Goal: Task Accomplishment & Management: Use online tool/utility

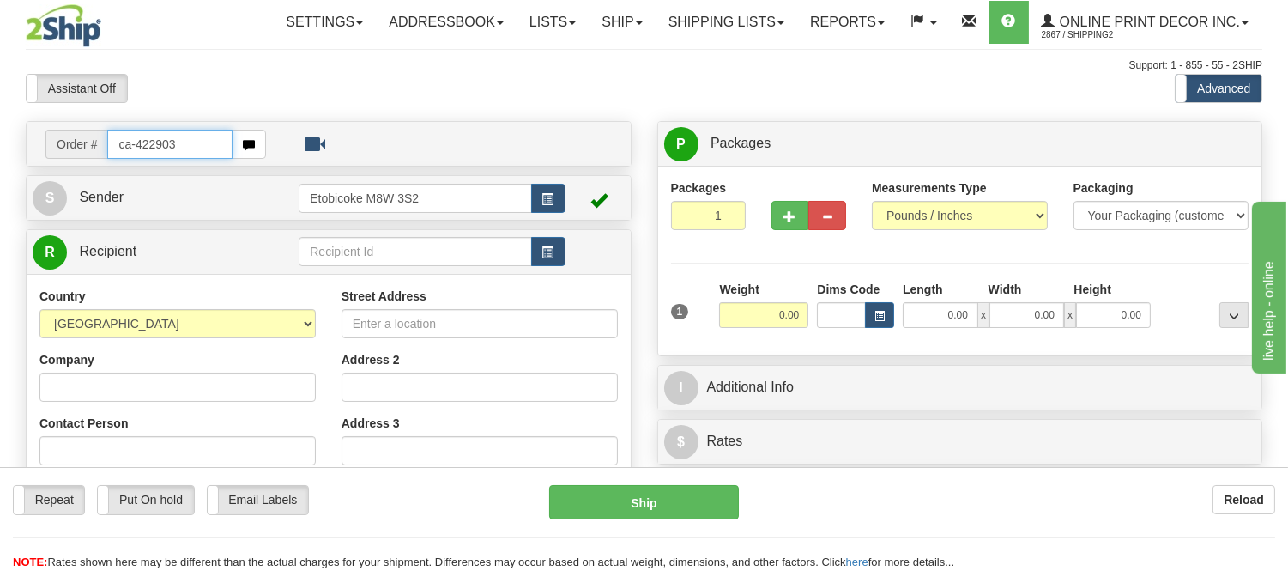
type input "ca-422903"
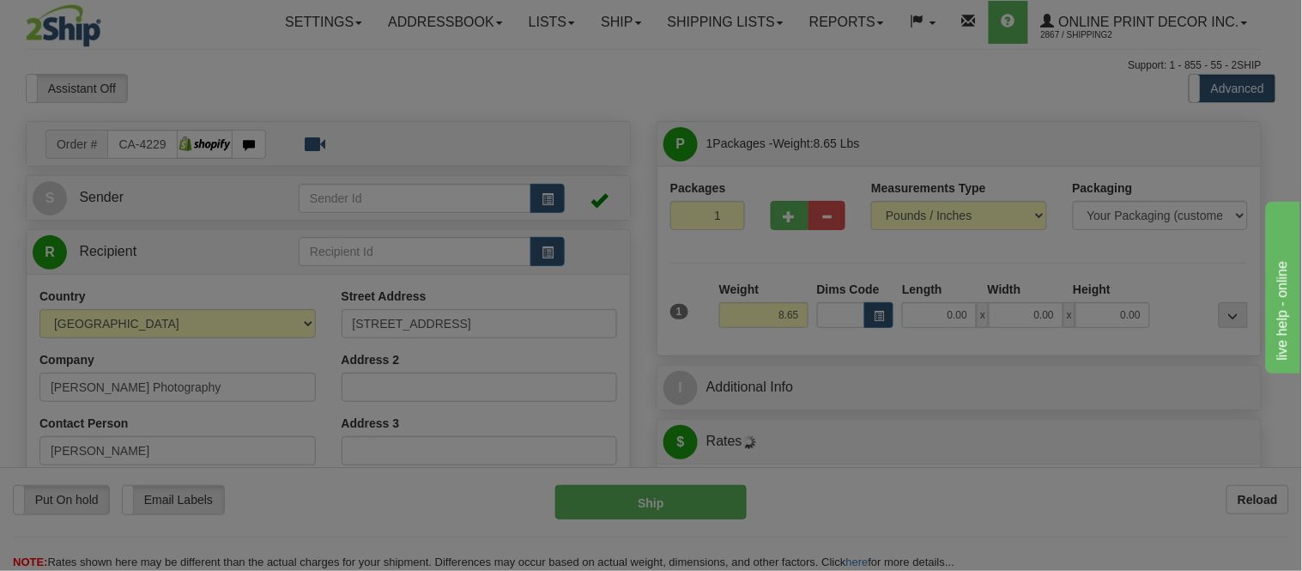
type input "REGINA"
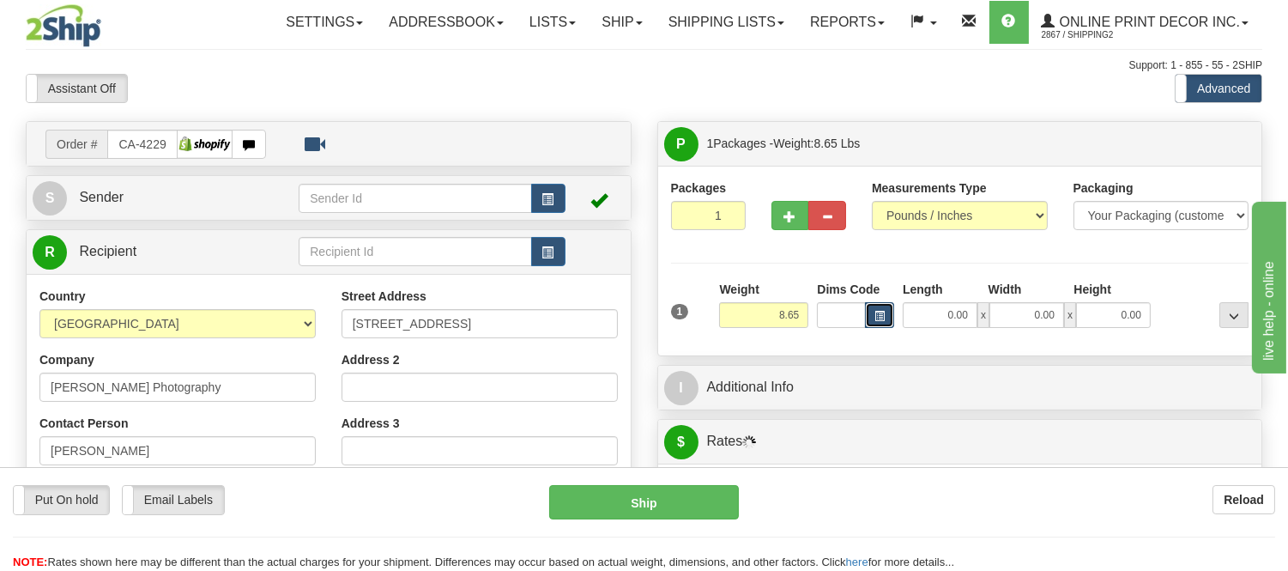
click at [879, 306] on button "button" at bounding box center [879, 315] width 29 height 26
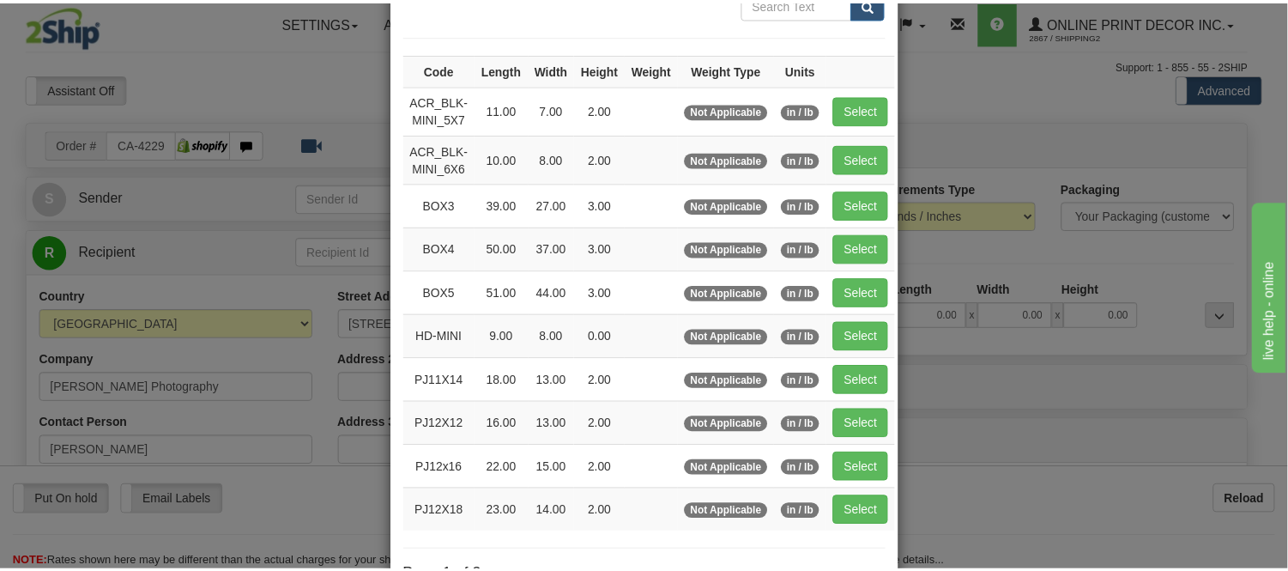
scroll to position [191, 0]
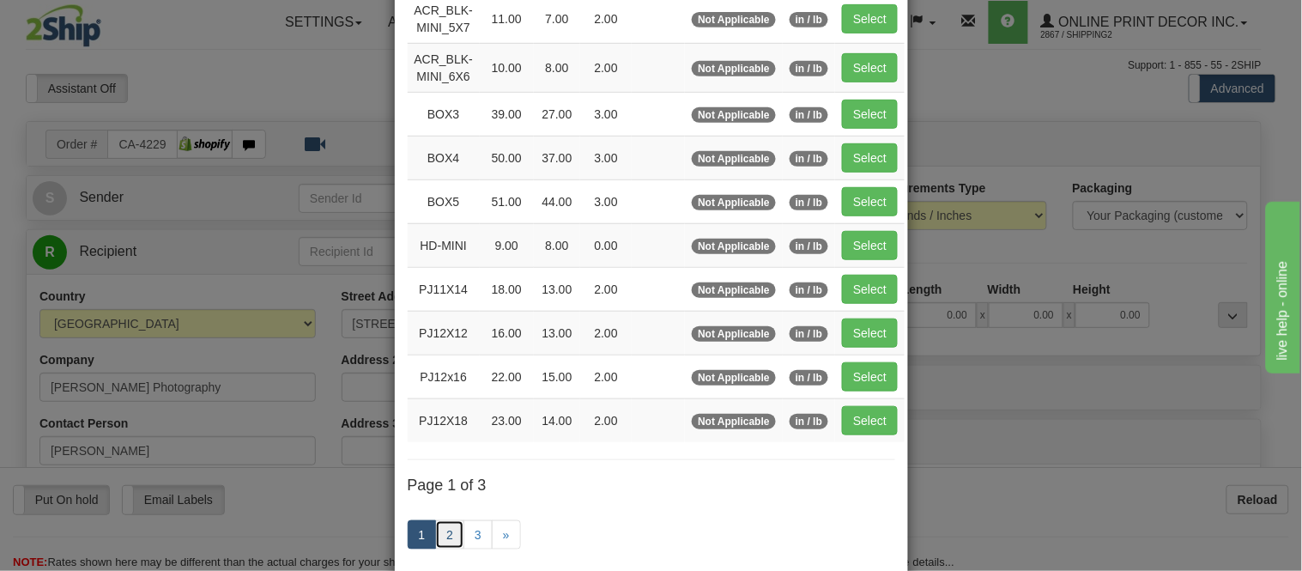
click at [439, 535] on link "2" at bounding box center [449, 534] width 29 height 29
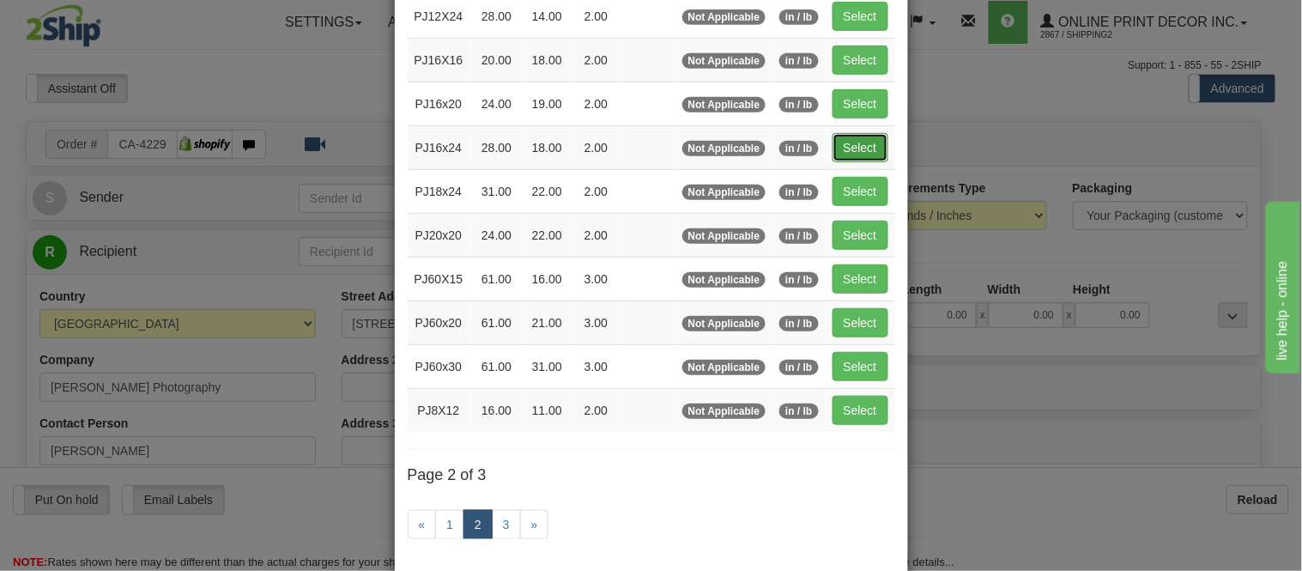
click at [856, 153] on button "Select" at bounding box center [860, 147] width 56 height 29
type input "PJ16x24"
type input "28.00"
type input "18.00"
type input "2.00"
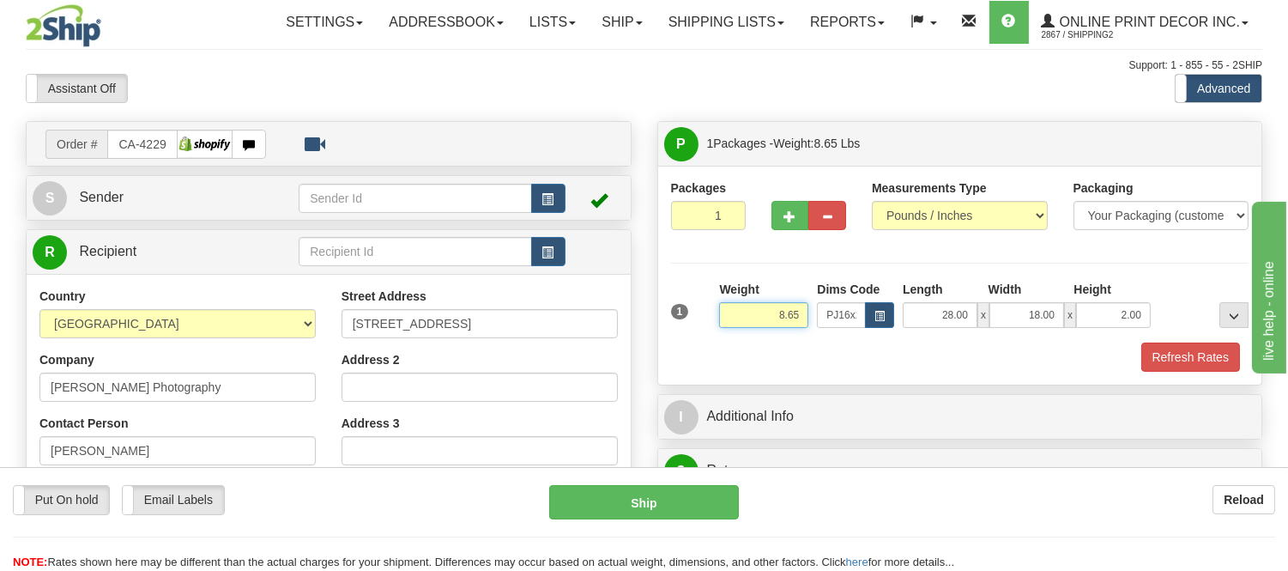
drag, startPoint x: 796, startPoint y: 316, endPoint x: 728, endPoint y: 327, distance: 68.7
click at [728, 327] on input "8.65" at bounding box center [763, 315] width 89 height 26
type input "5.98"
click at [790, 227] on button "button" at bounding box center [790, 215] width 38 height 29
radio input "true"
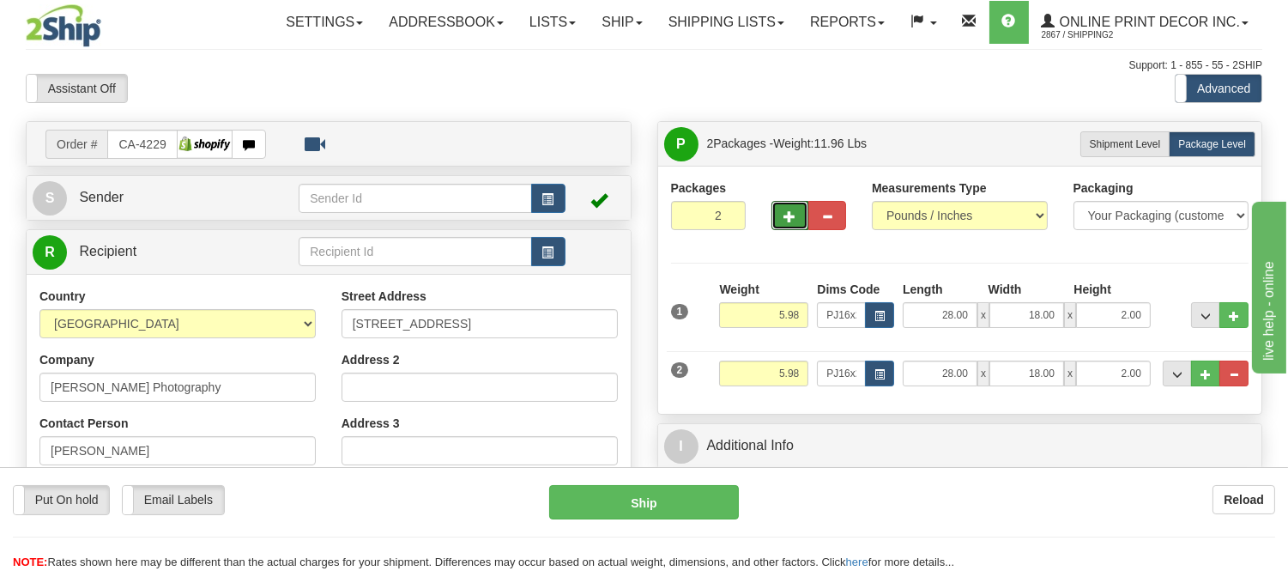
click at [787, 226] on button "button" at bounding box center [790, 215] width 38 height 29
type input "3"
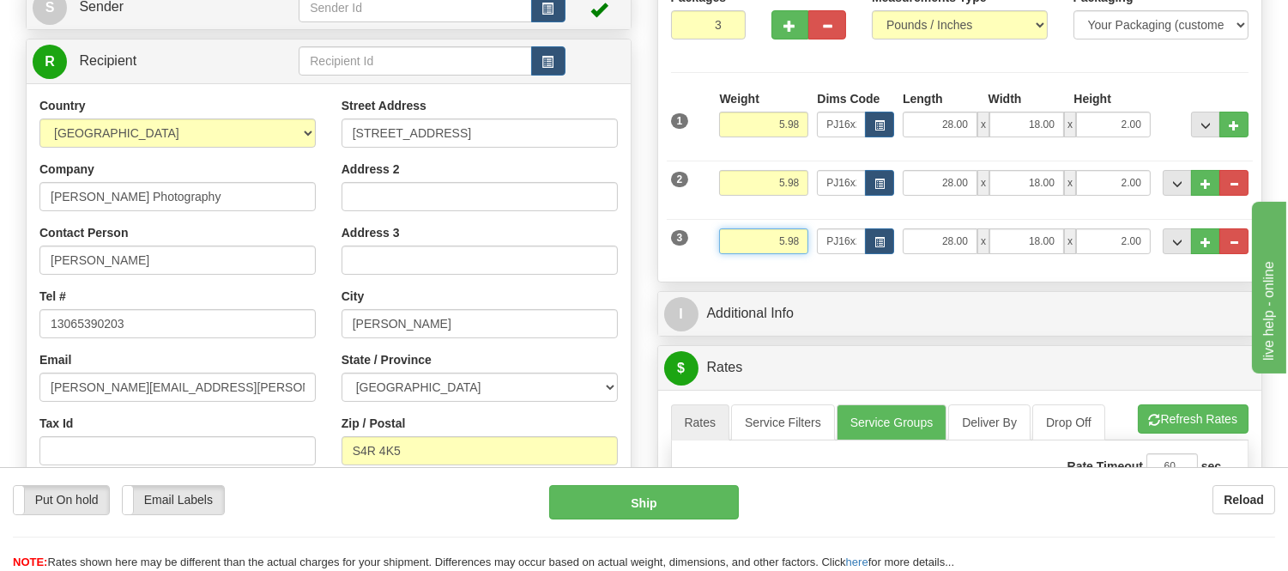
drag, startPoint x: 801, startPoint y: 244, endPoint x: 751, endPoint y: 247, distance: 49.9
click at [751, 247] on input "5.98" at bounding box center [763, 241] width 89 height 26
type input "4.98"
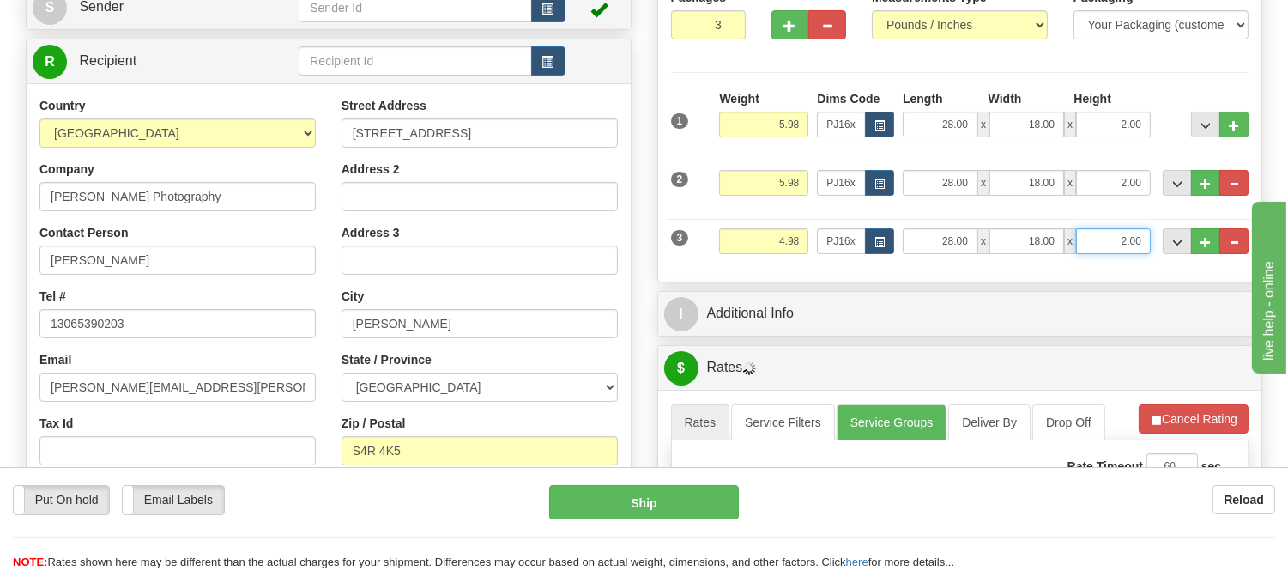
drag, startPoint x: 1146, startPoint y: 240, endPoint x: 1068, endPoint y: 240, distance: 78.1
click at [1068, 240] on div "28.00 x 18.00 x 2.00" at bounding box center [1027, 241] width 248 height 26
click button "Delete" at bounding box center [0, 0] width 0 height 0
type input "4.00"
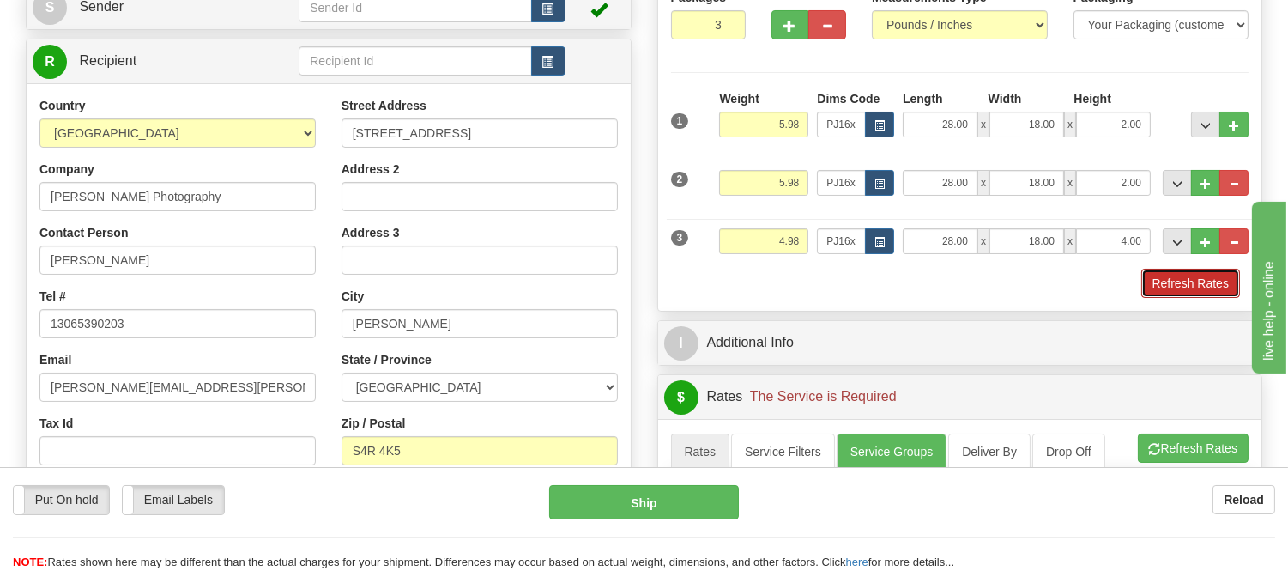
click at [1181, 281] on button "Refresh Rates" at bounding box center [1190, 283] width 99 height 29
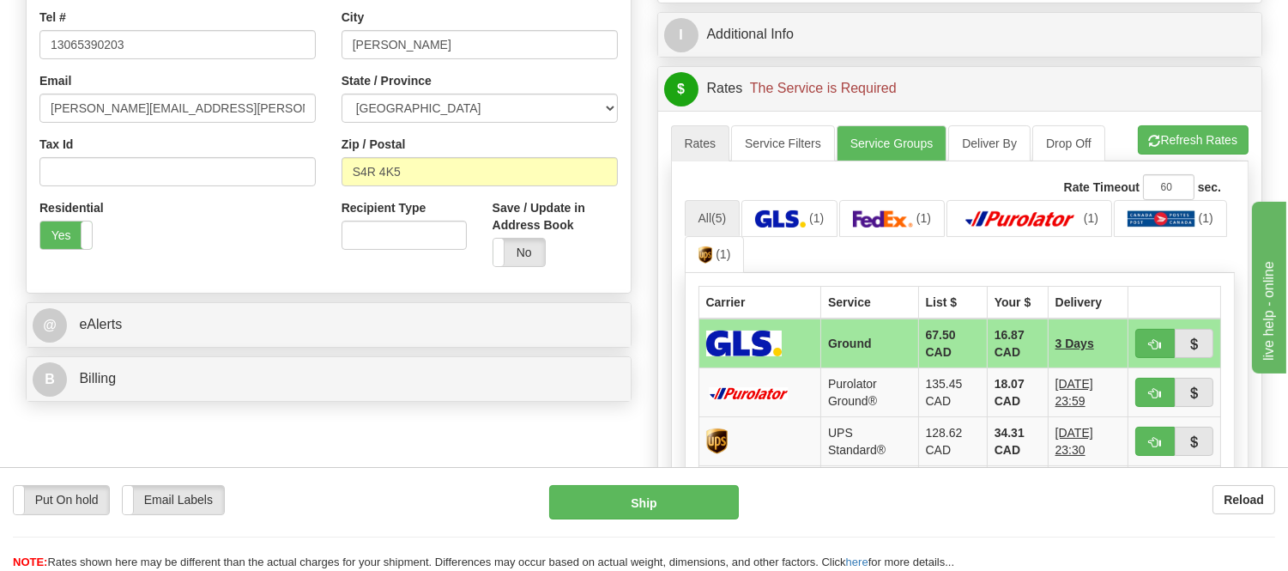
scroll to position [476, 0]
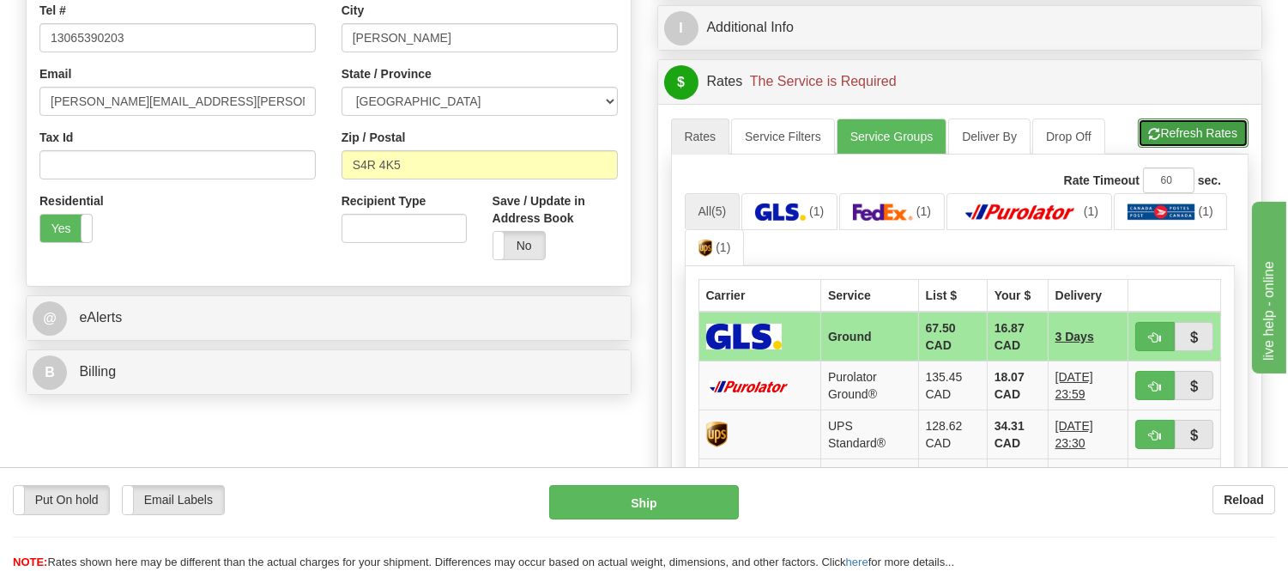
click at [1193, 142] on button "Refresh Rates" at bounding box center [1193, 132] width 111 height 29
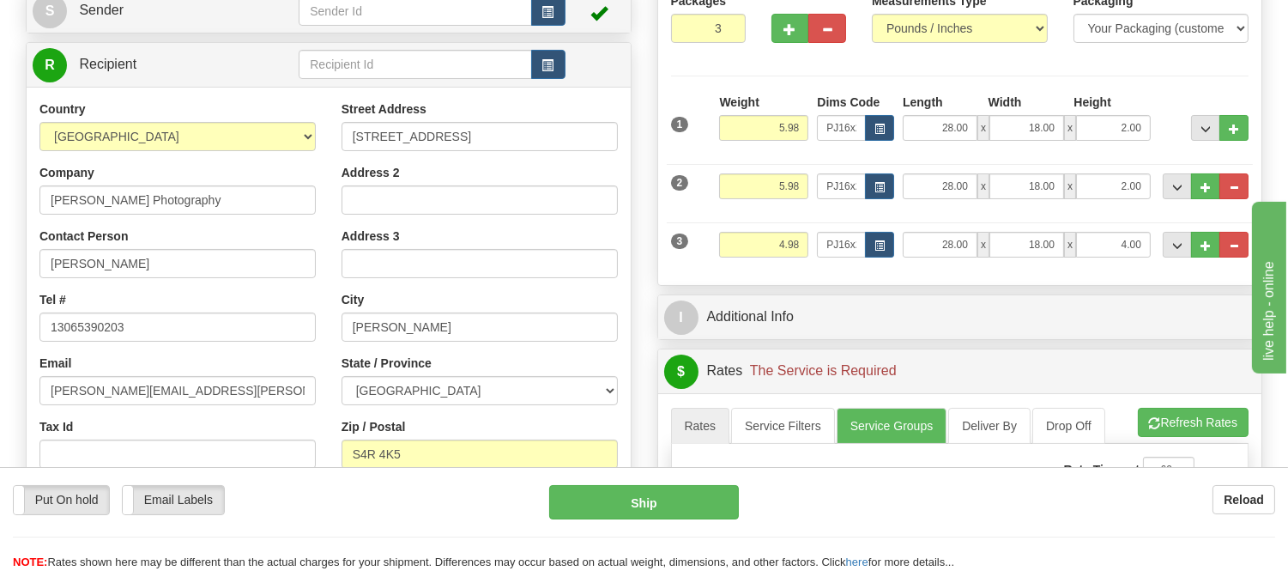
scroll to position [95, 0]
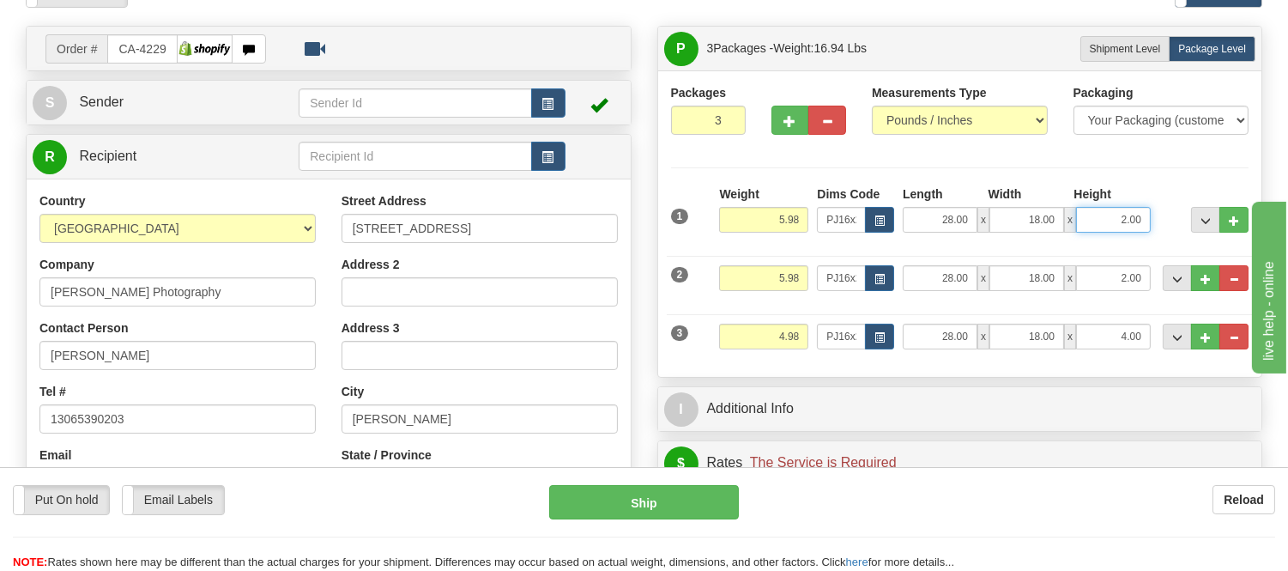
drag, startPoint x: 1140, startPoint y: 218, endPoint x: 1069, endPoint y: 245, distance: 75.2
click at [1069, 245] on div "1 Weight 5.98 Dims Code x x" at bounding box center [960, 215] width 587 height 61
click button "Delete" at bounding box center [0, 0] width 0 height 0
type input "4.00"
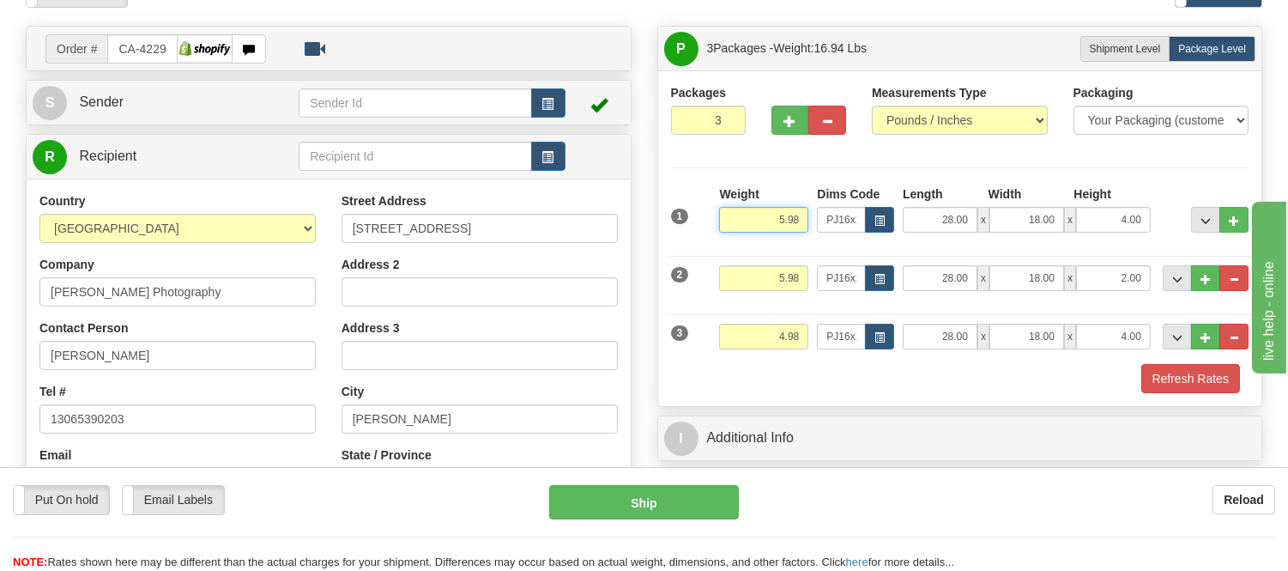
drag, startPoint x: 803, startPoint y: 220, endPoint x: 730, endPoint y: 226, distance: 73.2
click at [730, 226] on input "5.98" at bounding box center [763, 220] width 89 height 26
drag, startPoint x: 802, startPoint y: 221, endPoint x: 750, endPoint y: 226, distance: 51.7
click at [750, 226] on input "11.98" at bounding box center [763, 220] width 89 height 26
type input "9.98"
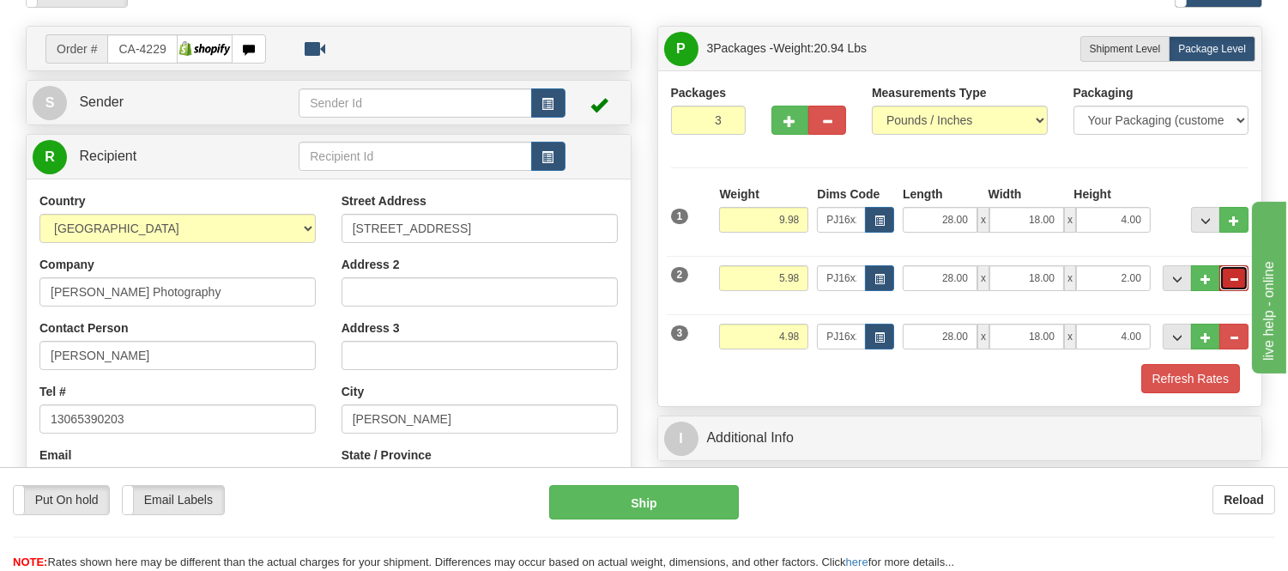
click at [1237, 281] on span "..." at bounding box center [1234, 279] width 10 height 9
type input "2"
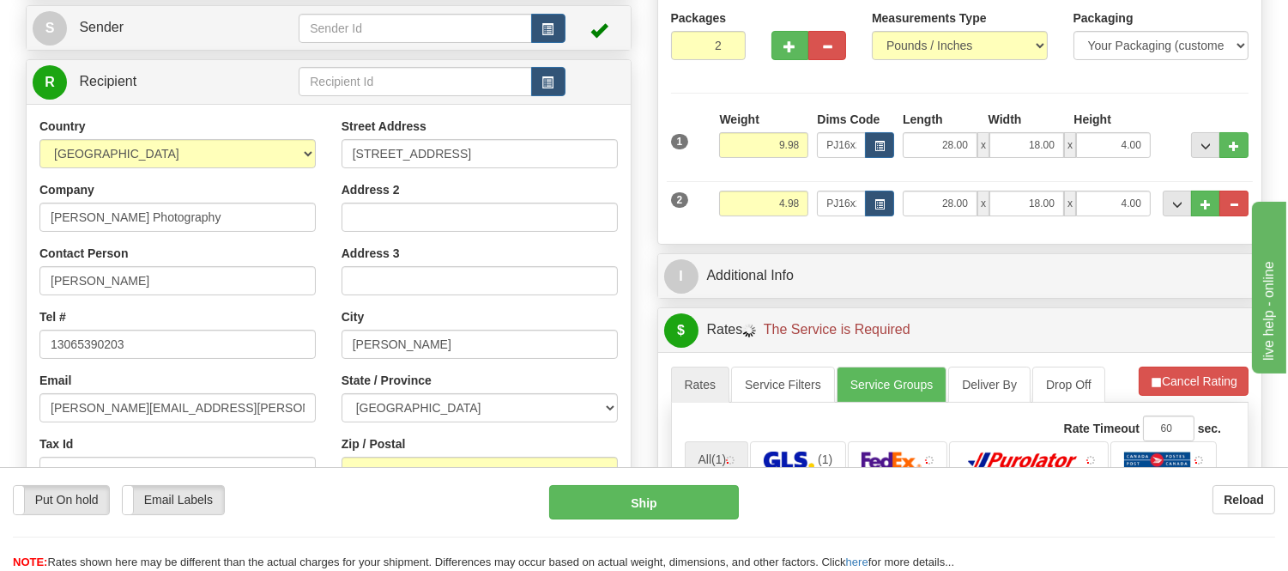
scroll to position [286, 0]
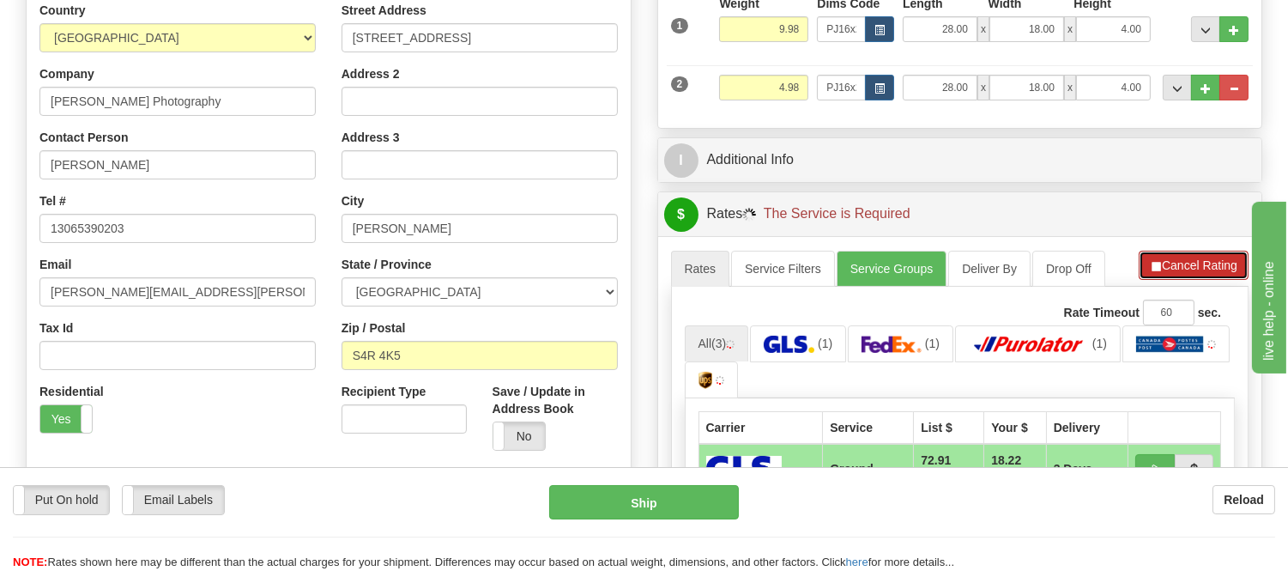
click at [1176, 264] on button "Cancel Rating" at bounding box center [1194, 265] width 110 height 29
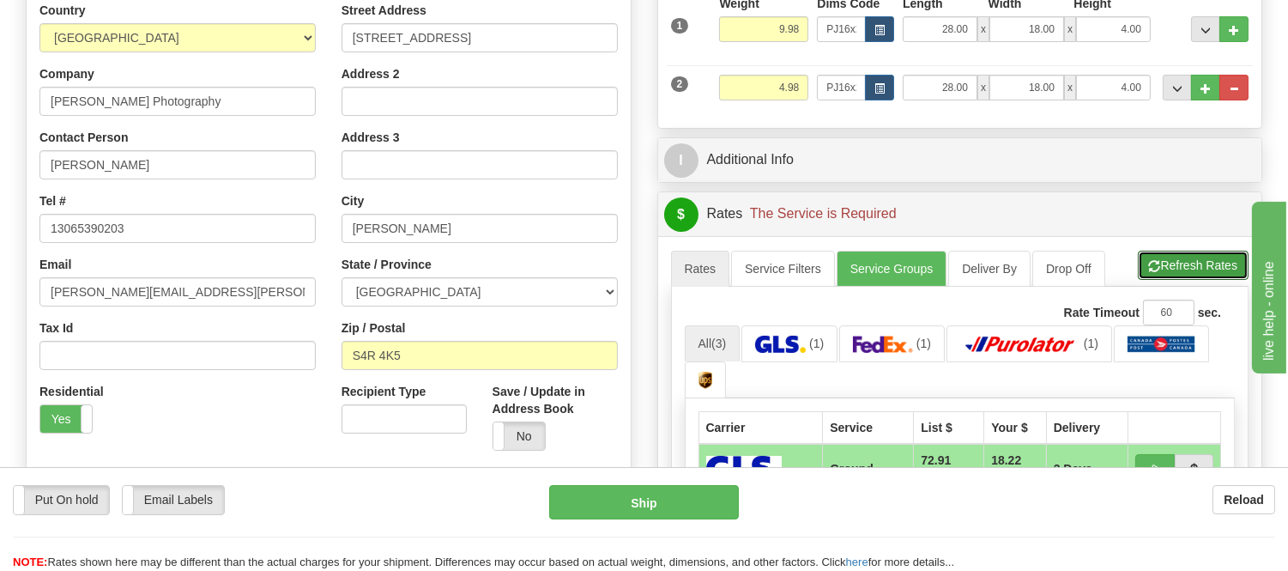
click at [1176, 264] on button "Refresh Rates" at bounding box center [1193, 265] width 111 height 29
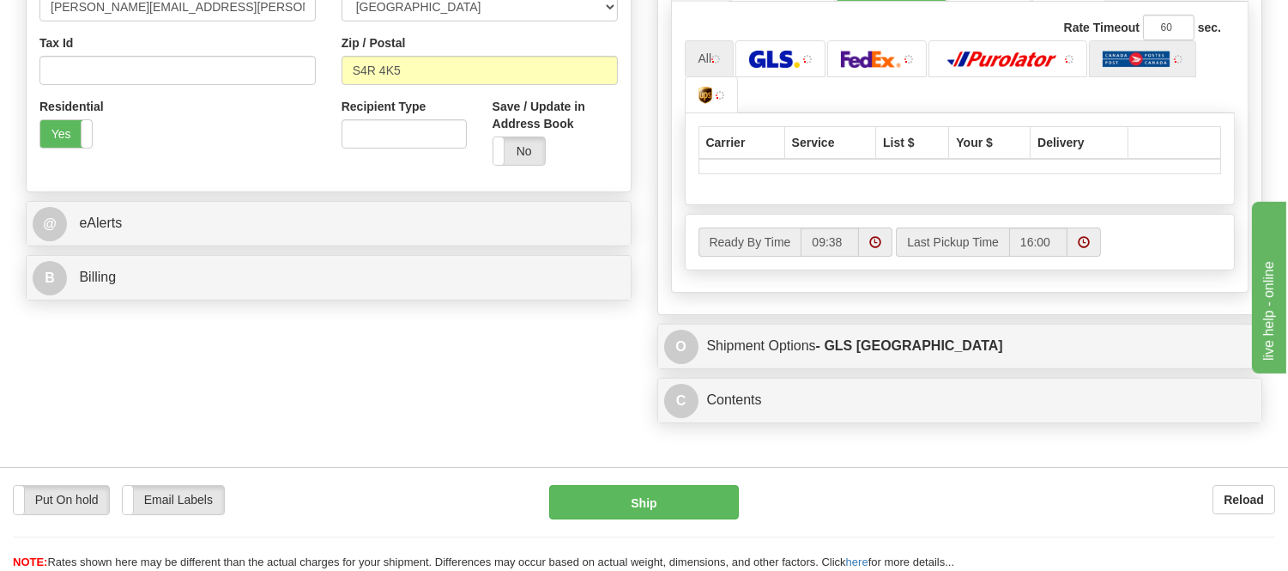
scroll to position [572, 0]
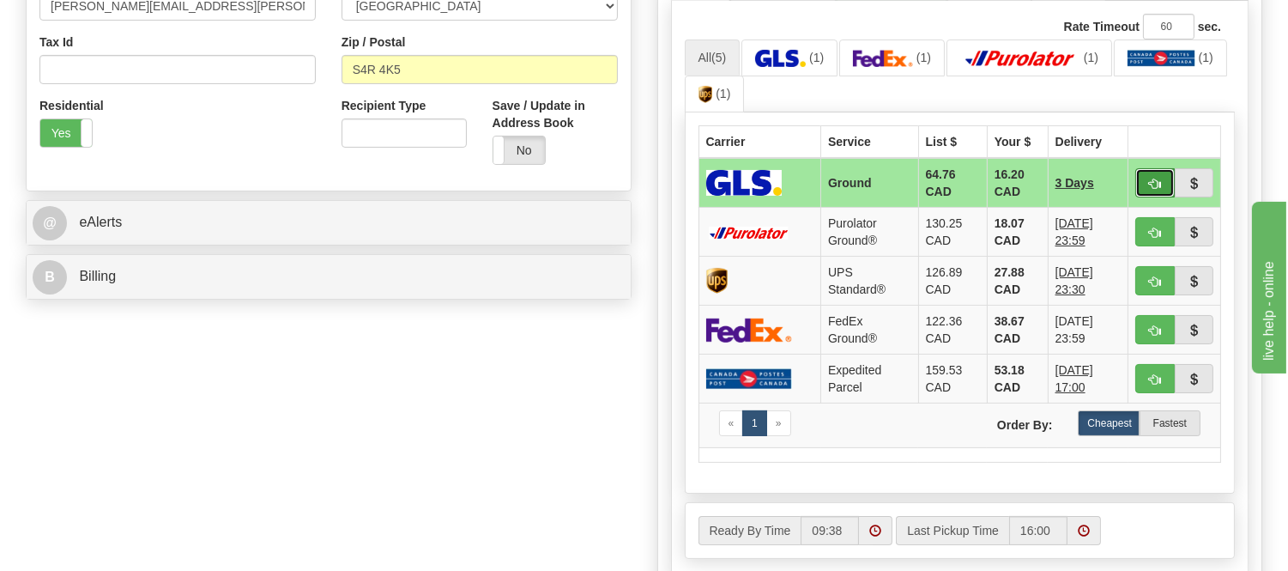
click at [1155, 178] on span "button" at bounding box center [1155, 183] width 12 height 11
type input "1"
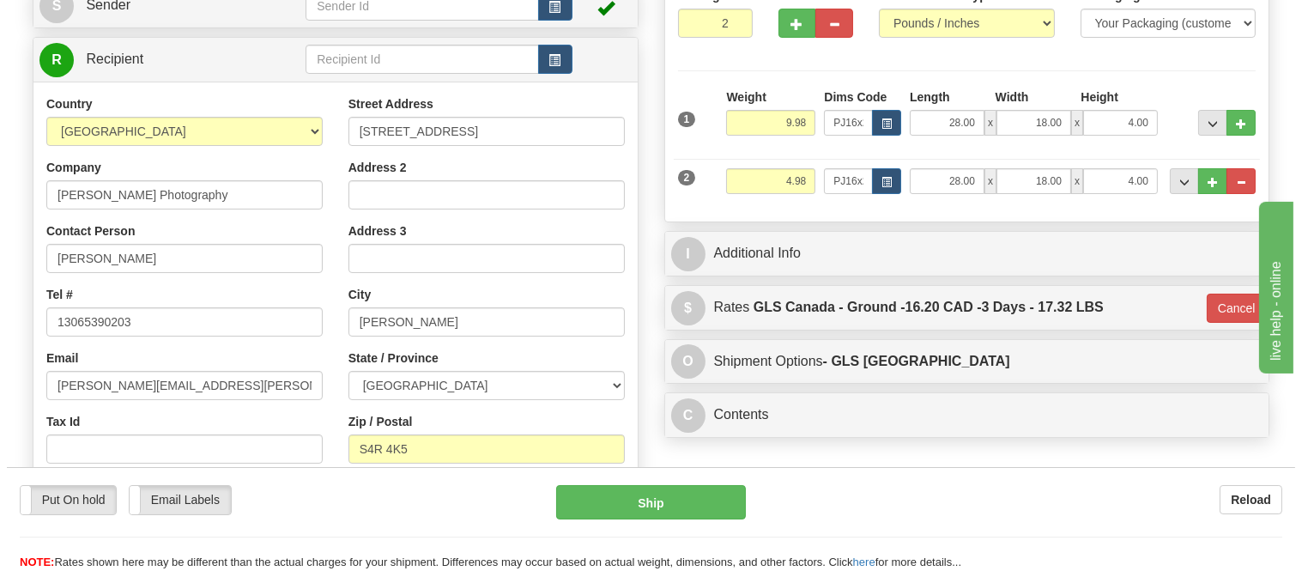
scroll to position [191, 0]
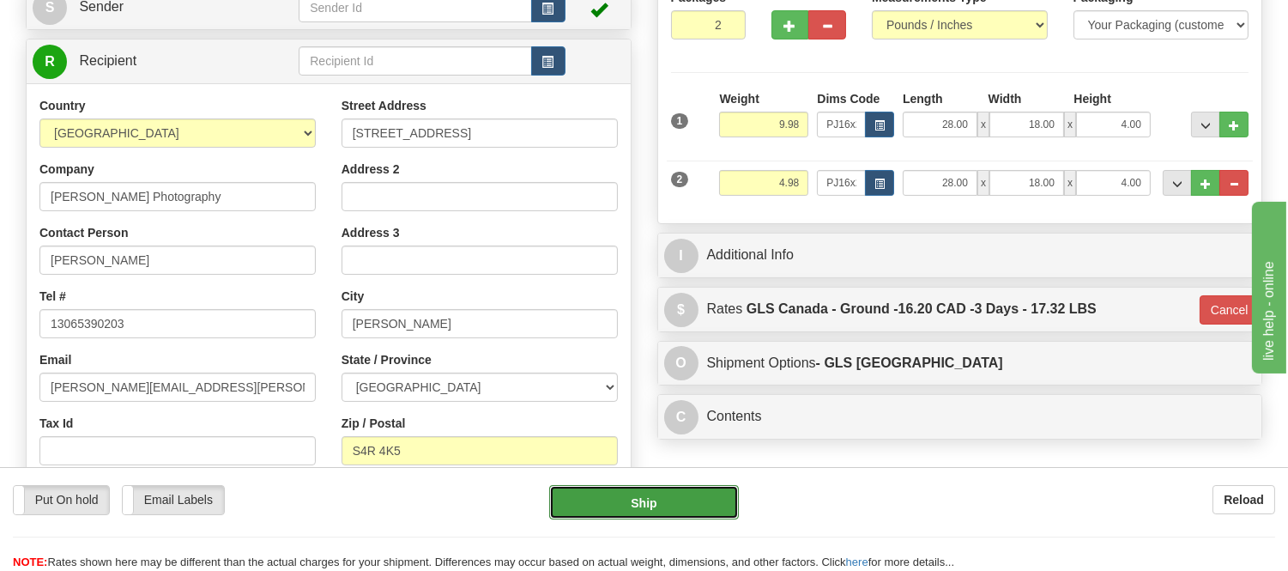
click at [701, 508] on button "Ship" at bounding box center [643, 502] width 189 height 34
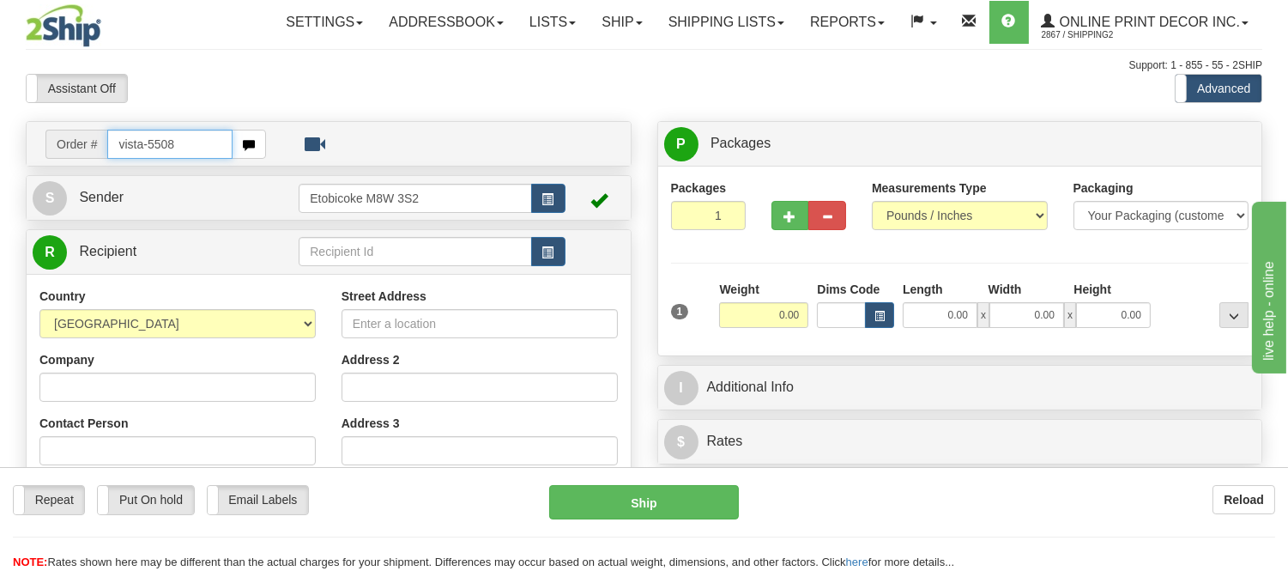
type input "vista-5508"
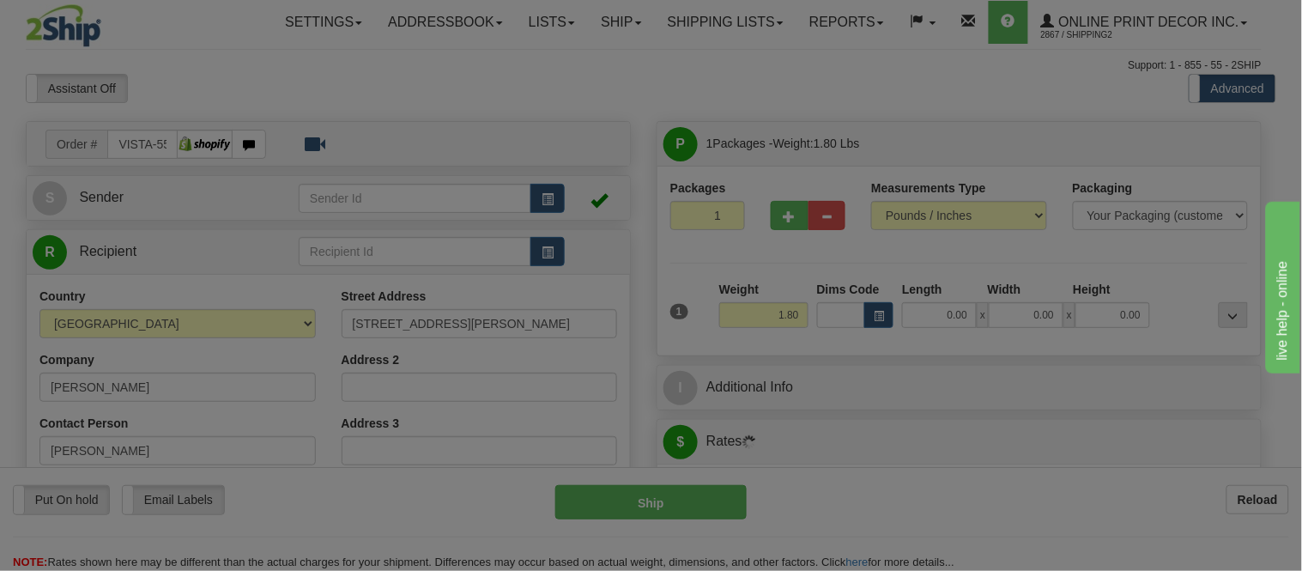
type input "YELLOWKNIFE"
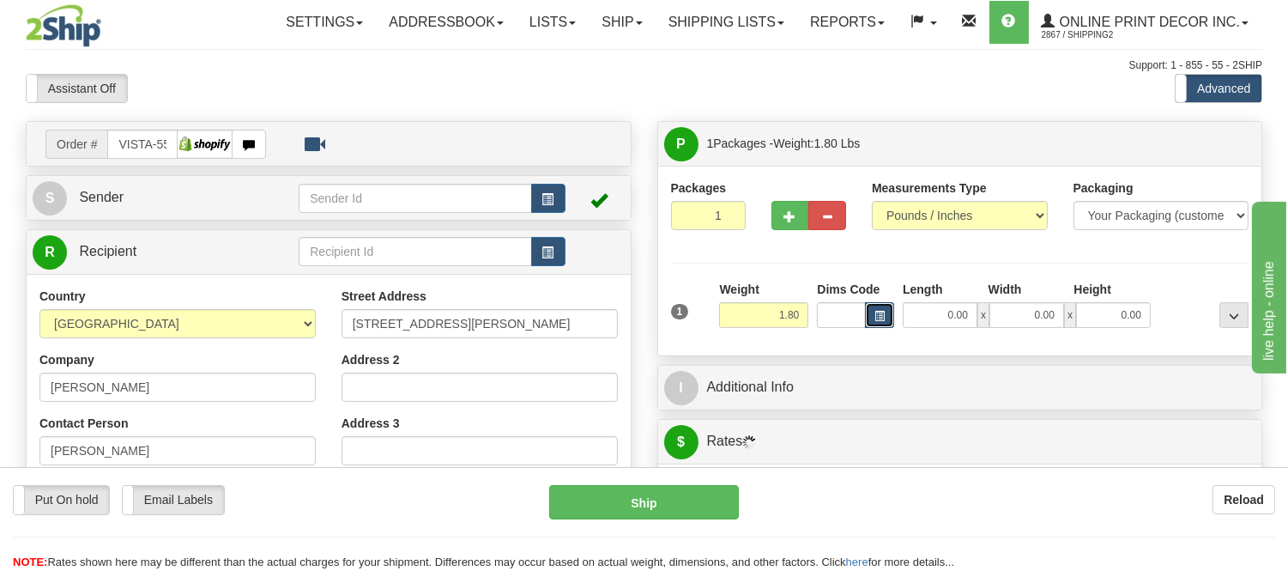
click at [877, 305] on button "button" at bounding box center [879, 315] width 29 height 26
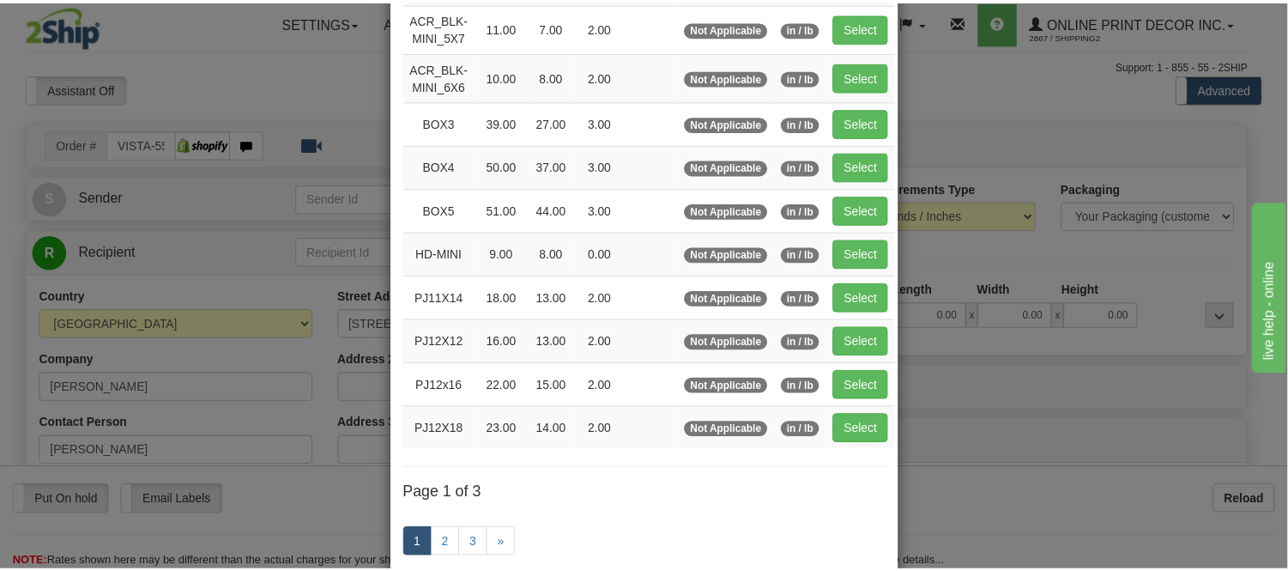
scroll to position [191, 0]
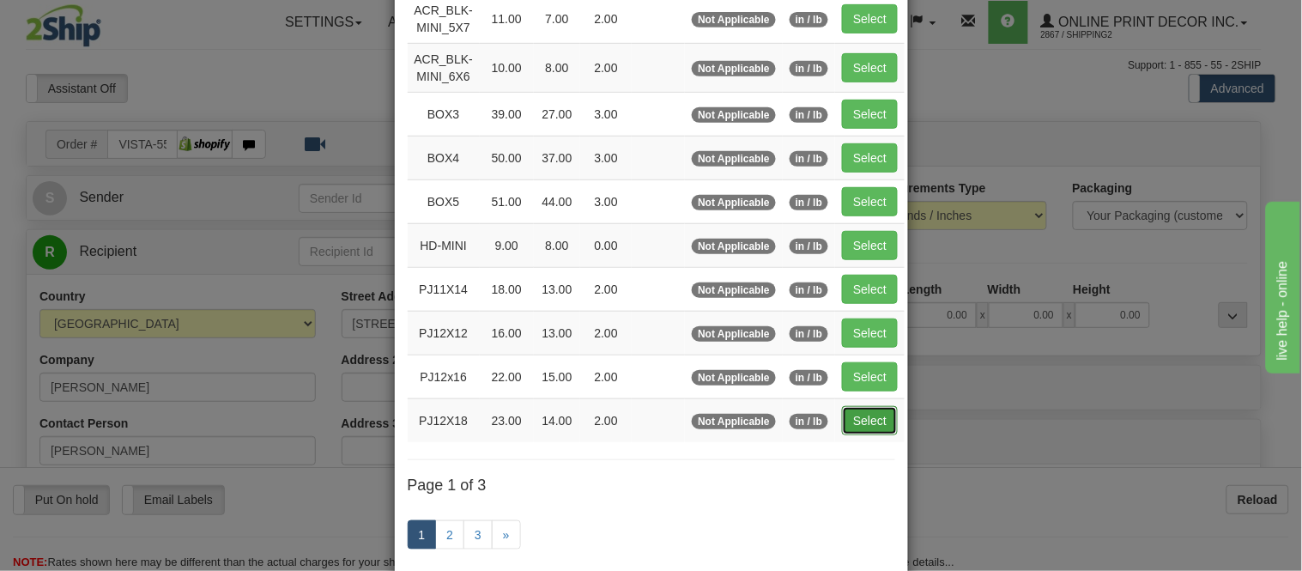
click at [862, 424] on button "Select" at bounding box center [870, 420] width 56 height 29
type input "PJ12X18"
type input "23.00"
type input "14.00"
type input "2.00"
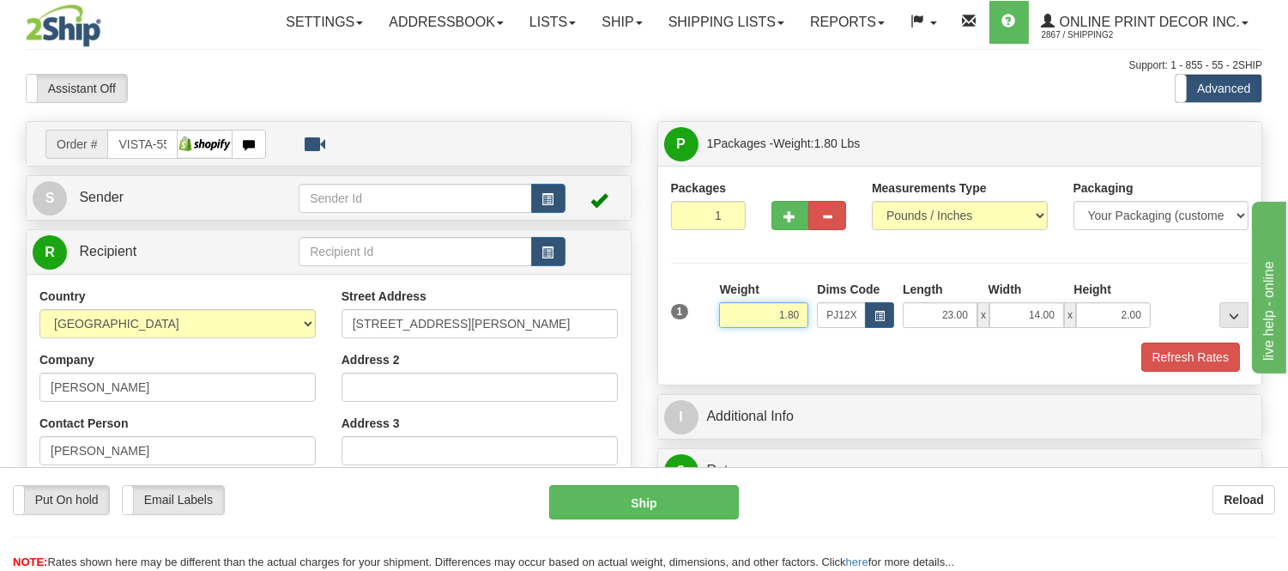
drag, startPoint x: 802, startPoint y: 313, endPoint x: 735, endPoint y: 324, distance: 68.6
click at [735, 324] on input "1.80" at bounding box center [763, 315] width 89 height 26
type input "3.98"
drag, startPoint x: 1142, startPoint y: 315, endPoint x: 1097, endPoint y: 305, distance: 46.6
click at [1097, 305] on input "2.00" at bounding box center [1113, 315] width 75 height 26
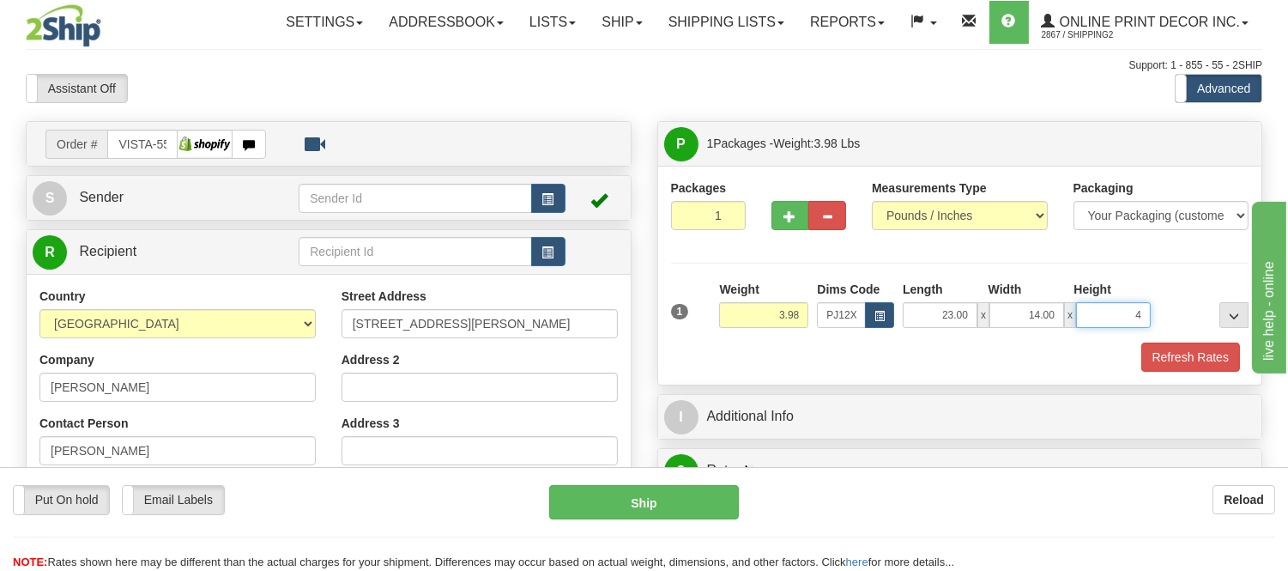
click button "Delete" at bounding box center [0, 0] width 0 height 0
type input "4.00"
click at [1198, 361] on button "Refresh Rates" at bounding box center [1190, 356] width 99 height 29
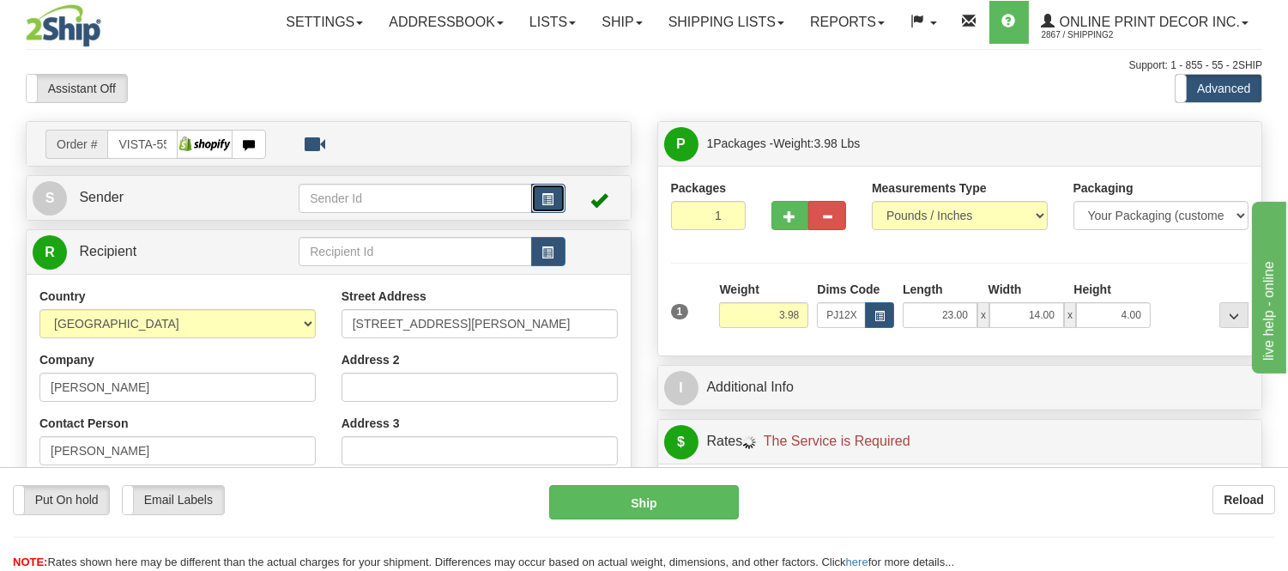
click at [552, 198] on span "button" at bounding box center [548, 199] width 12 height 11
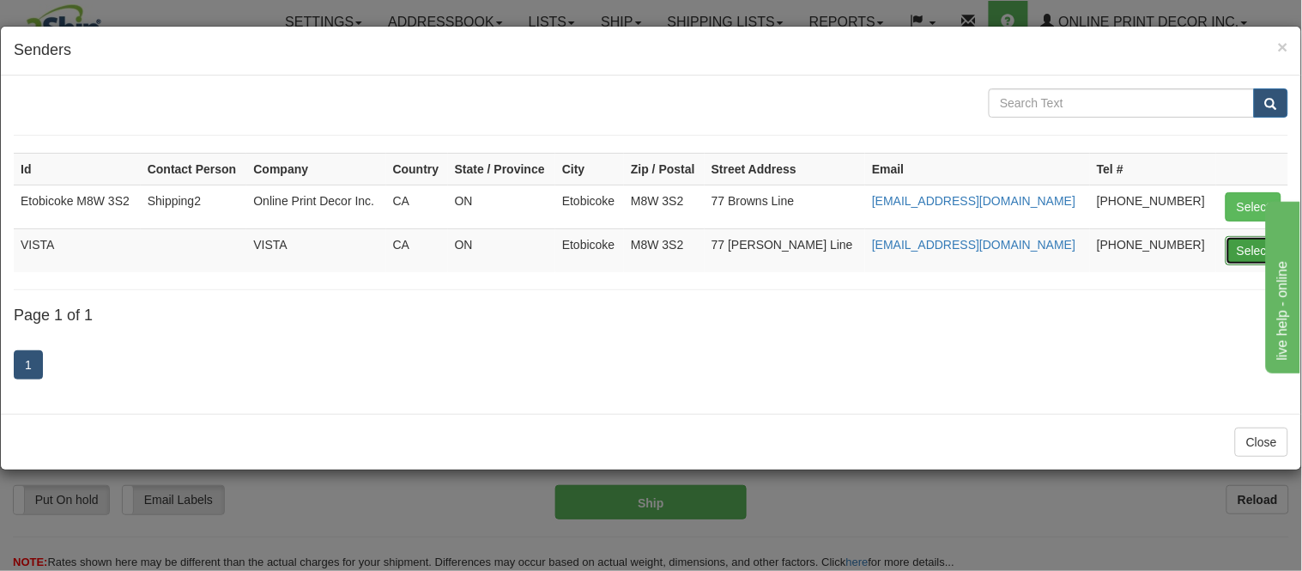
click at [1255, 245] on button "Select" at bounding box center [1253, 250] width 56 height 29
type input "VISTA"
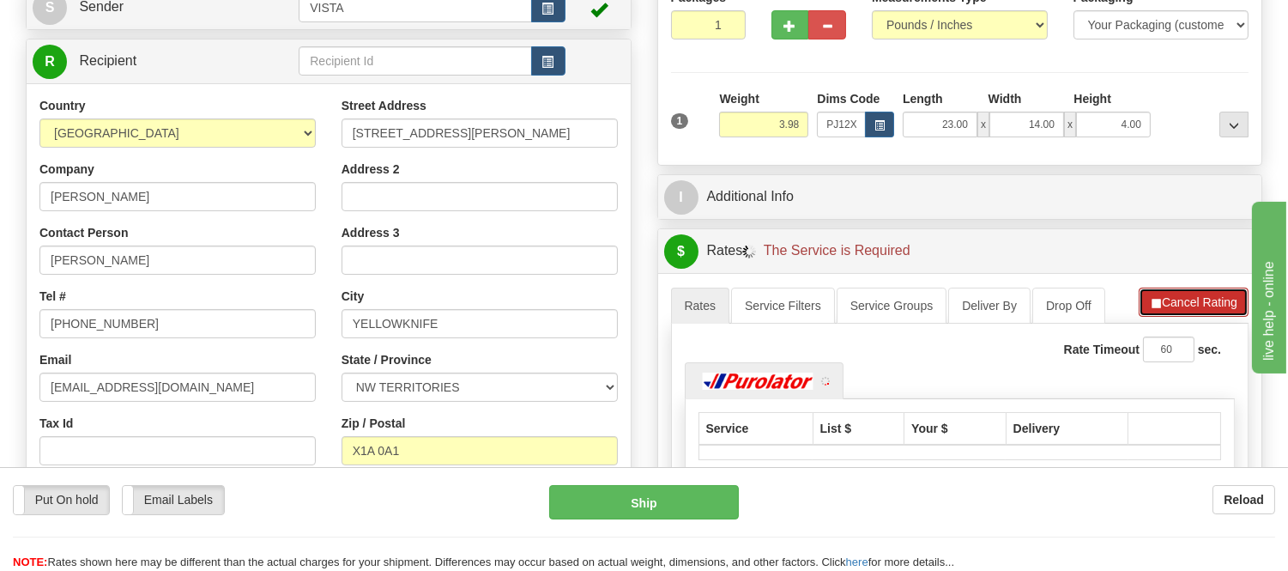
click at [1171, 297] on button "Cancel Rating" at bounding box center [1194, 301] width 110 height 29
click at [1171, 297] on button "Refresh Rates" at bounding box center [1193, 301] width 111 height 29
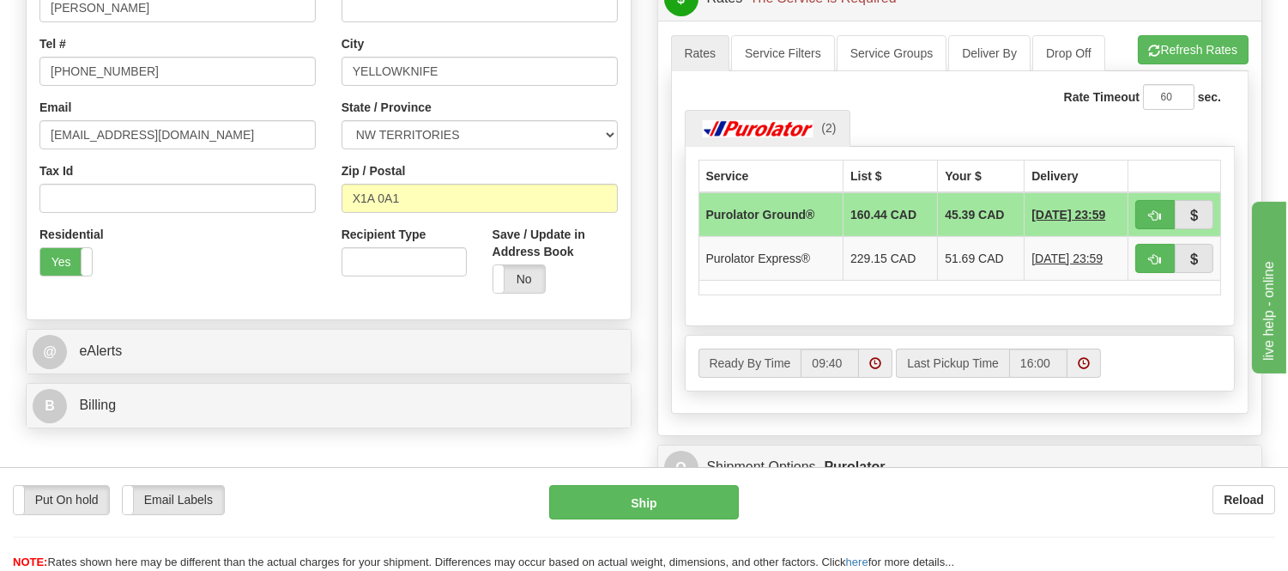
scroll to position [476, 0]
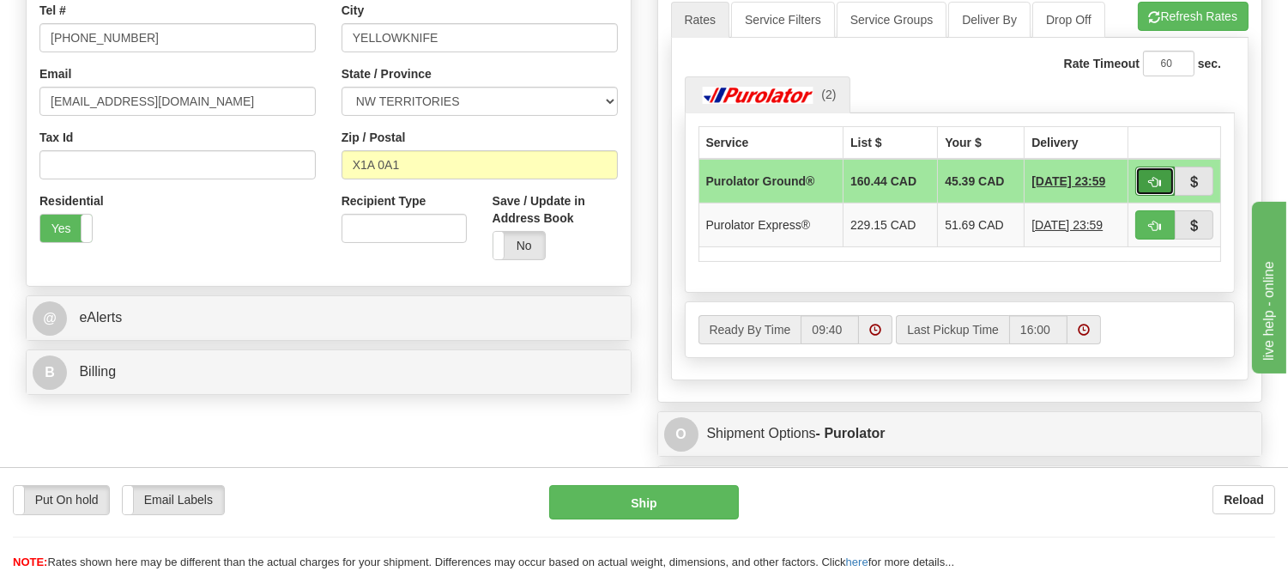
click at [1159, 185] on span "button" at bounding box center [1155, 182] width 12 height 11
type input "260"
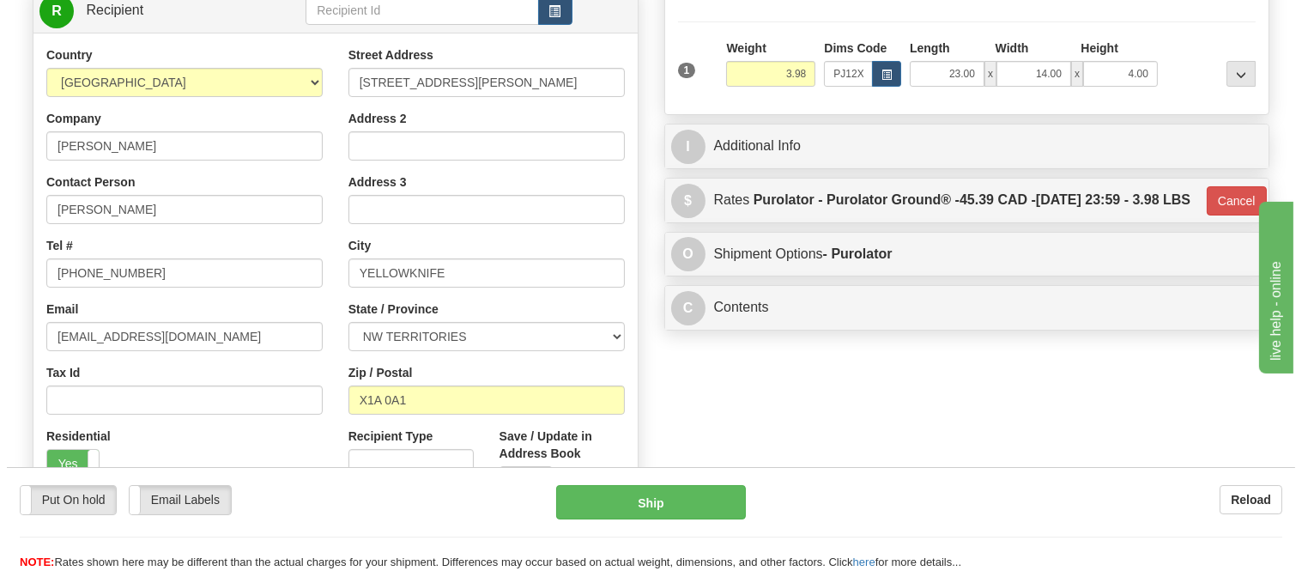
scroll to position [286, 0]
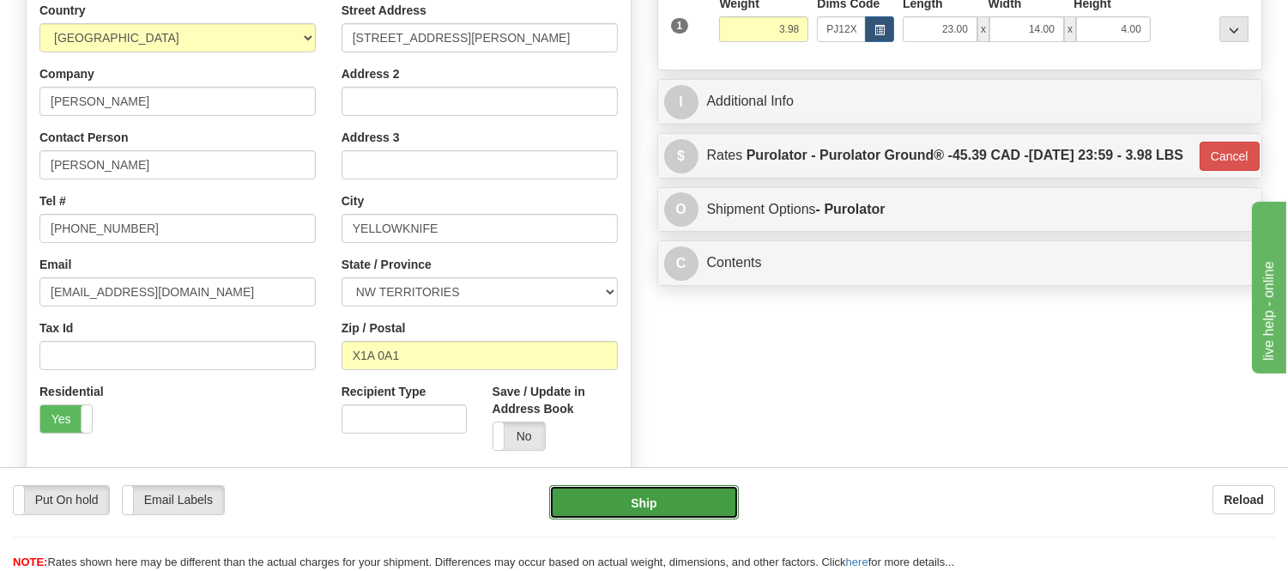
click at [673, 503] on button "Ship" at bounding box center [643, 502] width 189 height 34
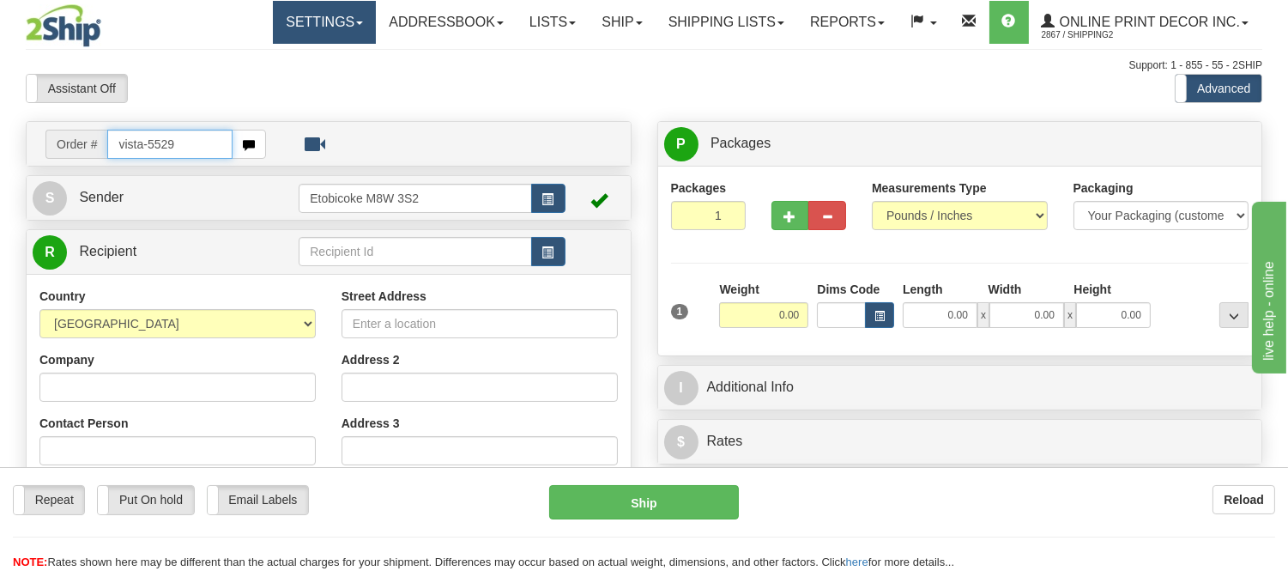
type input "vista-5529"
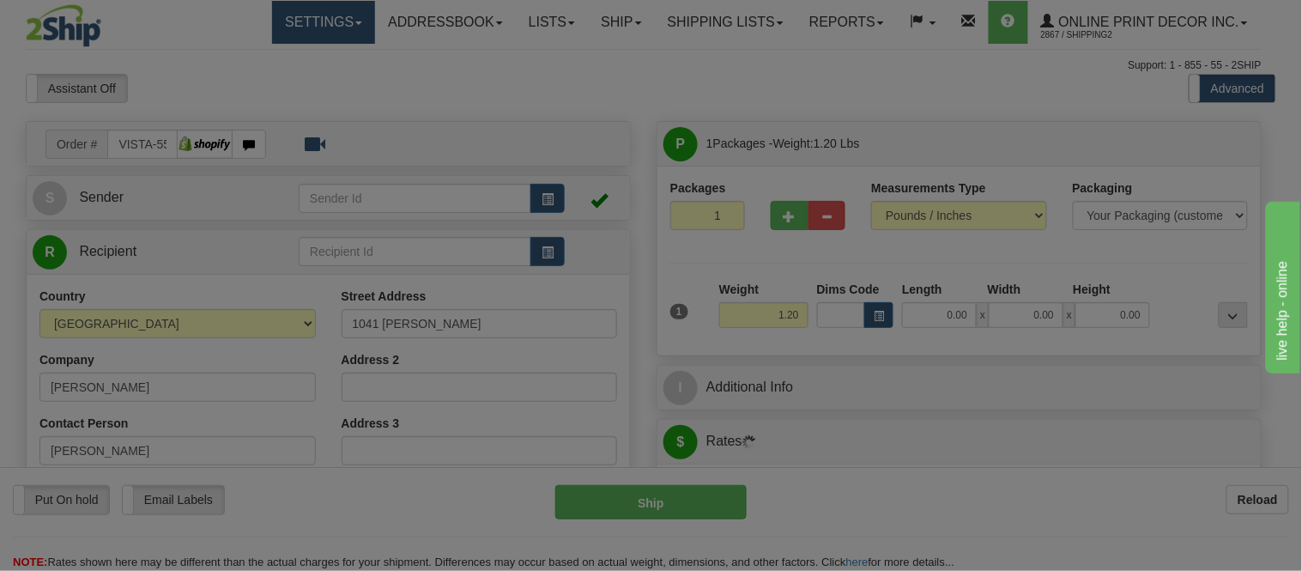
type input "BURLINGTON"
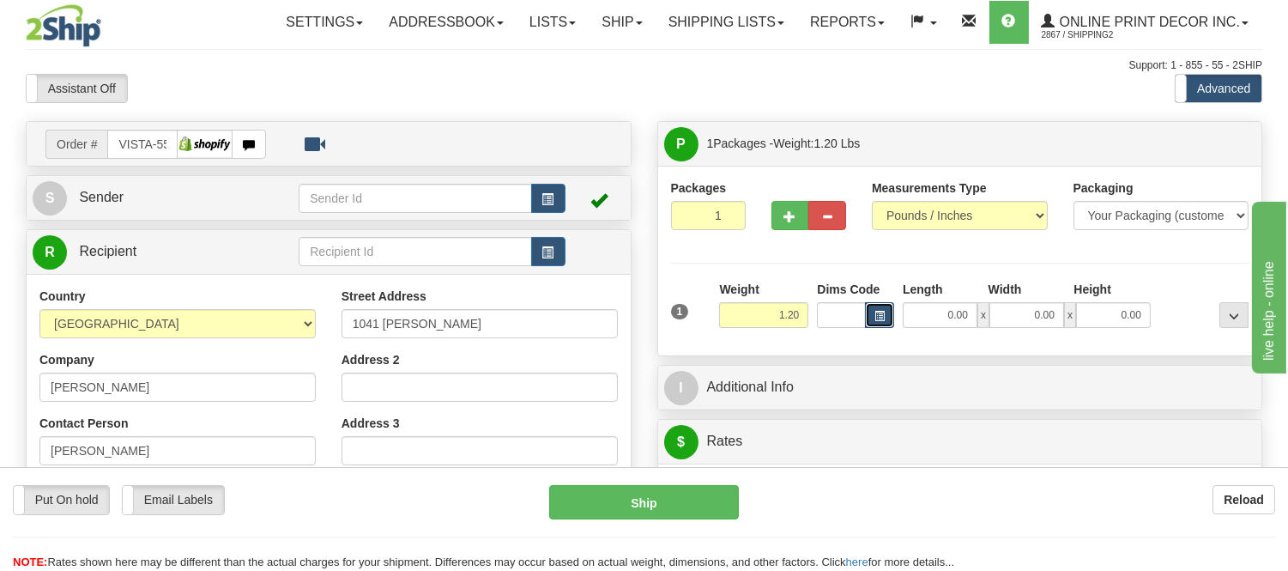
click at [878, 312] on span "button" at bounding box center [879, 316] width 10 height 9
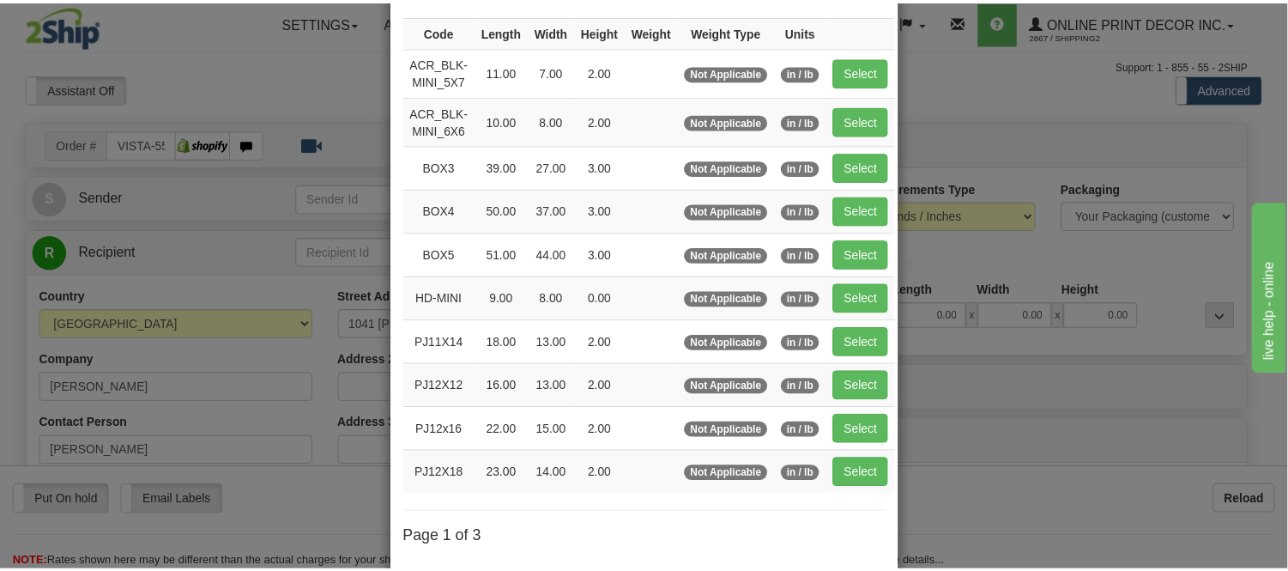
scroll to position [286, 0]
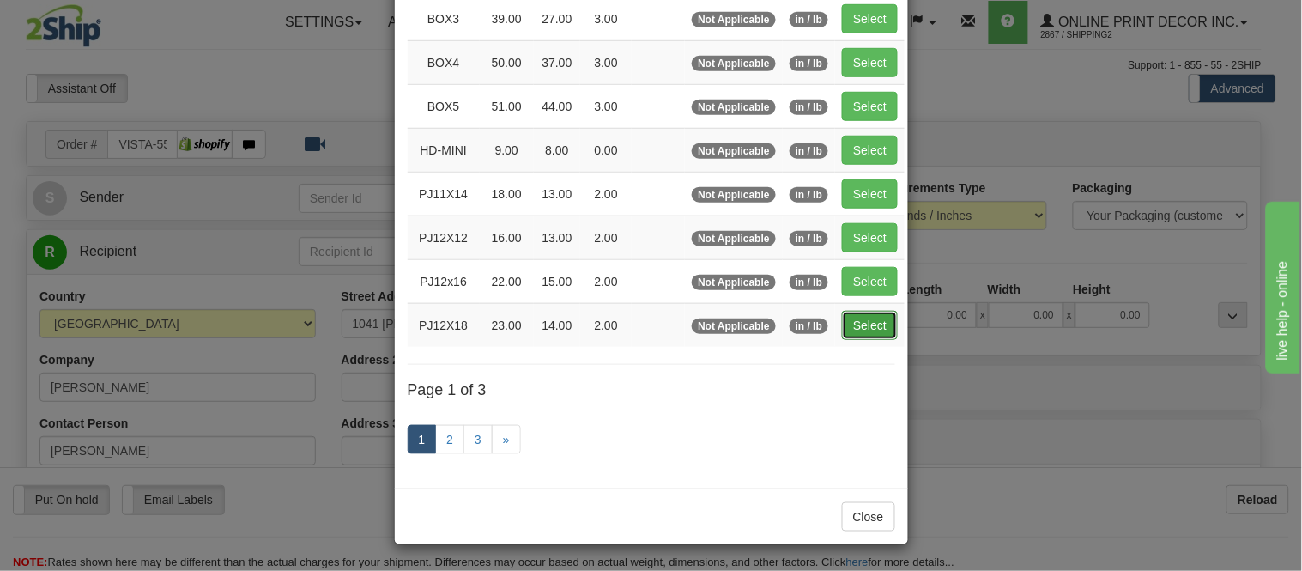
click at [868, 321] on button "Select" at bounding box center [870, 325] width 56 height 29
type input "PJ12X18"
type input "23.00"
type input "14.00"
type input "2.00"
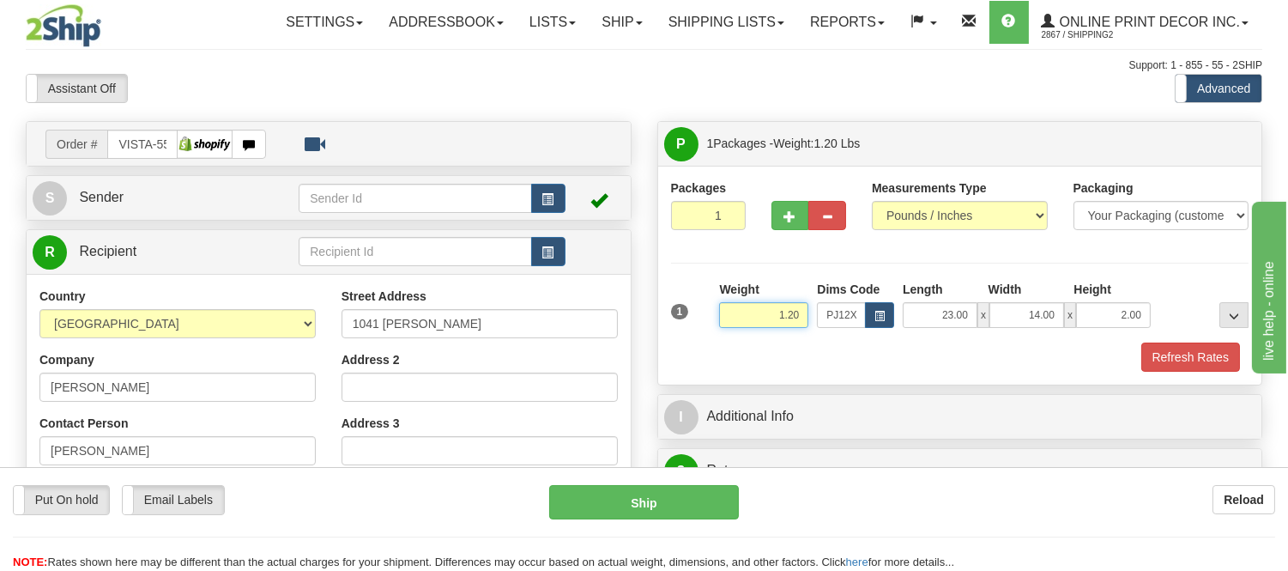
drag, startPoint x: 800, startPoint y: 313, endPoint x: 705, endPoint y: 312, distance: 95.3
click at [705, 312] on div "1 Weight 1.20 Dims Code x x" at bounding box center [960, 311] width 587 height 61
click button "Delete" at bounding box center [0, 0] width 0 height 0
type input "2.00"
click at [1157, 350] on button "Refresh Rates" at bounding box center [1190, 356] width 99 height 29
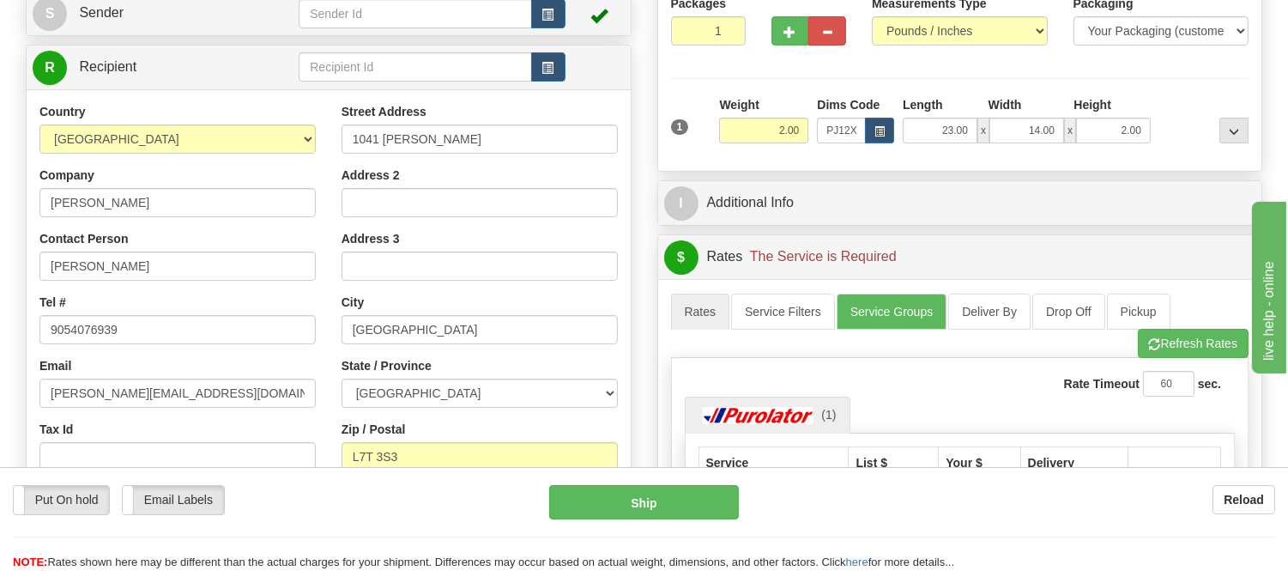
scroll to position [0, 0]
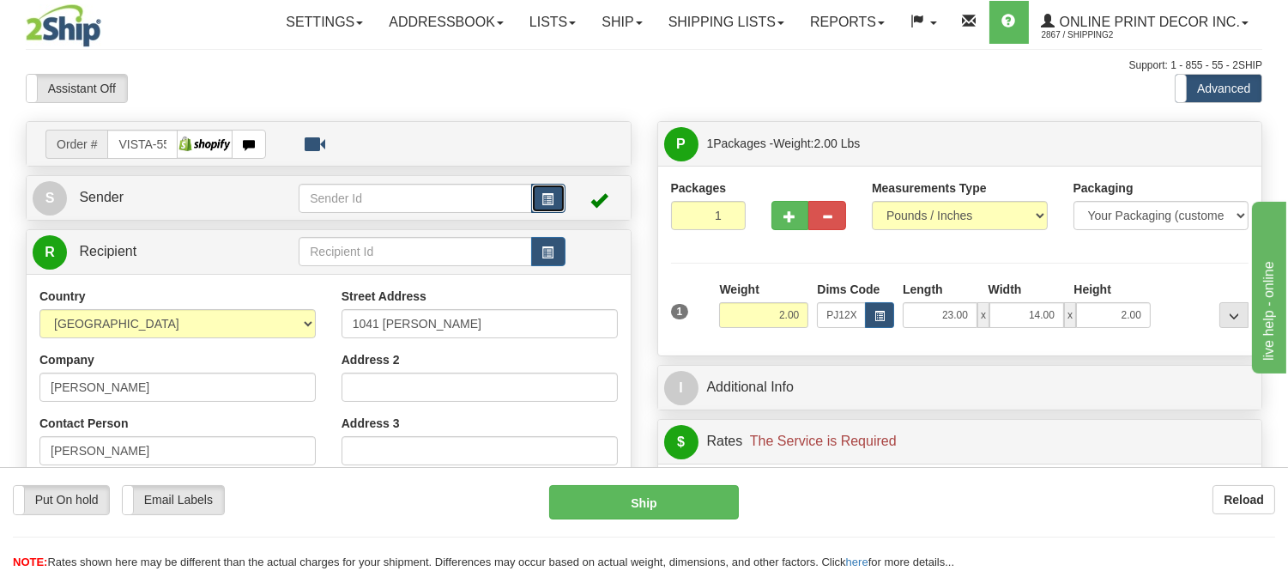
click at [542, 202] on span "button" at bounding box center [548, 199] width 12 height 11
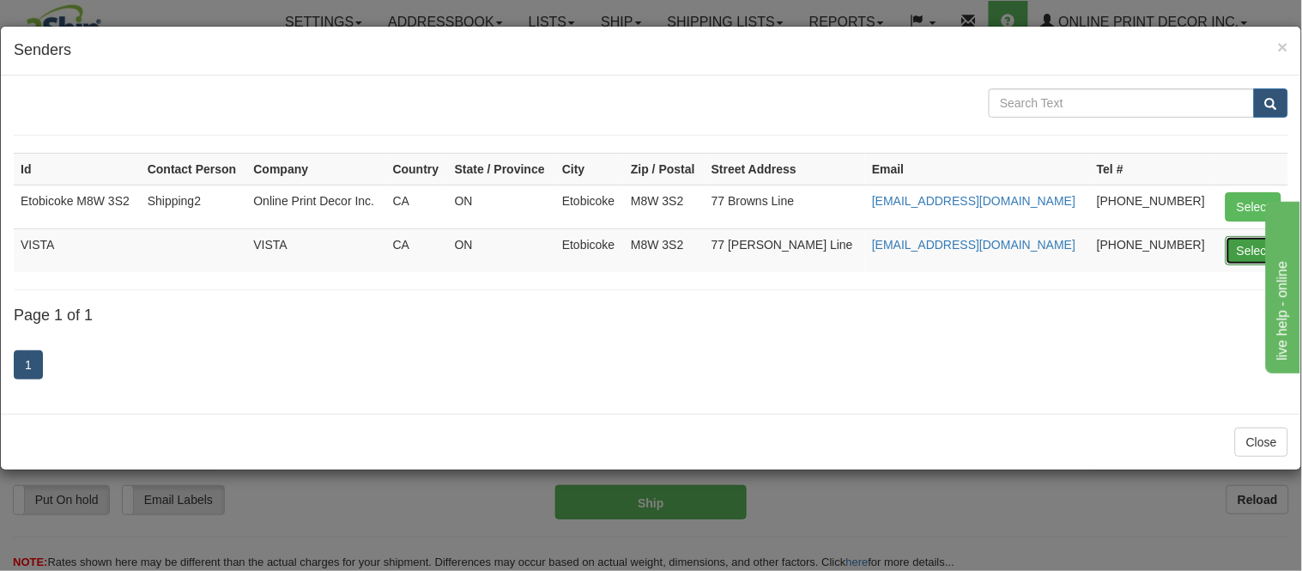
click at [1247, 254] on button "Select" at bounding box center [1253, 250] width 56 height 29
type input "VISTA"
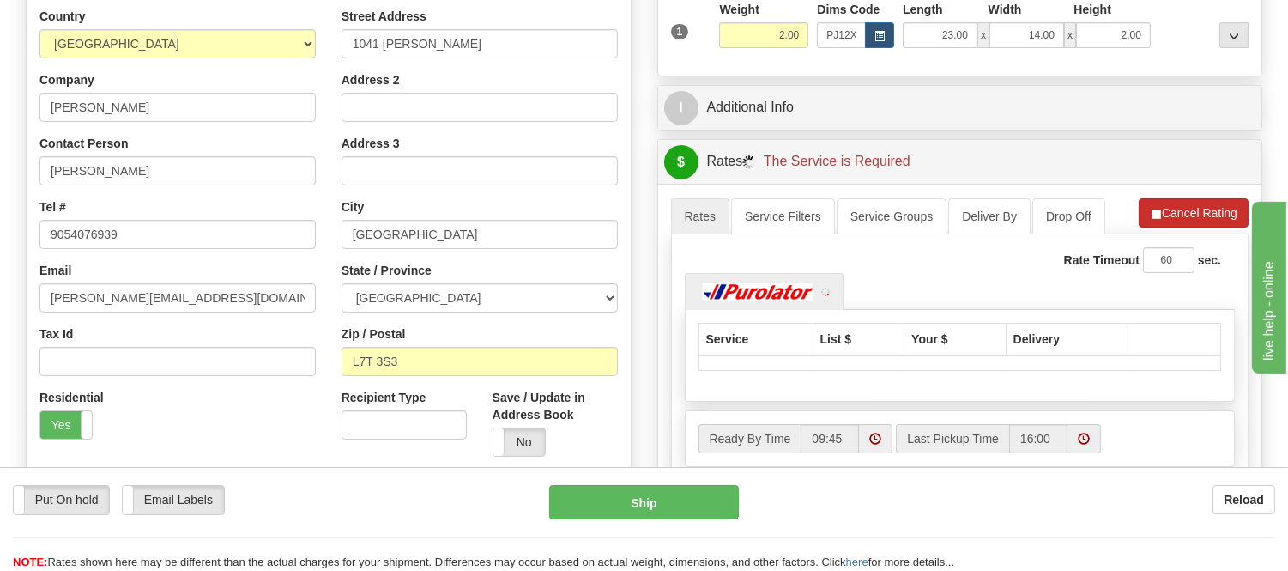
scroll to position [286, 0]
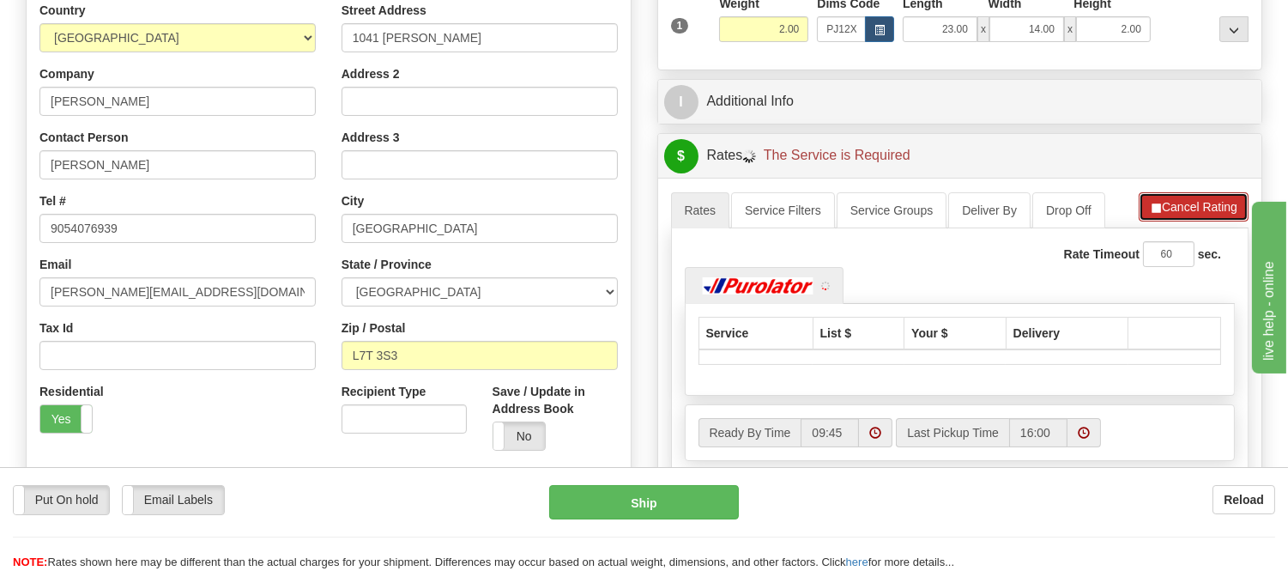
click at [1185, 198] on button "Cancel Rating" at bounding box center [1194, 206] width 110 height 29
click at [1186, 197] on button "Refresh Rates" at bounding box center [1193, 206] width 111 height 29
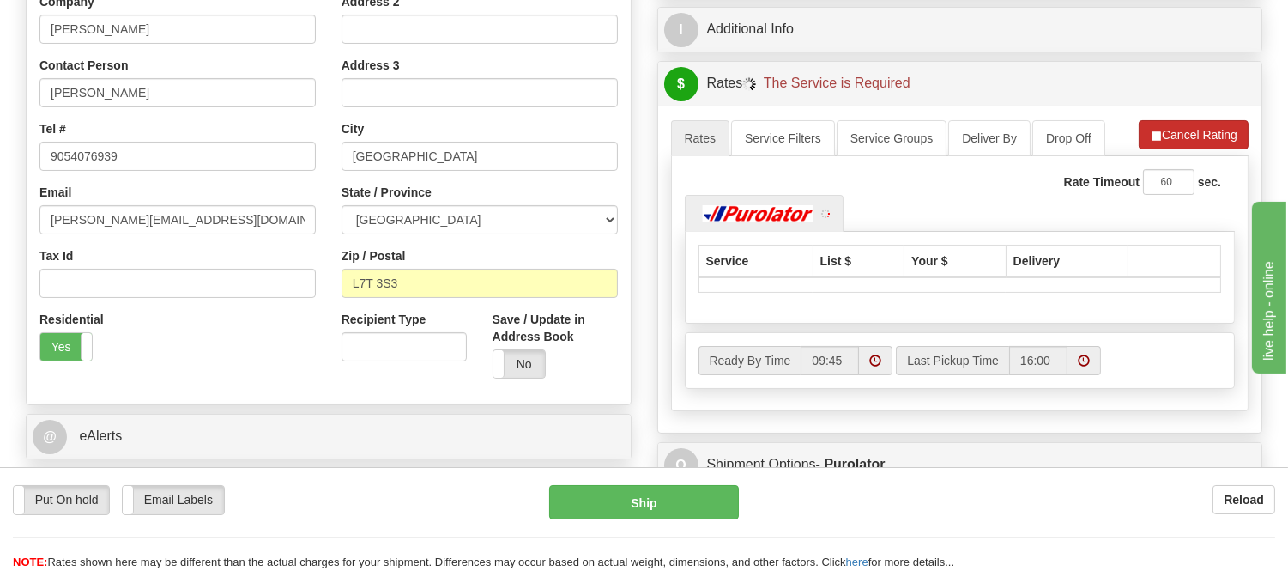
scroll to position [476, 0]
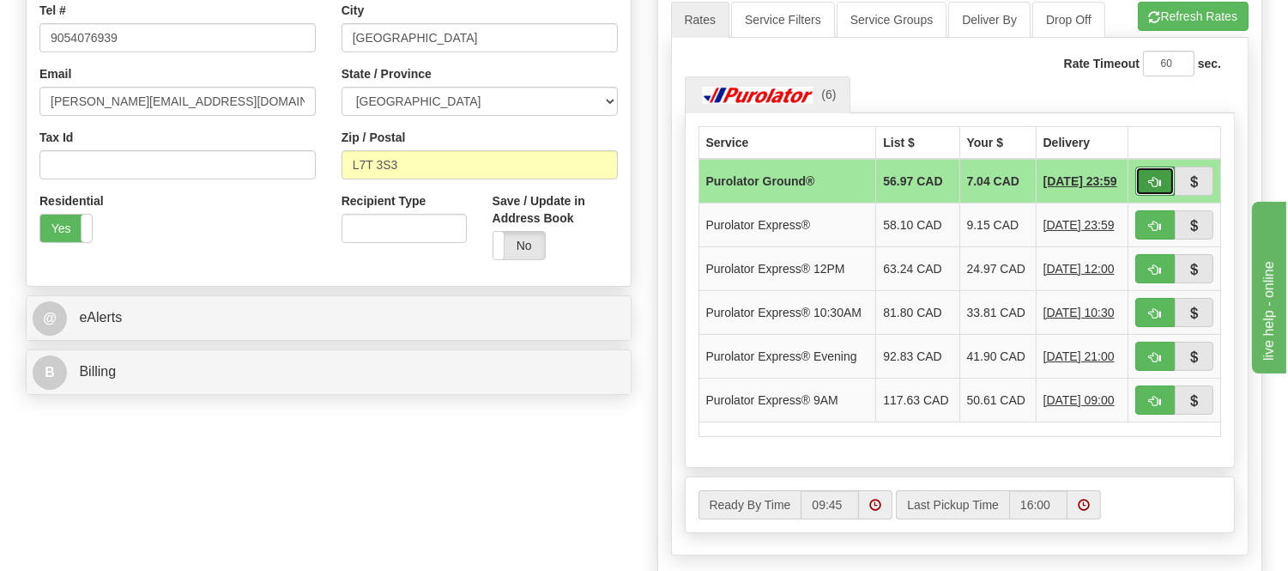
click at [1149, 183] on span "button" at bounding box center [1155, 182] width 12 height 11
type input "260"
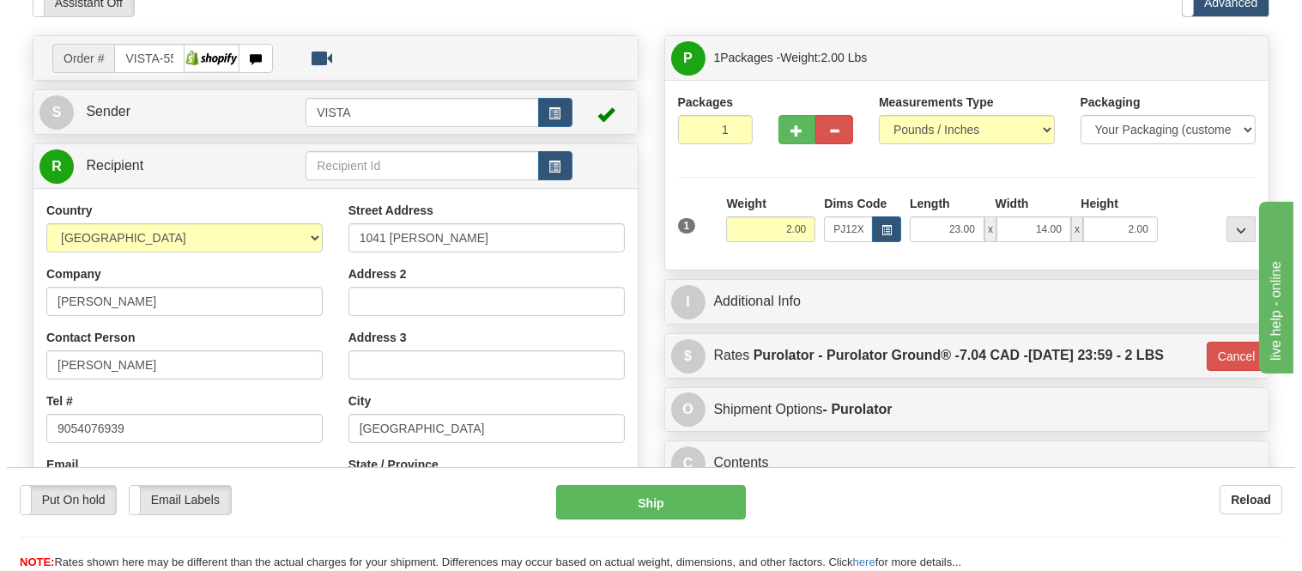
scroll to position [0, 0]
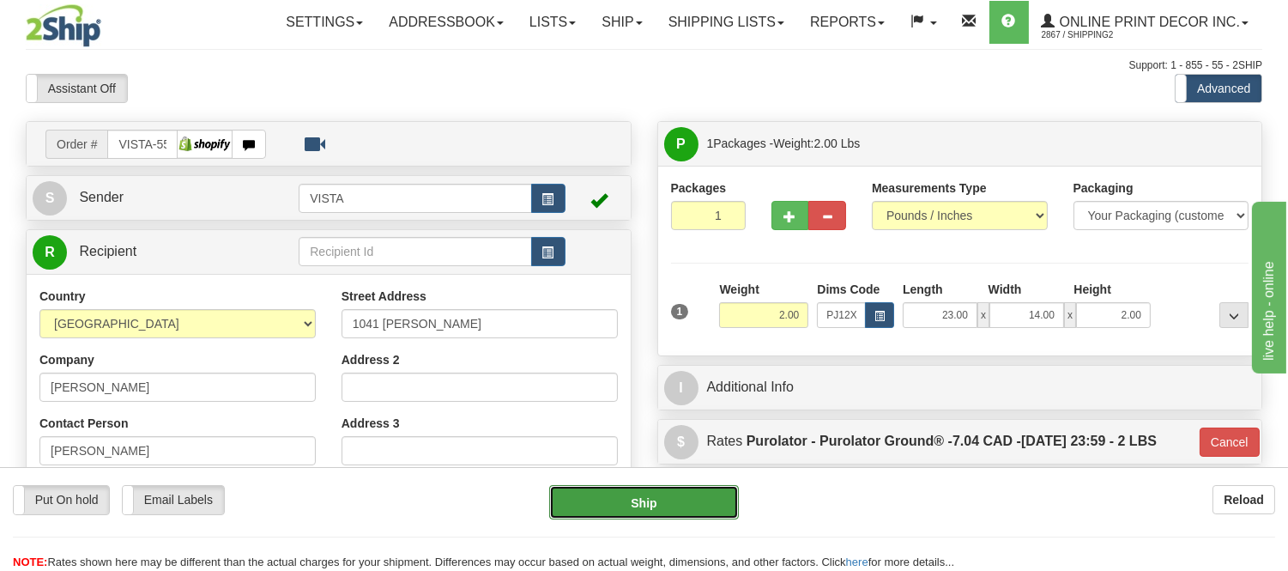
click at [693, 502] on button "Ship" at bounding box center [643, 502] width 189 height 34
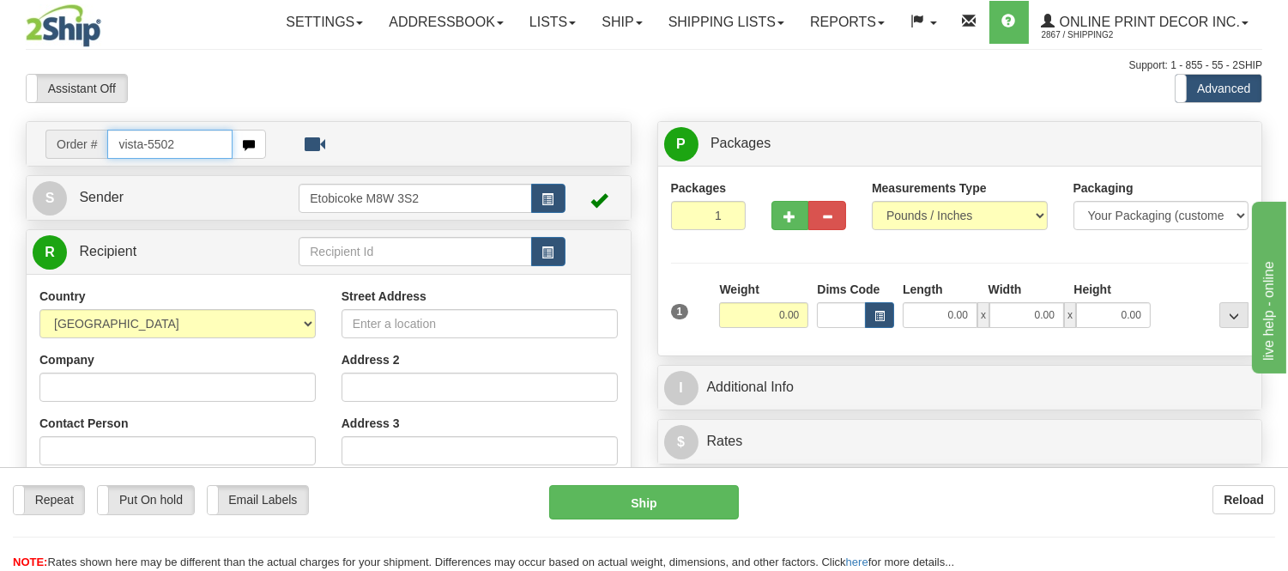
type input "vista-5502"
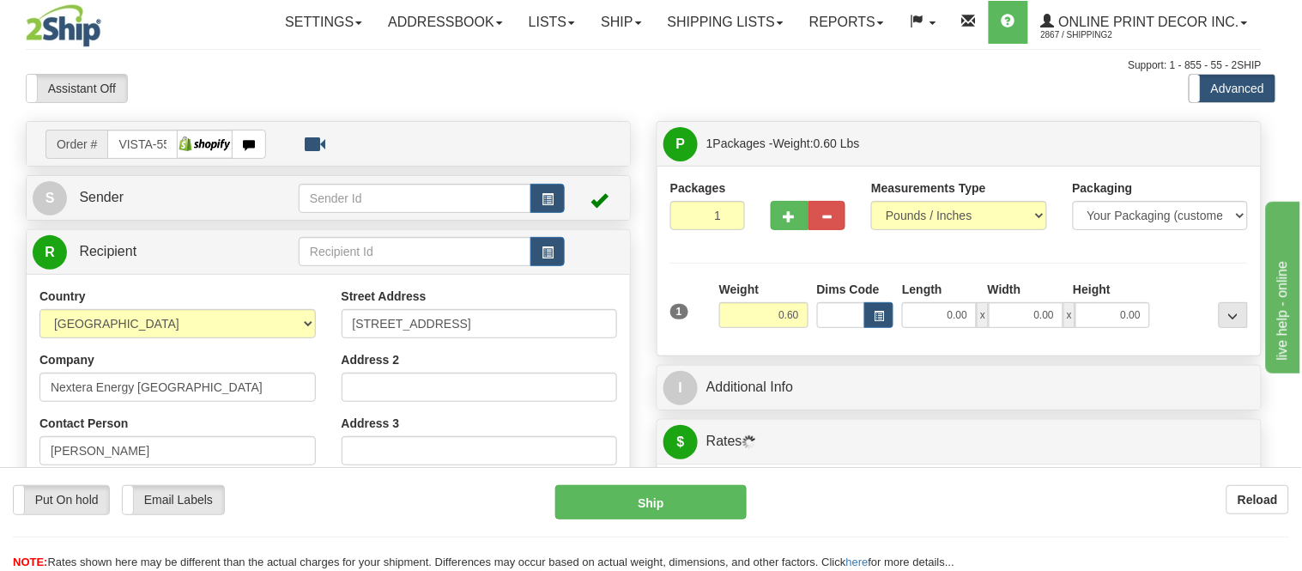
type input "STRATHROY"
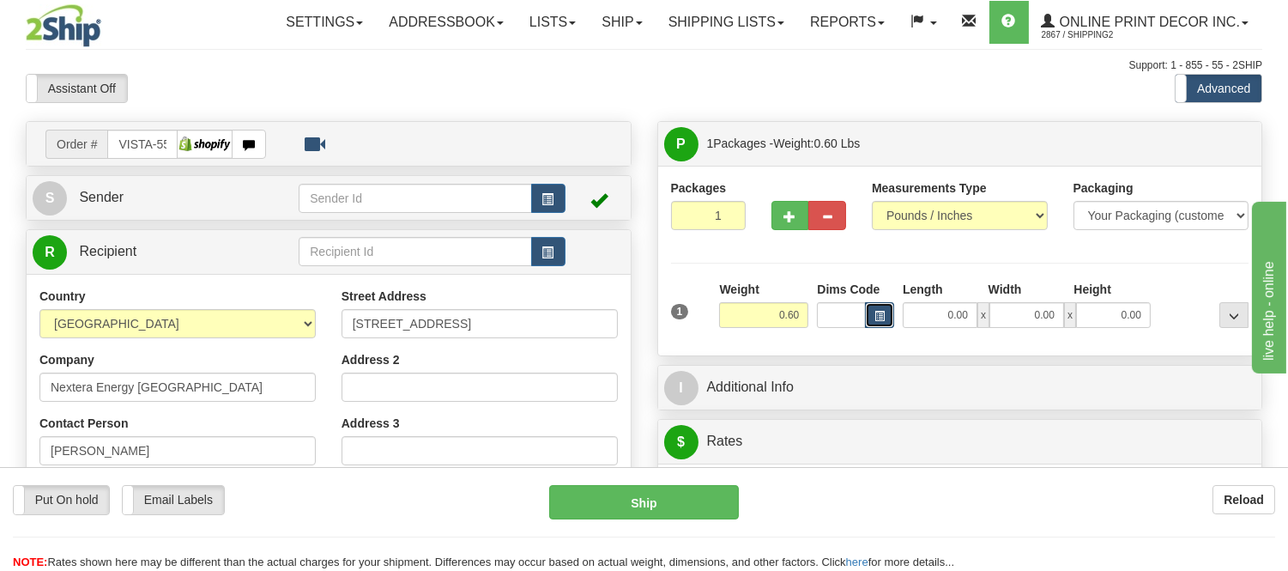
click at [879, 318] on span "button" at bounding box center [879, 316] width 10 height 9
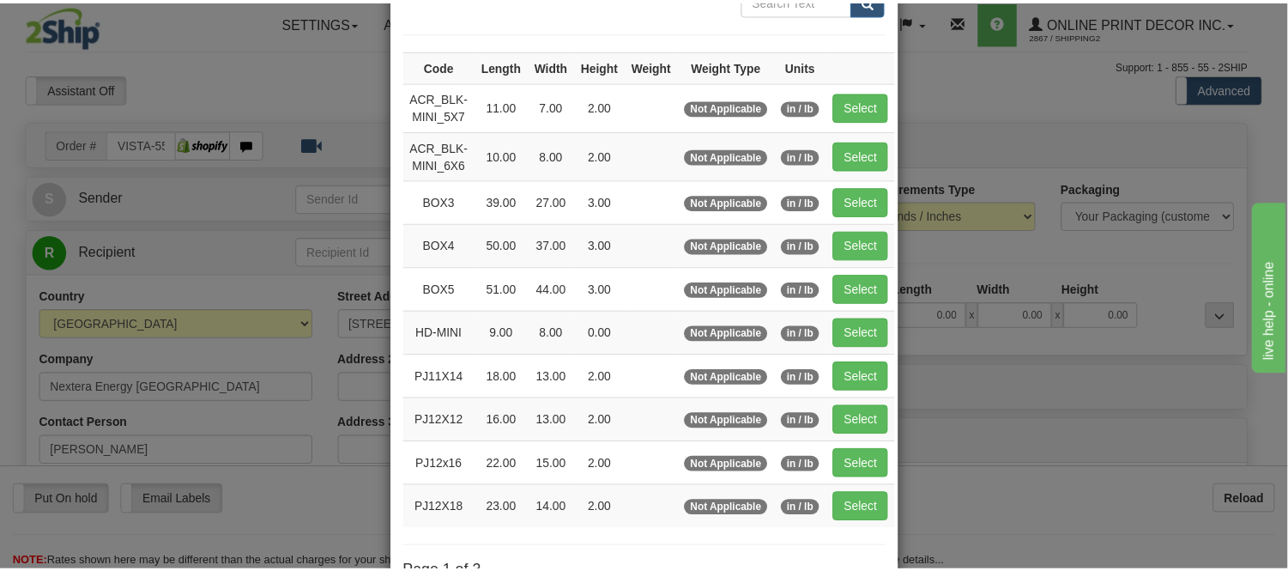
scroll to position [191, 0]
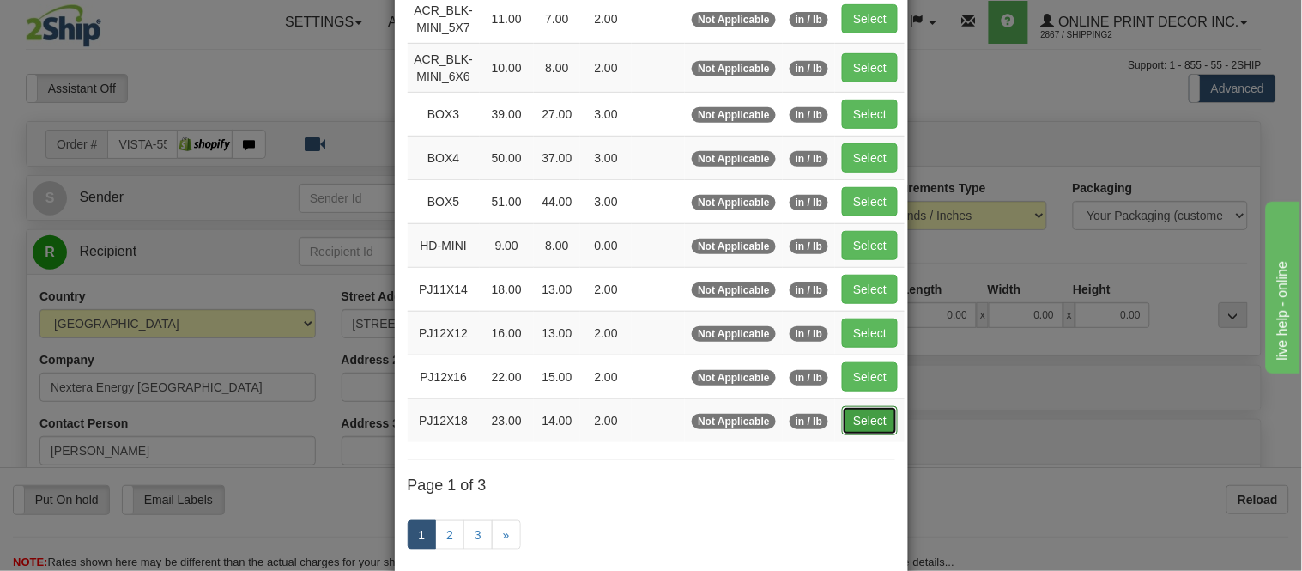
click at [853, 422] on button "Select" at bounding box center [870, 420] width 56 height 29
type input "PJ12X18"
type input "23.00"
type input "14.00"
type input "2.00"
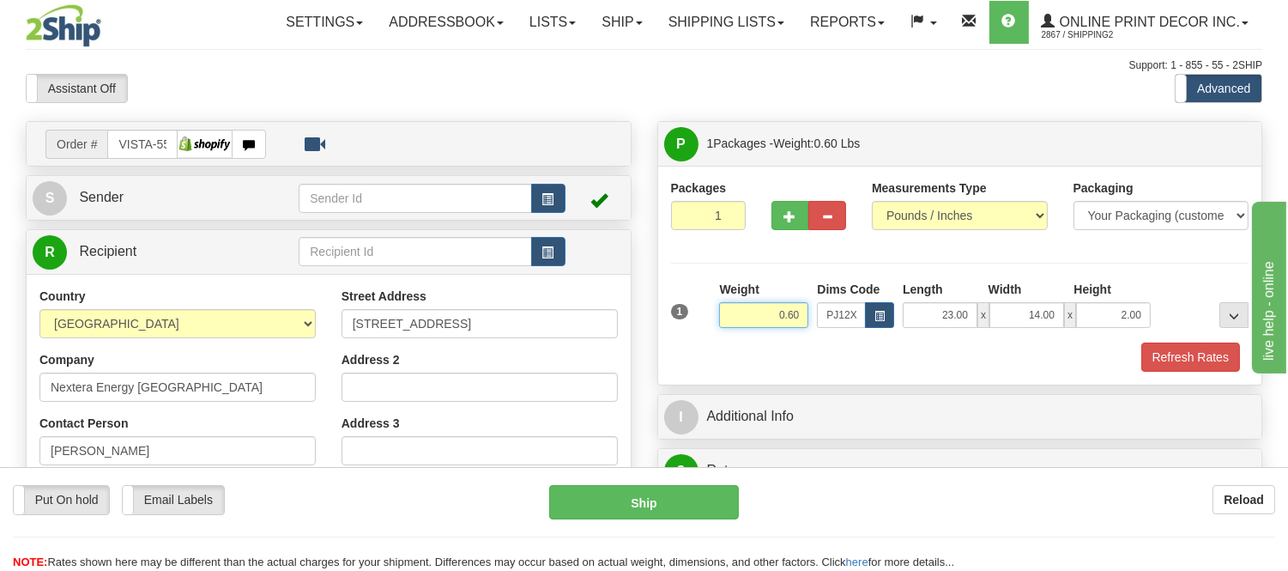
drag, startPoint x: 798, startPoint y: 316, endPoint x: 735, endPoint y: 337, distance: 66.2
click at [735, 337] on div "Weight 0.60" at bounding box center [764, 311] width 98 height 60
type input "1.20"
click at [1191, 346] on button "Refresh Rates" at bounding box center [1190, 356] width 99 height 29
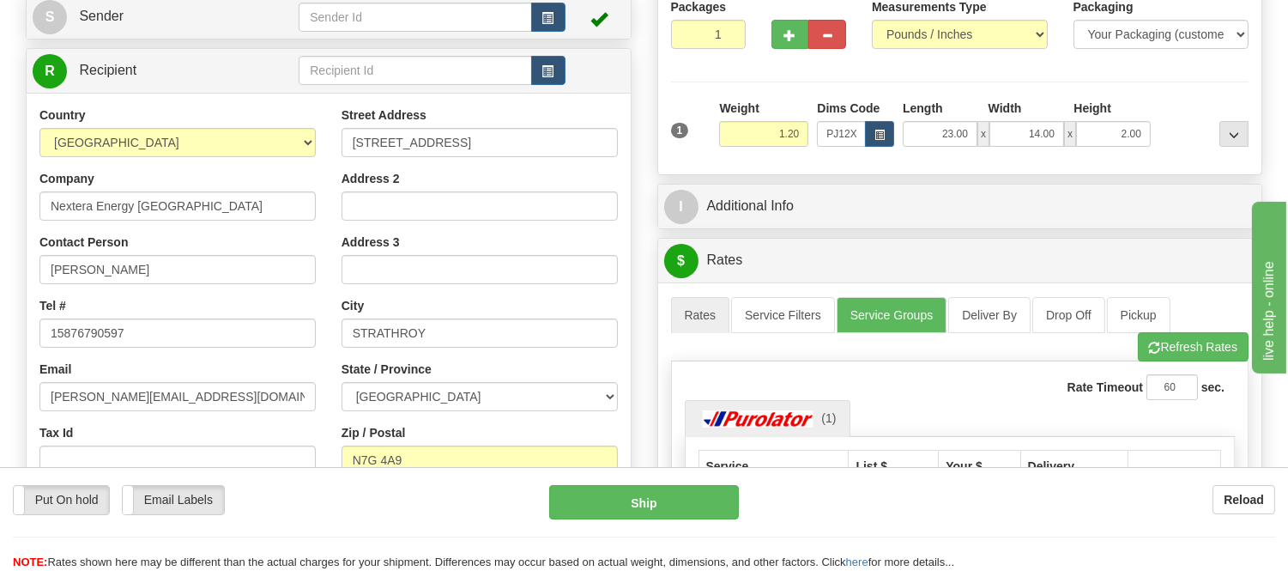
scroll to position [0, 0]
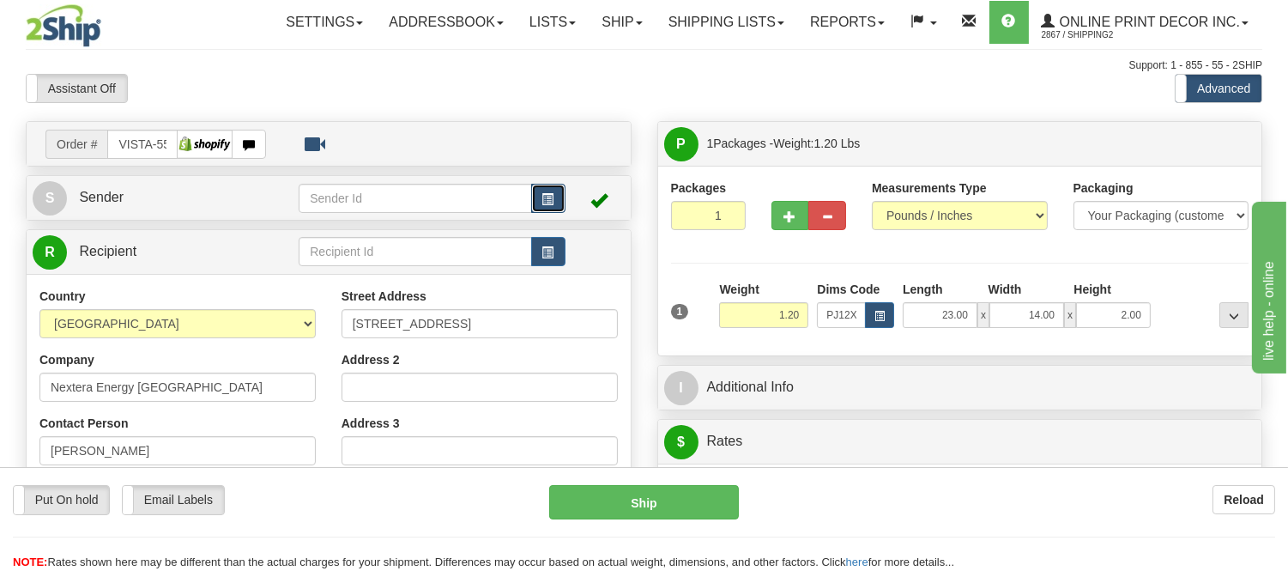
click at [546, 202] on span "button" at bounding box center [548, 199] width 12 height 11
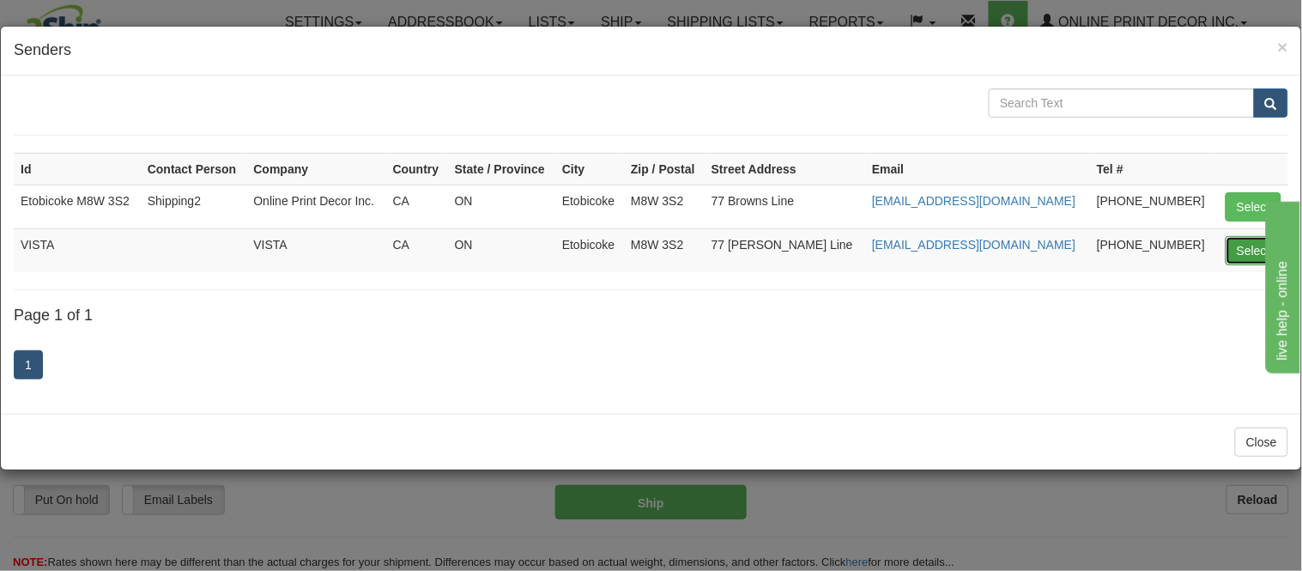
click at [1231, 258] on button "Select" at bounding box center [1253, 250] width 56 height 29
type input "VISTA"
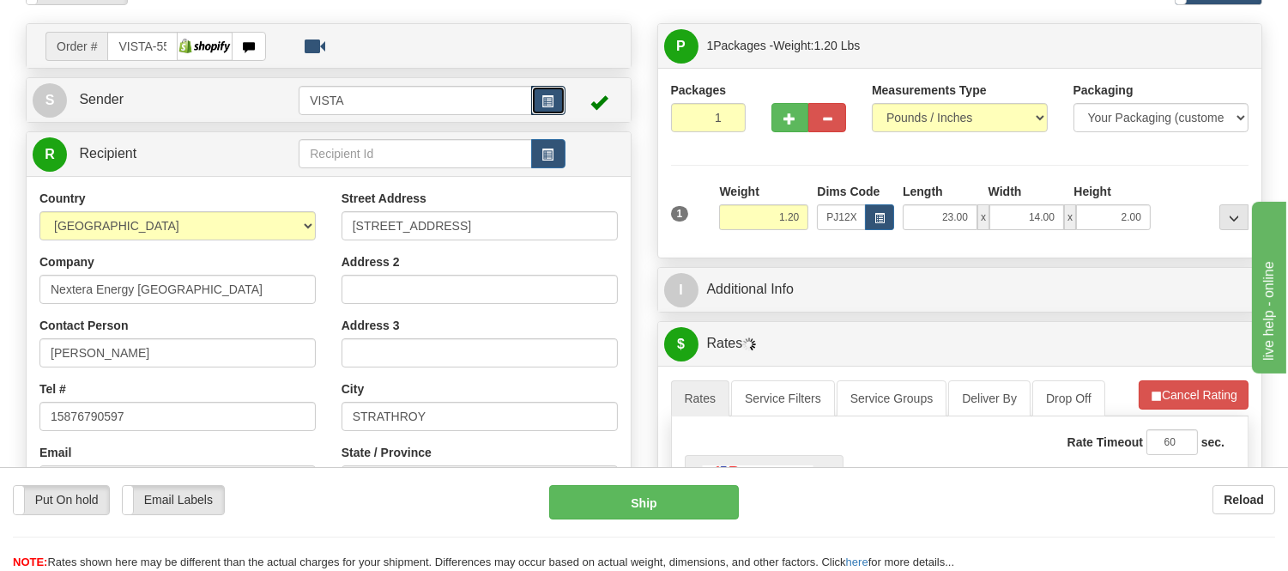
scroll to position [191, 0]
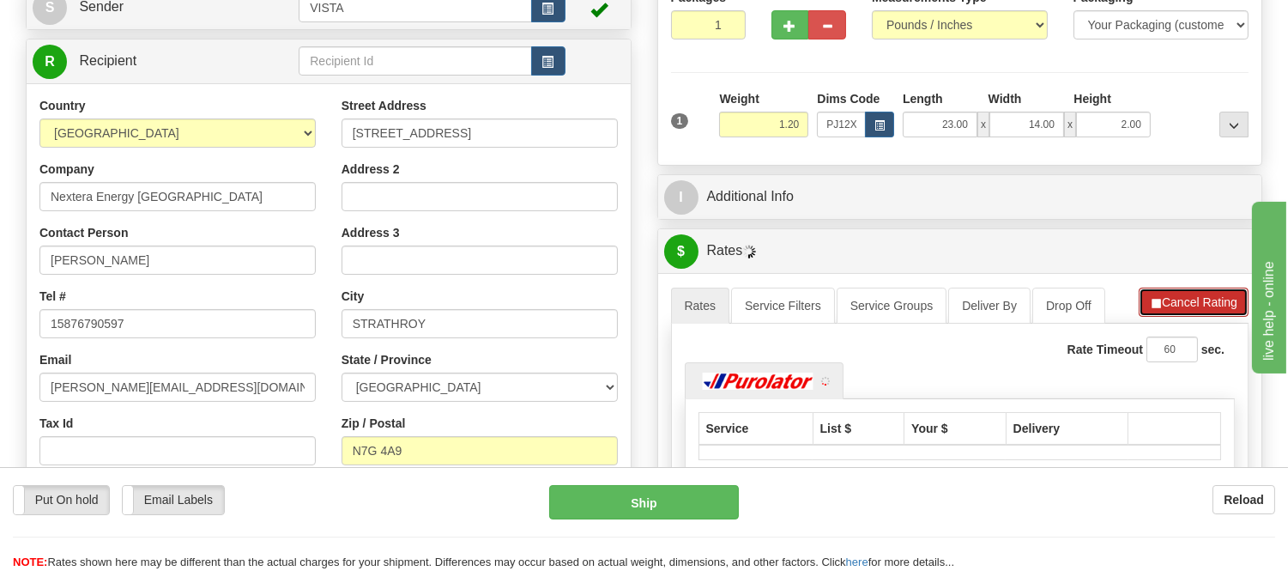
click at [1195, 295] on button "Cancel Rating" at bounding box center [1194, 301] width 110 height 29
click at [1195, 295] on button "Refresh Rates" at bounding box center [1193, 301] width 111 height 29
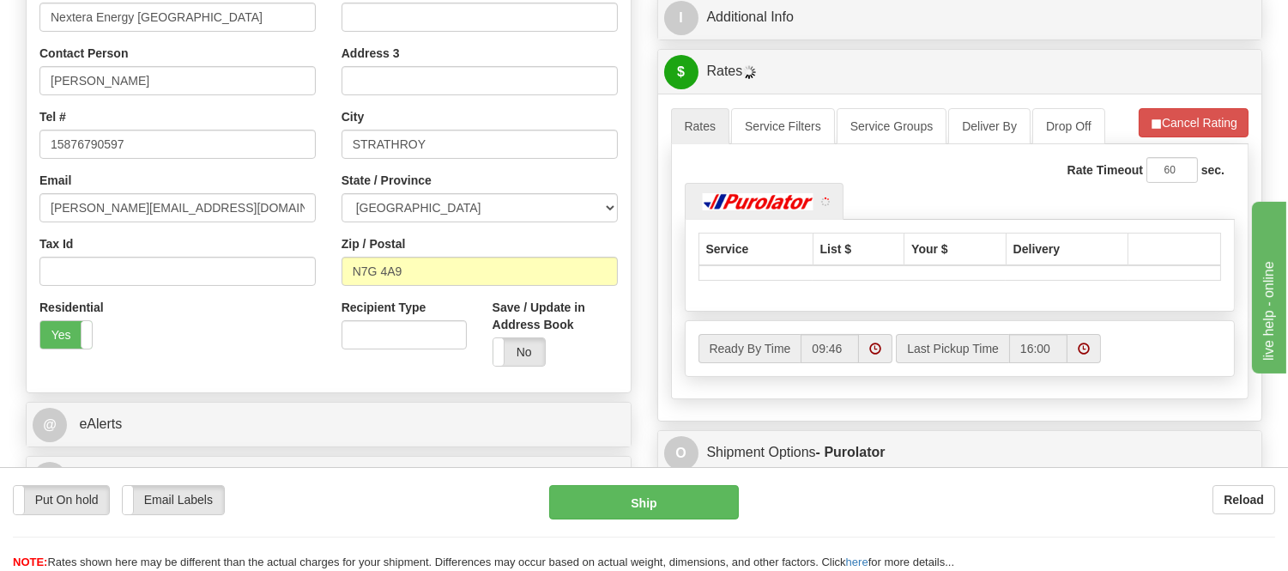
scroll to position [381, 0]
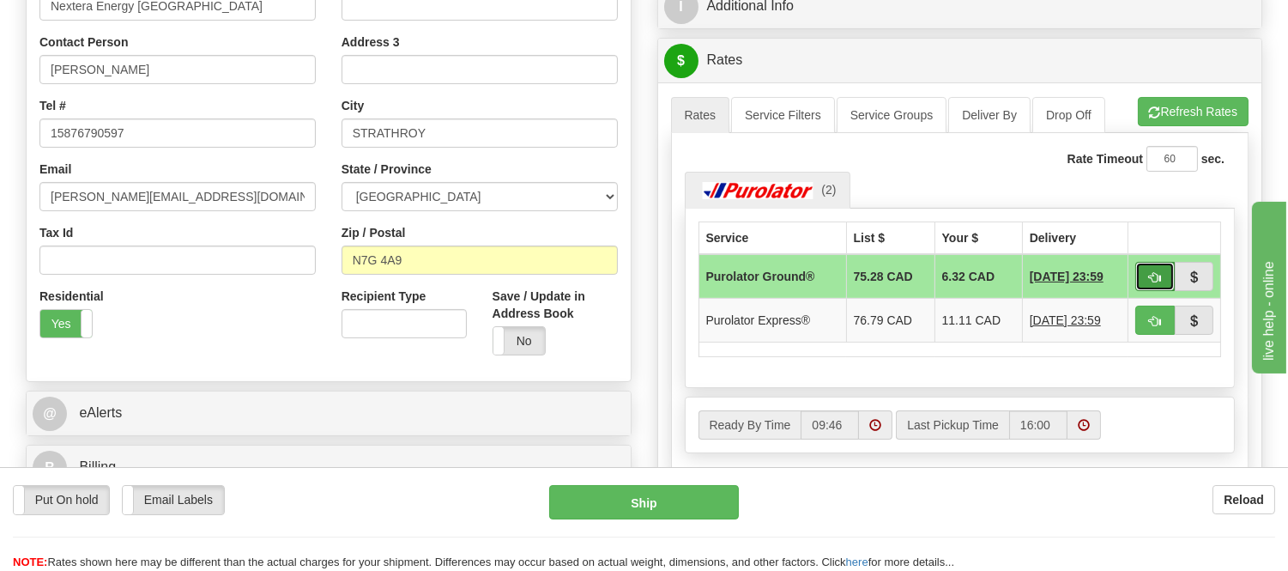
click at [1146, 278] on button "button" at bounding box center [1154, 276] width 39 height 29
type input "260"
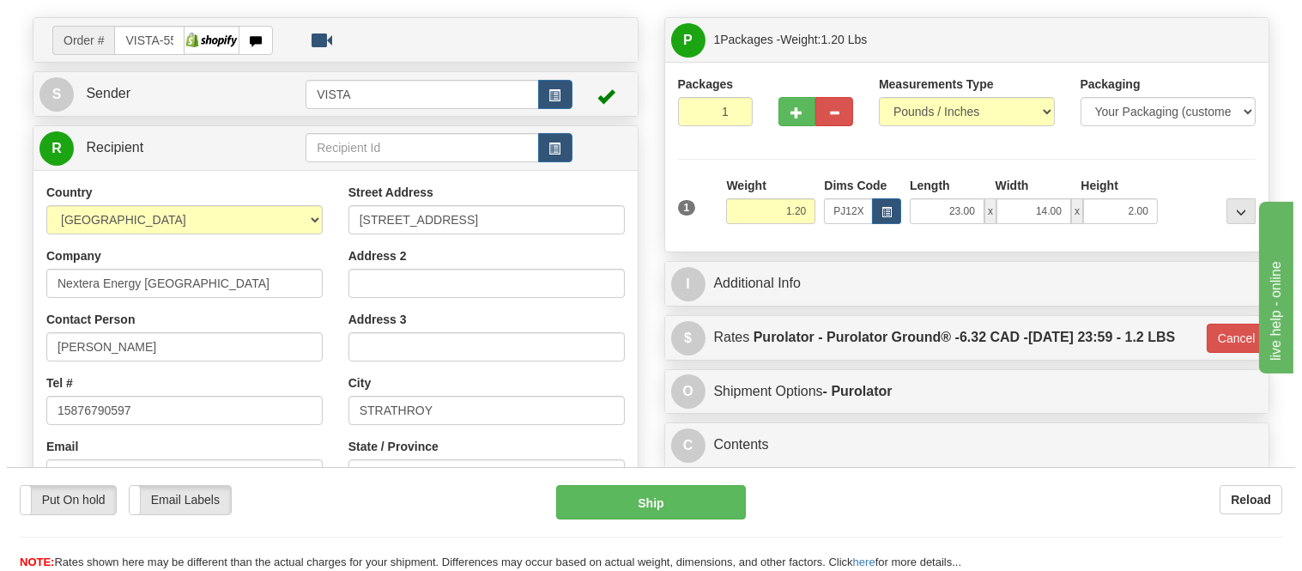
scroll to position [95, 0]
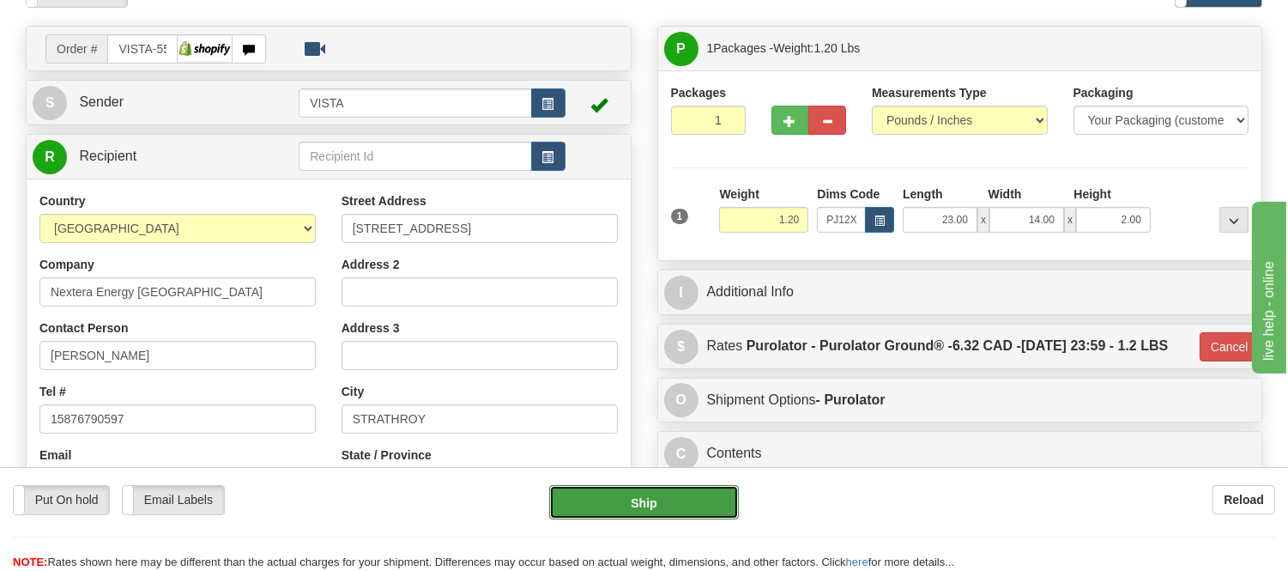
click at [712, 491] on button "Ship" at bounding box center [643, 502] width 189 height 34
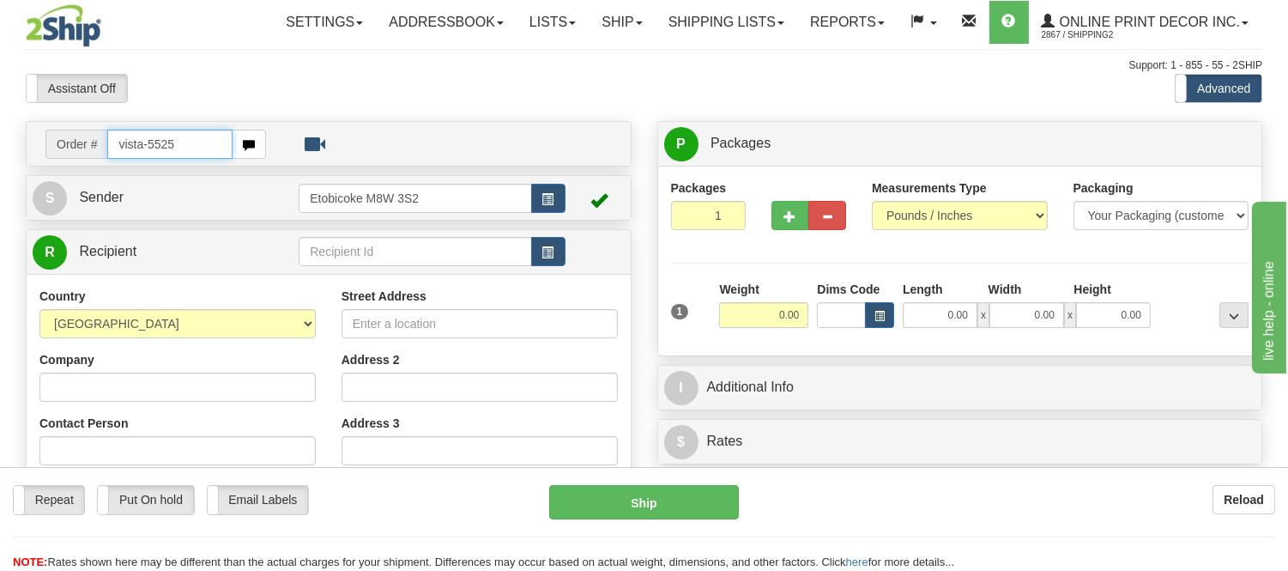
type input "vista-5525"
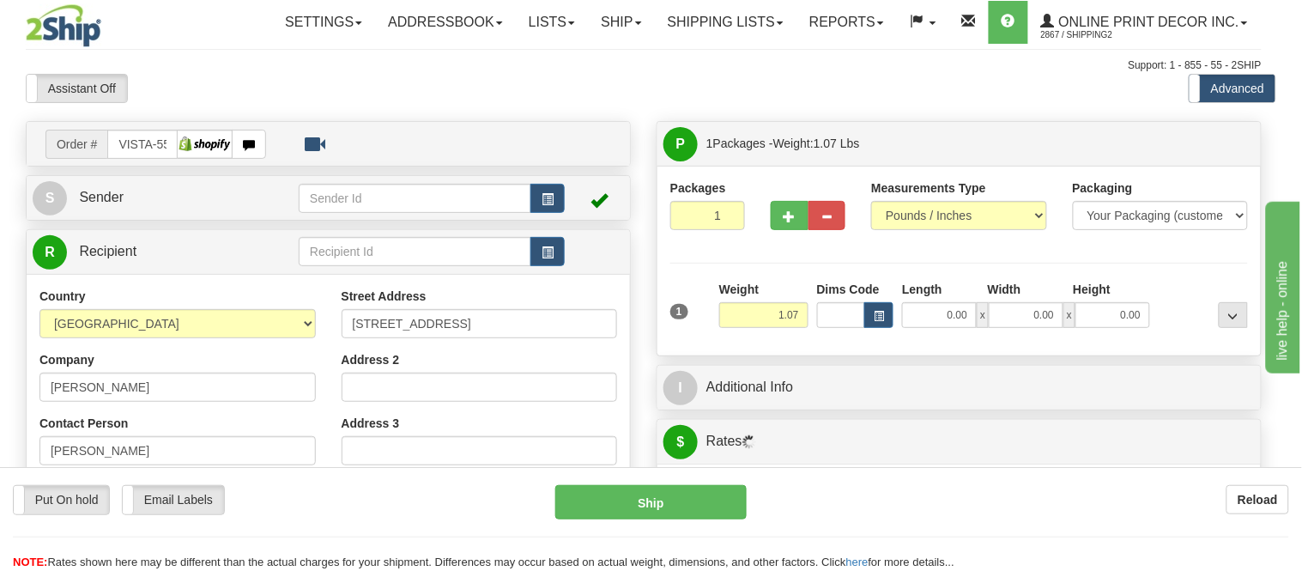
type input "[GEOGRAPHIC_DATA]"
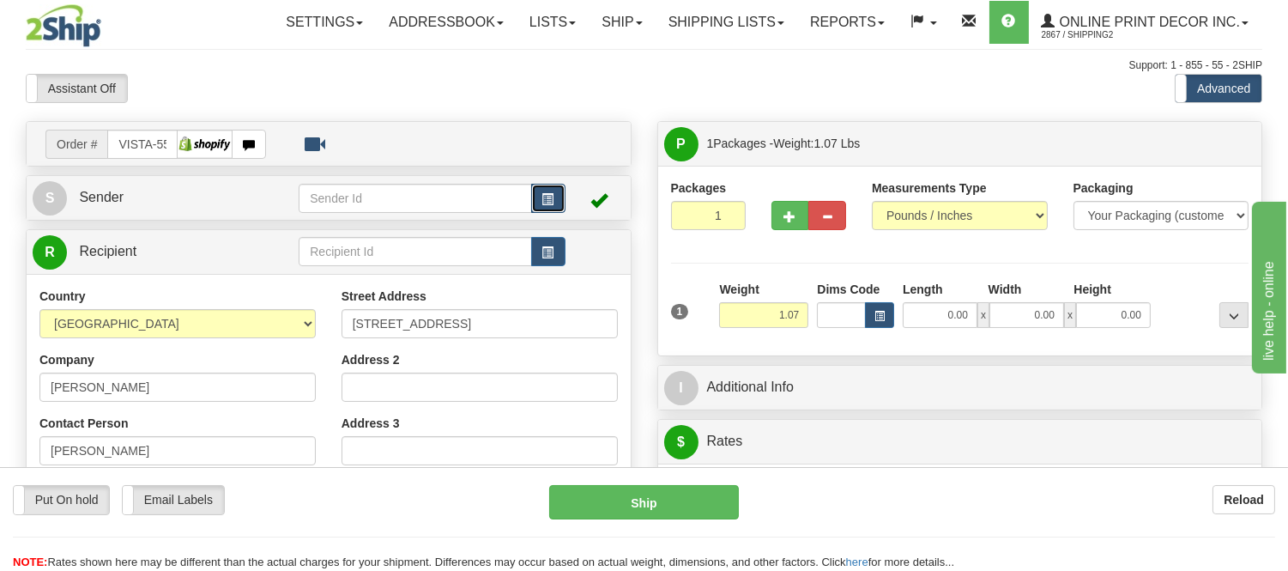
click at [550, 203] on span "button" at bounding box center [548, 199] width 12 height 11
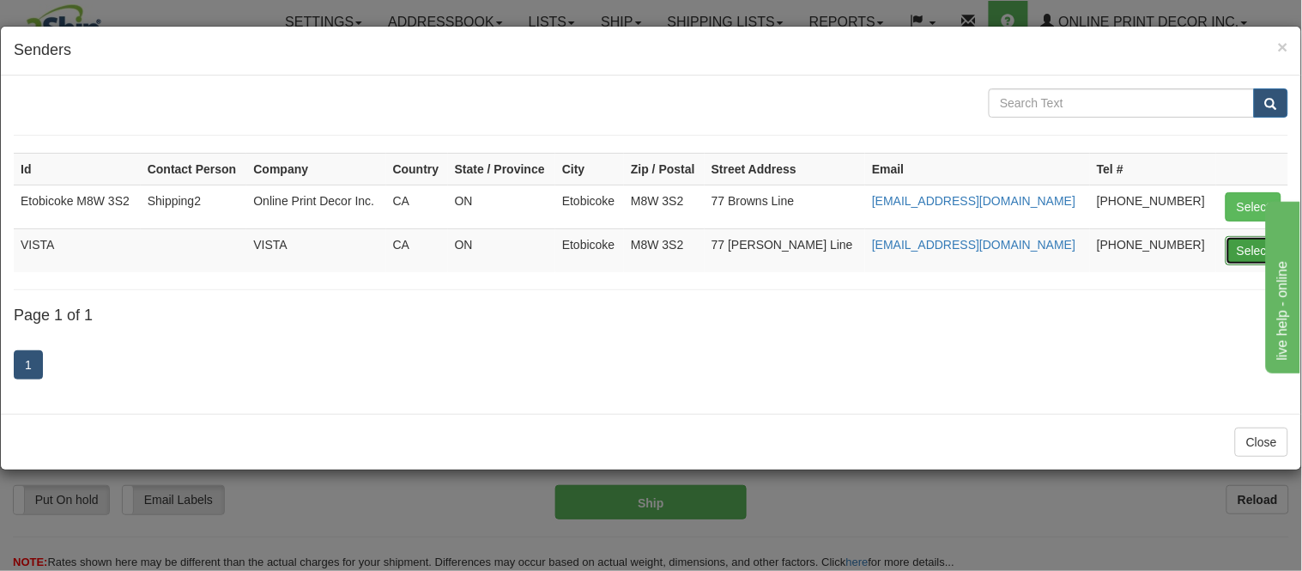
click at [1242, 249] on button "Select" at bounding box center [1253, 250] width 56 height 29
type input "VISTA"
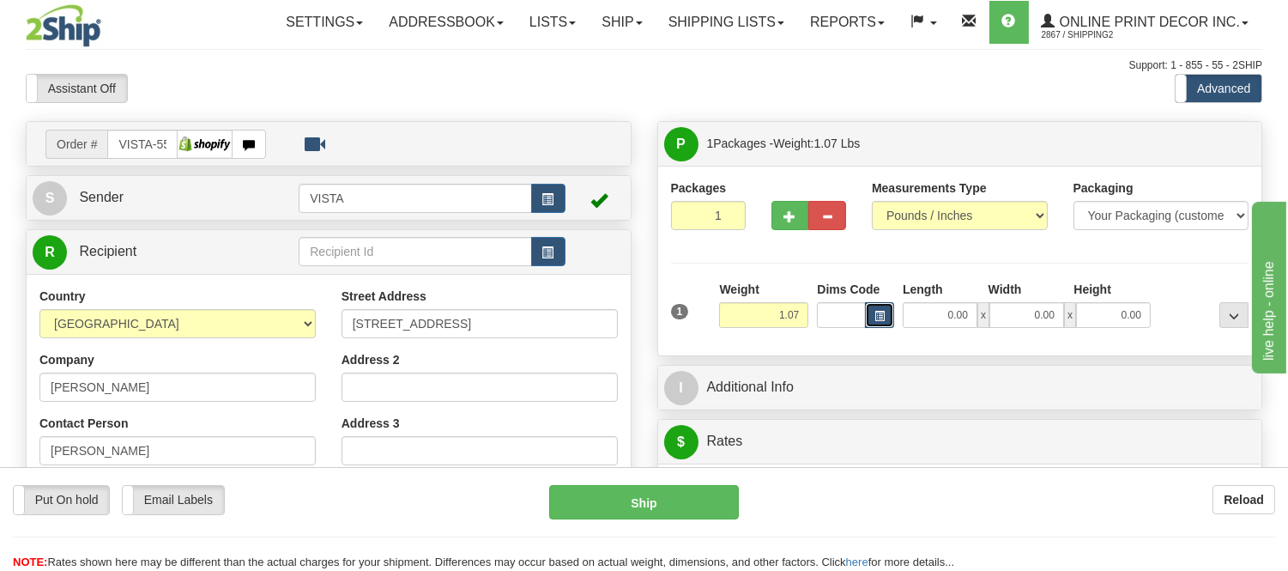
click at [886, 313] on button "button" at bounding box center [879, 315] width 29 height 26
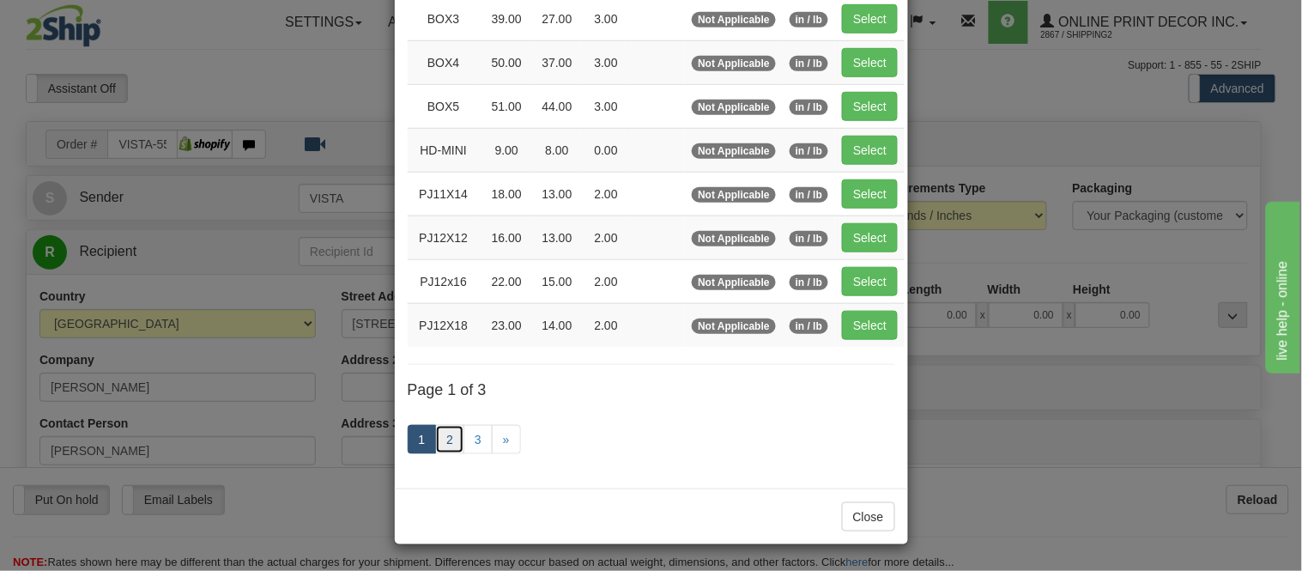
click at [446, 435] on link "2" at bounding box center [449, 439] width 29 height 29
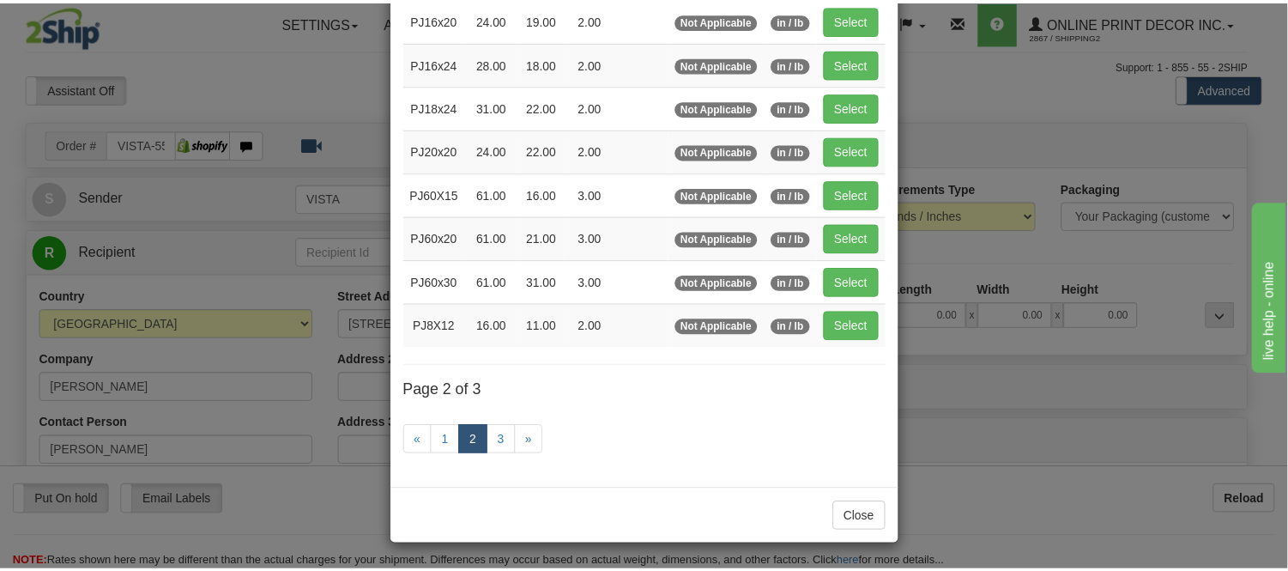
scroll to position [279, 0]
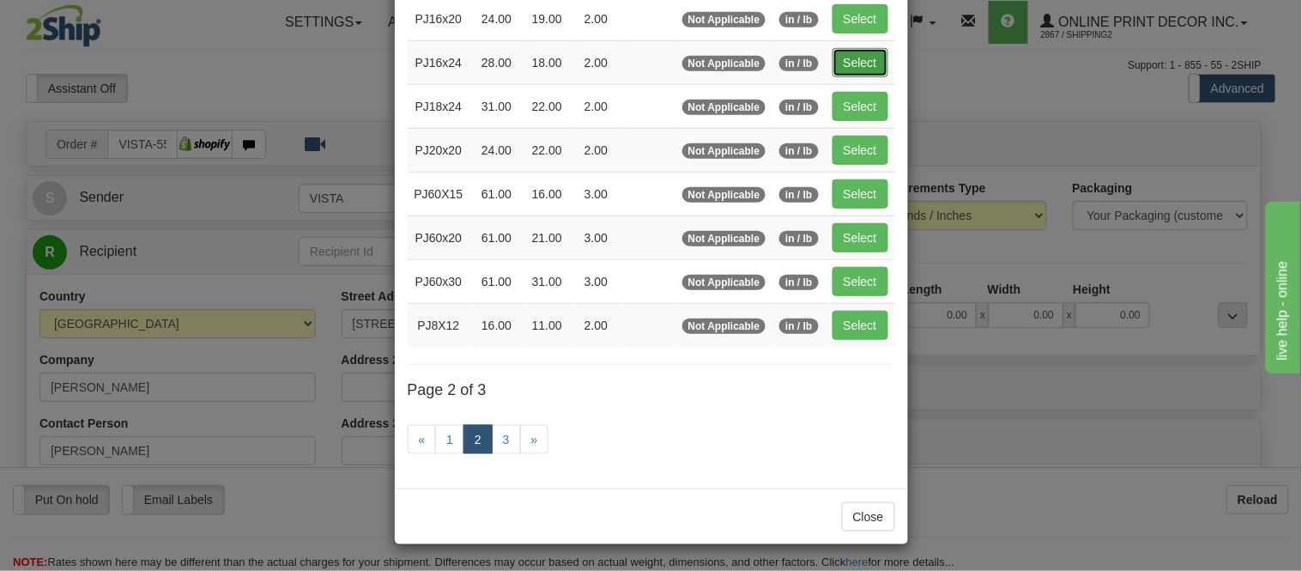
click at [859, 48] on button "Select" at bounding box center [860, 62] width 56 height 29
type input "PJ16x24"
type input "28.00"
type input "18.00"
type input "2.00"
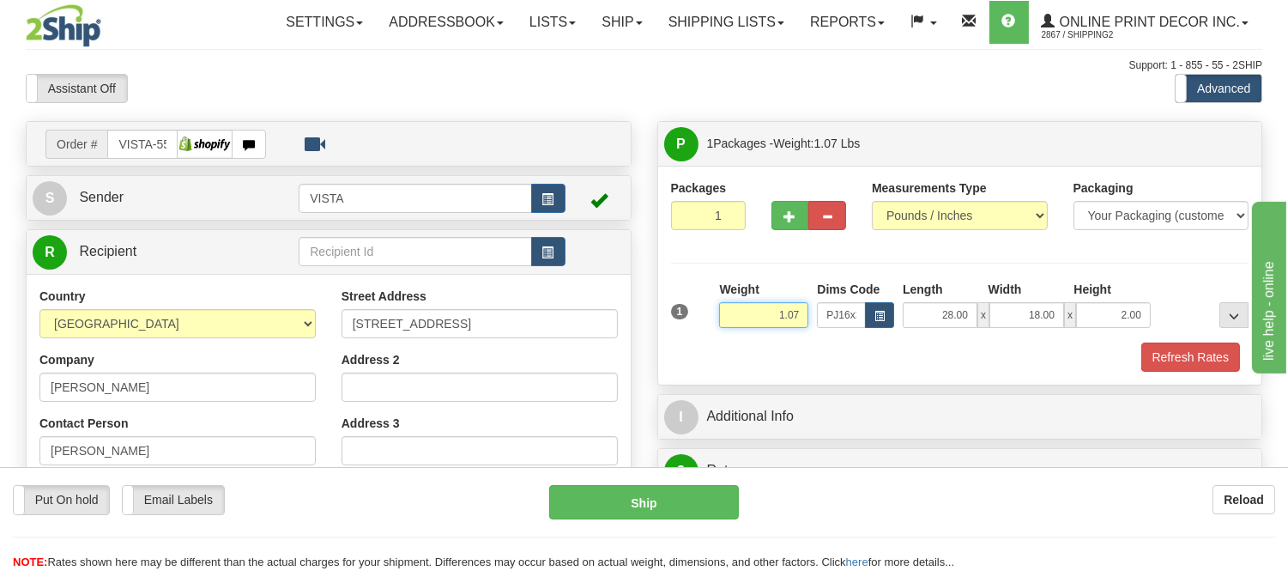
drag, startPoint x: 800, startPoint y: 321, endPoint x: 727, endPoint y: 300, distance: 75.8
click at [727, 300] on div "Weight 1.07" at bounding box center [763, 304] width 89 height 47
type input "2.10"
click at [1216, 359] on button "Refresh Rates" at bounding box center [1190, 356] width 99 height 29
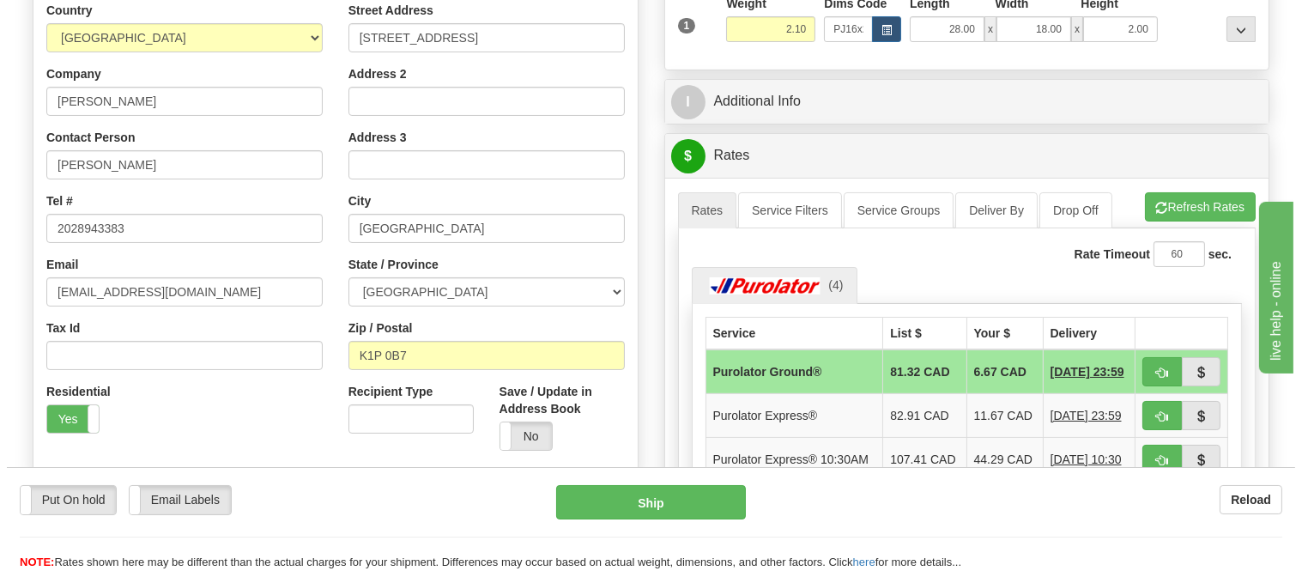
scroll to position [381, 0]
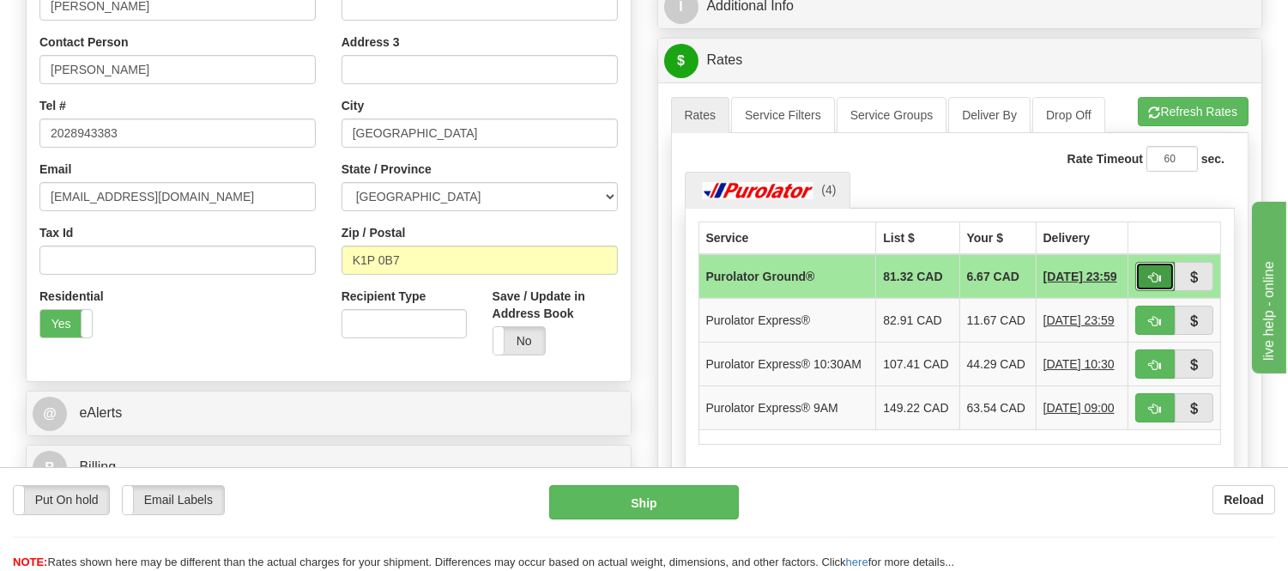
click at [1168, 280] on button "button" at bounding box center [1154, 276] width 39 height 29
type input "260"
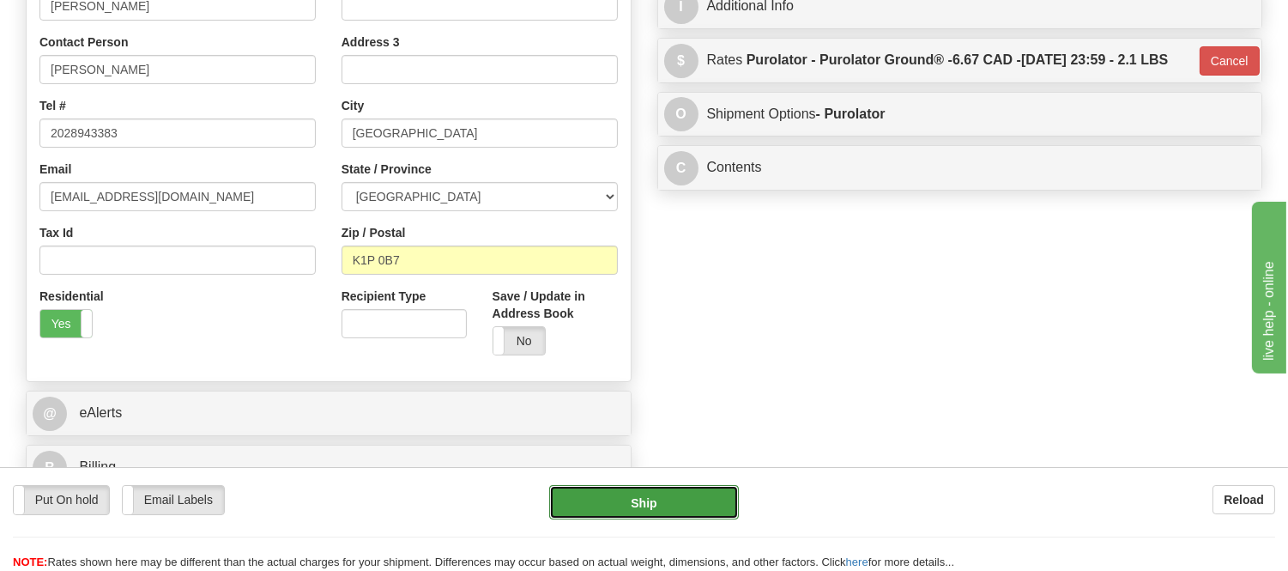
click at [699, 496] on button "Ship" at bounding box center [643, 502] width 189 height 34
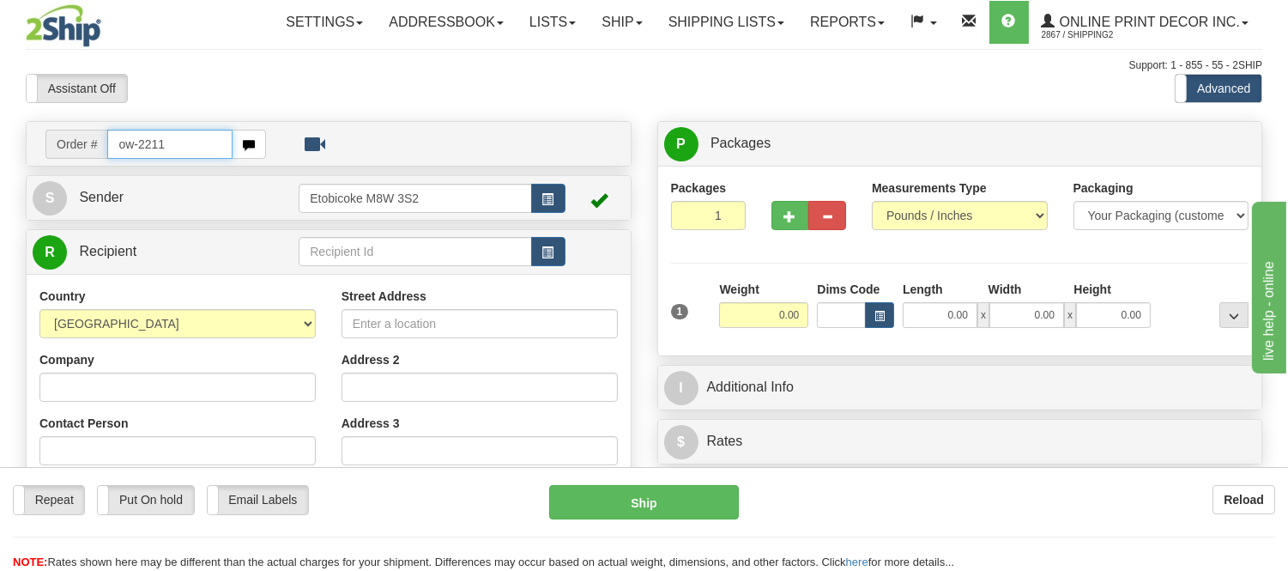
type input "ow-2211"
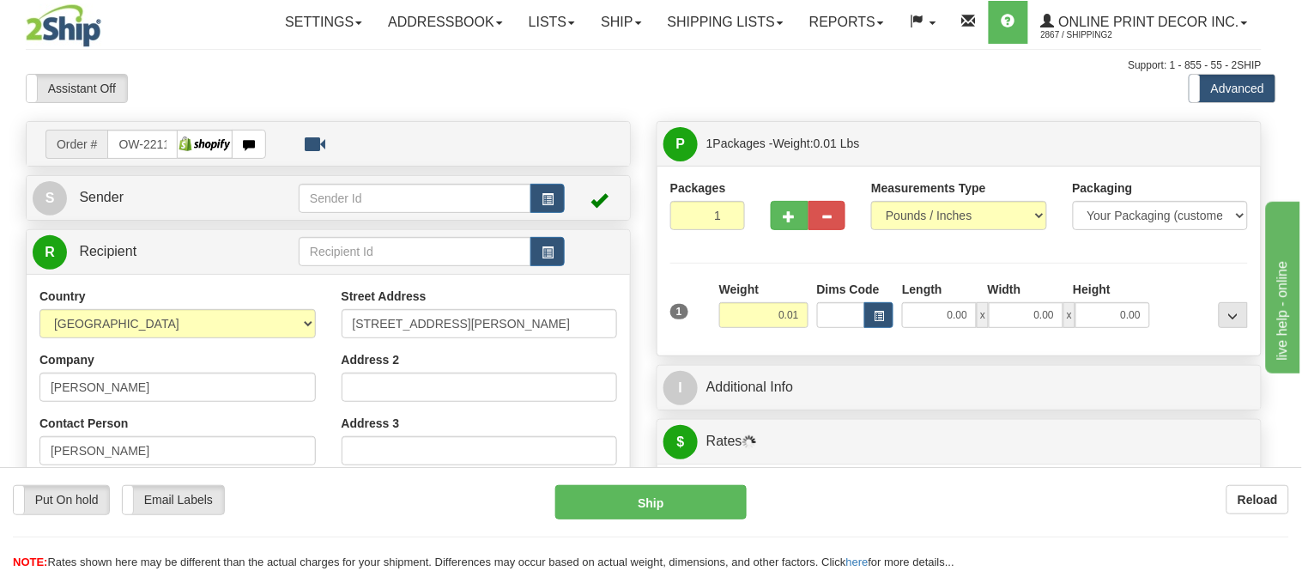
type input "[GEOGRAPHIC_DATA]"
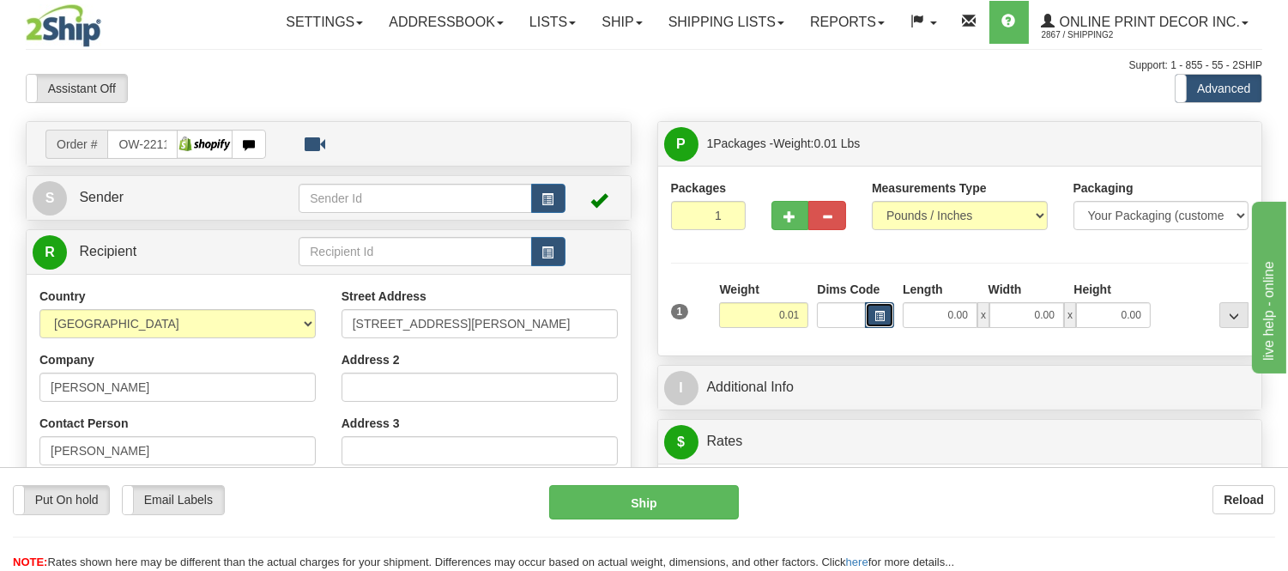
click at [886, 313] on button "button" at bounding box center [879, 315] width 29 height 26
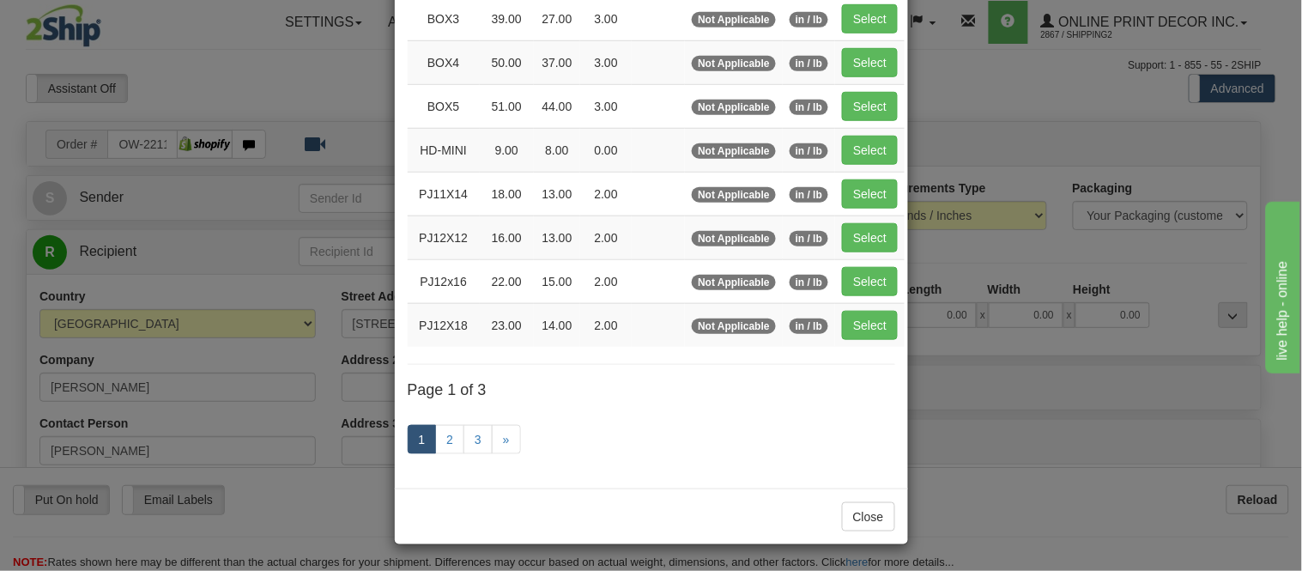
scroll to position [288, 0]
click at [446, 441] on link "2" at bounding box center [449, 439] width 29 height 29
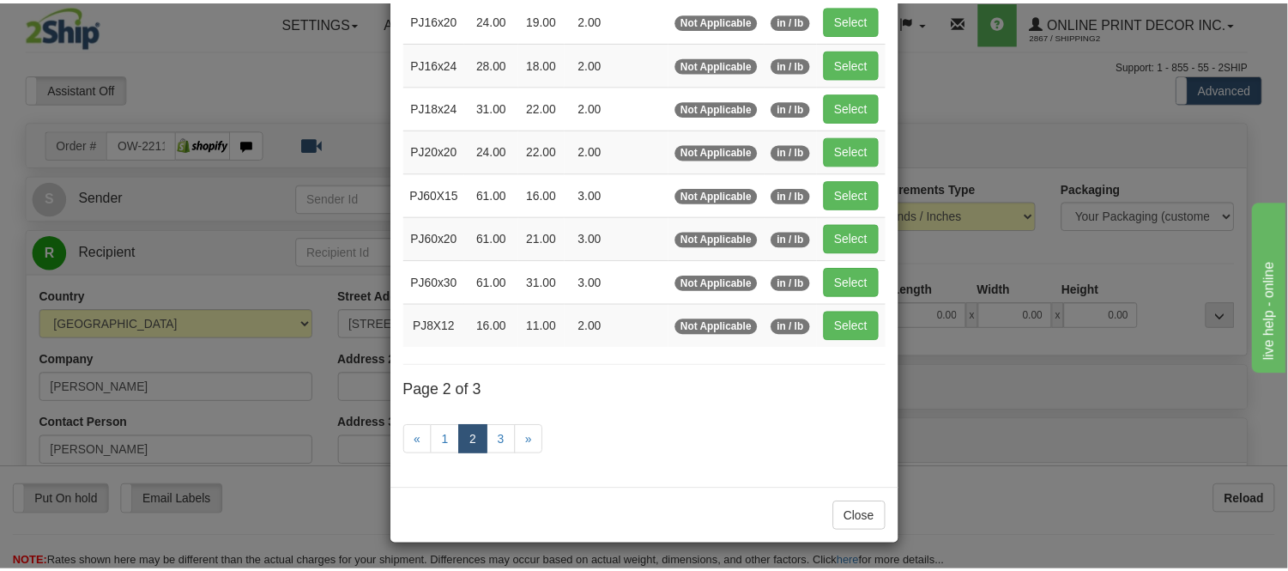
scroll to position [279, 0]
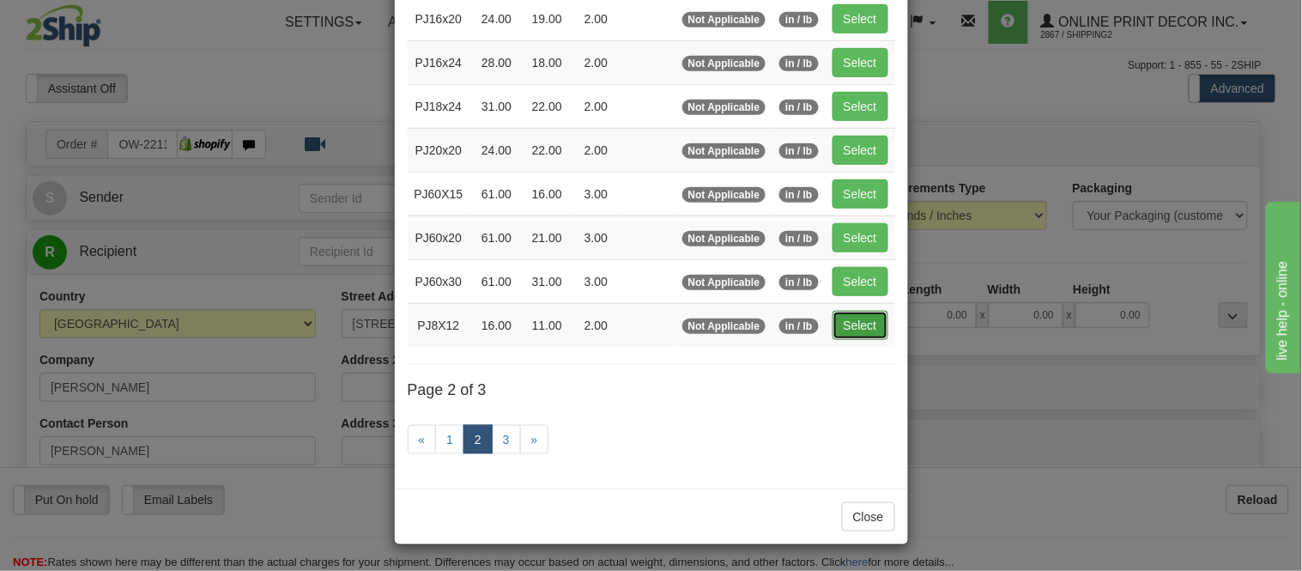
click at [844, 326] on button "Select" at bounding box center [860, 325] width 56 height 29
type input "PJ8X12"
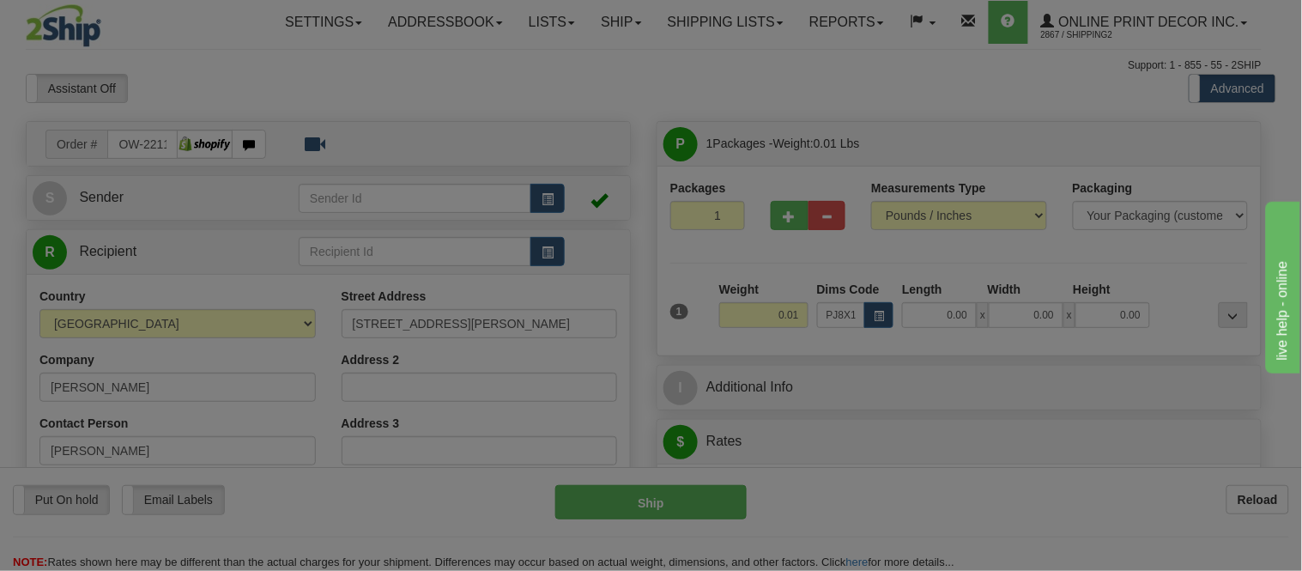
type input "16.00"
type input "11.00"
type input "2.00"
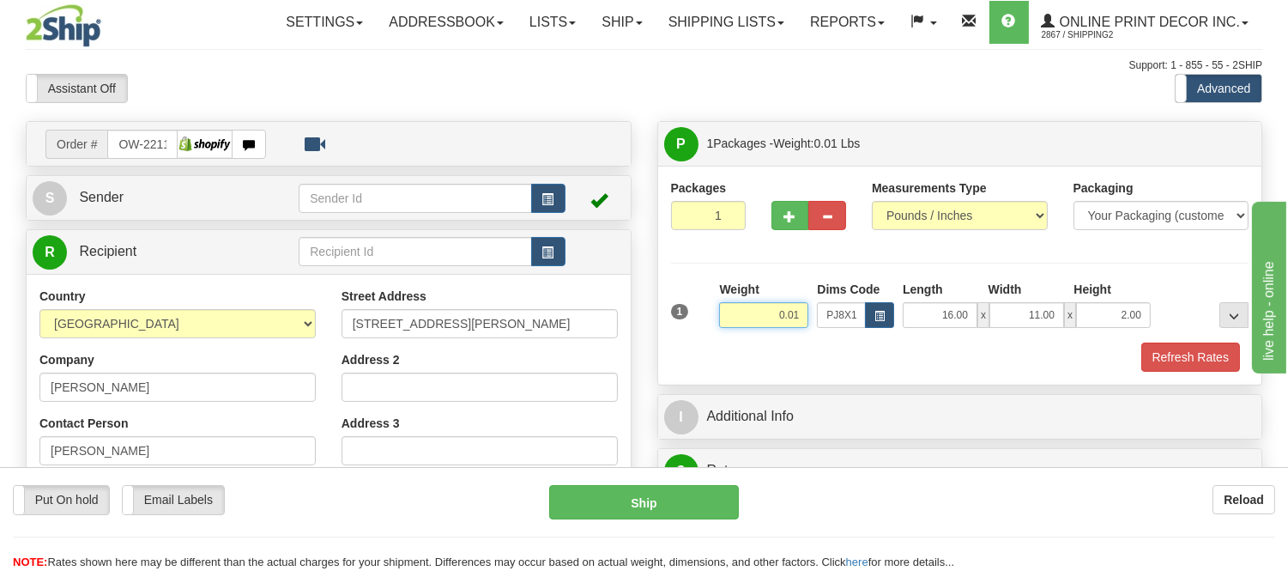
drag, startPoint x: 800, startPoint y: 315, endPoint x: 741, endPoint y: 309, distance: 58.7
click at [741, 309] on input "0.01" at bounding box center [763, 315] width 89 height 26
type input "0.98"
click at [1173, 358] on button "Refresh Rates" at bounding box center [1190, 356] width 99 height 29
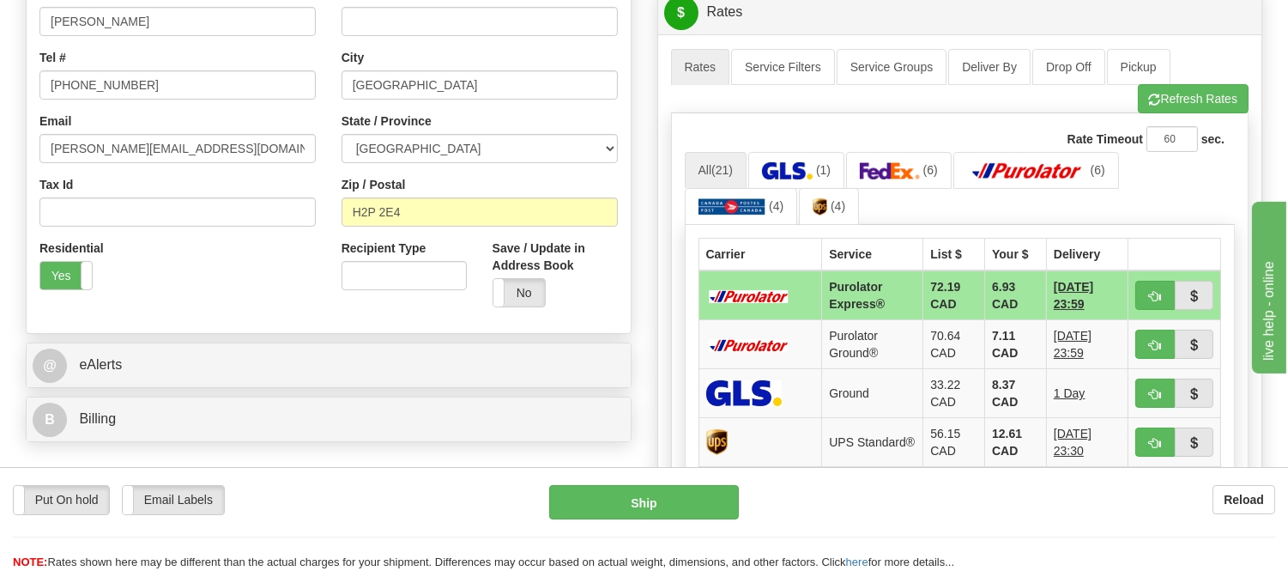
scroll to position [476, 0]
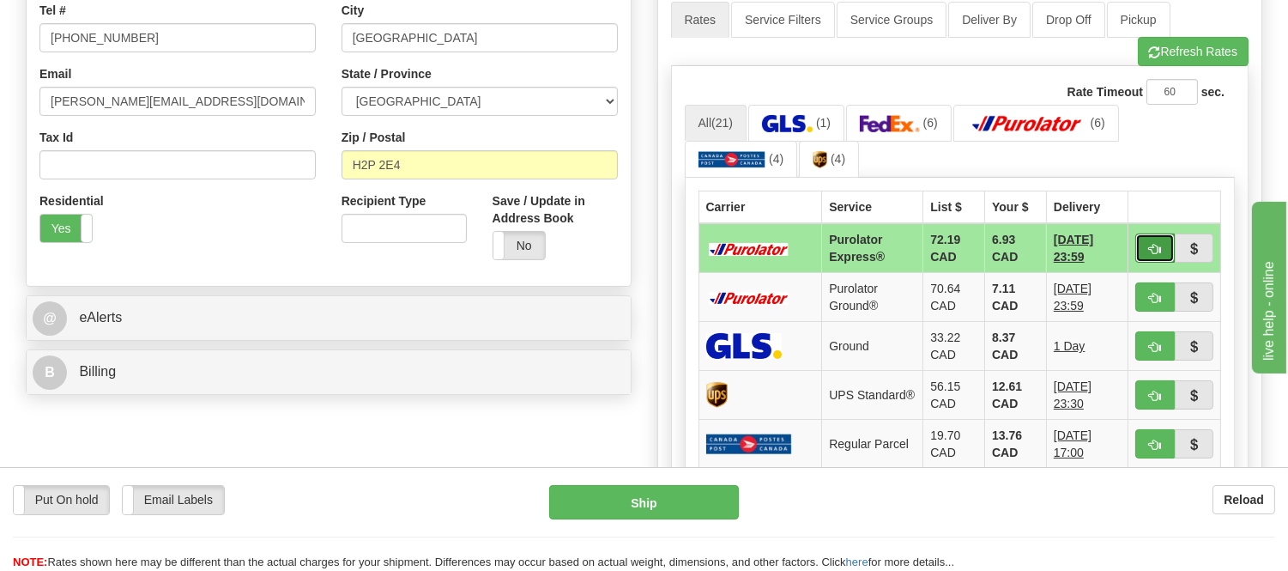
click at [1143, 243] on button "button" at bounding box center [1154, 247] width 39 height 29
type input "202"
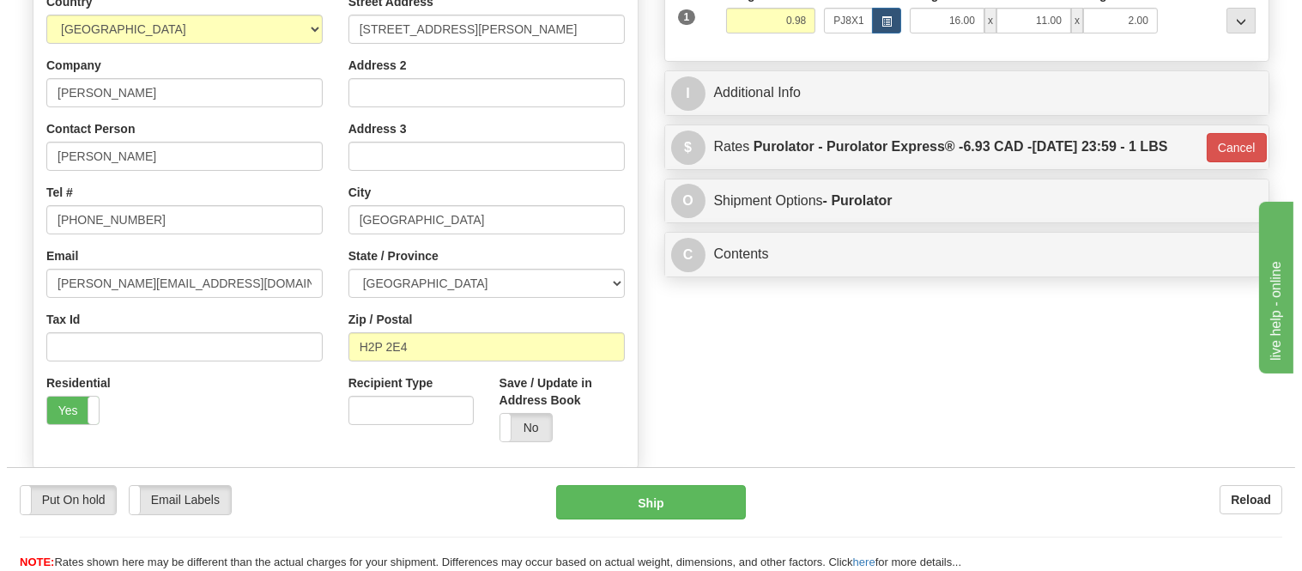
scroll to position [95, 0]
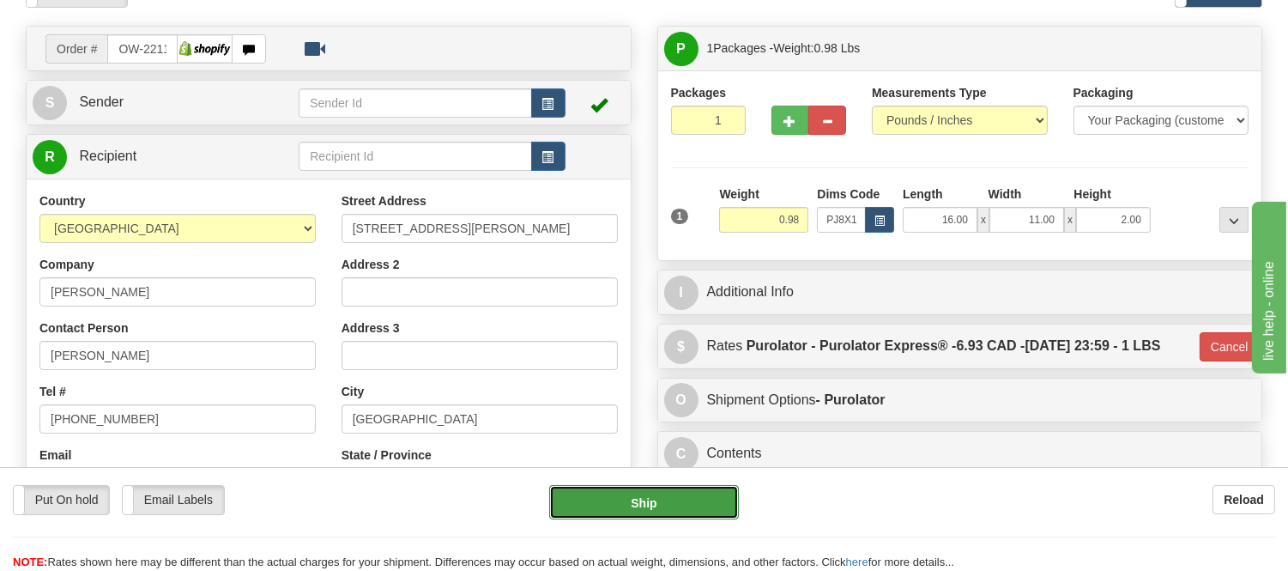
click at [667, 517] on button "Ship" at bounding box center [643, 502] width 189 height 34
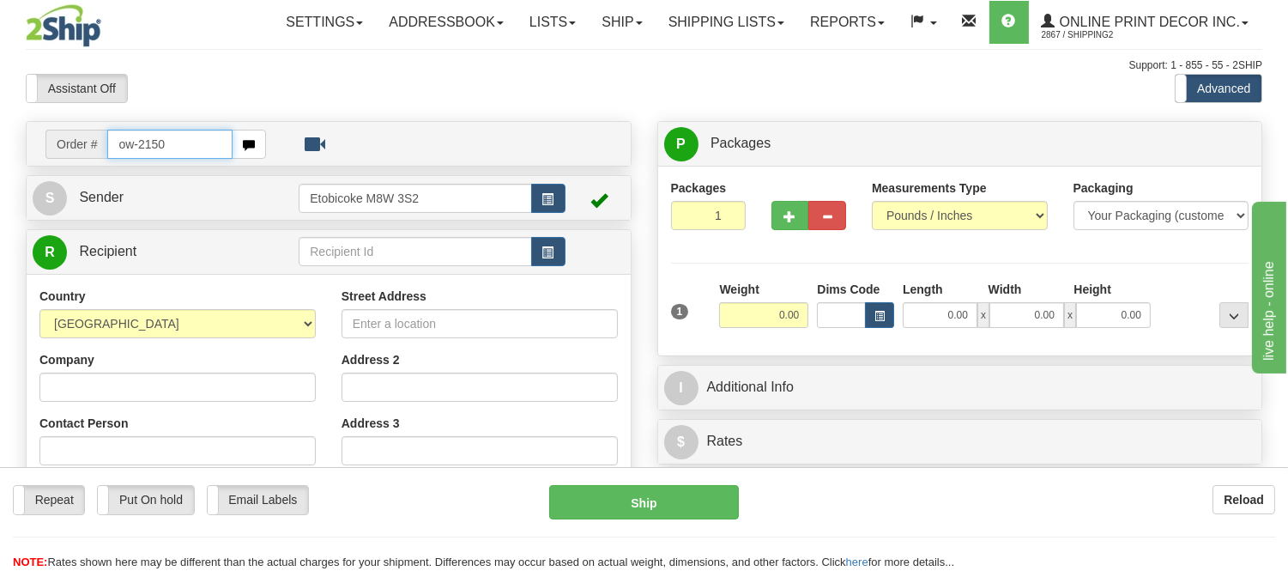
type input "ow-2150"
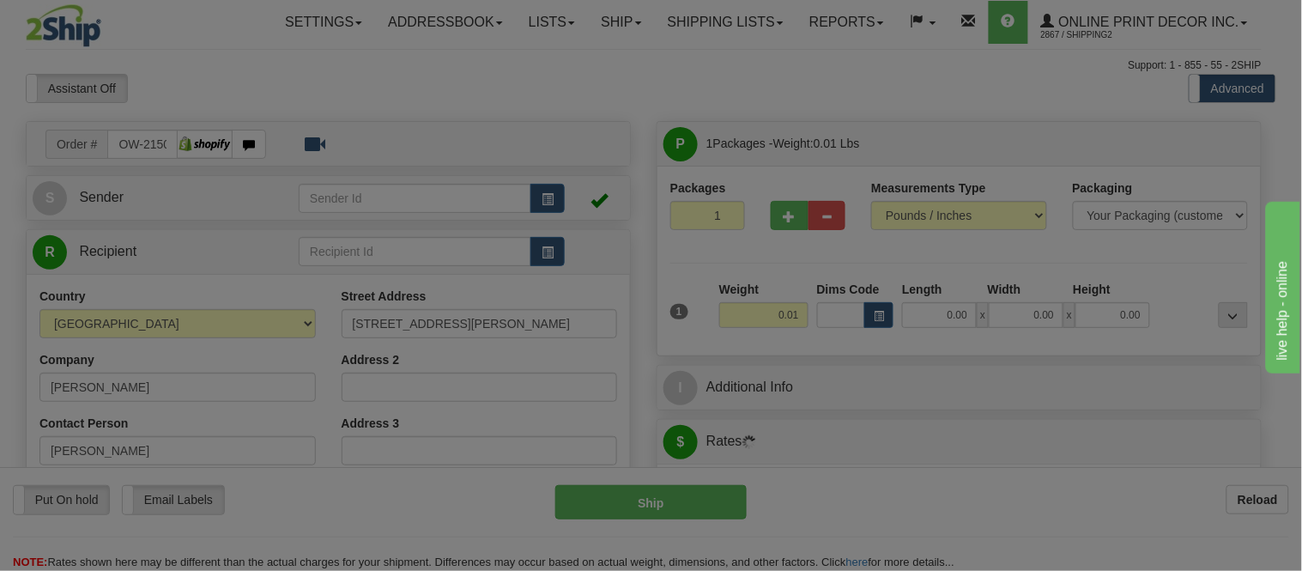
type input "APTOS"
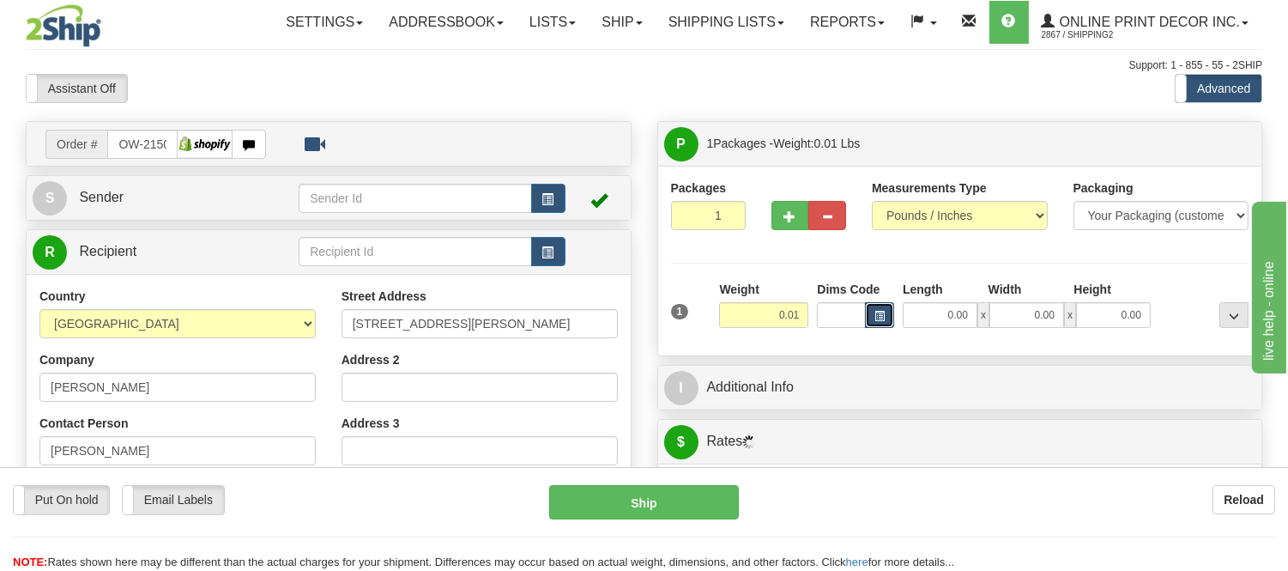
click at [872, 310] on button "button" at bounding box center [879, 315] width 29 height 26
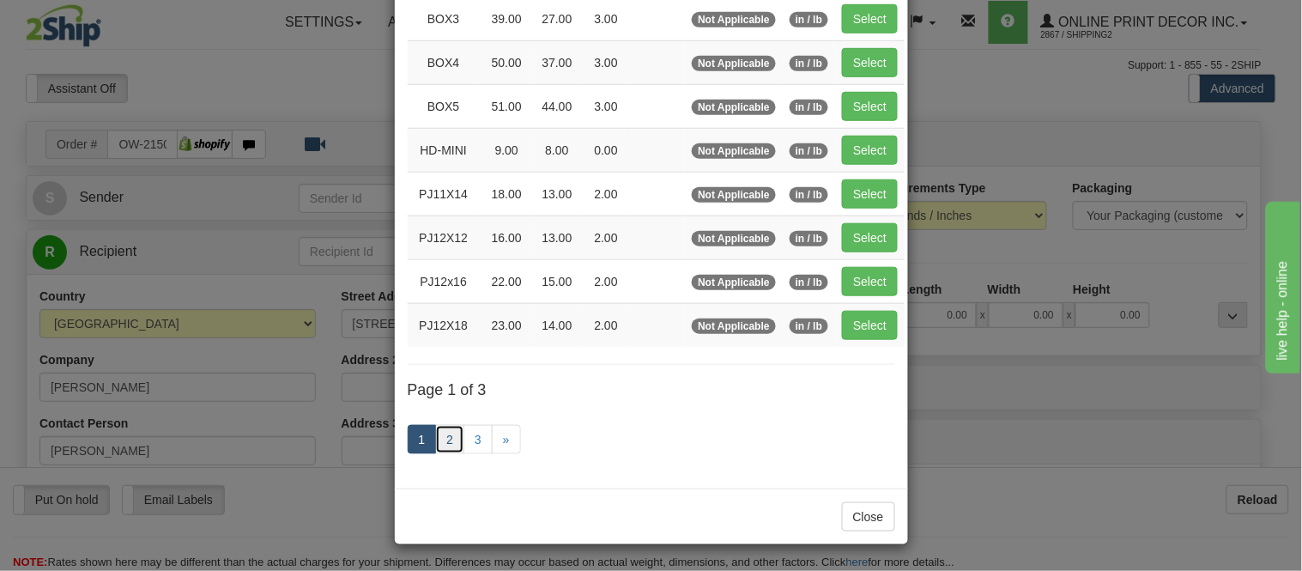
click at [444, 440] on link "2" at bounding box center [449, 439] width 29 height 29
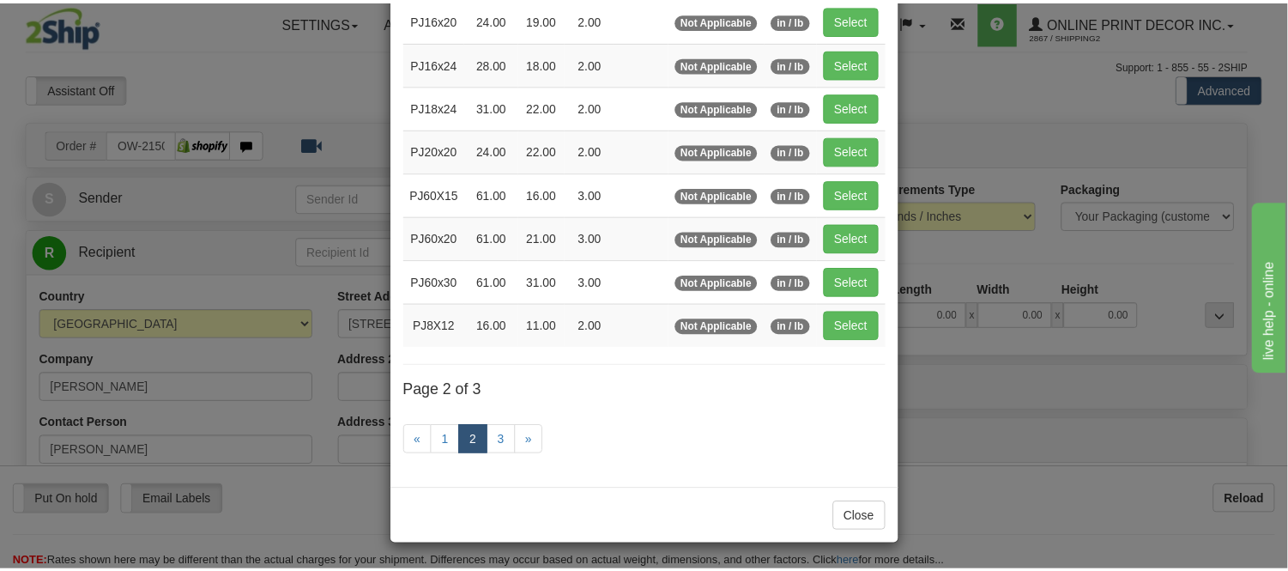
scroll to position [279, 0]
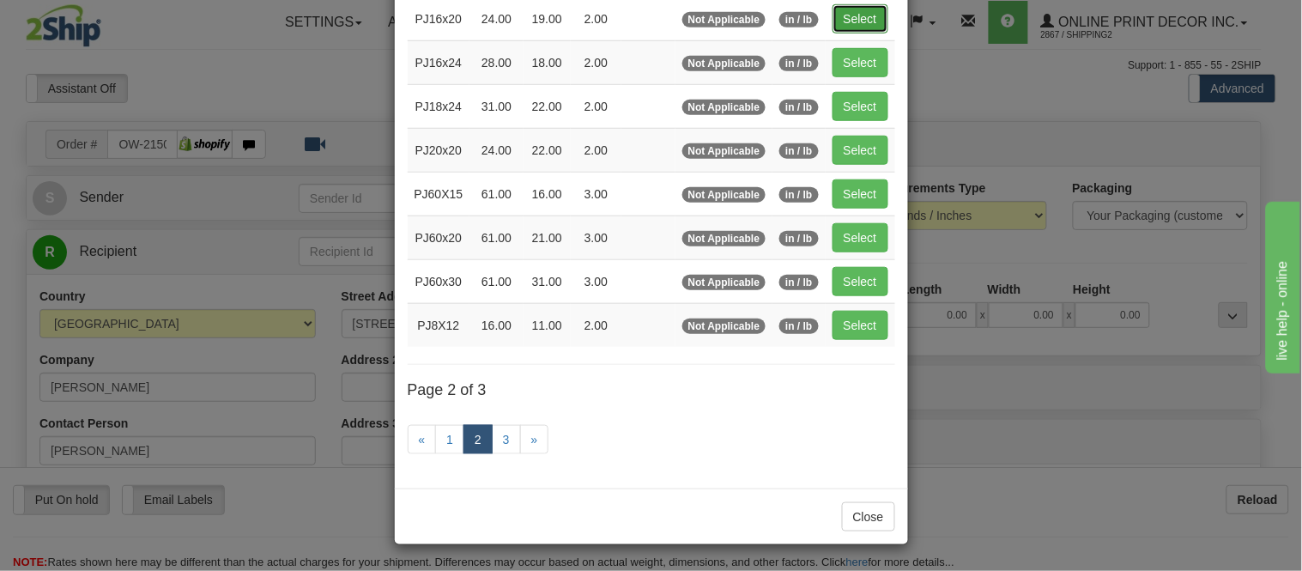
click at [832, 22] on button "Select" at bounding box center [860, 18] width 56 height 29
type input "PJ16x20"
type input "24.00"
type input "19.00"
type input "2.00"
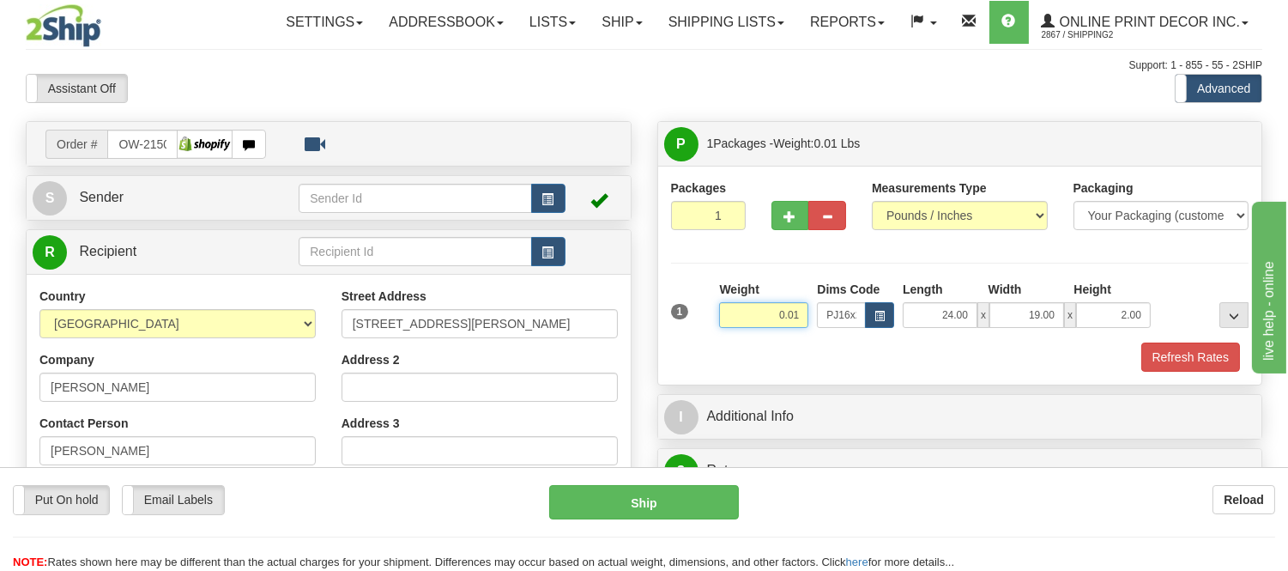
drag, startPoint x: 802, startPoint y: 311, endPoint x: 734, endPoint y: 322, distance: 69.6
click at [734, 322] on input "0.01" at bounding box center [763, 315] width 89 height 26
type input "2.20"
click at [1177, 349] on button "Refresh Rates" at bounding box center [1190, 356] width 99 height 29
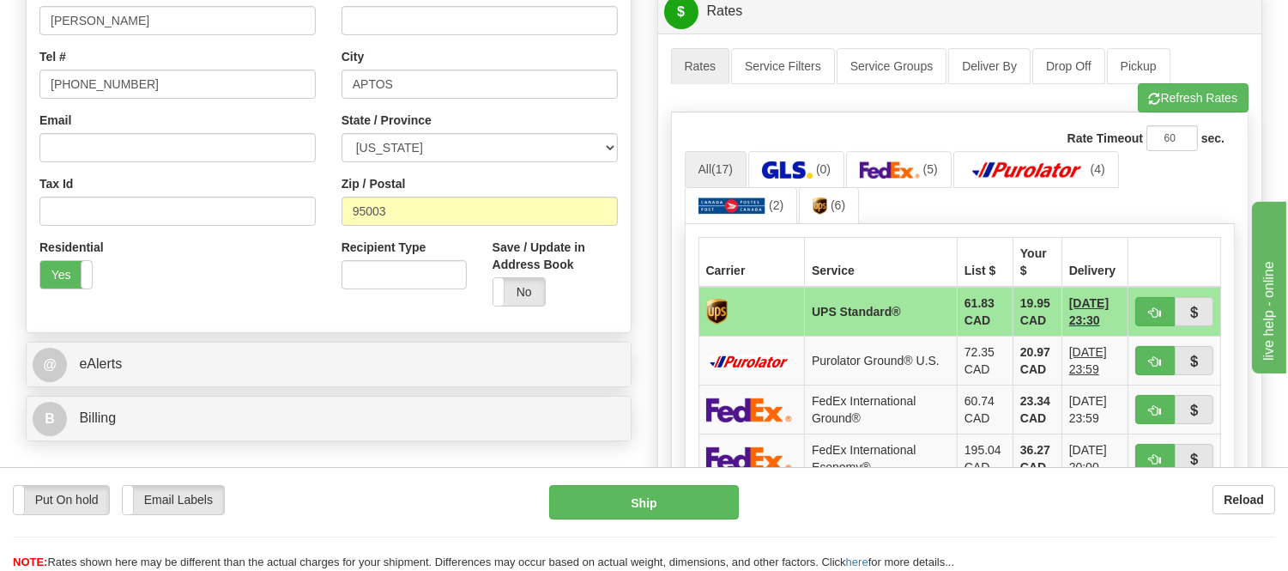
scroll to position [476, 0]
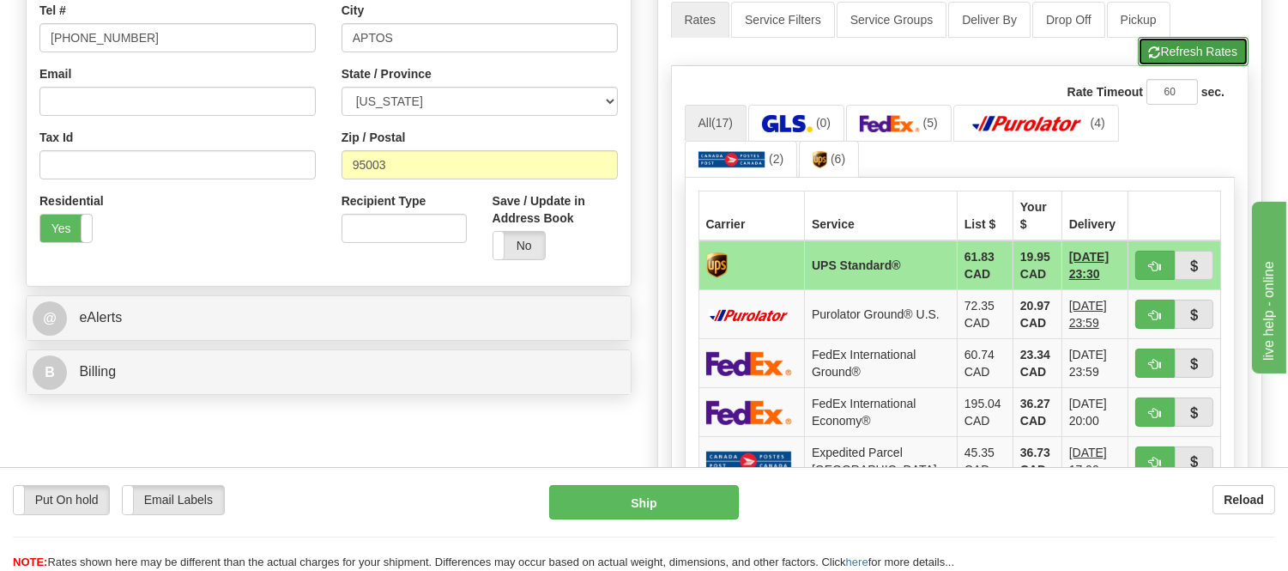
click at [1184, 65] on button "Refresh Rates" at bounding box center [1193, 51] width 111 height 29
click at [1146, 349] on button "button" at bounding box center [1154, 362] width 39 height 29
type input "92"
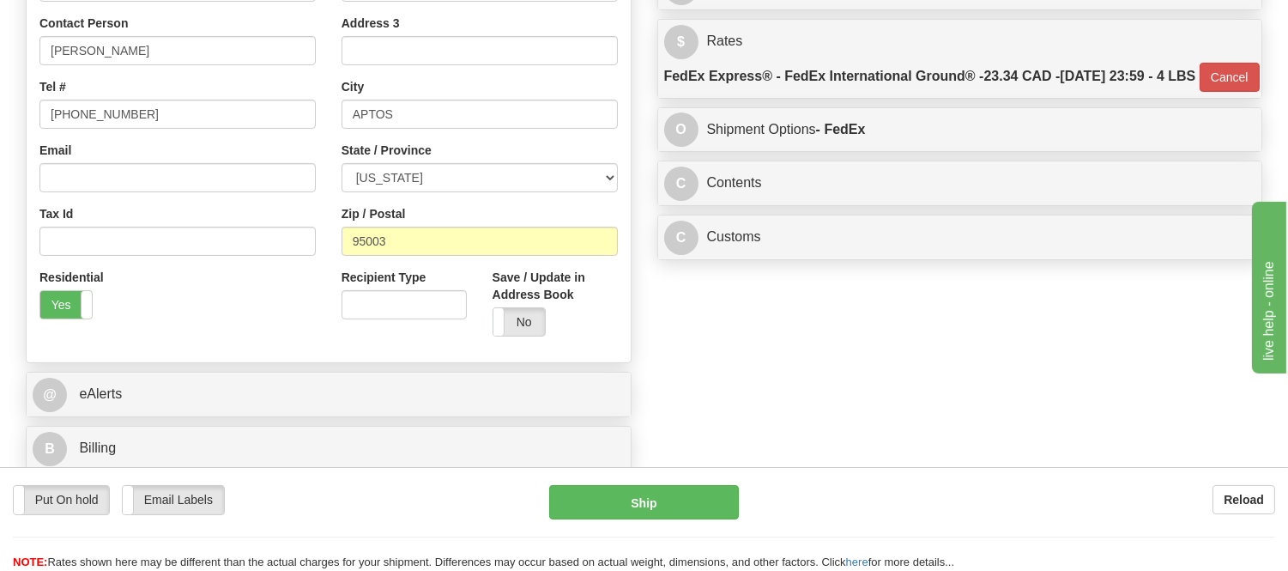
scroll to position [286, 0]
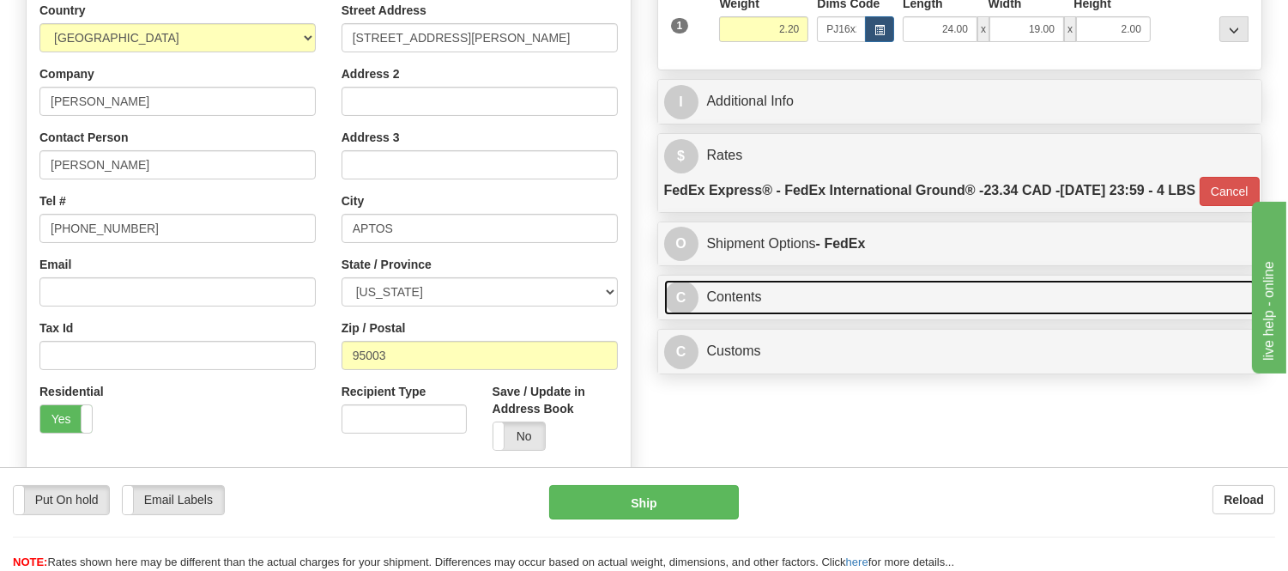
click at [856, 315] on link "C Contents" at bounding box center [960, 297] width 592 height 35
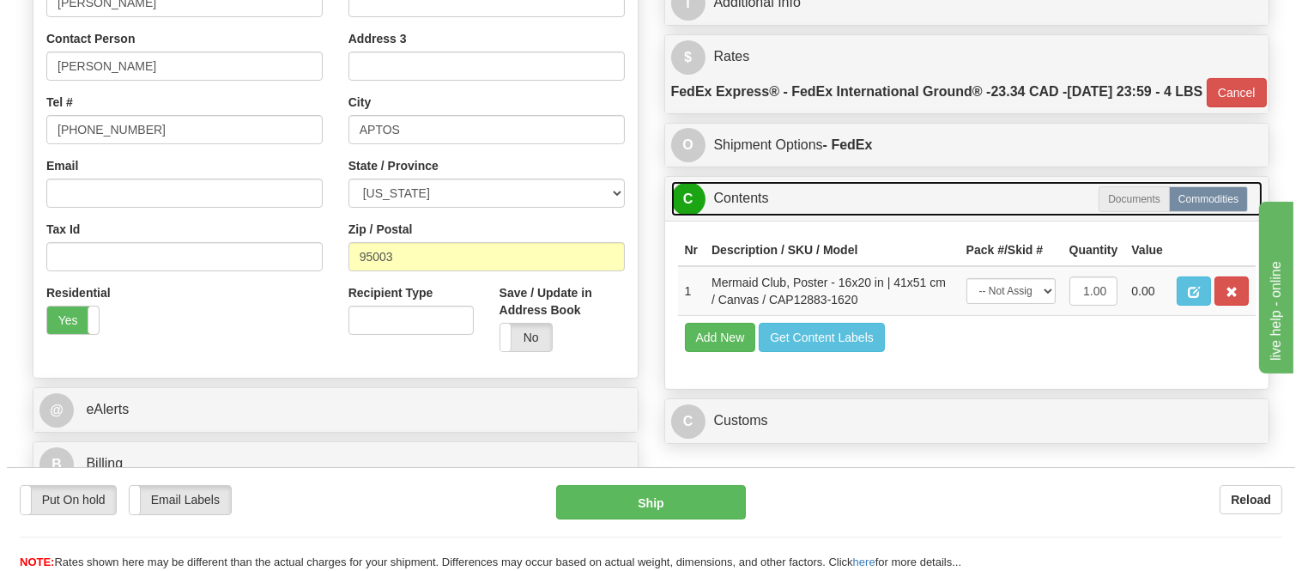
scroll to position [476, 0]
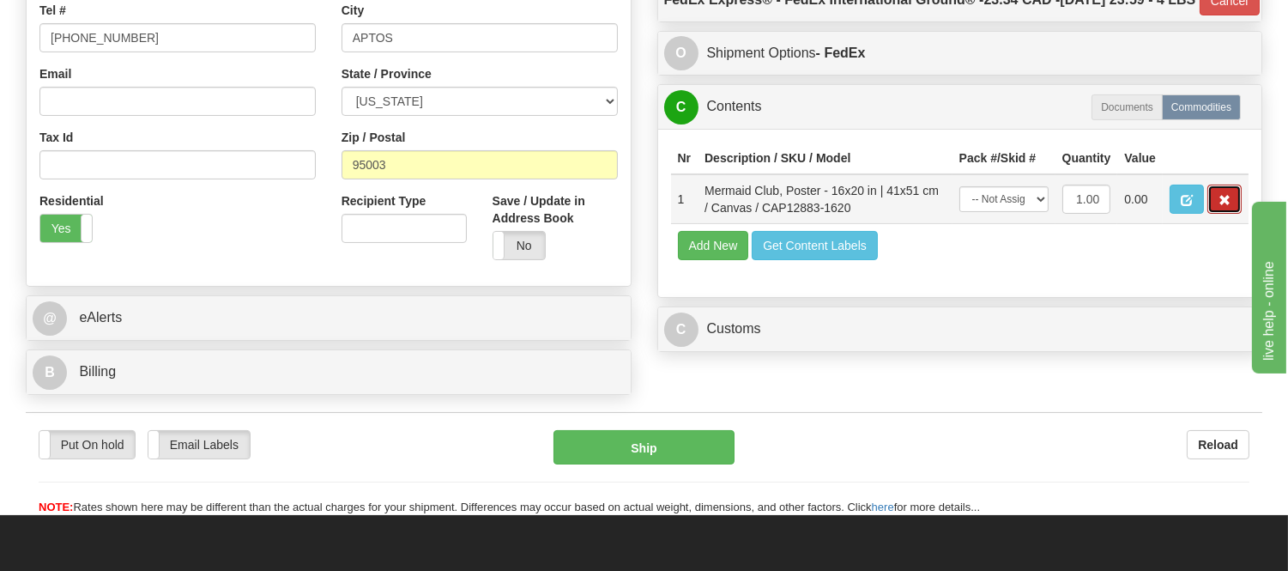
click at [1214, 214] on button "button" at bounding box center [1224, 199] width 34 height 29
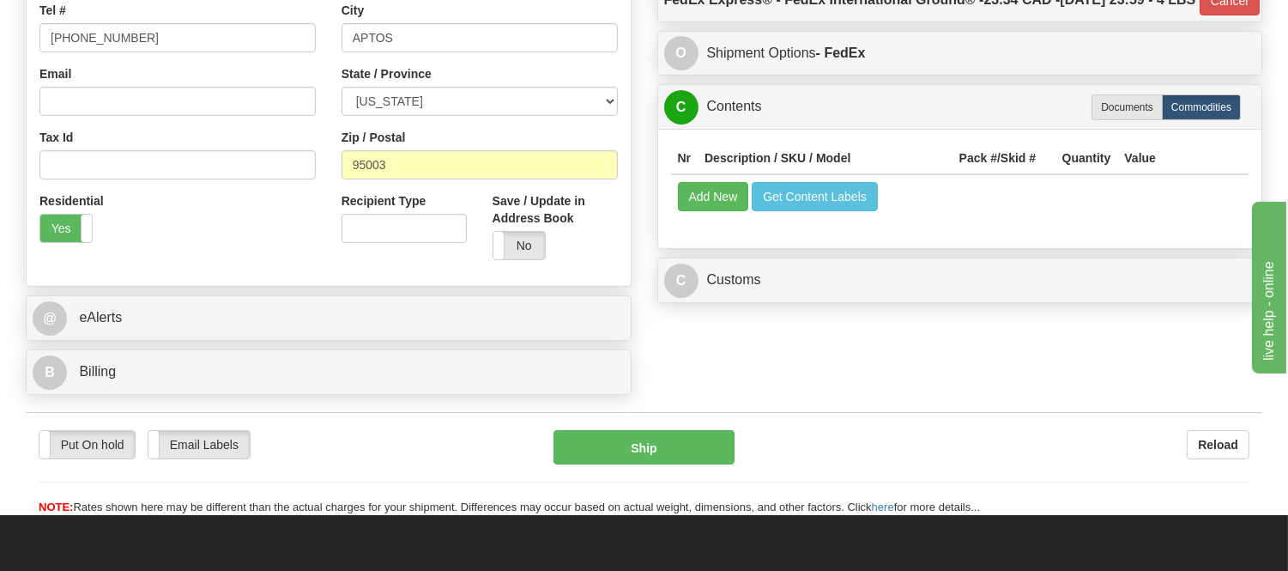
click at [708, 218] on td "Add New Get Content Labels" at bounding box center [960, 196] width 578 height 44
click at [717, 211] on button "Add New" at bounding box center [713, 196] width 71 height 29
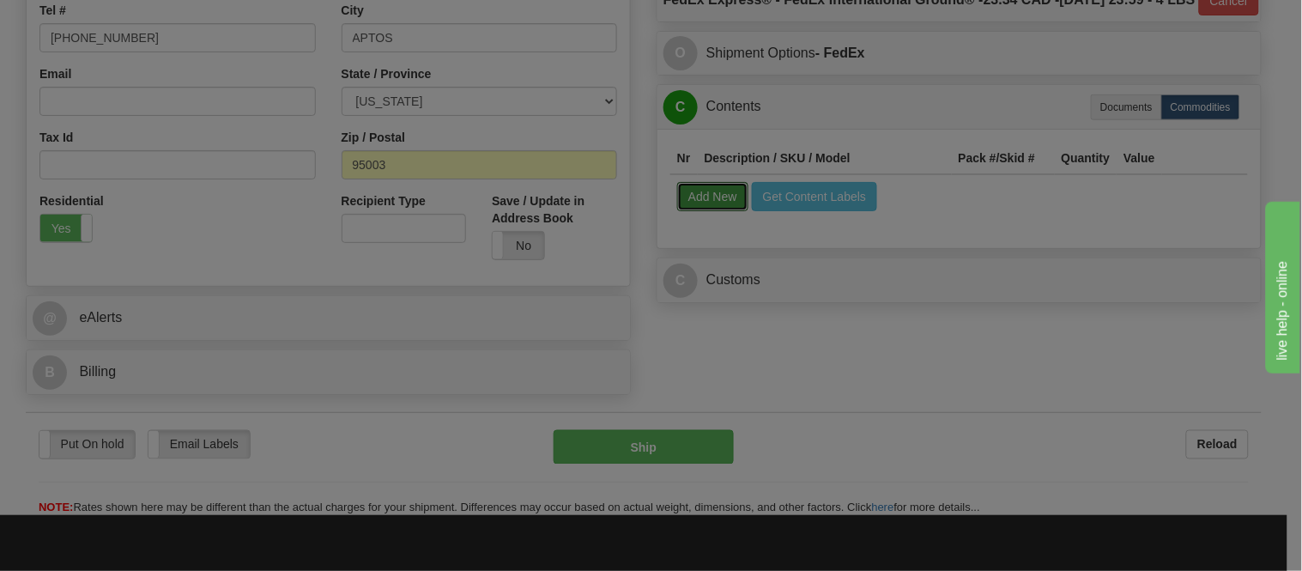
select select
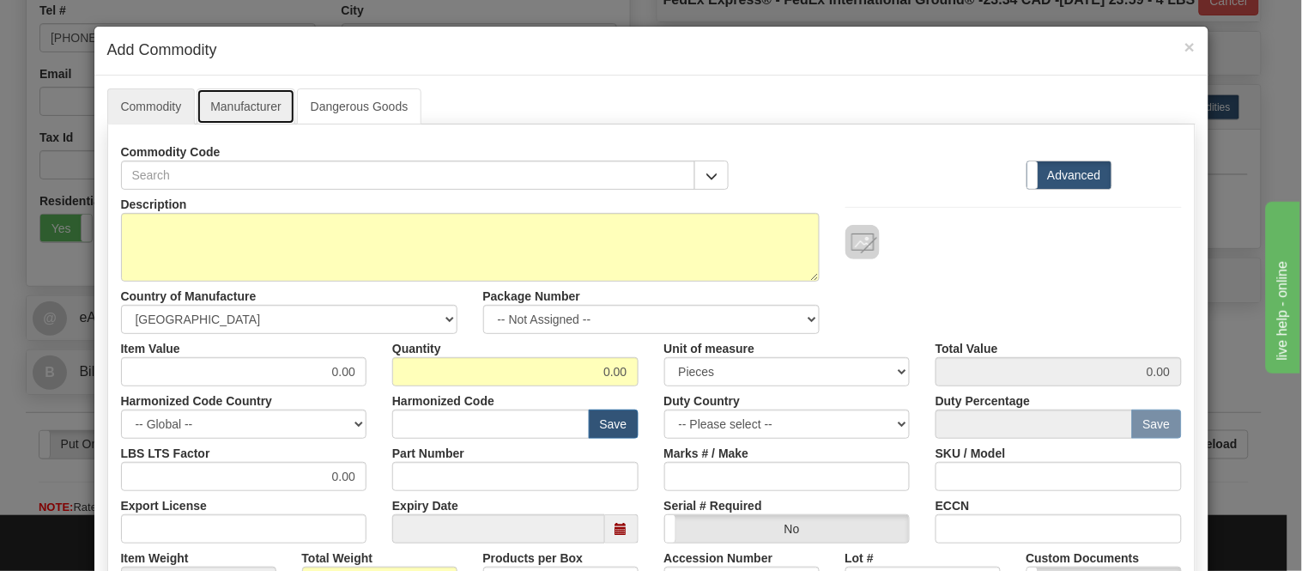
click at [243, 98] on link "Manufacturer" at bounding box center [246, 106] width 98 height 36
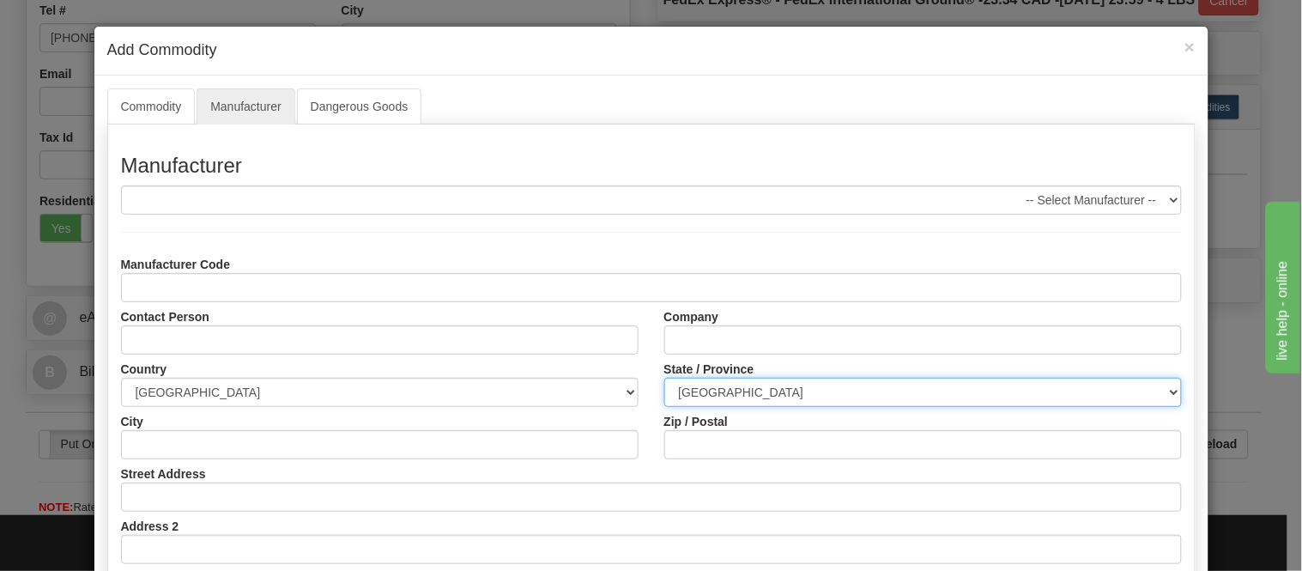
click at [768, 405] on select "[GEOGRAPHIC_DATA] [GEOGRAPHIC_DATA] [GEOGRAPHIC_DATA] [GEOGRAPHIC_DATA] [GEOGRA…" at bounding box center [922, 392] width 517 height 29
select select "ON"
click at [664, 378] on select "[GEOGRAPHIC_DATA] [GEOGRAPHIC_DATA] [GEOGRAPHIC_DATA] [GEOGRAPHIC_DATA] [GEOGRA…" at bounding box center [922, 392] width 517 height 29
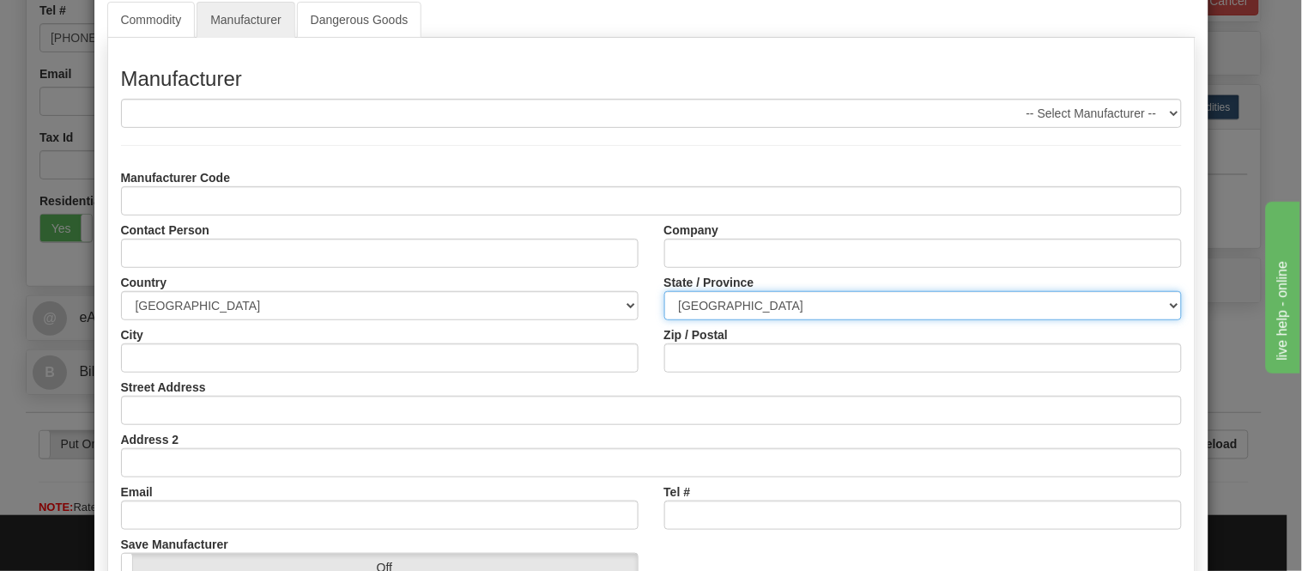
scroll to position [215, 0]
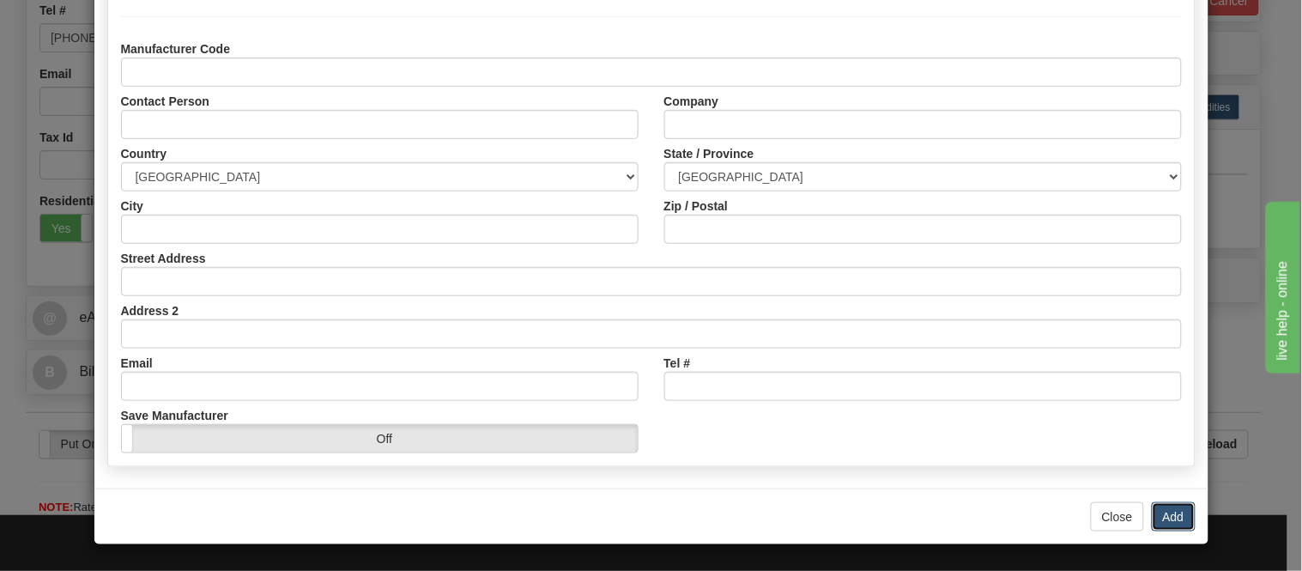
click at [1182, 511] on button "Add" at bounding box center [1174, 516] width 44 height 29
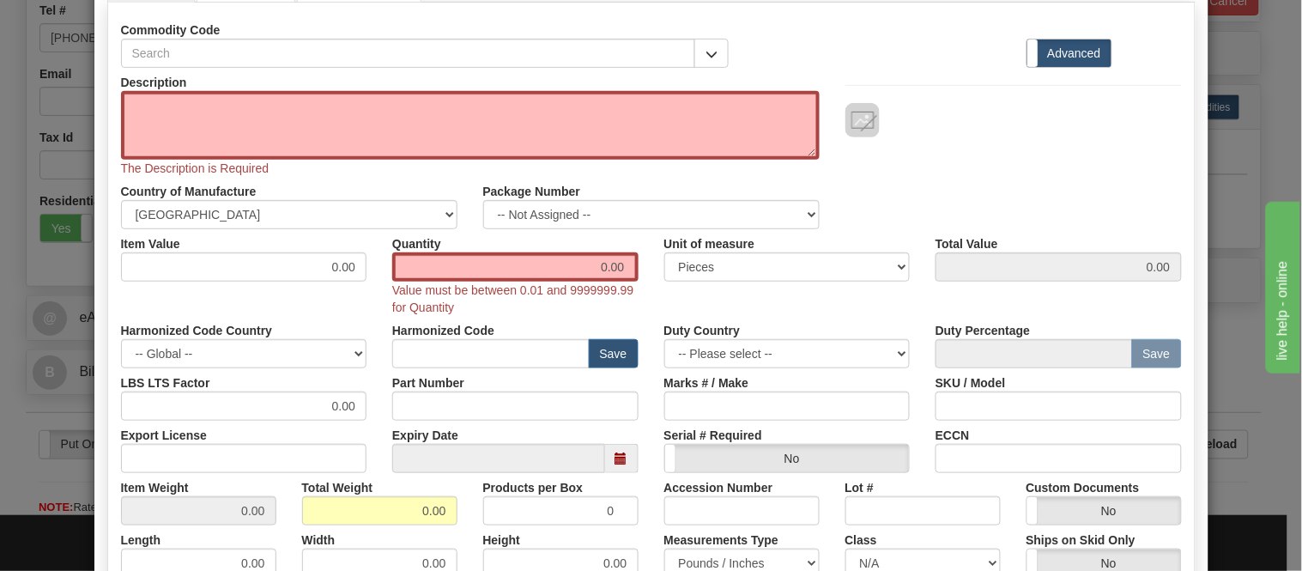
scroll to position [0, 0]
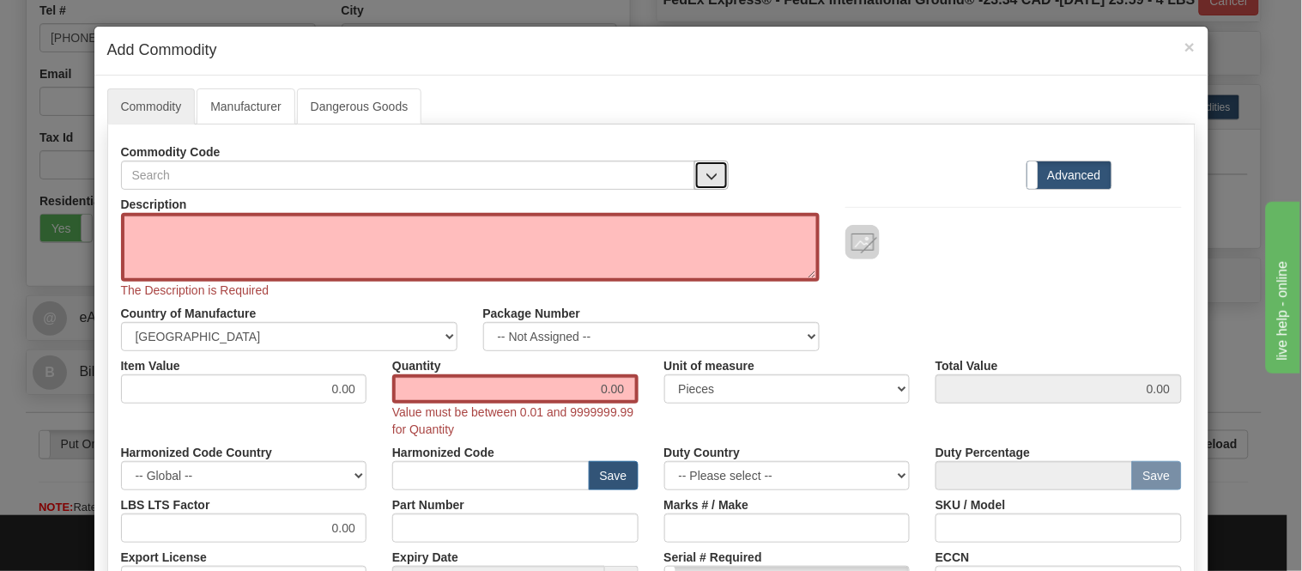
click at [705, 178] on span "button" at bounding box center [711, 176] width 12 height 11
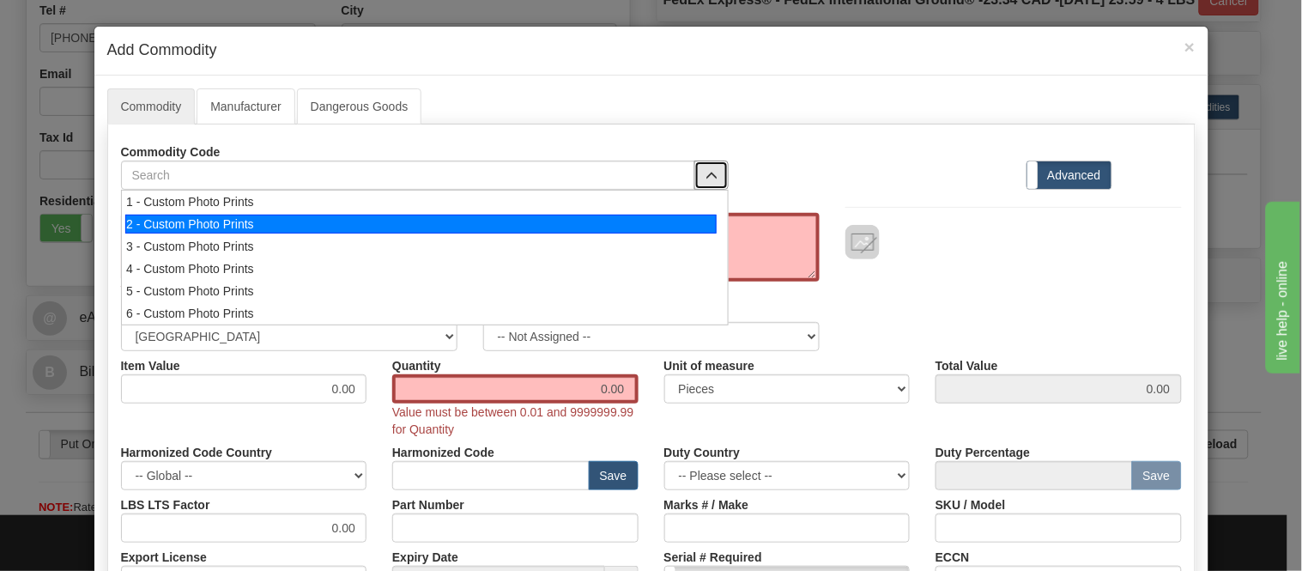
click at [683, 233] on div "2 - Custom Photo Prints" at bounding box center [420, 224] width 591 height 19
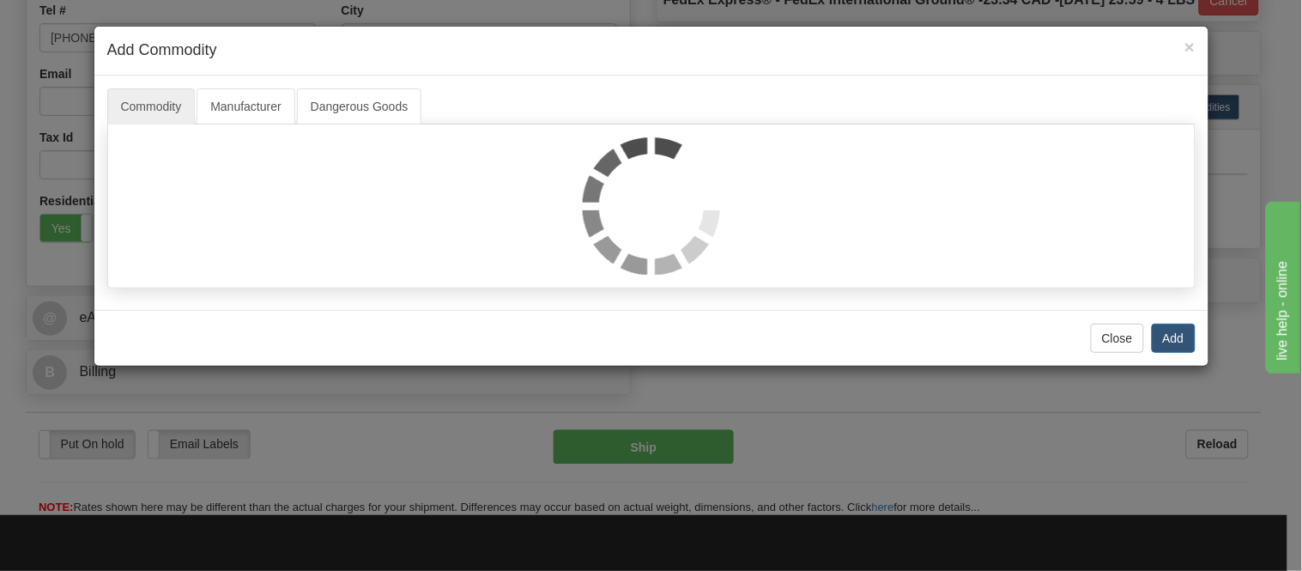
select select "1"
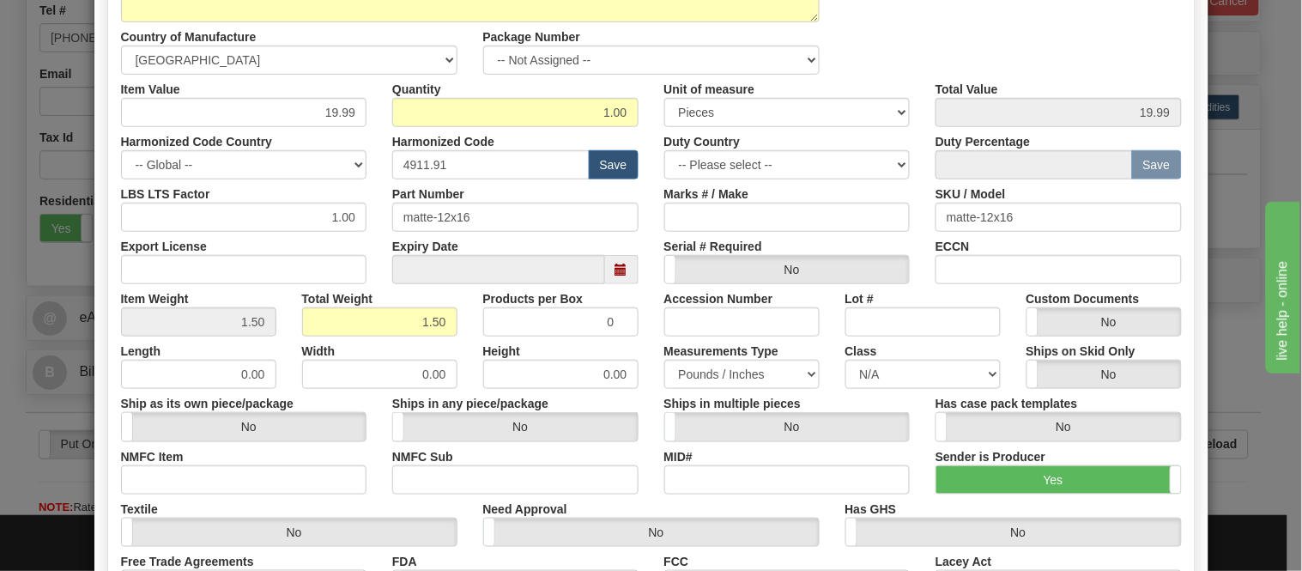
scroll to position [286, 0]
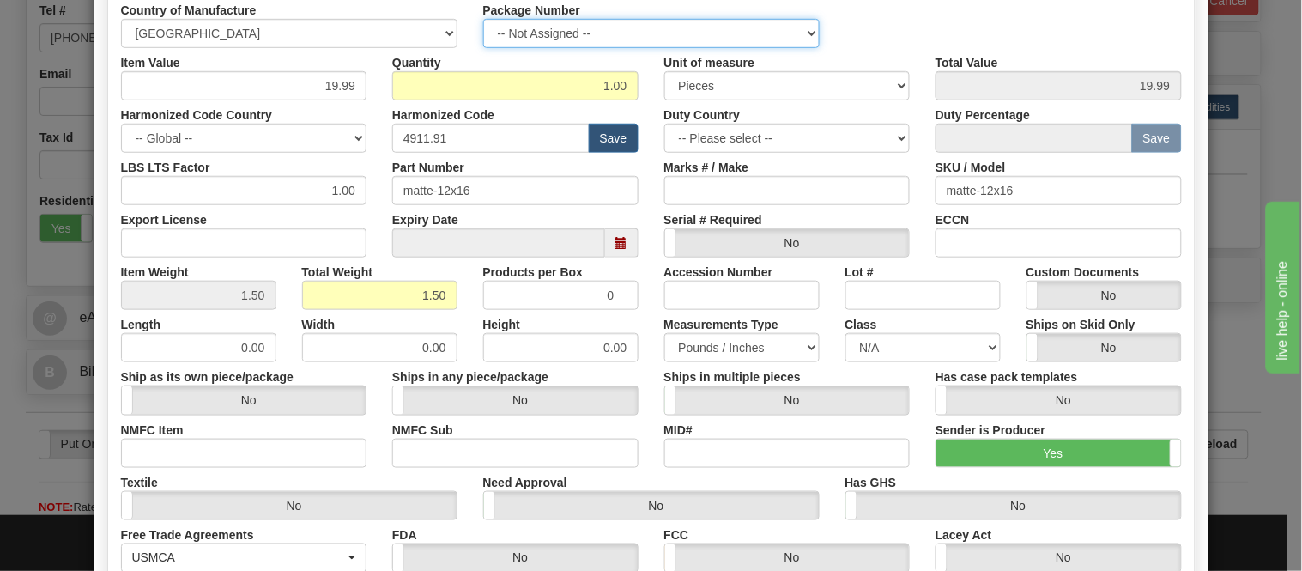
click at [585, 34] on select "-- Not Assigned -- Item 1" at bounding box center [651, 33] width 336 height 29
select select "0"
click at [483, 19] on select "-- Not Assigned -- Item 1" at bounding box center [651, 33] width 336 height 29
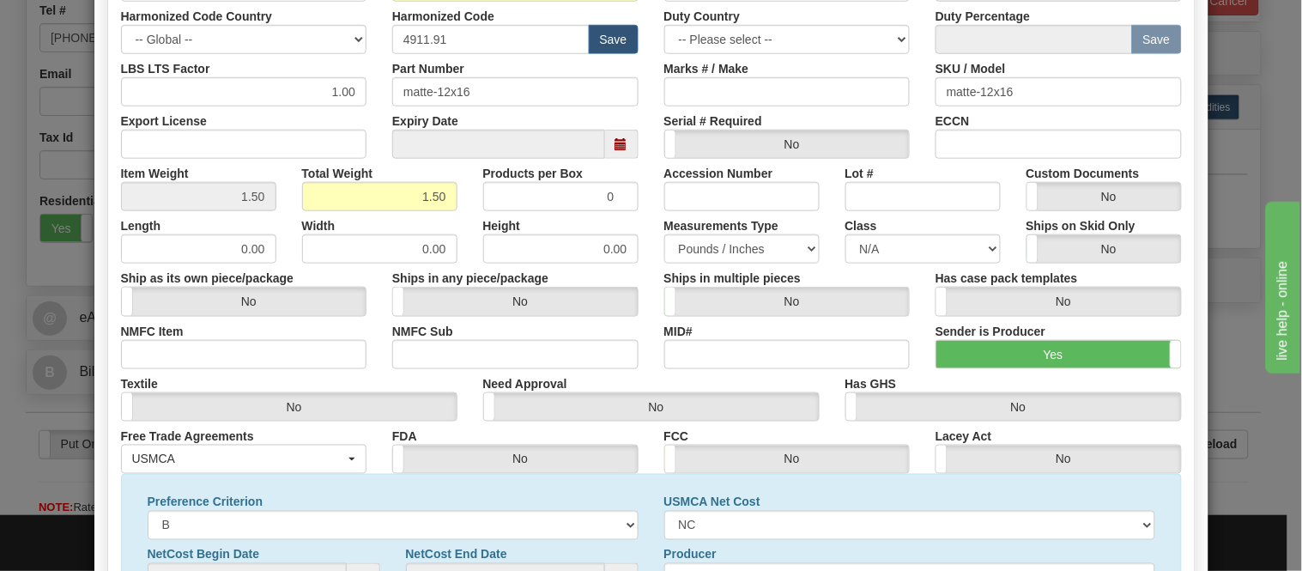
scroll to position [554, 0]
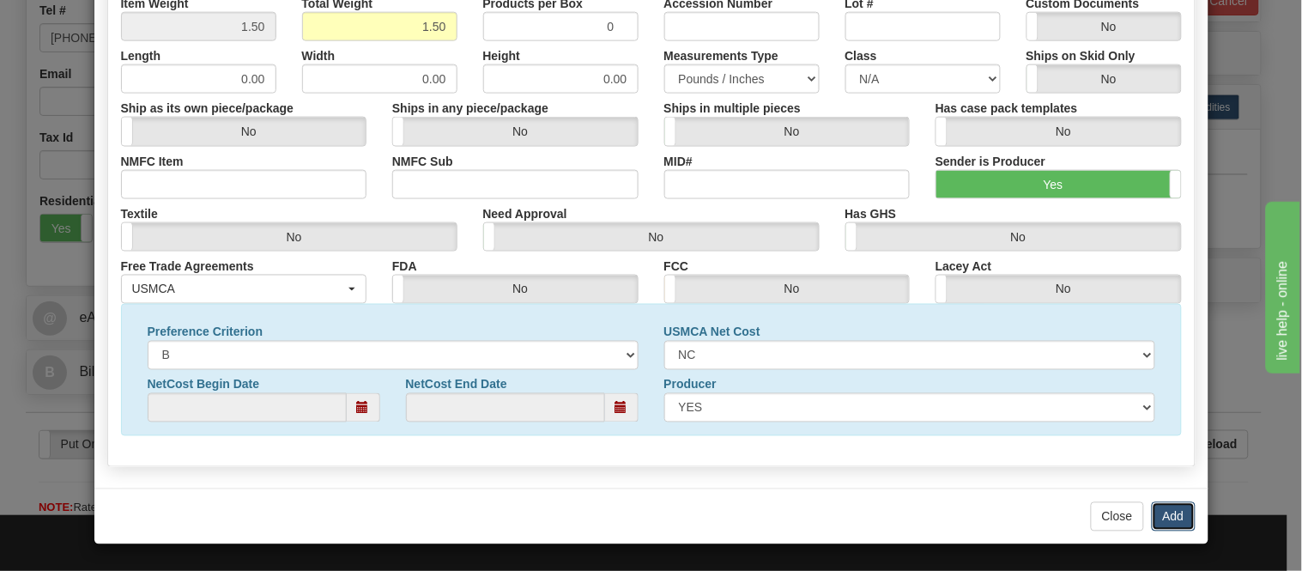
click at [1183, 518] on button "Add" at bounding box center [1174, 516] width 44 height 29
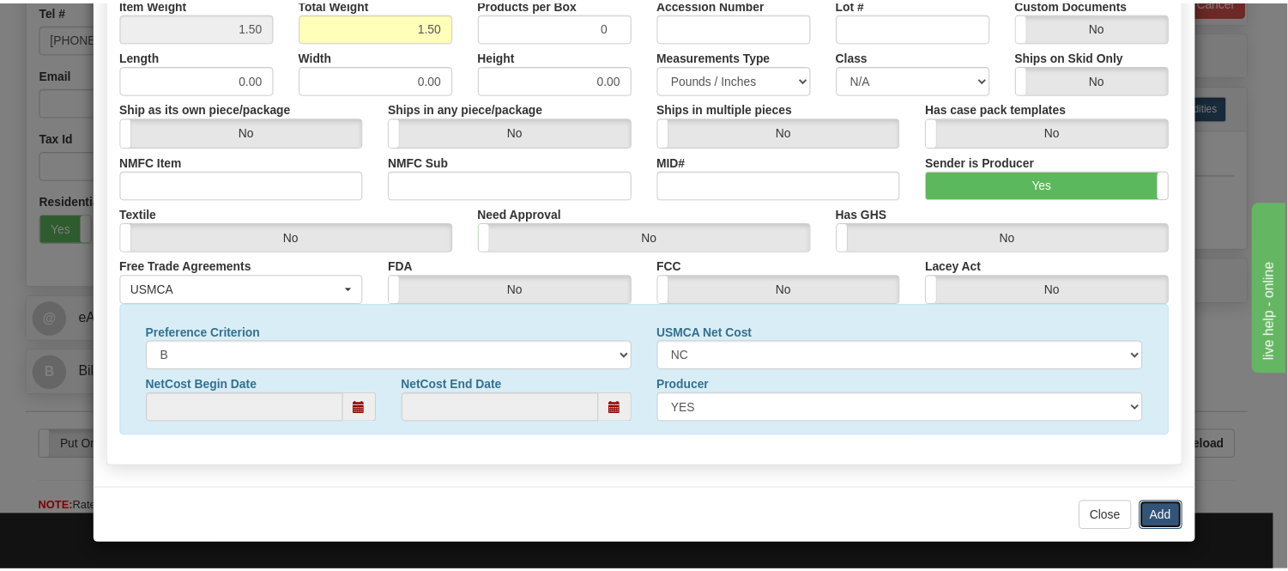
scroll to position [0, 0]
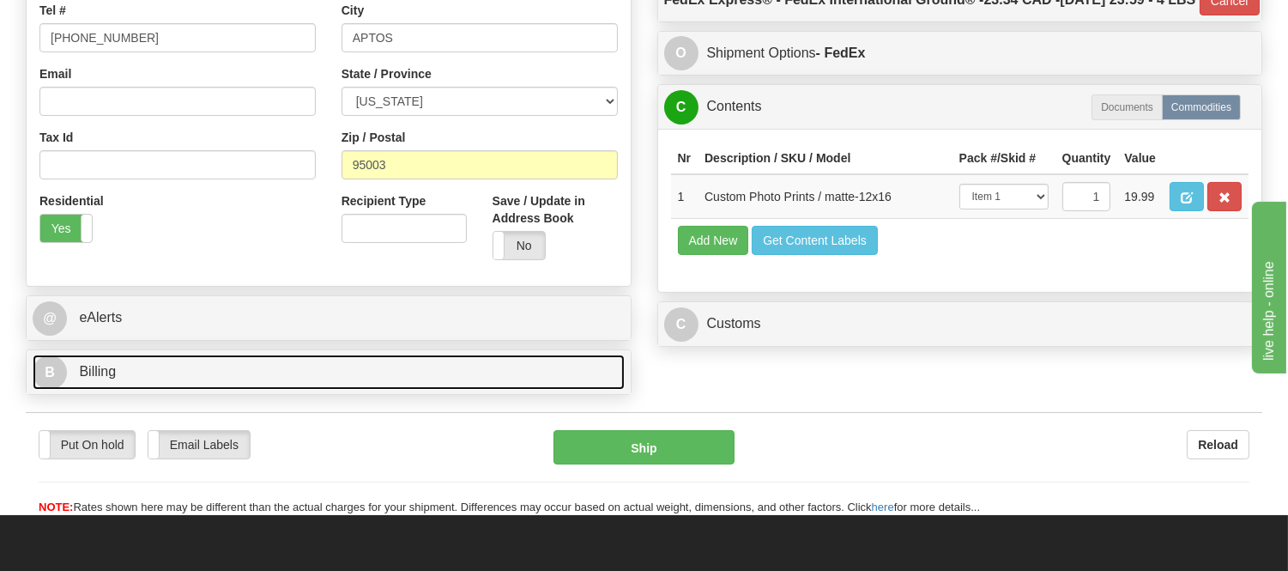
click at [217, 372] on link "B Billing" at bounding box center [329, 371] width 592 height 35
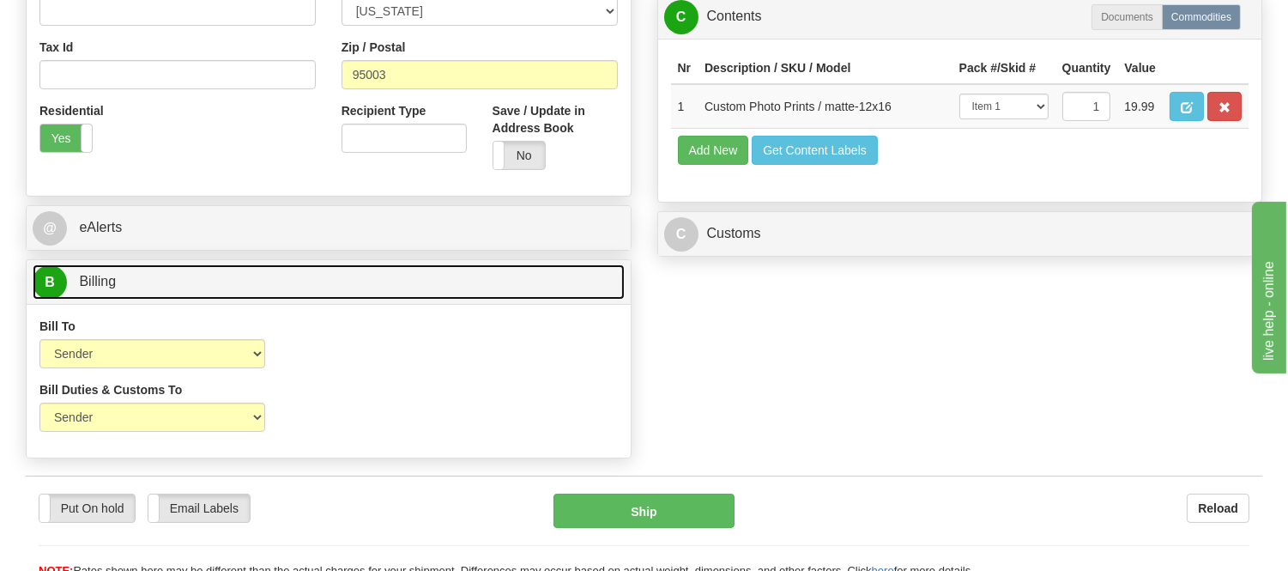
scroll to position [667, 0]
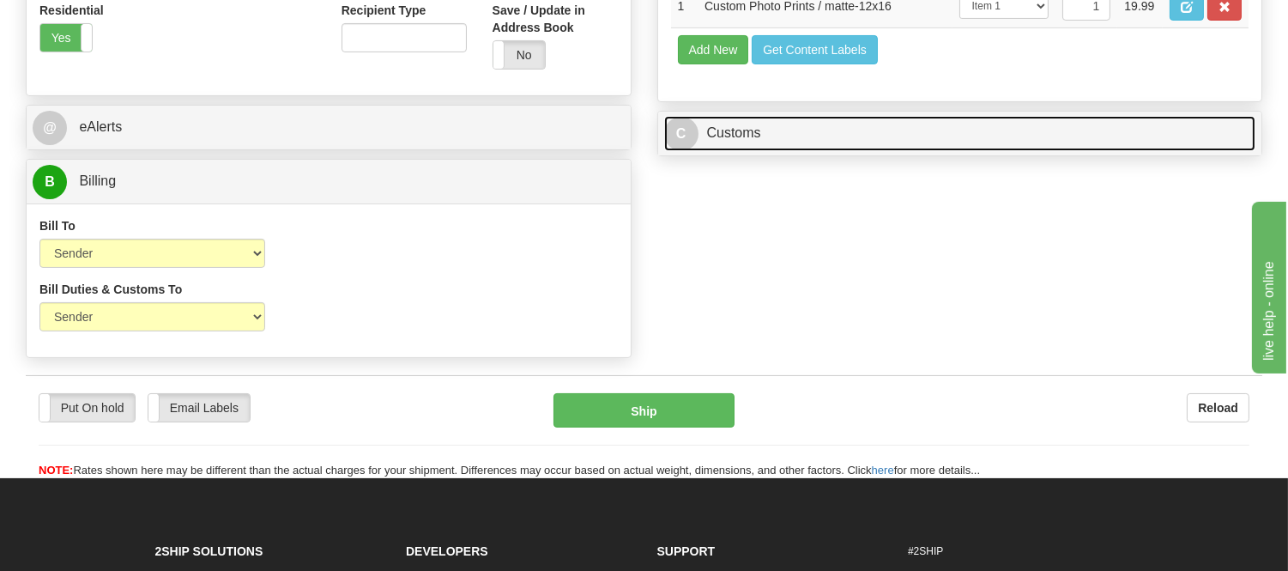
click at [811, 151] on link "C Customs" at bounding box center [960, 133] width 592 height 35
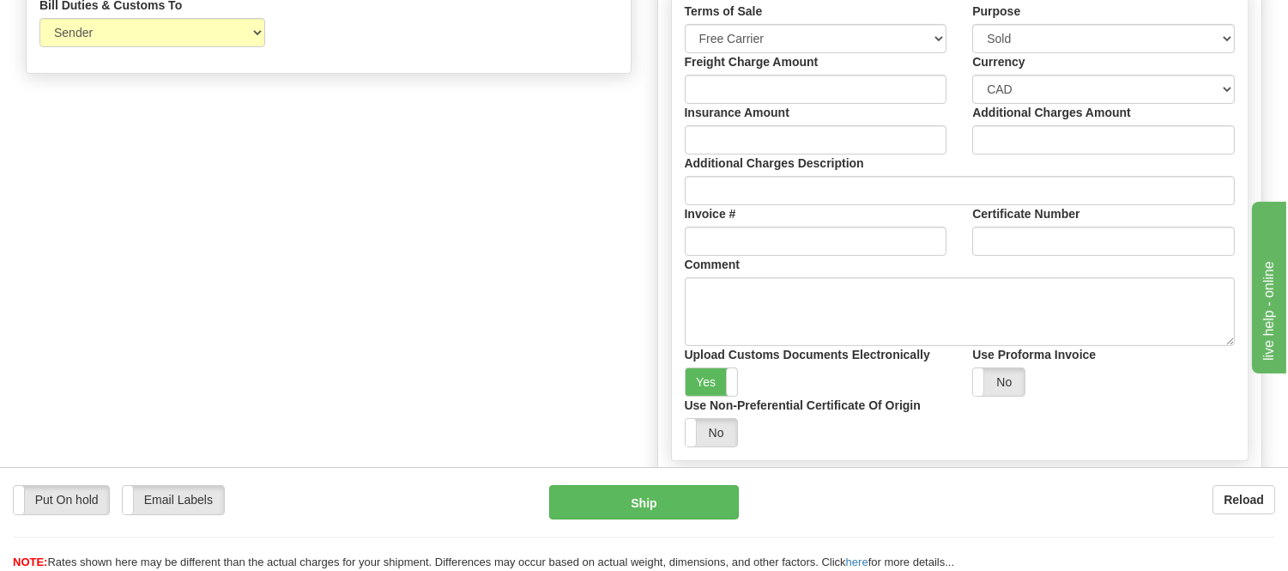
scroll to position [953, 0]
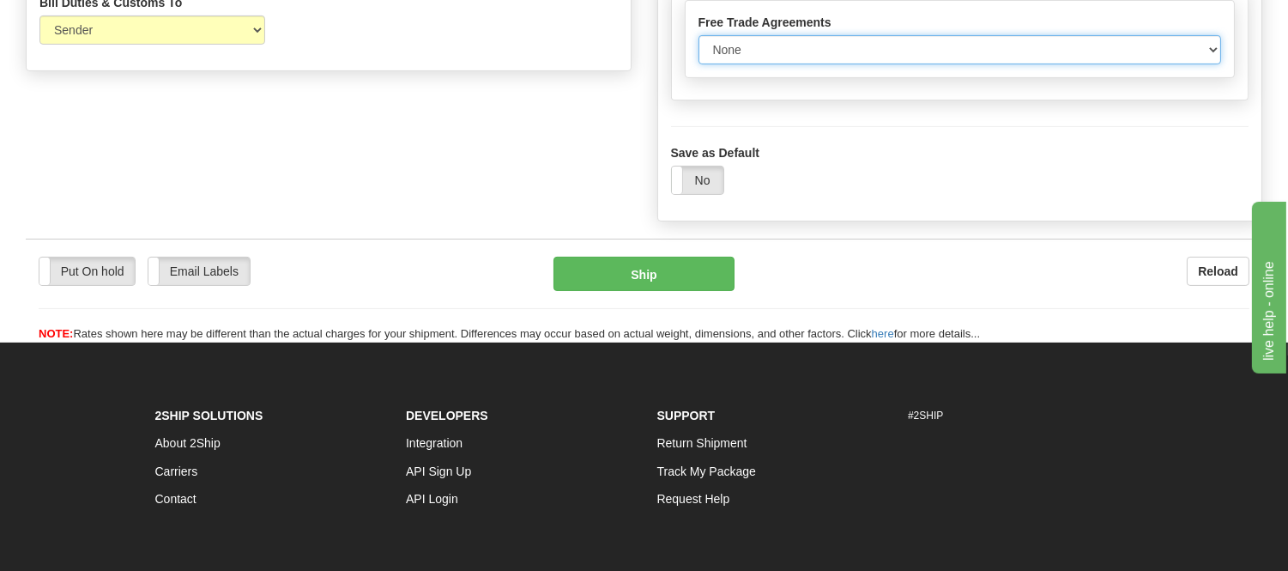
click at [744, 64] on select "None Other USMCA CETA CUKTCA" at bounding box center [960, 49] width 523 height 29
select select "1"
click at [699, 64] on select "None Other USMCA CETA CUKTCA" at bounding box center [960, 49] width 523 height 29
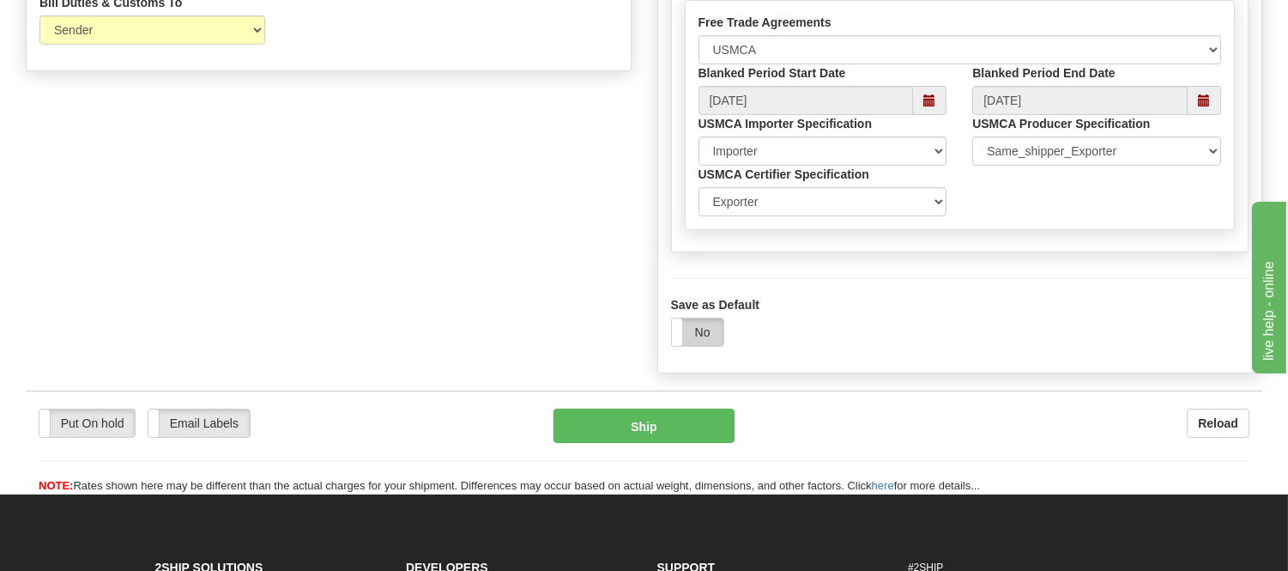
click at [709, 346] on label "No" at bounding box center [697, 331] width 51 height 27
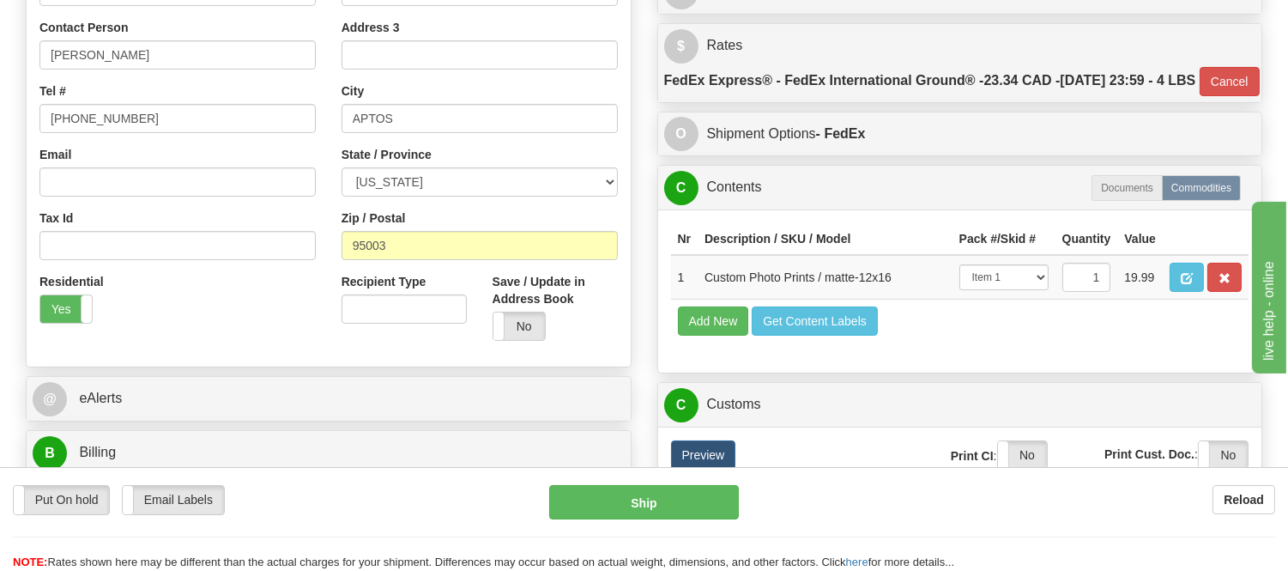
scroll to position [381, 0]
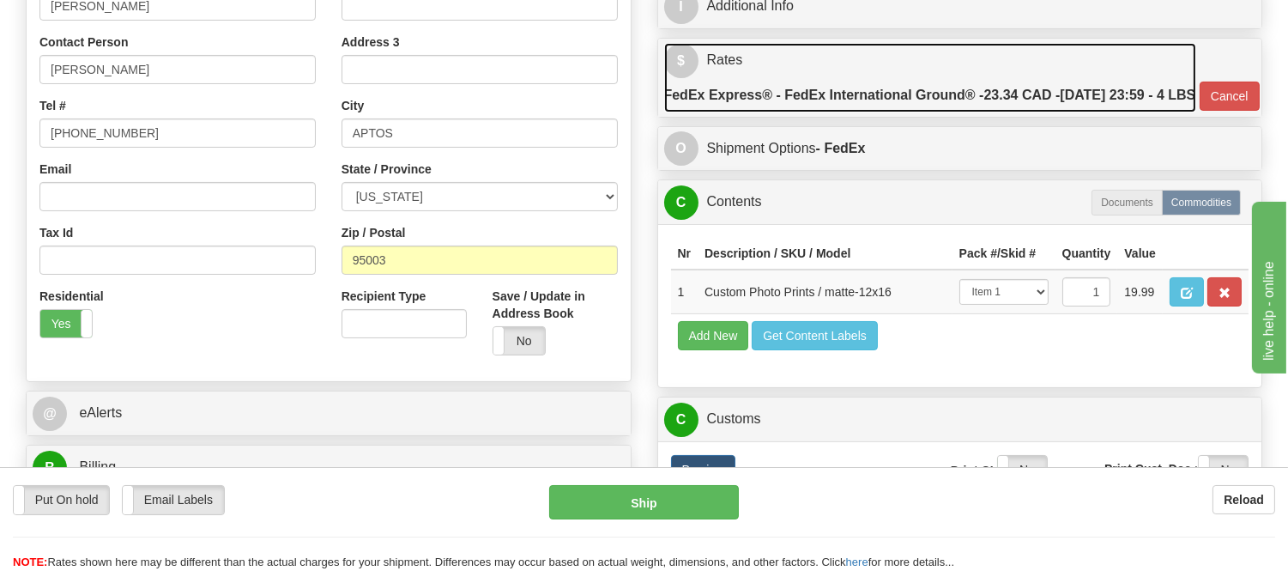
click at [802, 84] on label "FedEx Express® - FedEx International Ground® - 23.34 CAD - [DATE] 23:59 - 4 LBS" at bounding box center [930, 95] width 532 height 34
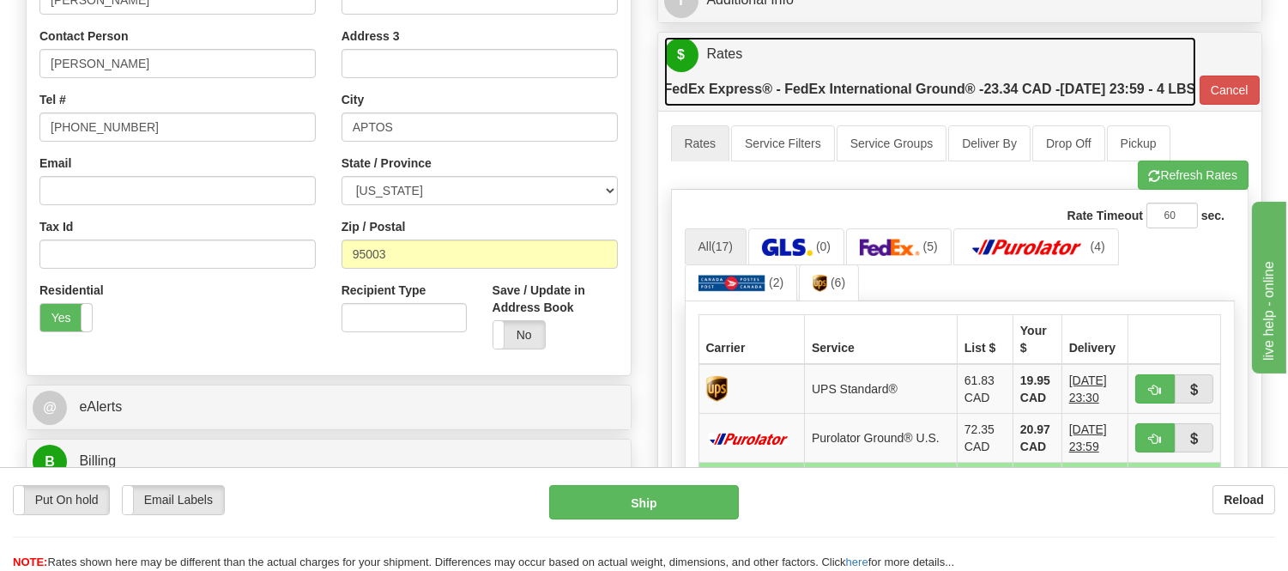
scroll to position [667, 0]
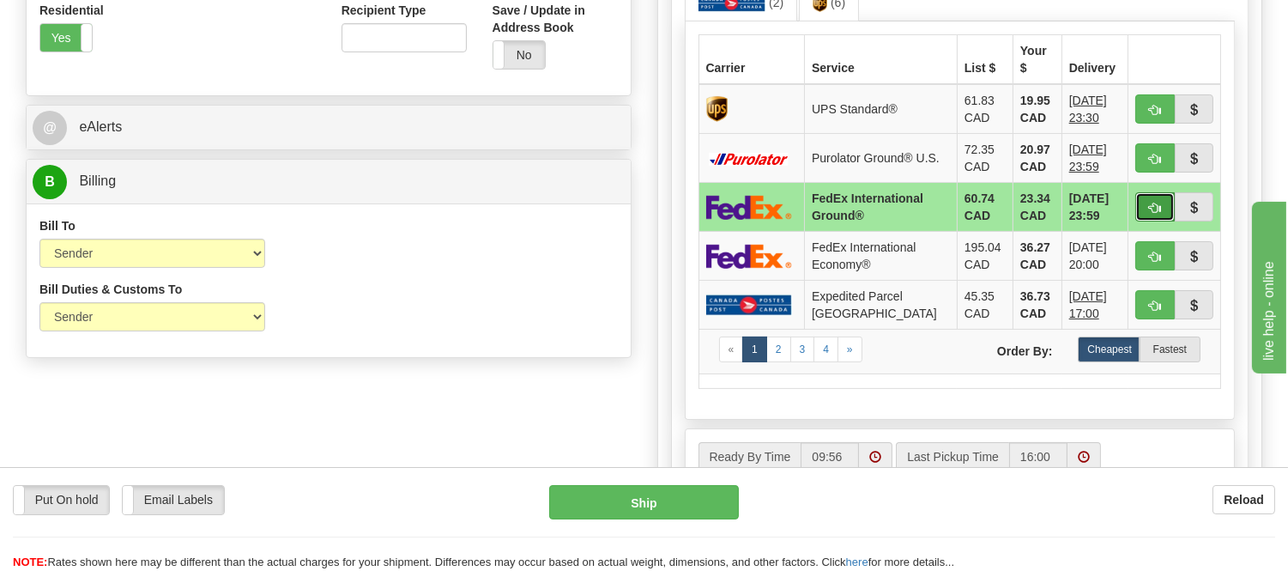
click at [1147, 221] on button "button" at bounding box center [1154, 206] width 39 height 29
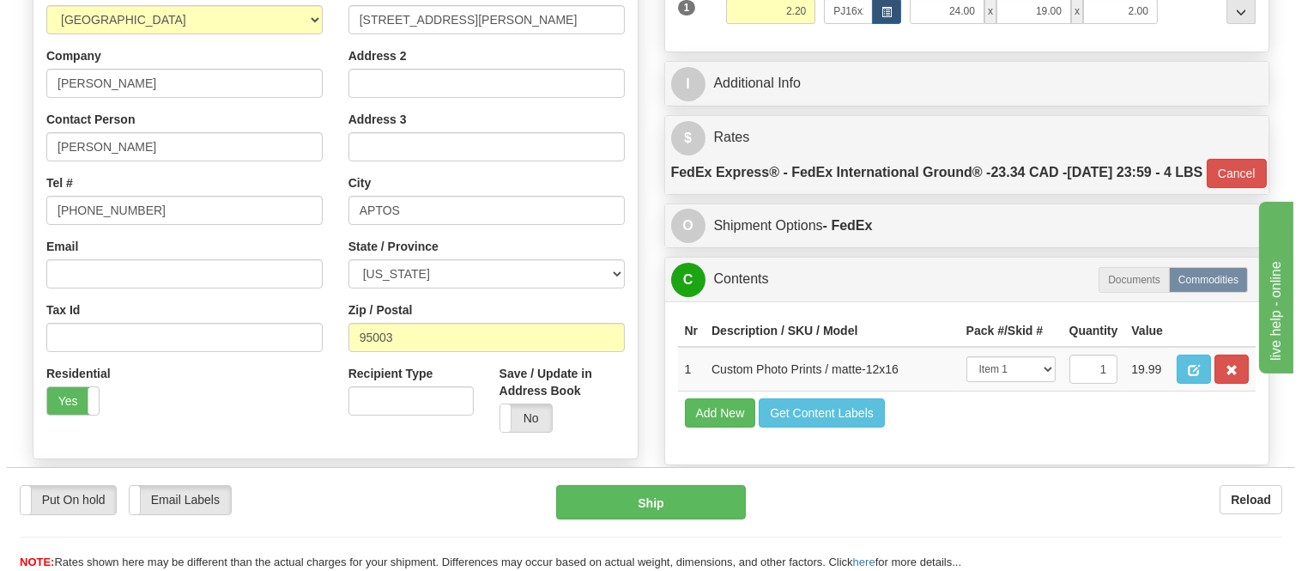
scroll to position [286, 0]
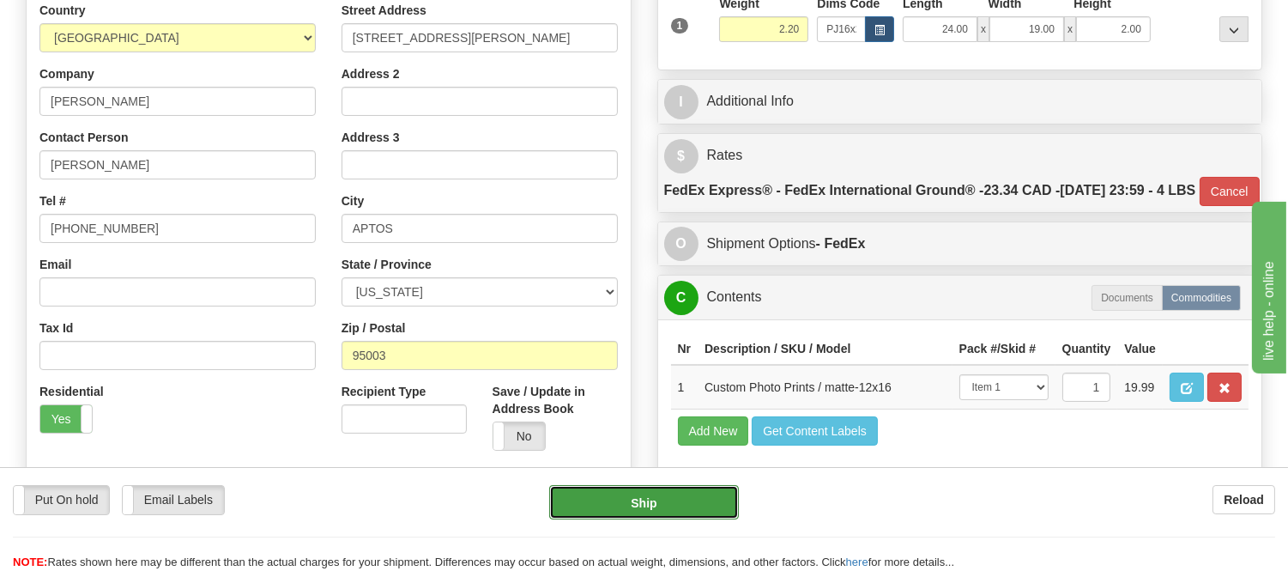
click at [657, 499] on button "Ship" at bounding box center [643, 502] width 189 height 34
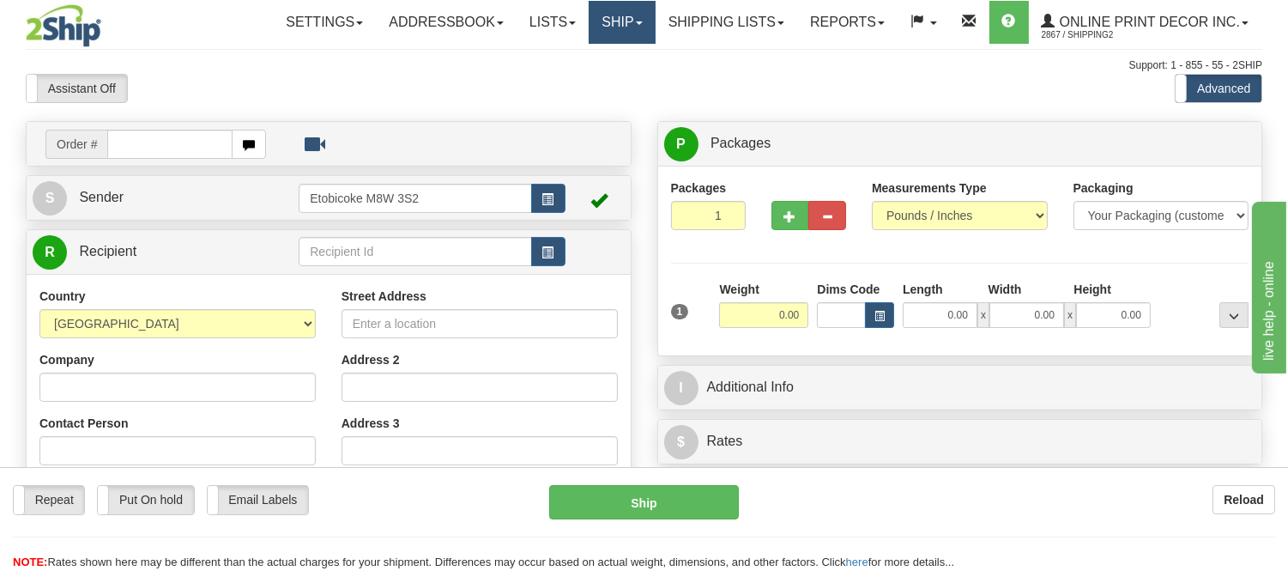
click at [622, 15] on link "Ship" at bounding box center [622, 22] width 66 height 43
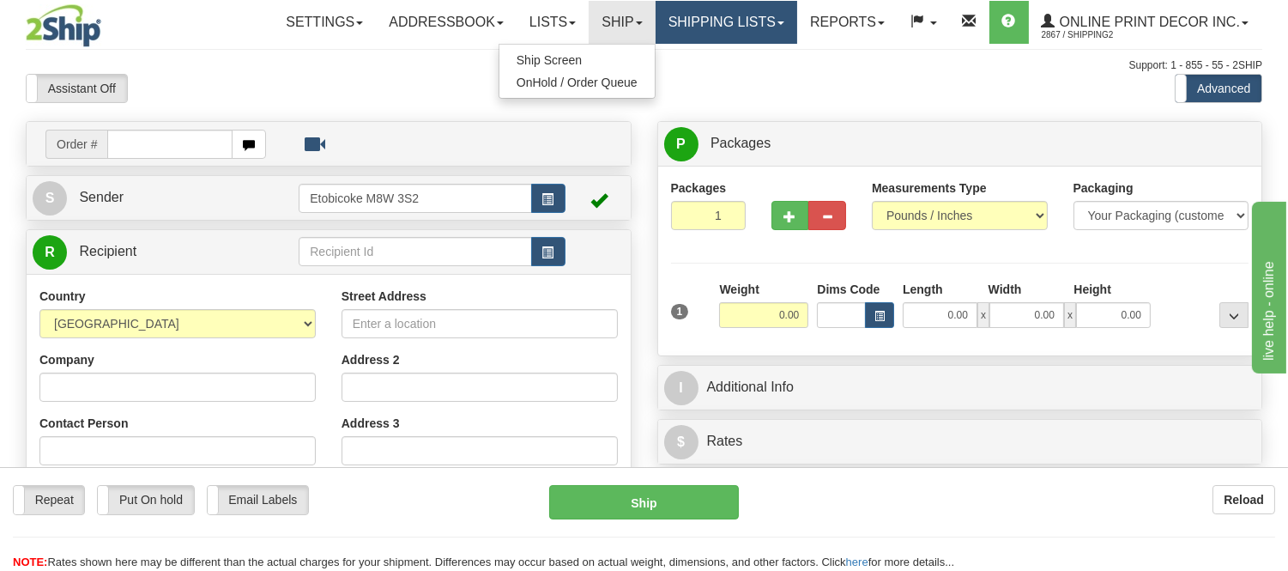
click at [695, 26] on link "Shipping lists" at bounding box center [727, 22] width 142 height 43
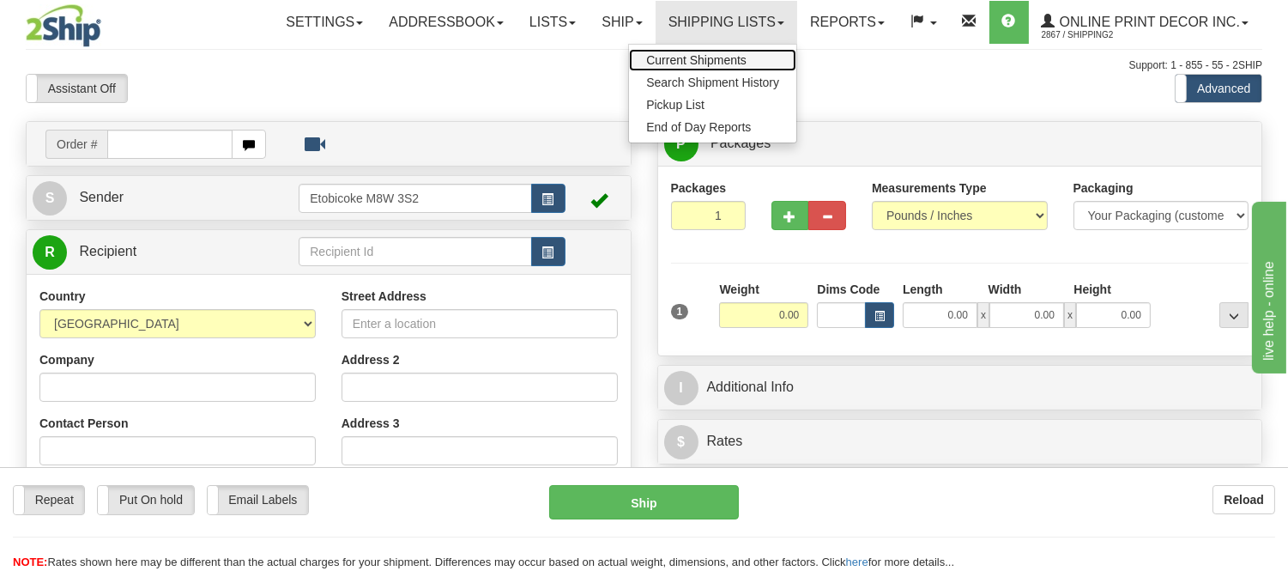
click at [693, 65] on span "Current Shipments" at bounding box center [696, 60] width 100 height 14
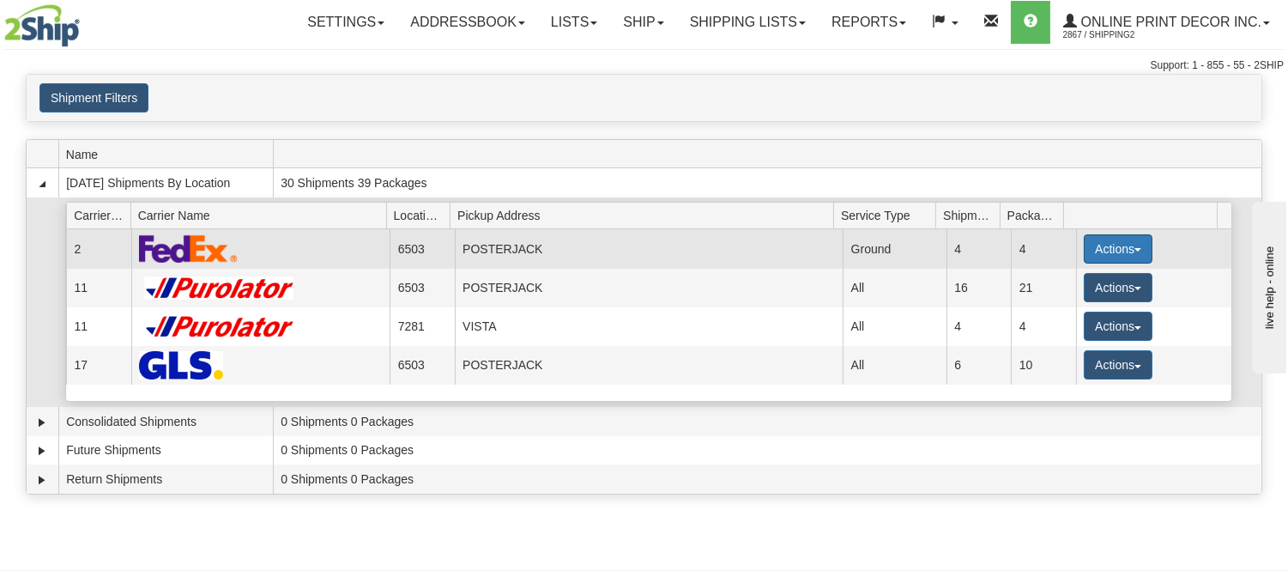
click at [1105, 251] on button "Actions" at bounding box center [1118, 248] width 69 height 29
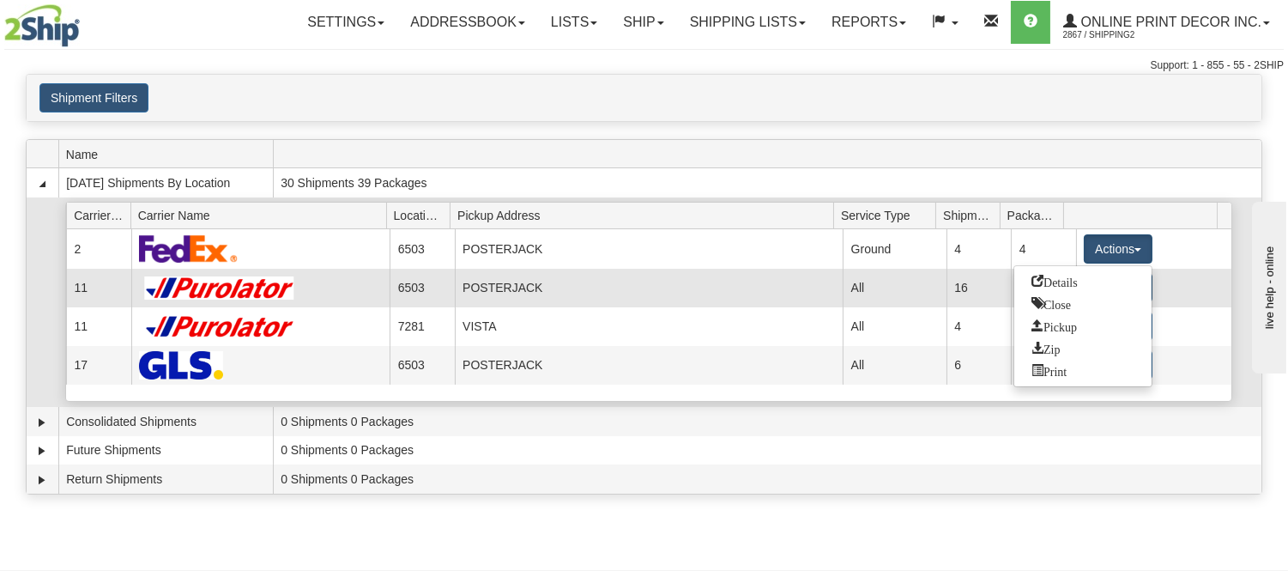
click at [1076, 283] on span "Details" at bounding box center [1055, 281] width 46 height 12
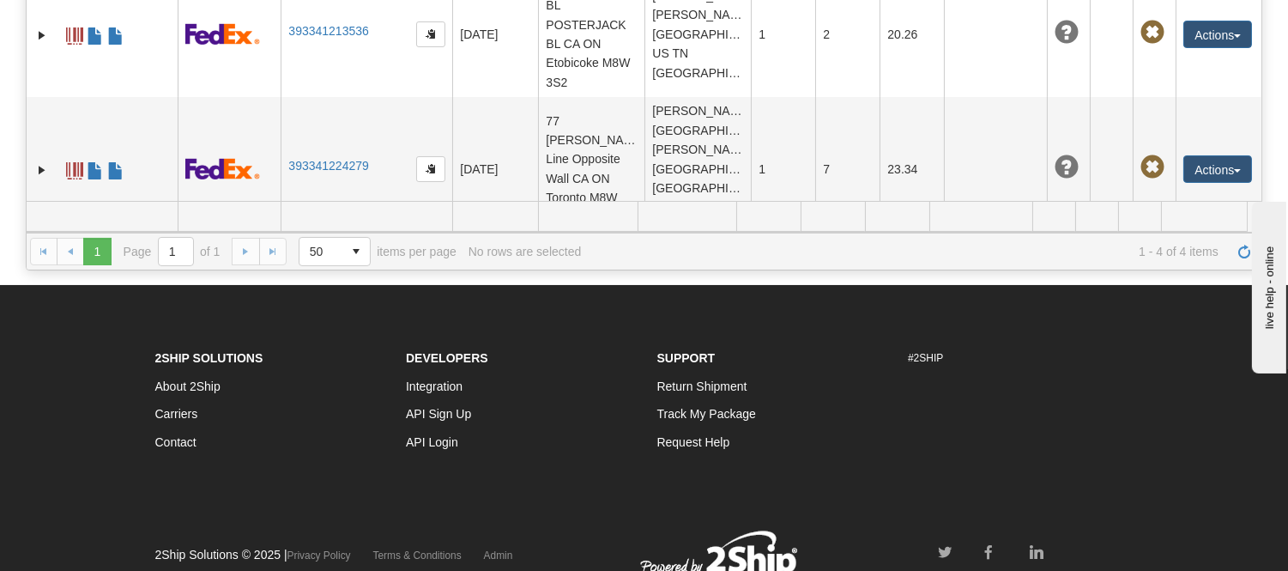
scroll to position [355, 0]
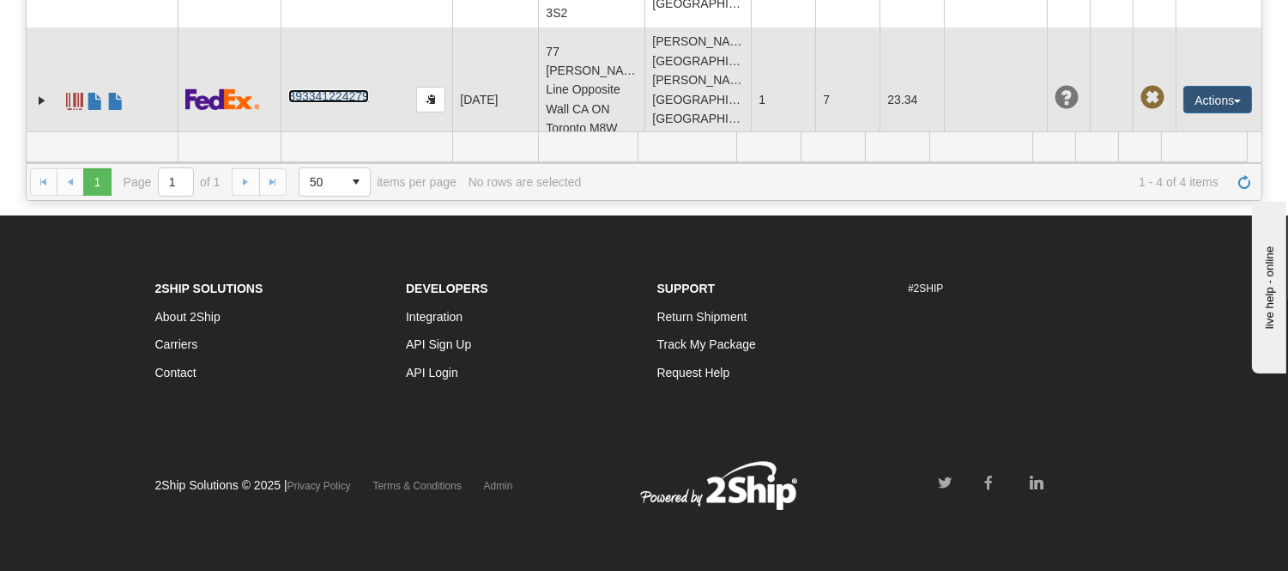
click at [345, 89] on link "393341224279" at bounding box center [328, 96] width 80 height 14
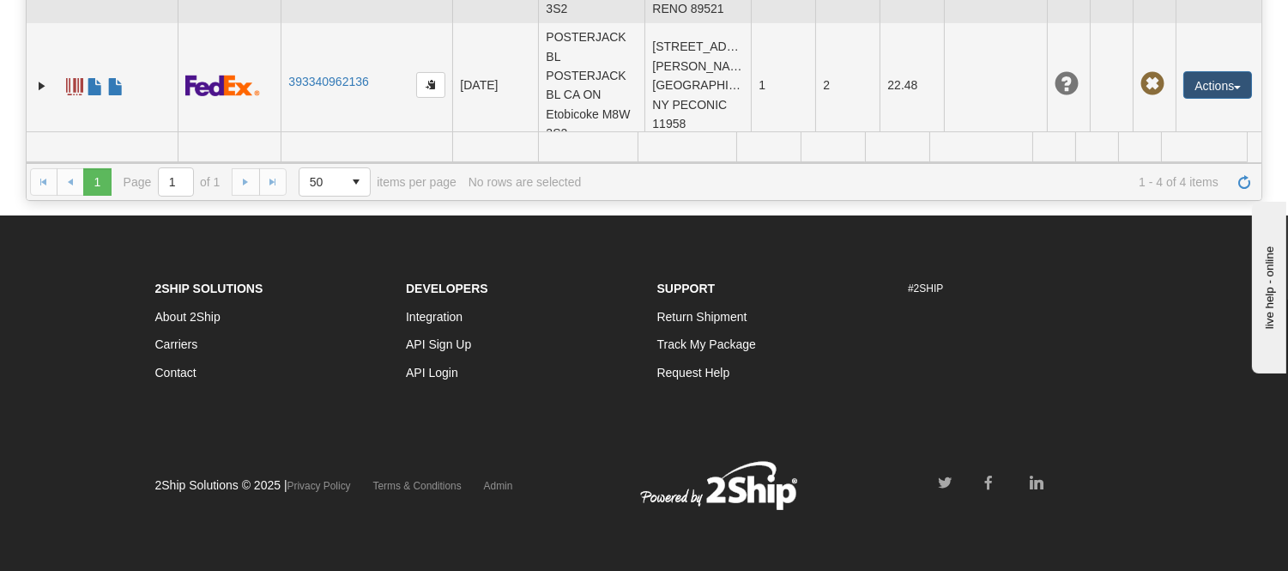
scroll to position [0, 0]
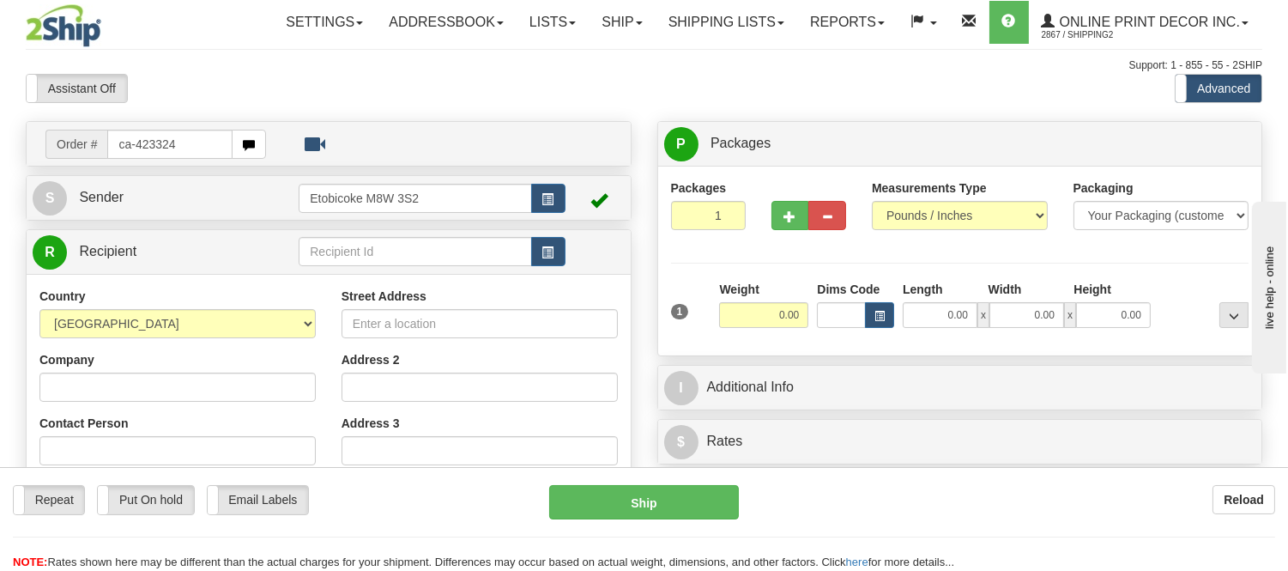
type input "ca-423324"
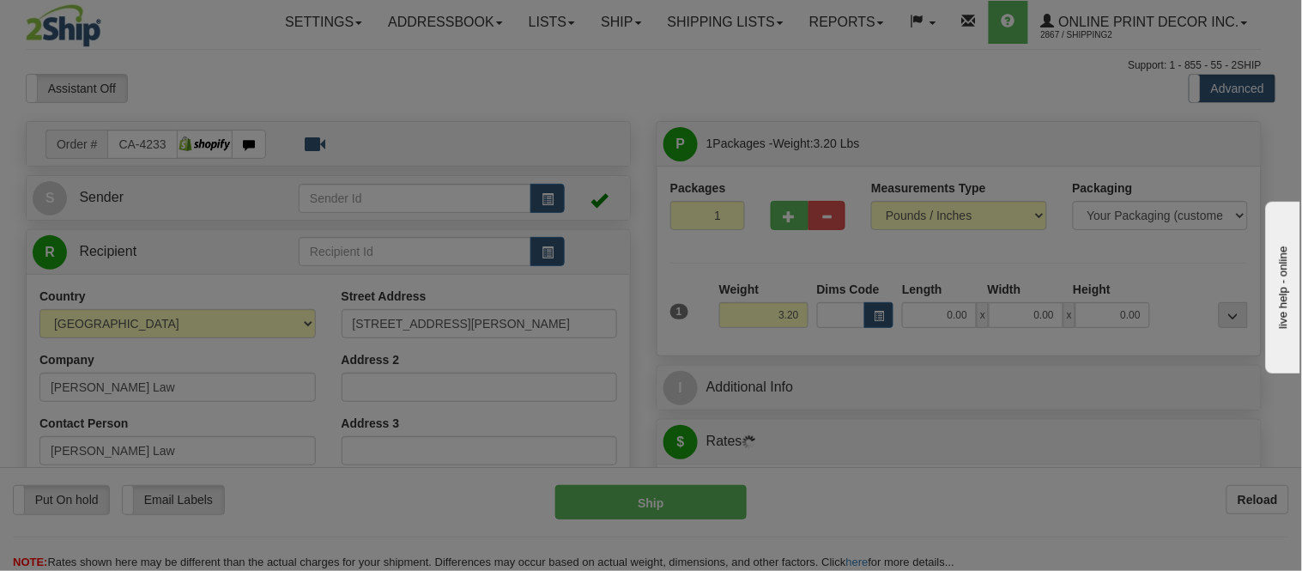
type input "[GEOGRAPHIC_DATA]"
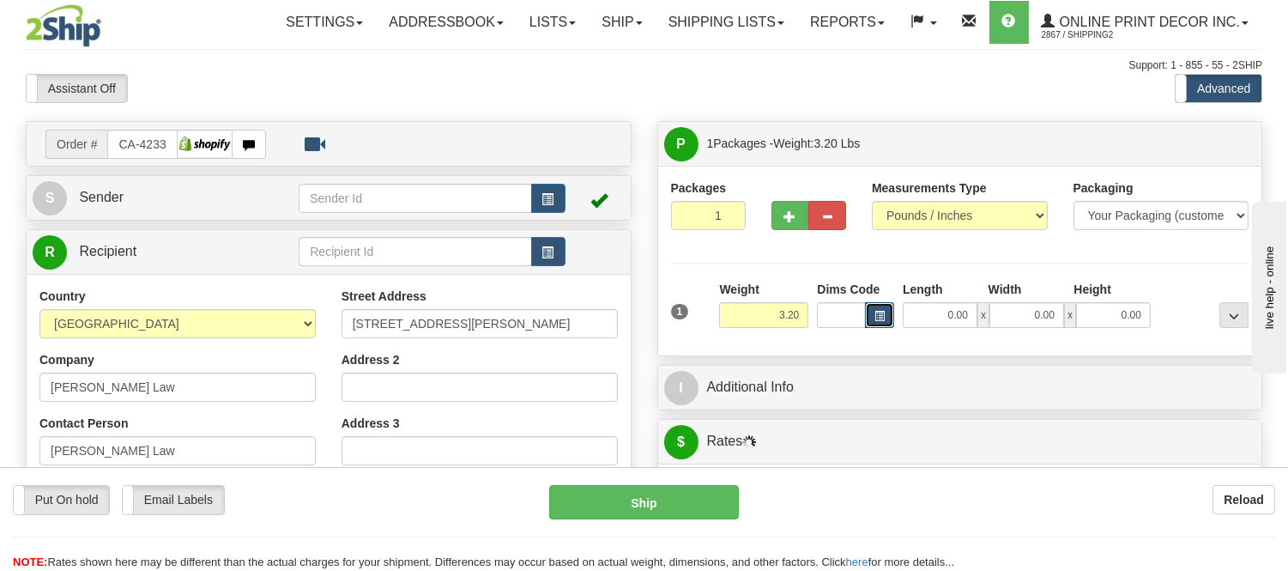
click at [880, 321] on span "button" at bounding box center [879, 316] width 10 height 9
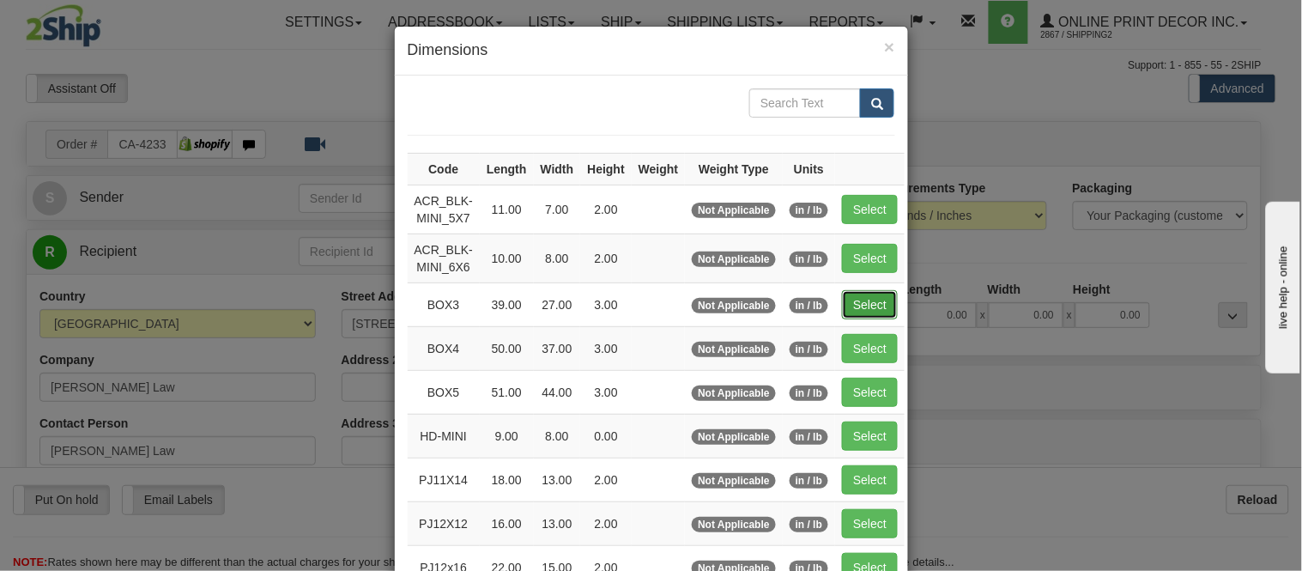
click at [848, 298] on button "Select" at bounding box center [870, 304] width 56 height 29
type input "BOX3"
type input "39.00"
type input "27.00"
type input "3.00"
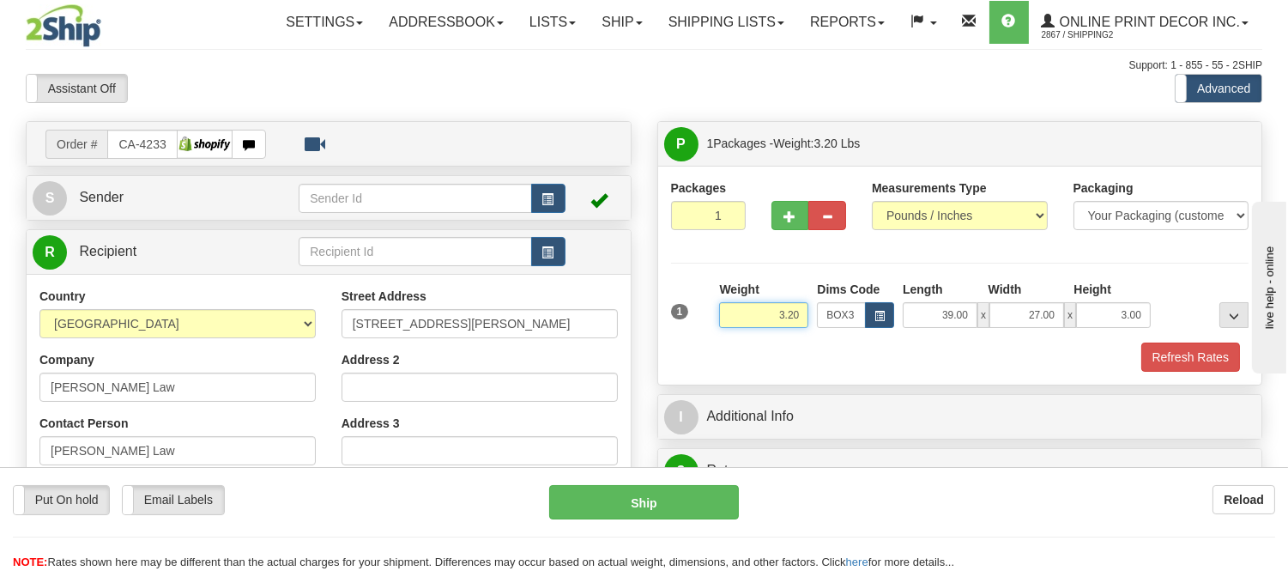
drag, startPoint x: 805, startPoint y: 312, endPoint x: 679, endPoint y: 305, distance: 126.3
click at [679, 305] on div "1 Weight 3.20 Dims Code BOX3" at bounding box center [960, 311] width 587 height 61
type input "7.98"
click at [1231, 348] on button "Refresh Rates" at bounding box center [1190, 356] width 99 height 29
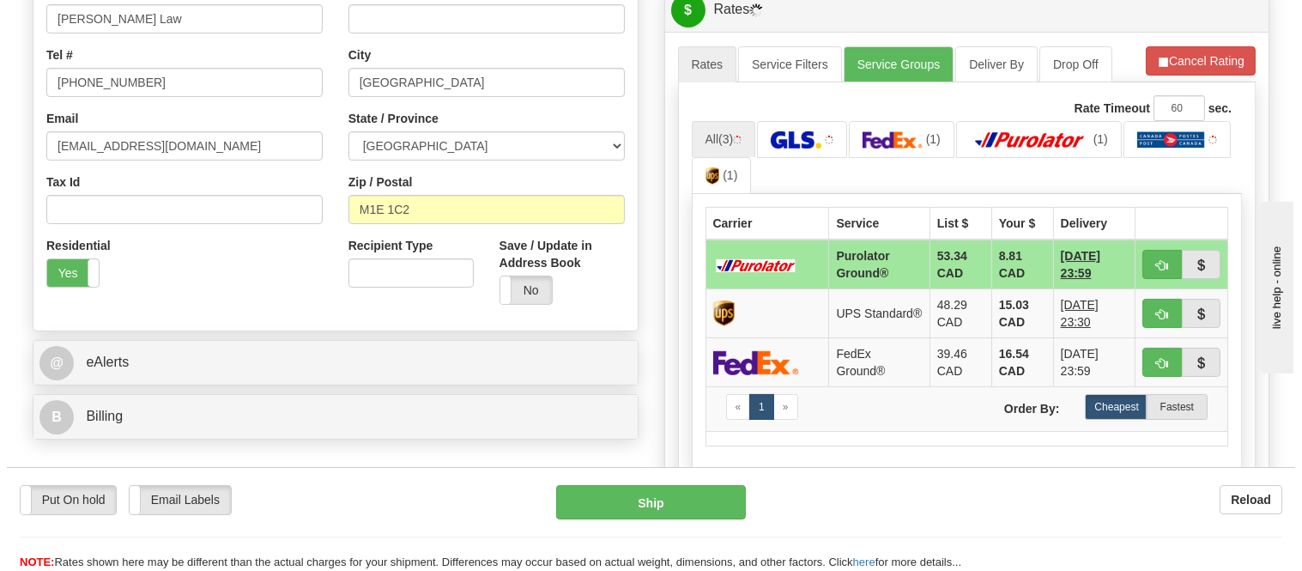
scroll to position [476, 0]
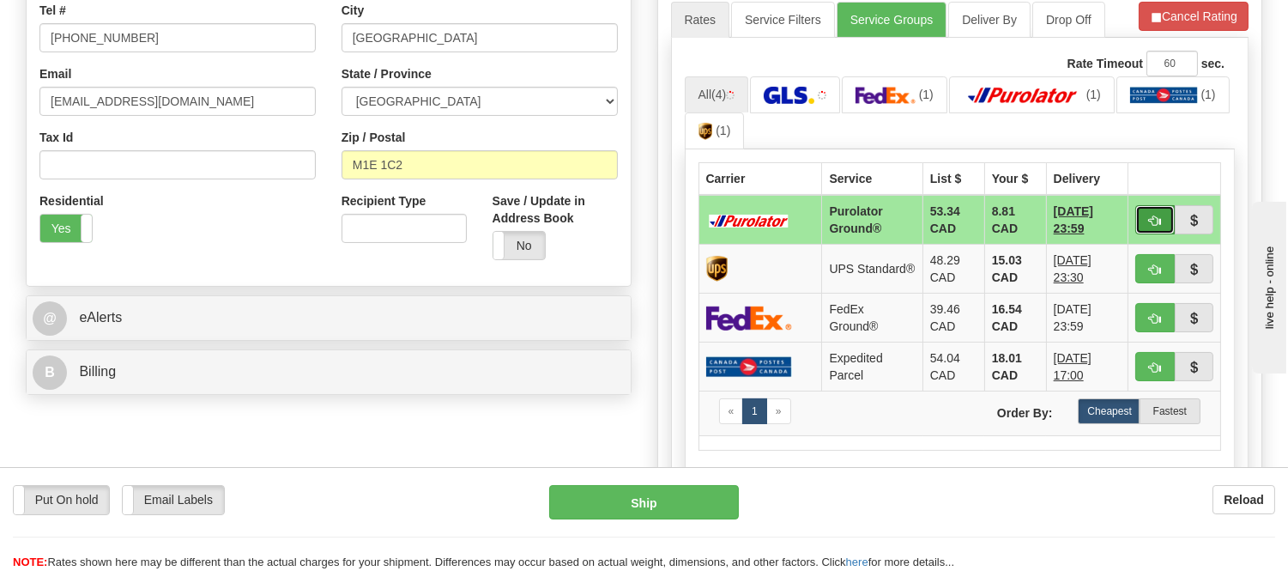
click at [1151, 224] on span "button" at bounding box center [1155, 220] width 12 height 11
click at [1178, 134] on ul "All (4) (1) (1) (1) (1)" at bounding box center [960, 113] width 551 height 74
click at [1152, 219] on span "button" at bounding box center [1155, 220] width 12 height 11
click at [1147, 127] on ul "All (4) (1) (1) (1) (1)" at bounding box center [960, 113] width 551 height 74
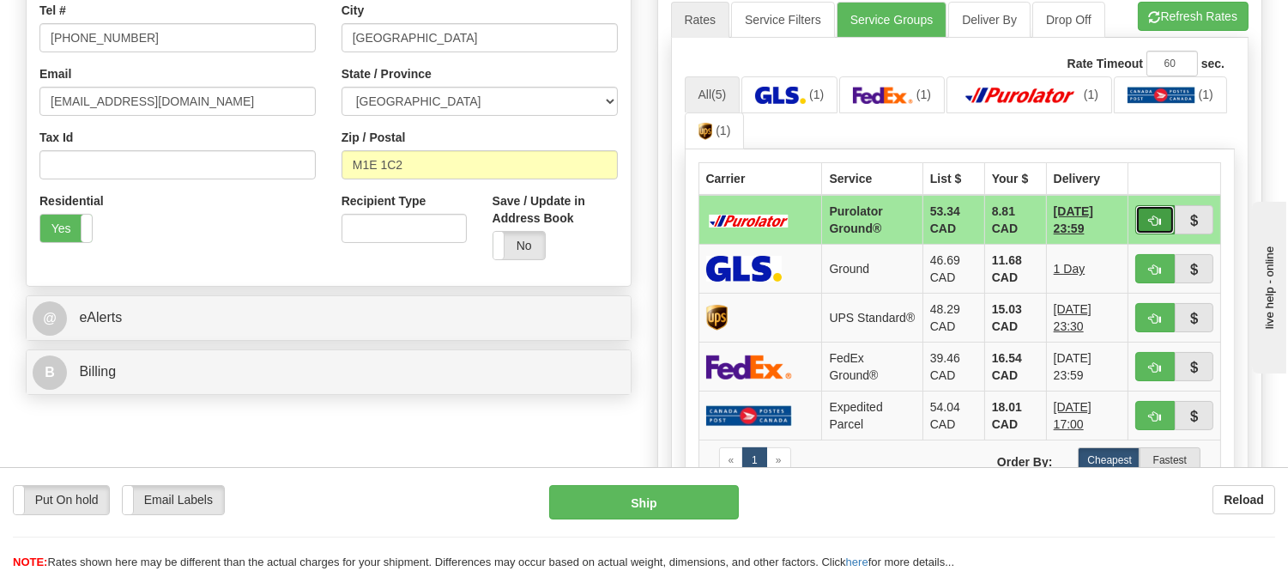
click at [1143, 208] on button "button" at bounding box center [1154, 219] width 39 height 29
type input "260"
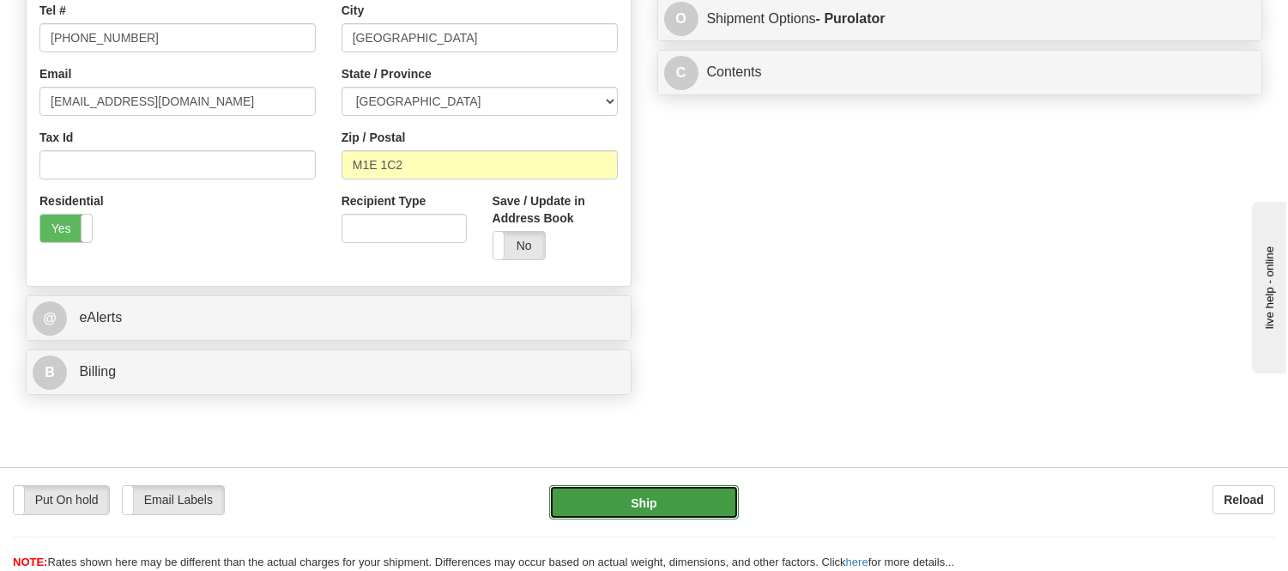
click at [680, 502] on button "Ship" at bounding box center [643, 502] width 189 height 34
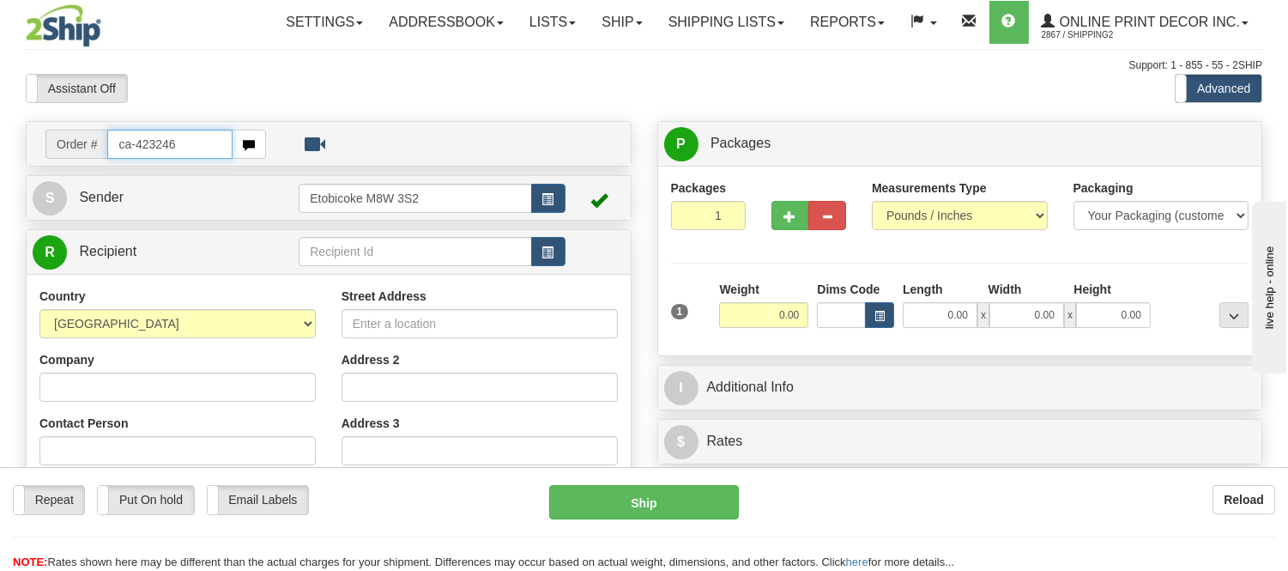
type input "ca-423246"
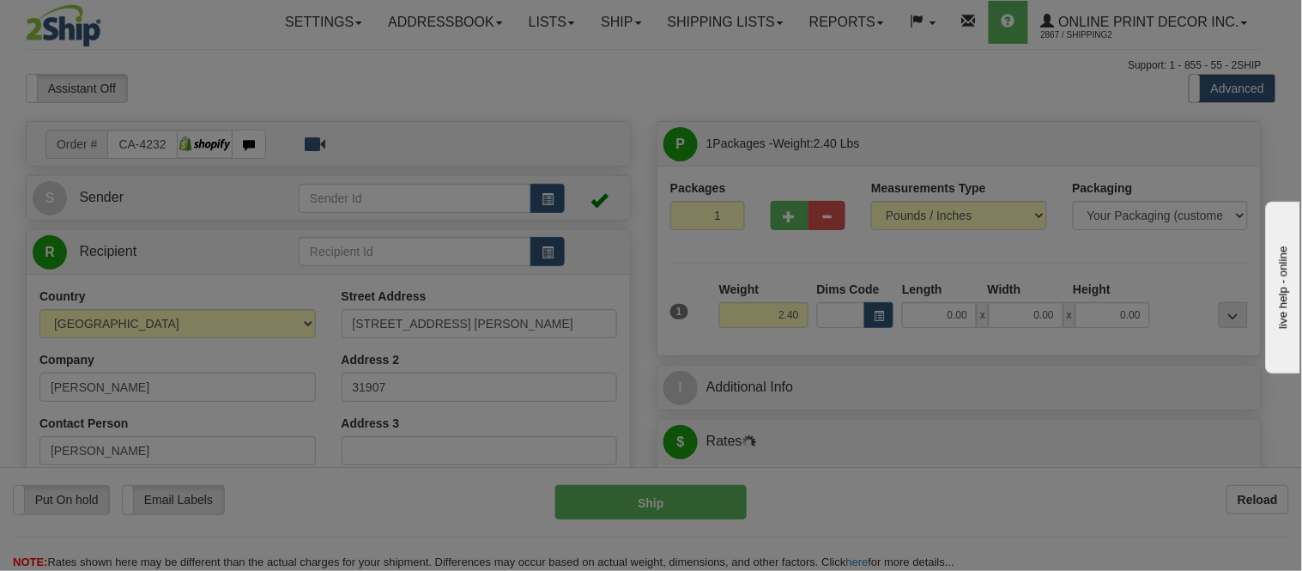
type input "LEVIS"
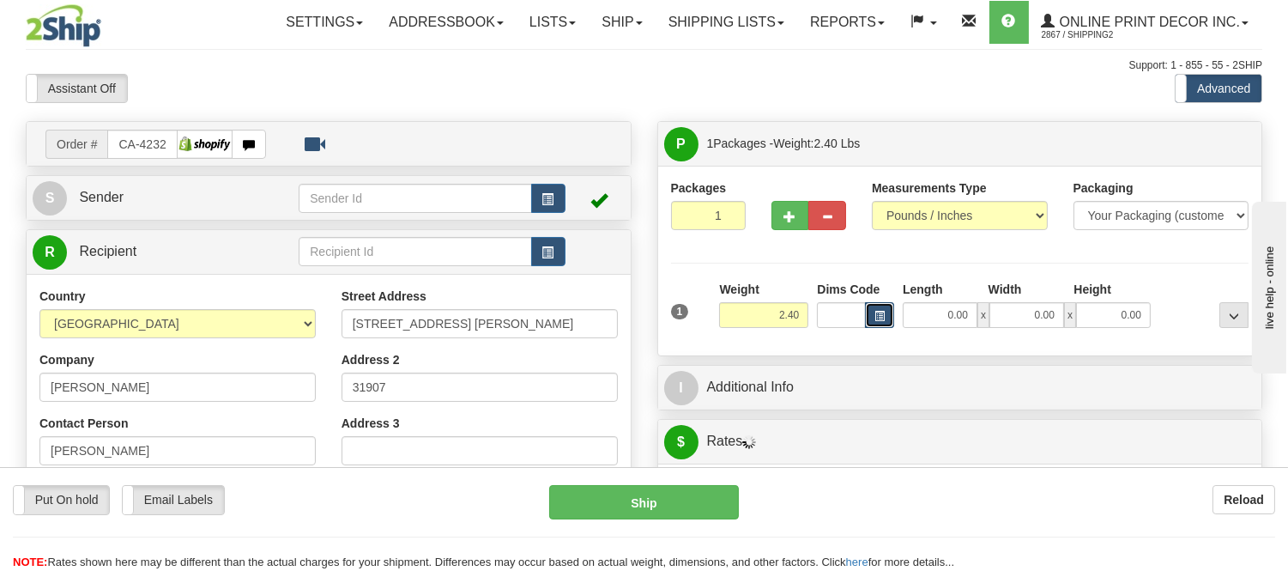
click at [879, 305] on button "button" at bounding box center [879, 315] width 29 height 26
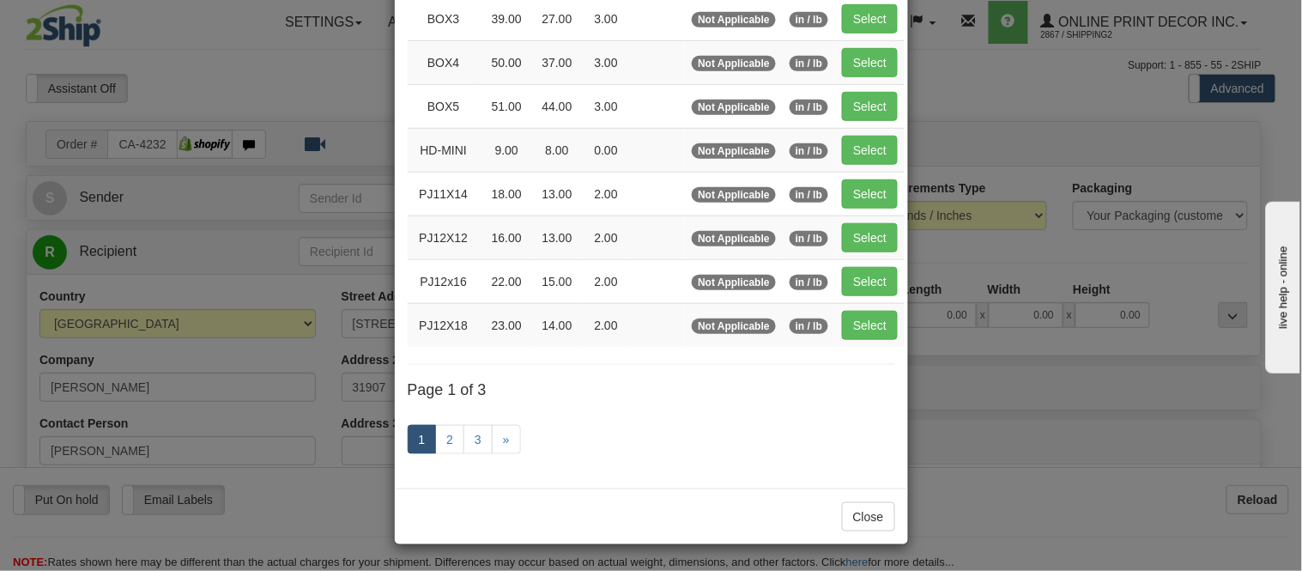
scroll to position [288, 0]
click at [440, 440] on link "2" at bounding box center [449, 439] width 29 height 29
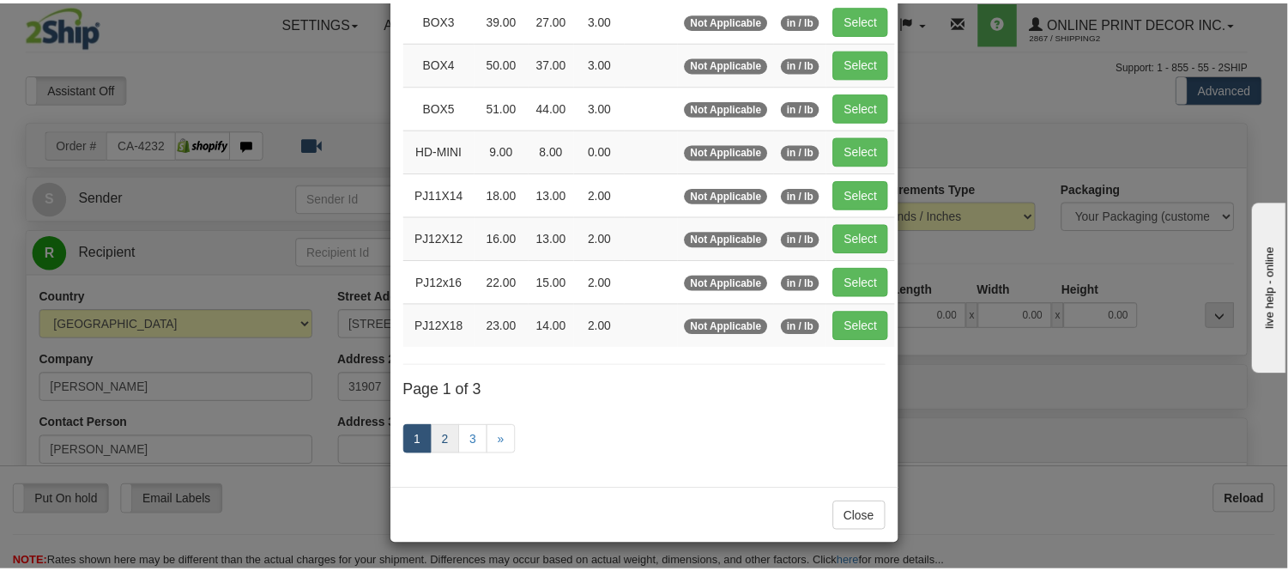
scroll to position [279, 0]
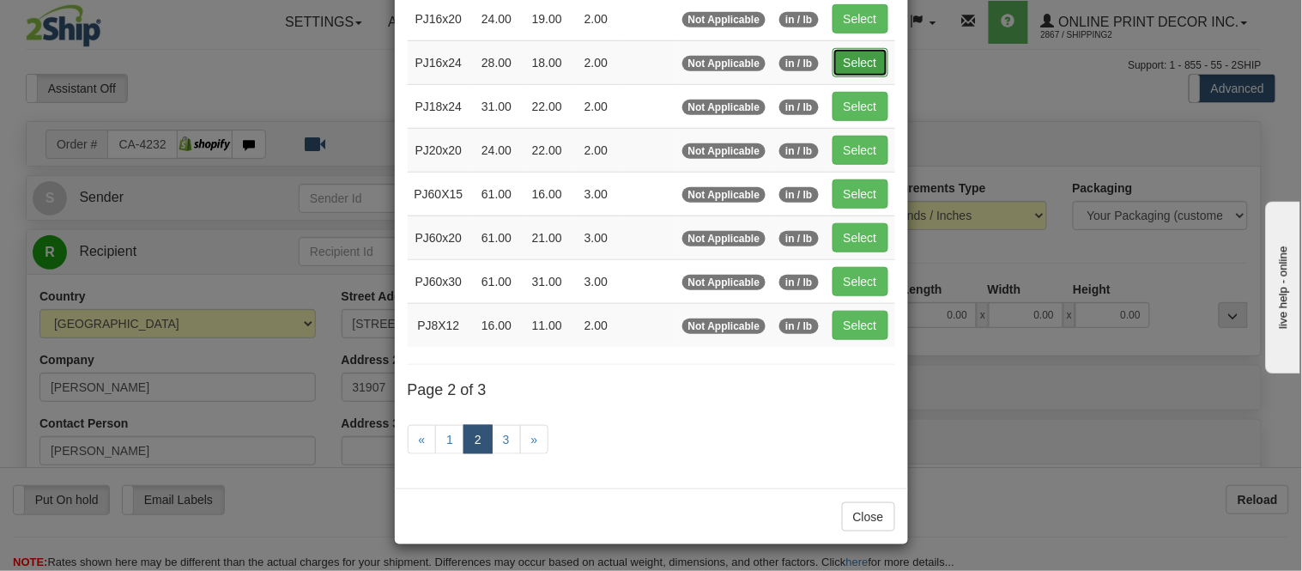
click at [851, 61] on button "Select" at bounding box center [860, 62] width 56 height 29
type input "PJ16x24"
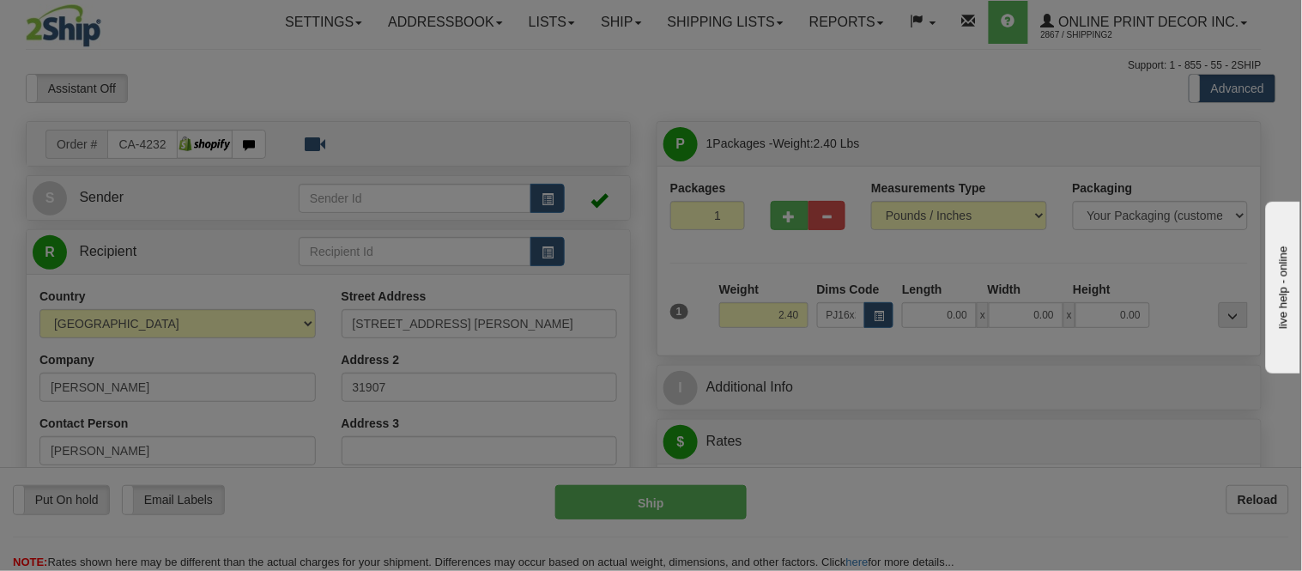
type input "28.00"
type input "18.00"
type input "2.00"
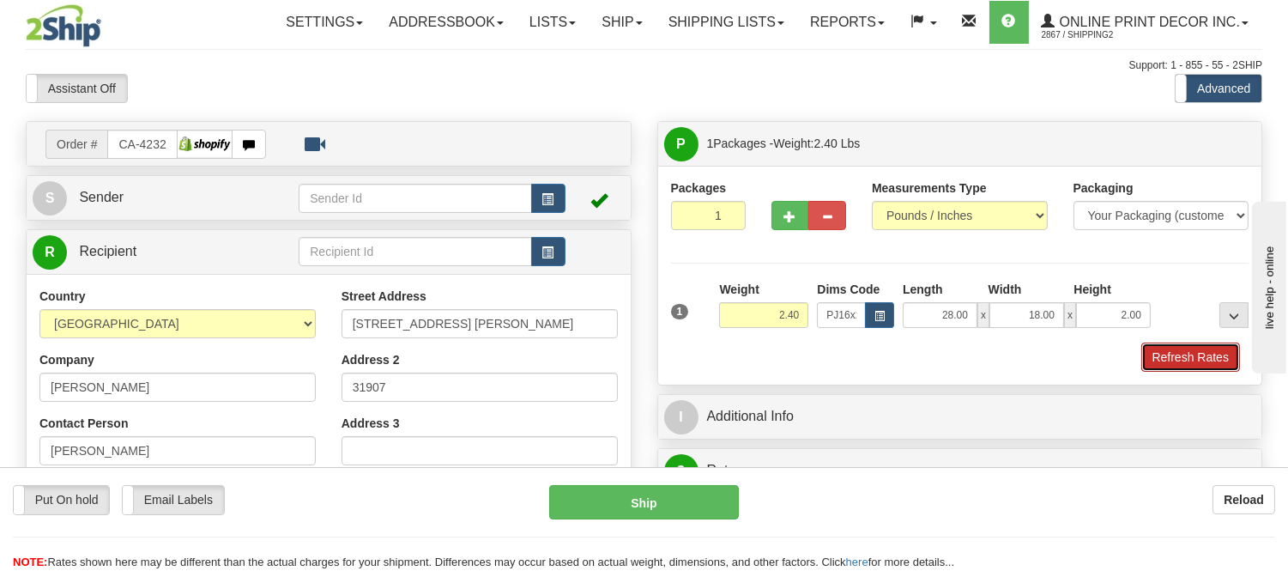
click at [1213, 356] on button "Refresh Rates" at bounding box center [1190, 356] width 99 height 29
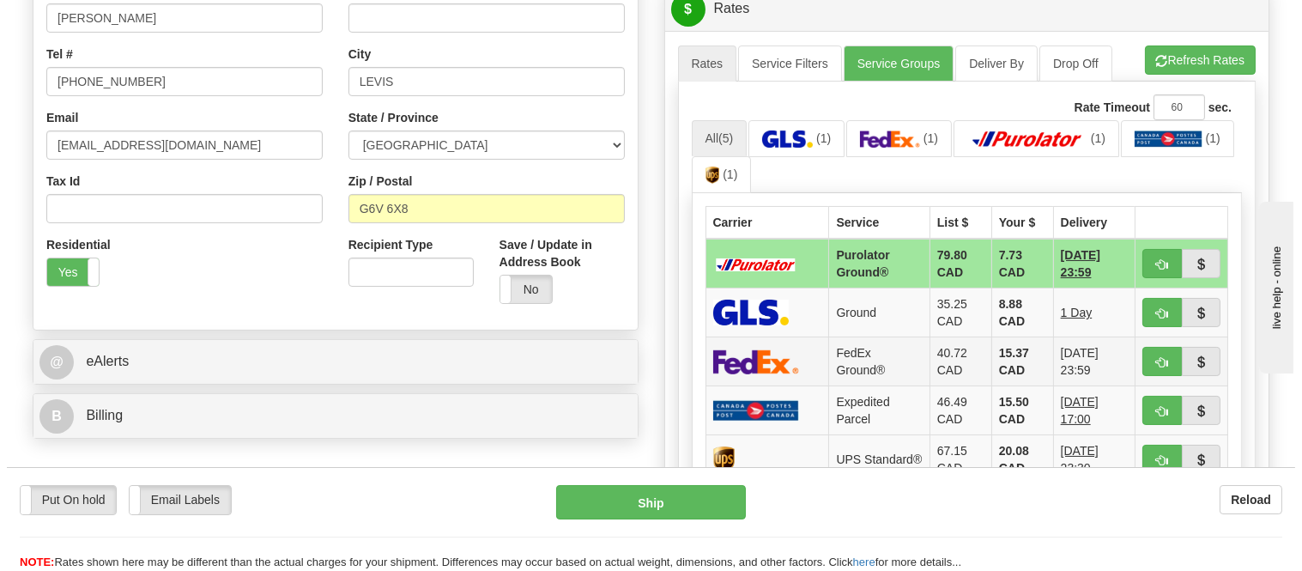
scroll to position [476, 0]
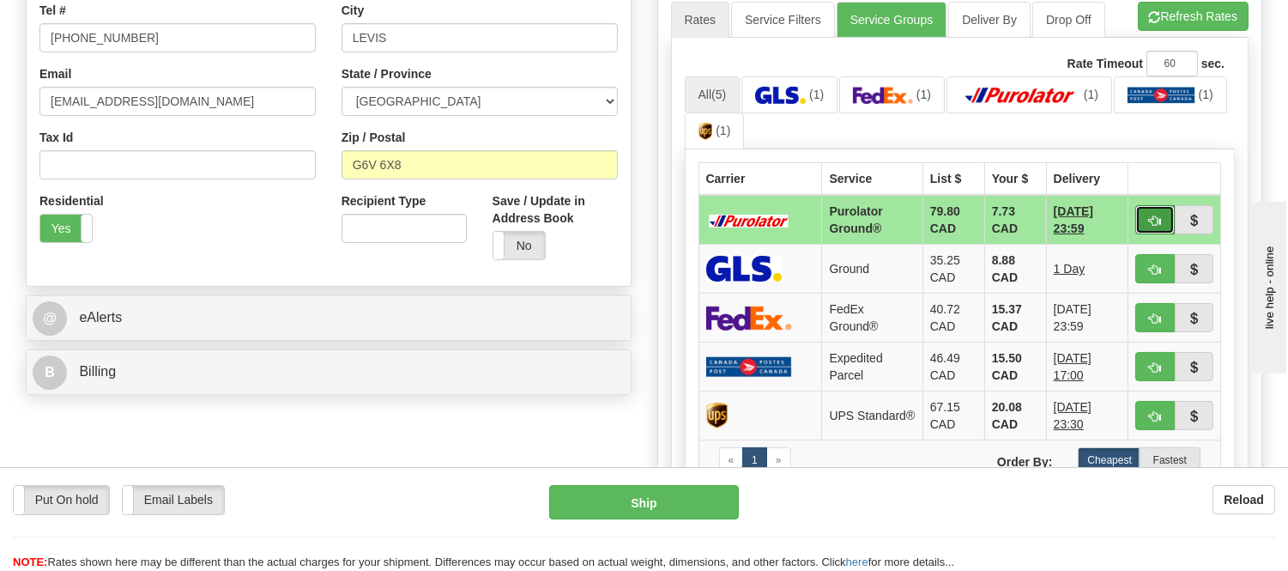
click at [1145, 212] on button "button" at bounding box center [1154, 219] width 39 height 29
type input "260"
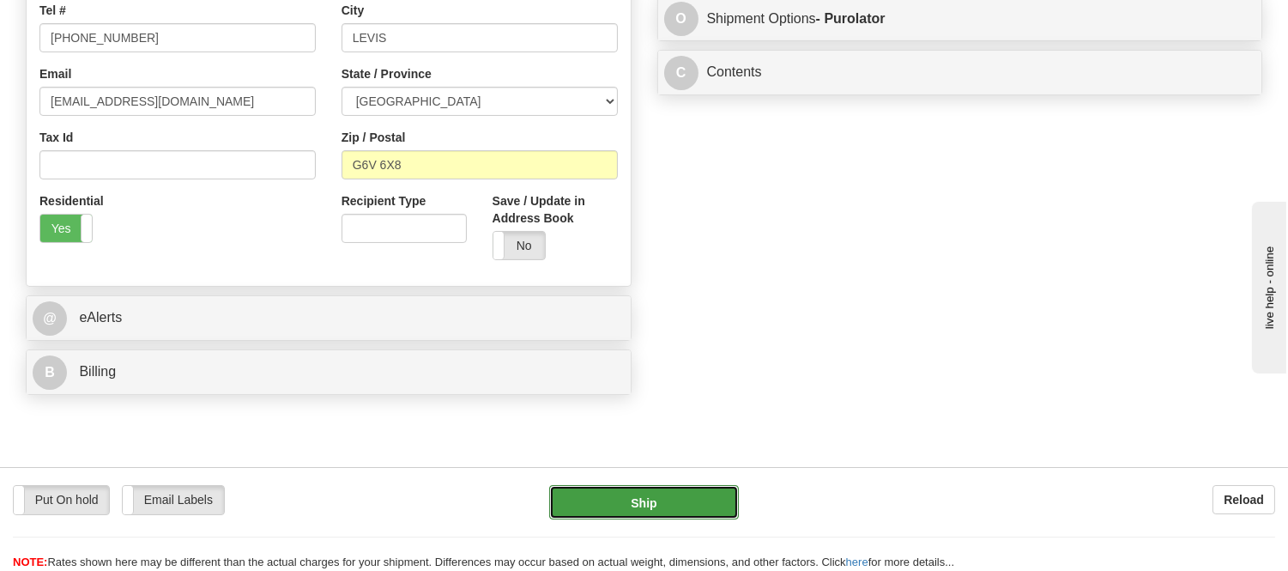
click at [654, 487] on button "Ship" at bounding box center [643, 502] width 189 height 34
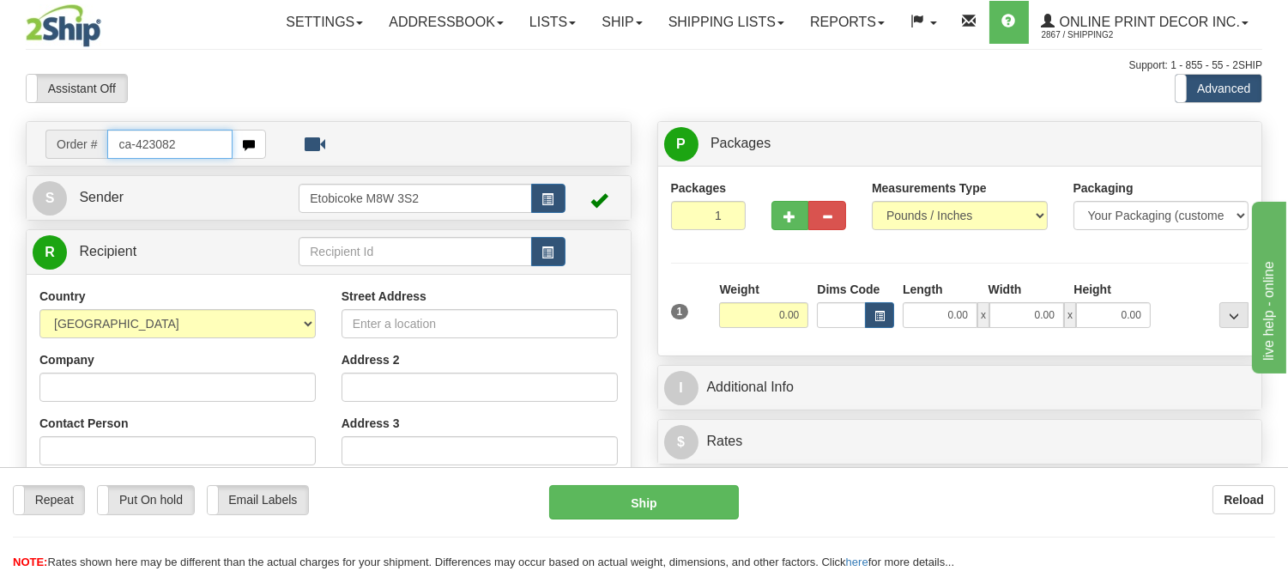
type input "ca-423082"
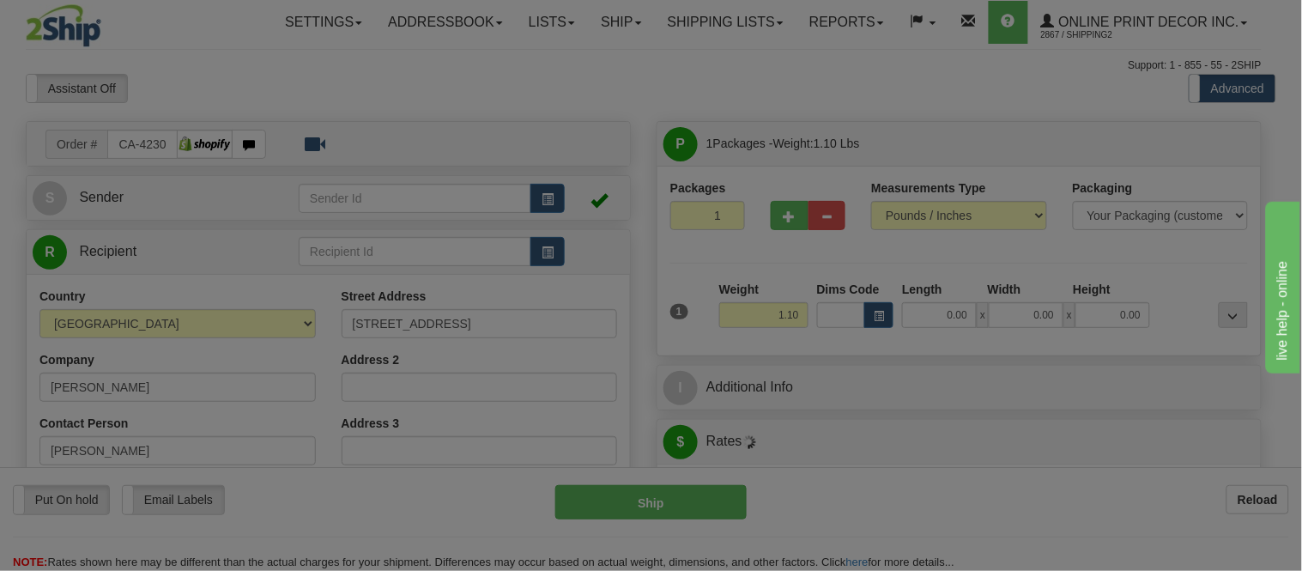
type input "PIERREFONDS"
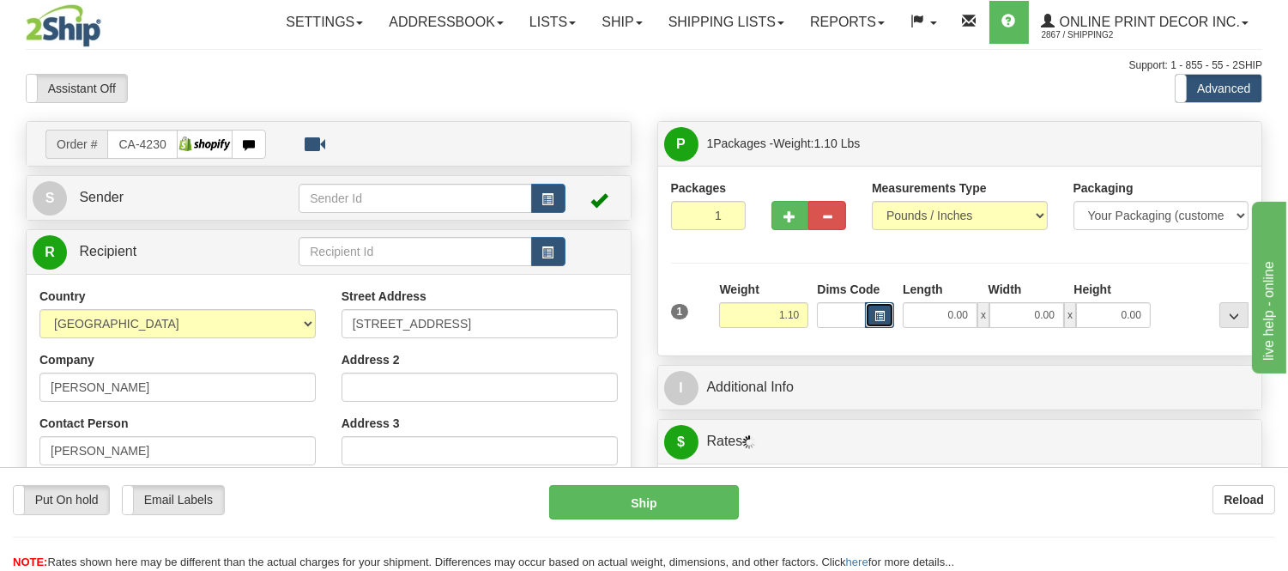
click at [873, 318] on button "button" at bounding box center [879, 315] width 29 height 26
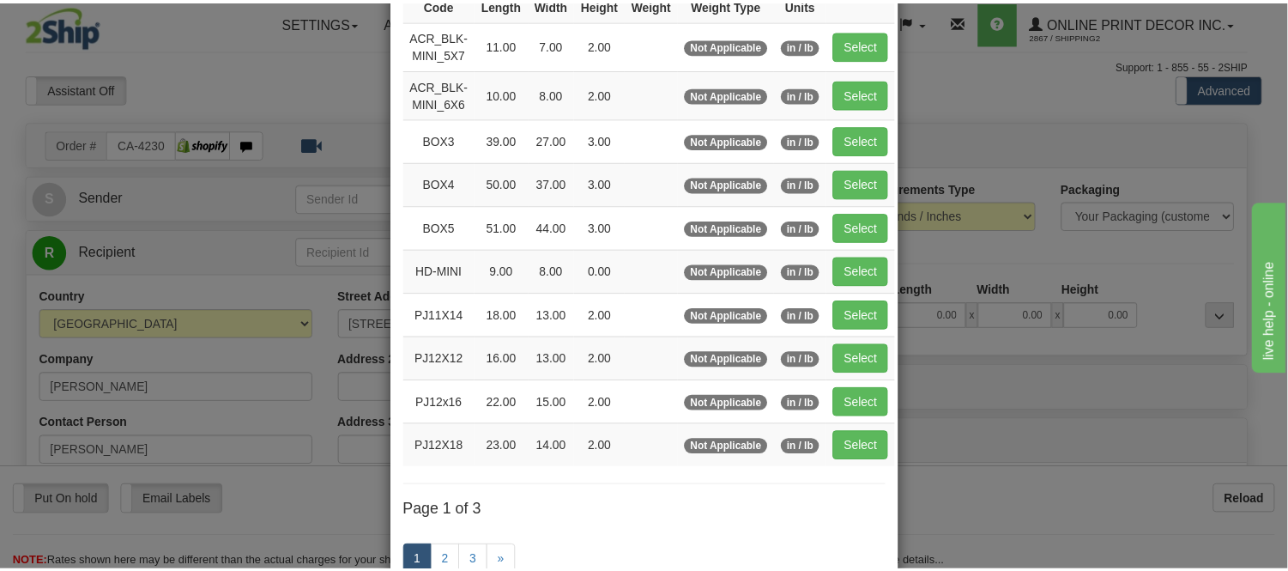
scroll to position [3, 0]
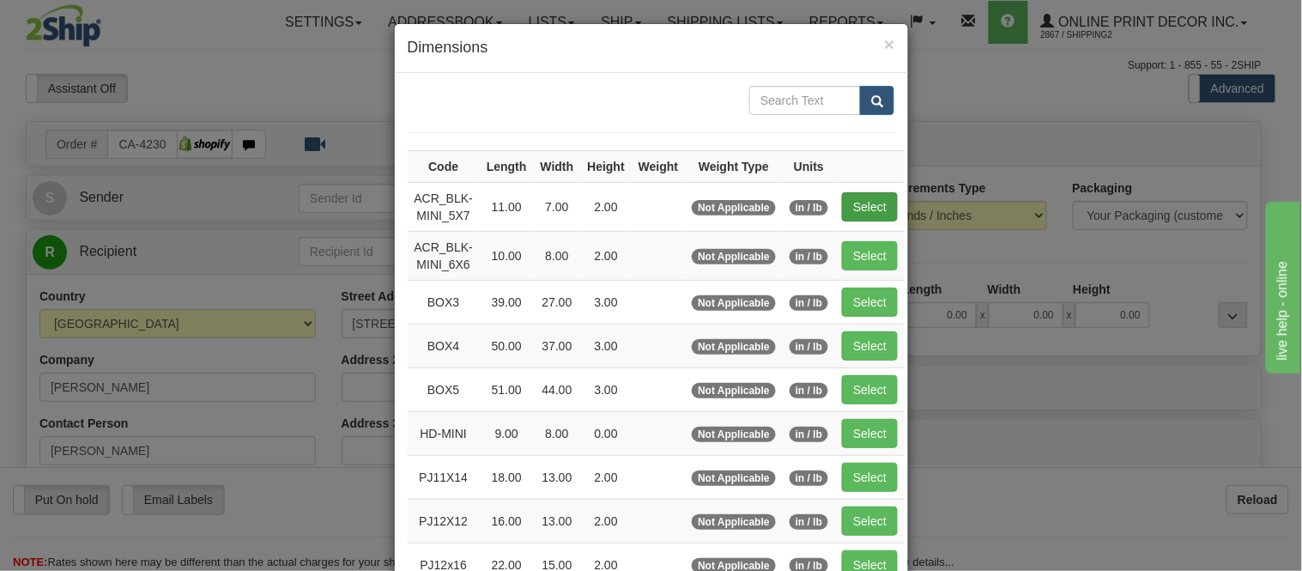
click at [868, 192] on td "Select" at bounding box center [870, 206] width 70 height 49
click at [868, 192] on button "Select" at bounding box center [870, 206] width 56 height 29
type input "ACR_BLK-MINI_5X7"
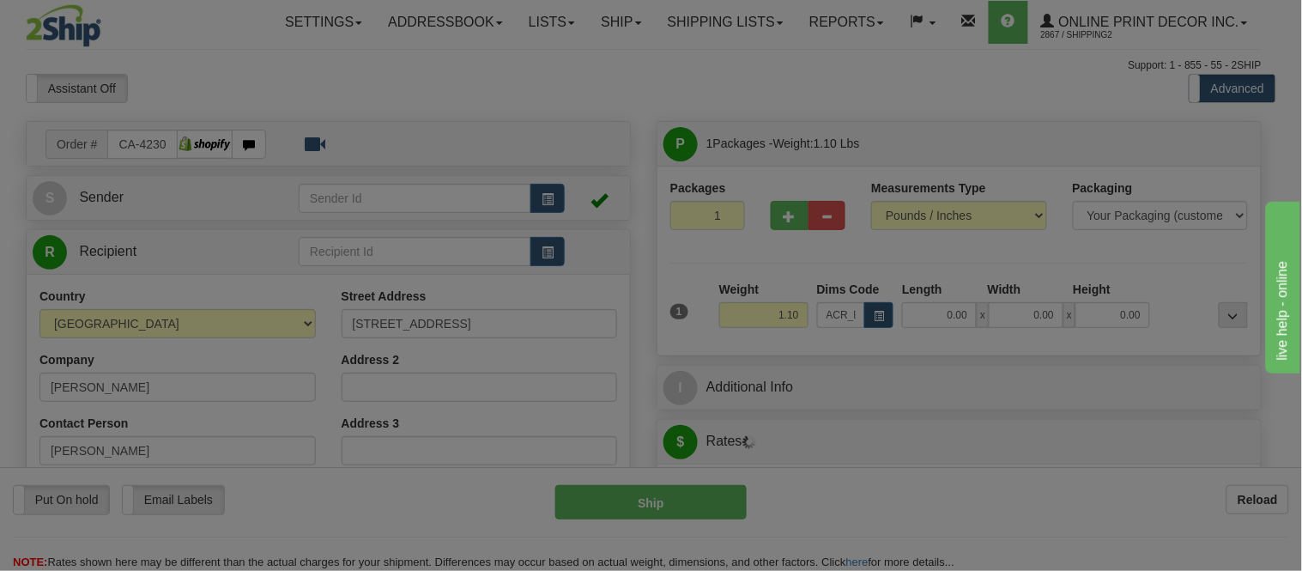
type input "11.00"
type input "7.00"
type input "2.00"
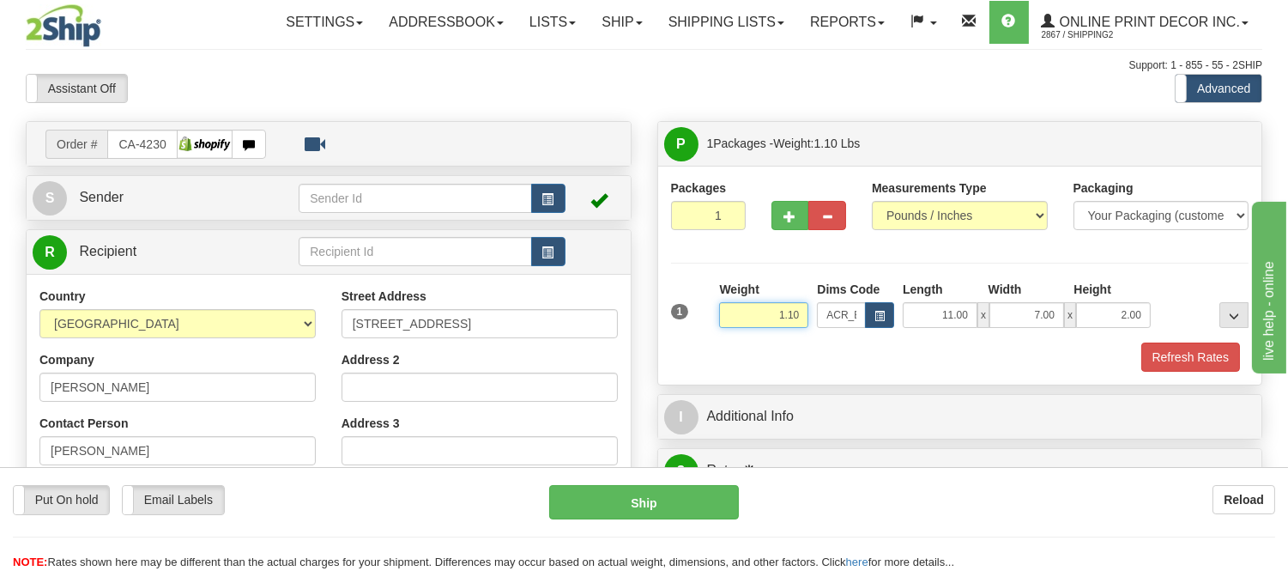
drag, startPoint x: 803, startPoint y: 313, endPoint x: 751, endPoint y: 313, distance: 52.3
click at [751, 313] on input "1.10" at bounding box center [763, 315] width 89 height 26
type input "0.77"
click at [1181, 359] on button "Refresh Rates" at bounding box center [1190, 356] width 99 height 29
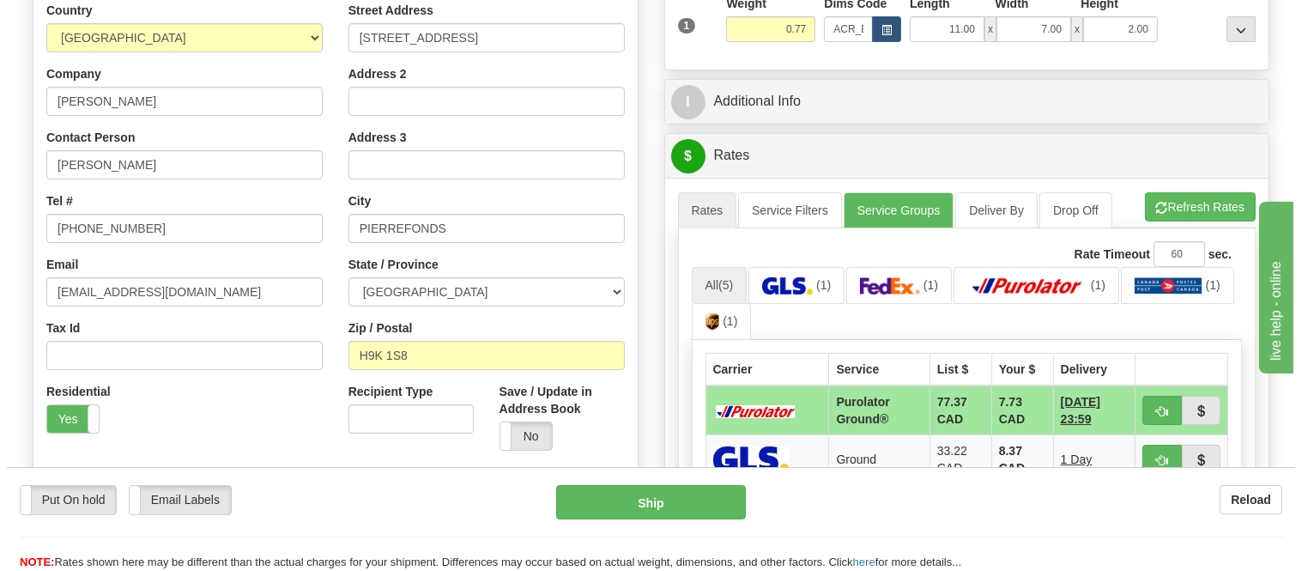
scroll to position [476, 0]
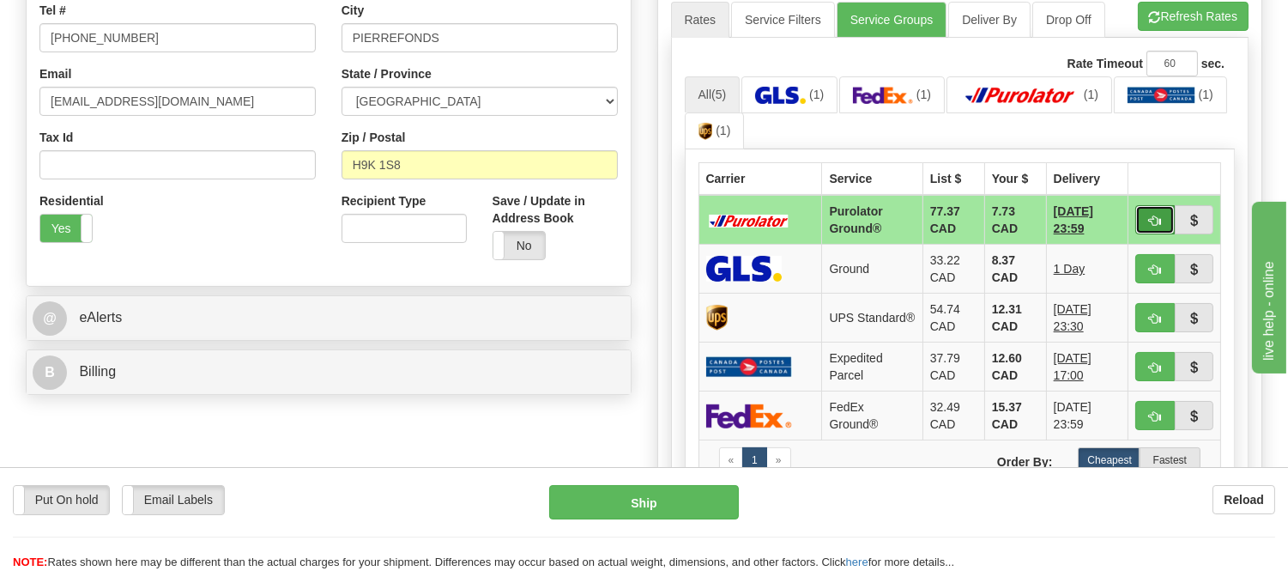
click at [1146, 224] on button "button" at bounding box center [1154, 219] width 39 height 29
type input "260"
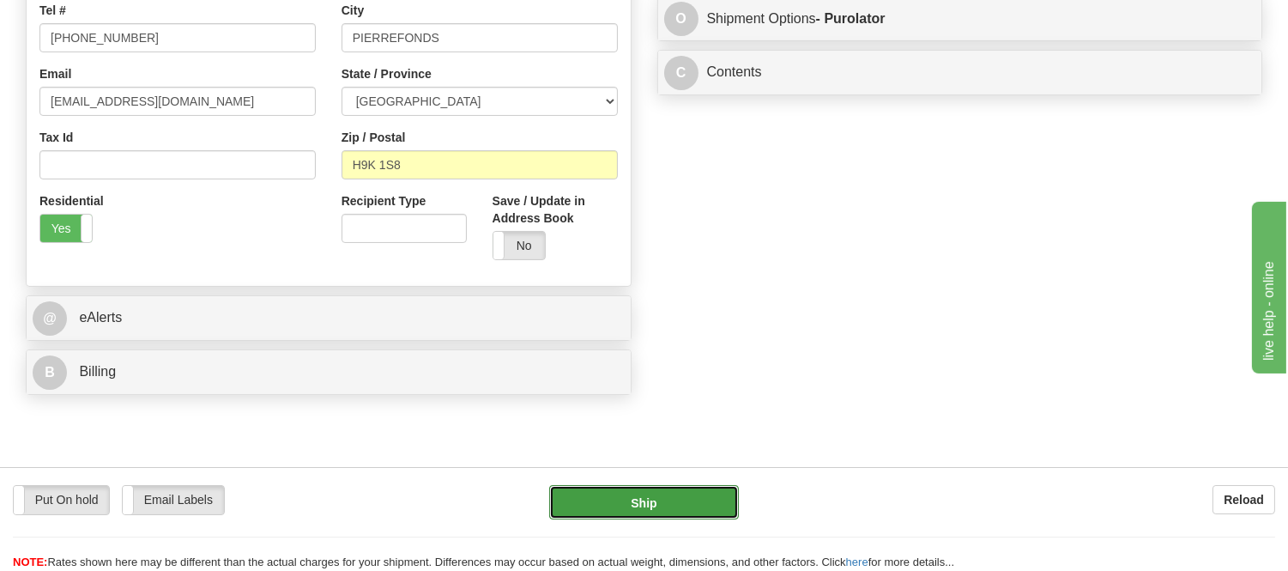
click at [626, 500] on button "Ship" at bounding box center [643, 502] width 189 height 34
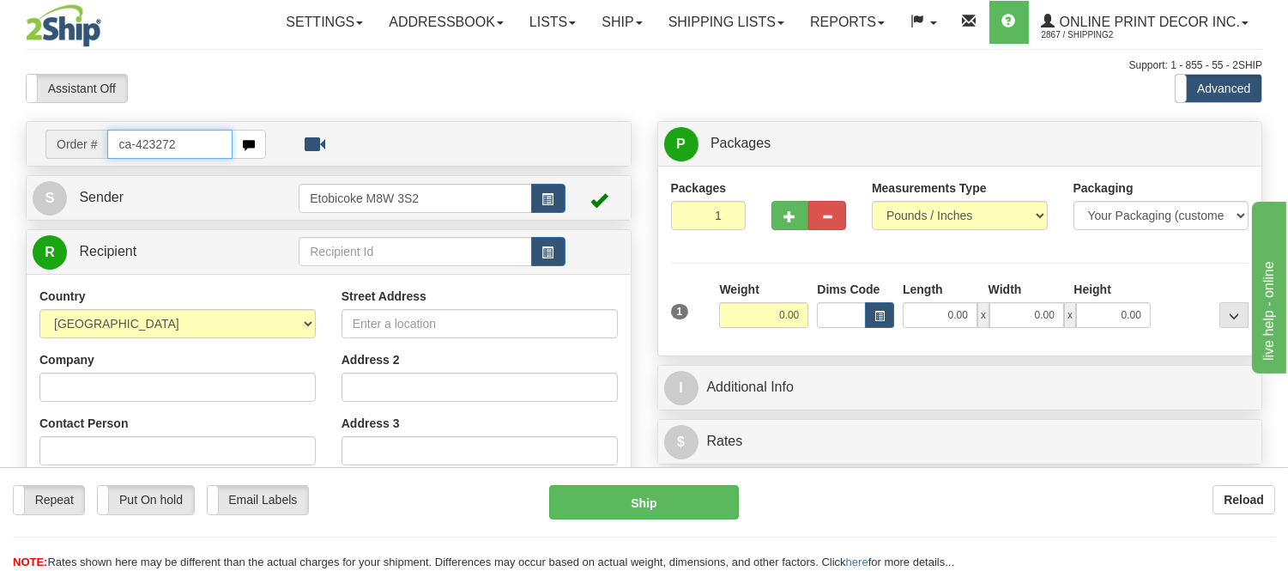
type input "ca-423272"
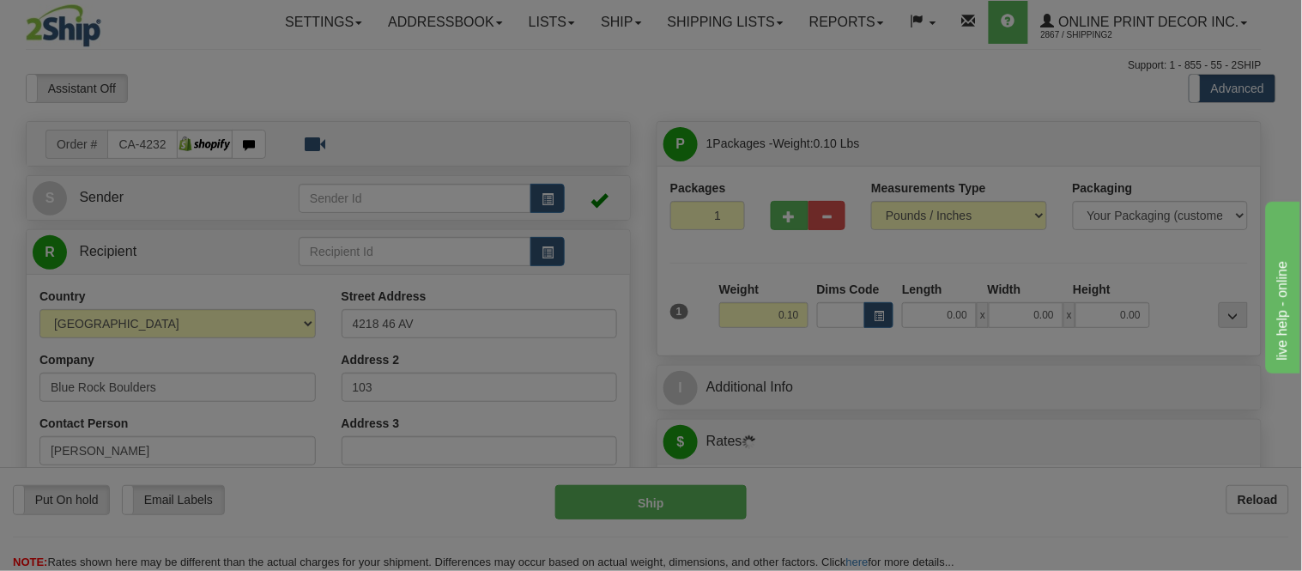
type input "OLDS"
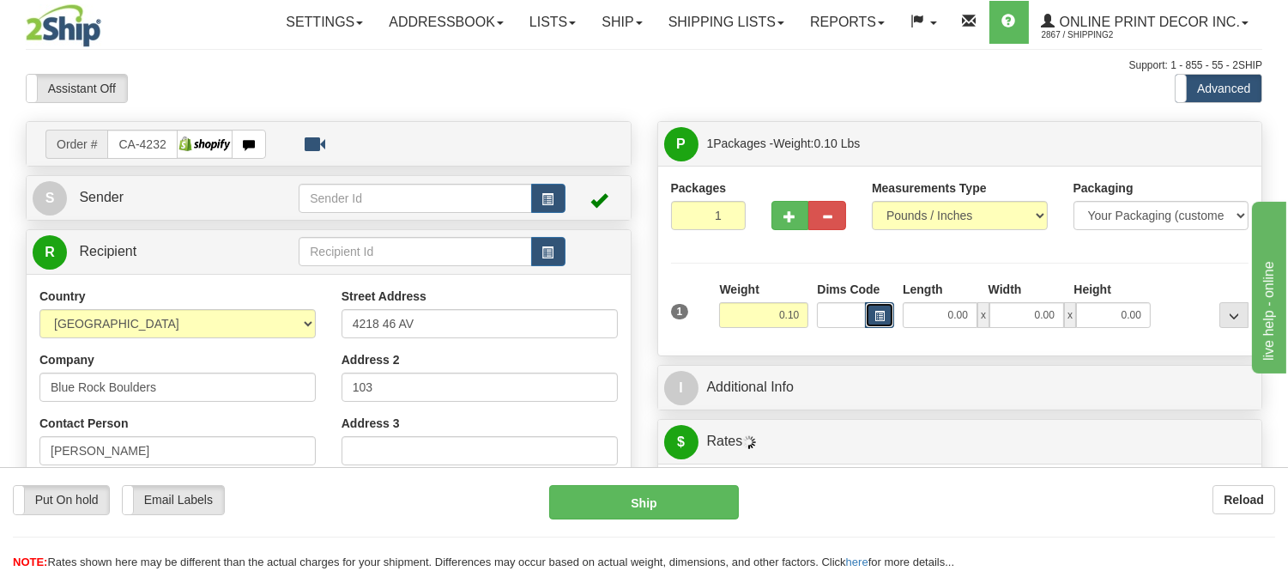
click at [882, 316] on span "button" at bounding box center [879, 316] width 10 height 9
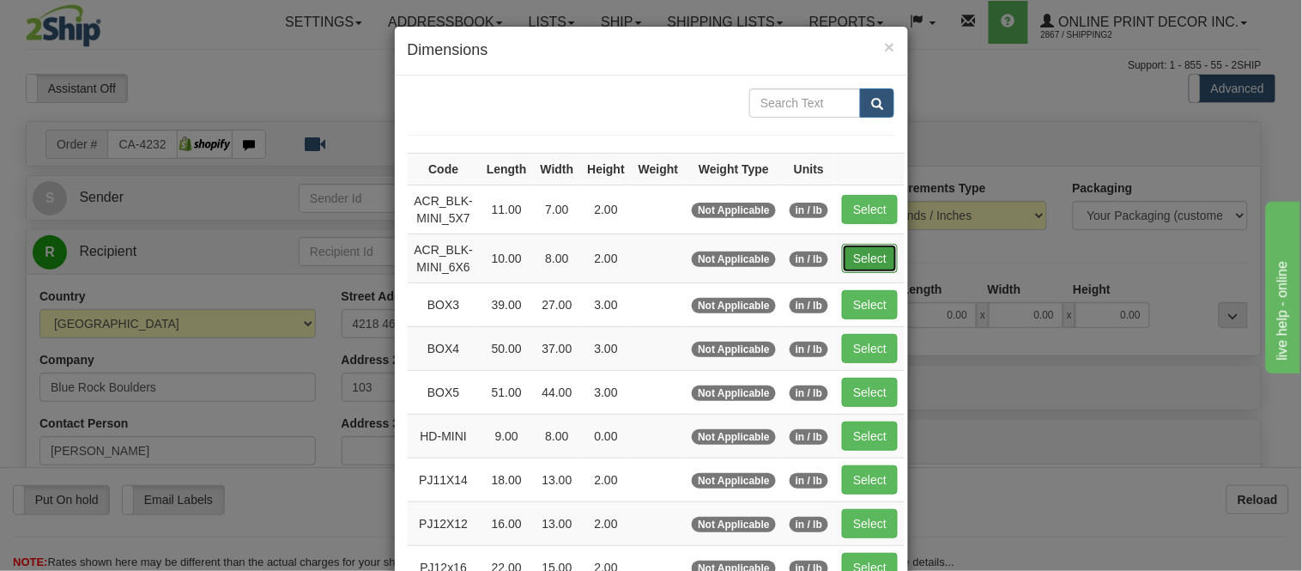
click at [847, 258] on button "Select" at bounding box center [870, 258] width 56 height 29
type input "ACR_BLK-MINI_6X6"
type input "10.00"
type input "8.00"
type input "2.00"
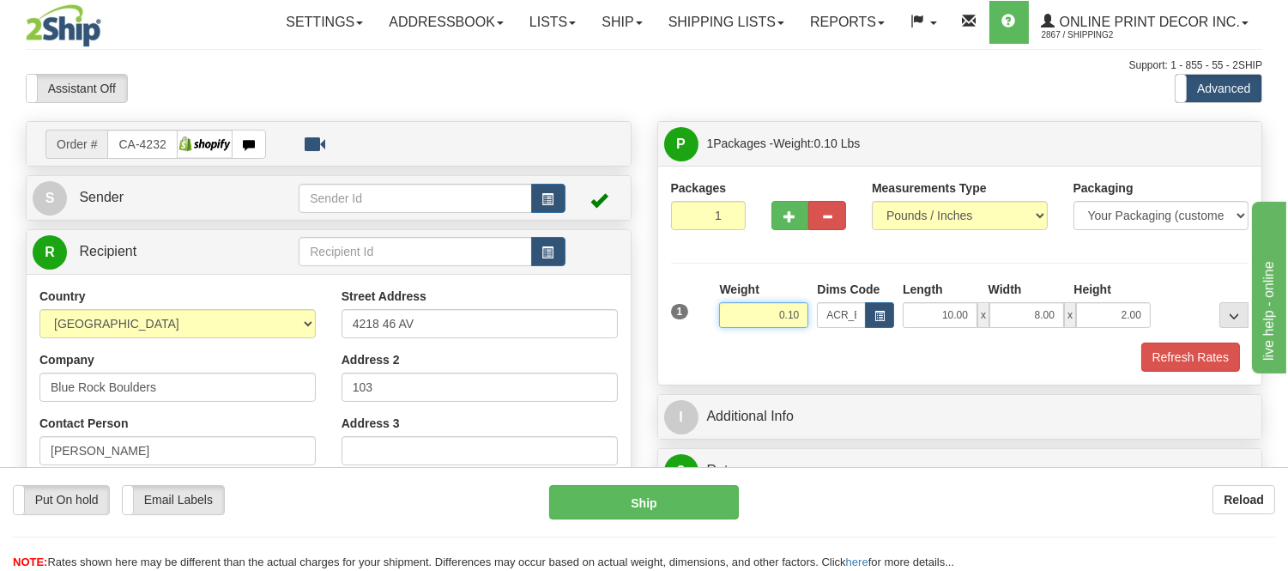
drag, startPoint x: 801, startPoint y: 318, endPoint x: 739, endPoint y: 324, distance: 62.1
click at [739, 324] on input "0.10" at bounding box center [763, 315] width 89 height 26
type input "0.77"
click at [1194, 378] on div "Packages 1 1 Measurements Type" at bounding box center [960, 275] width 604 height 219
click at [1198, 361] on button "Refresh Rates" at bounding box center [1190, 356] width 99 height 29
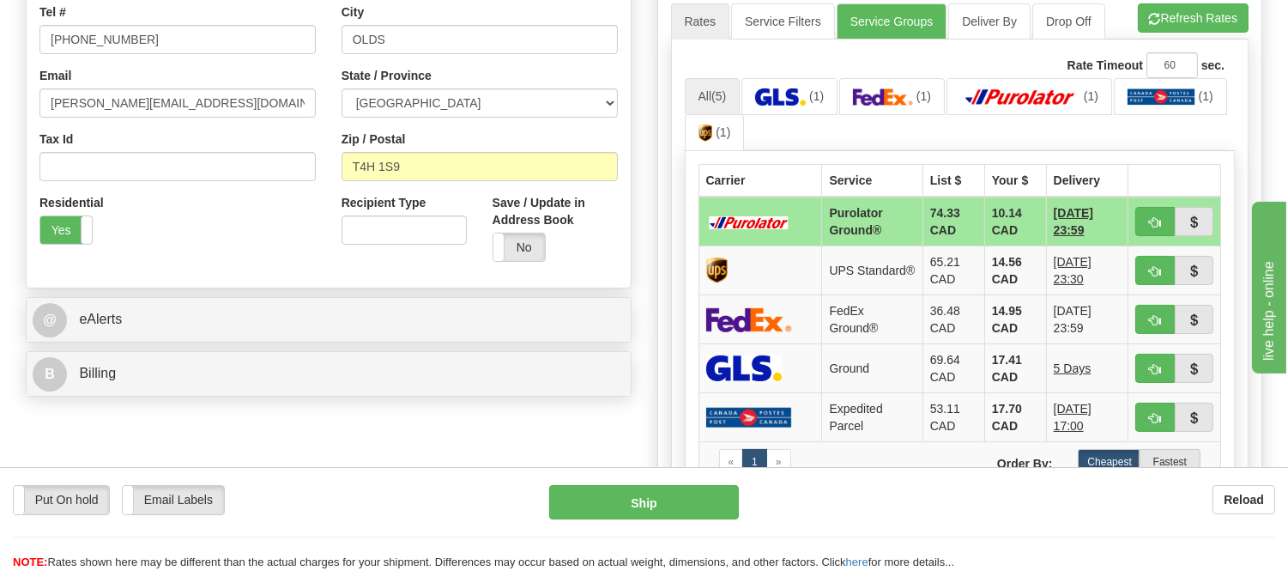
scroll to position [476, 0]
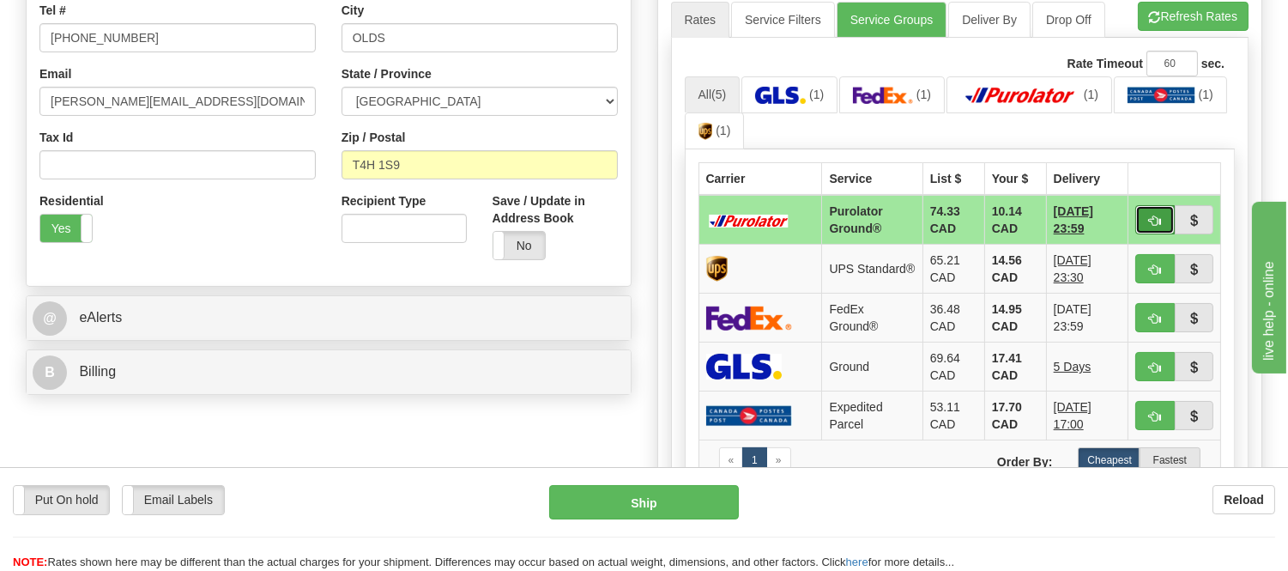
click at [1157, 218] on span "button" at bounding box center [1155, 220] width 12 height 11
type input "260"
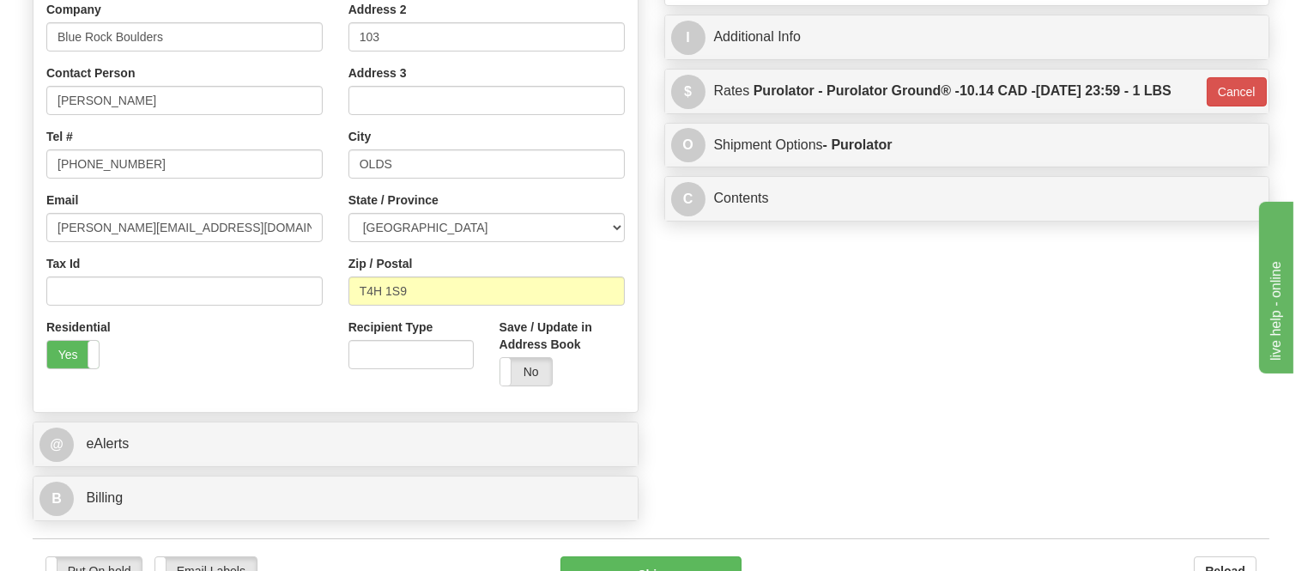
scroll to position [95, 0]
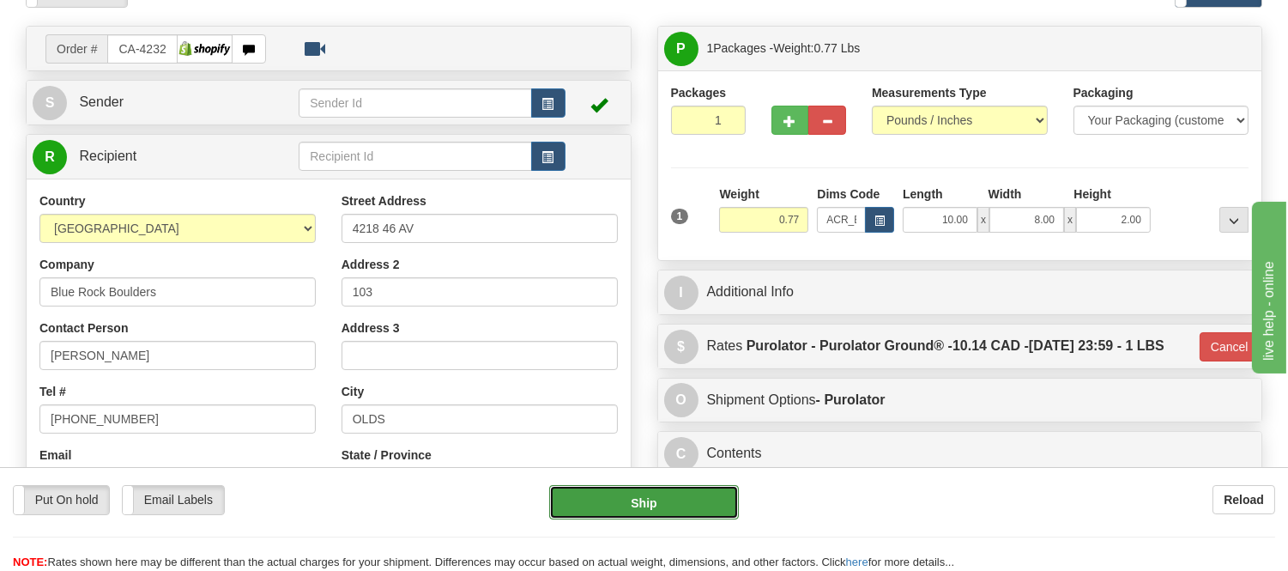
click at [693, 507] on button "Ship" at bounding box center [643, 502] width 189 height 34
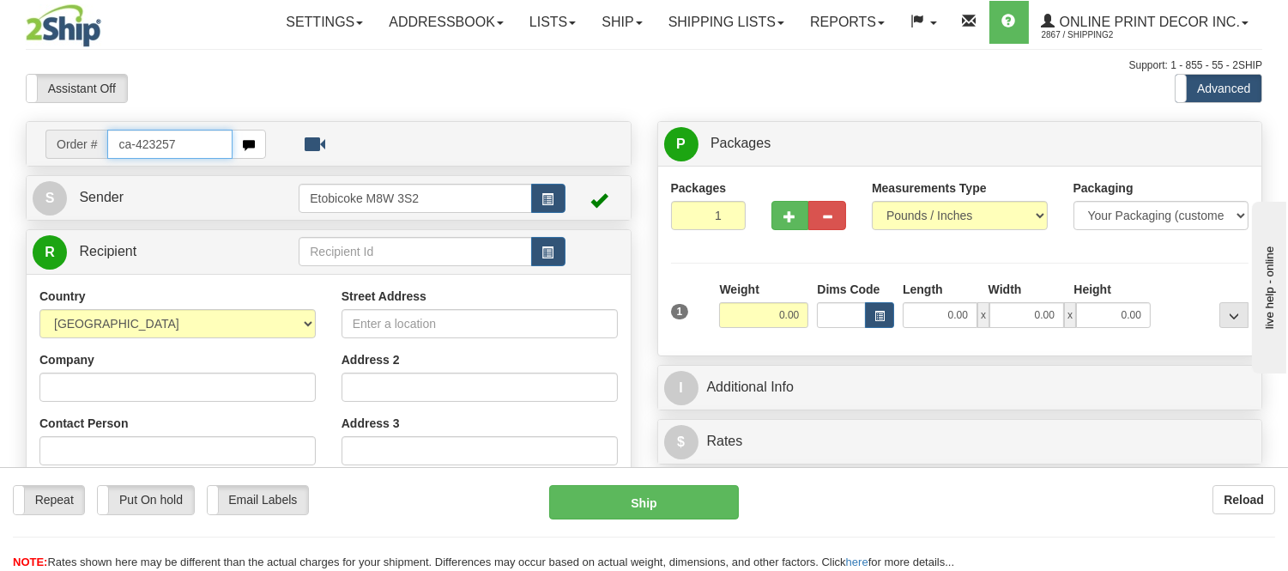
type input "ca-423257"
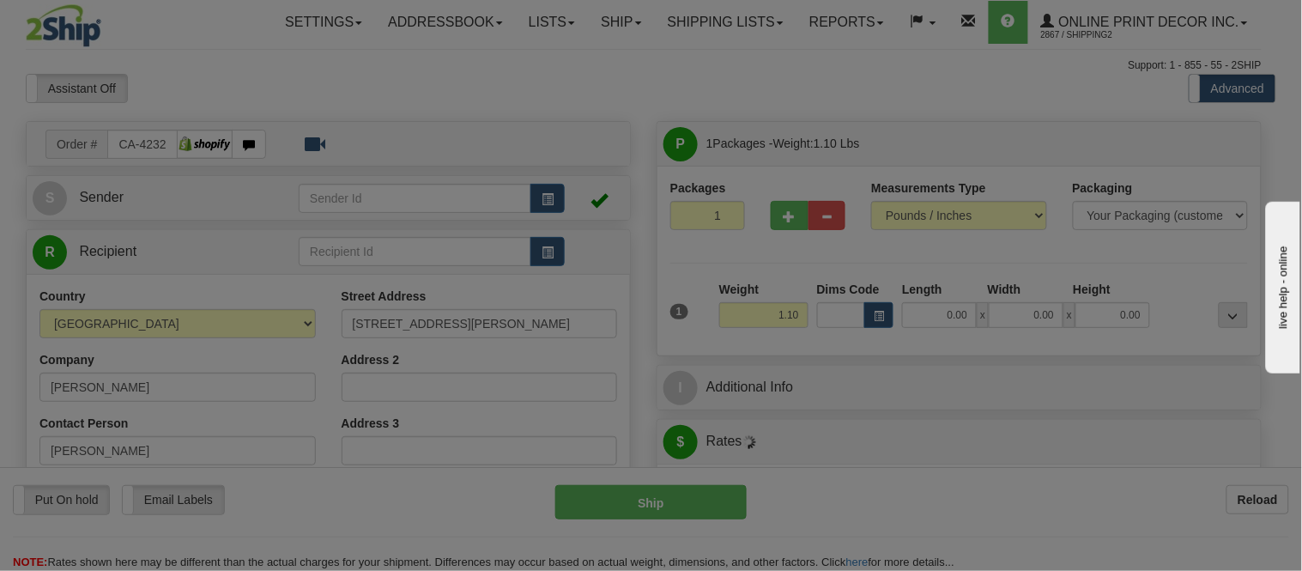
type input "VIRGIL"
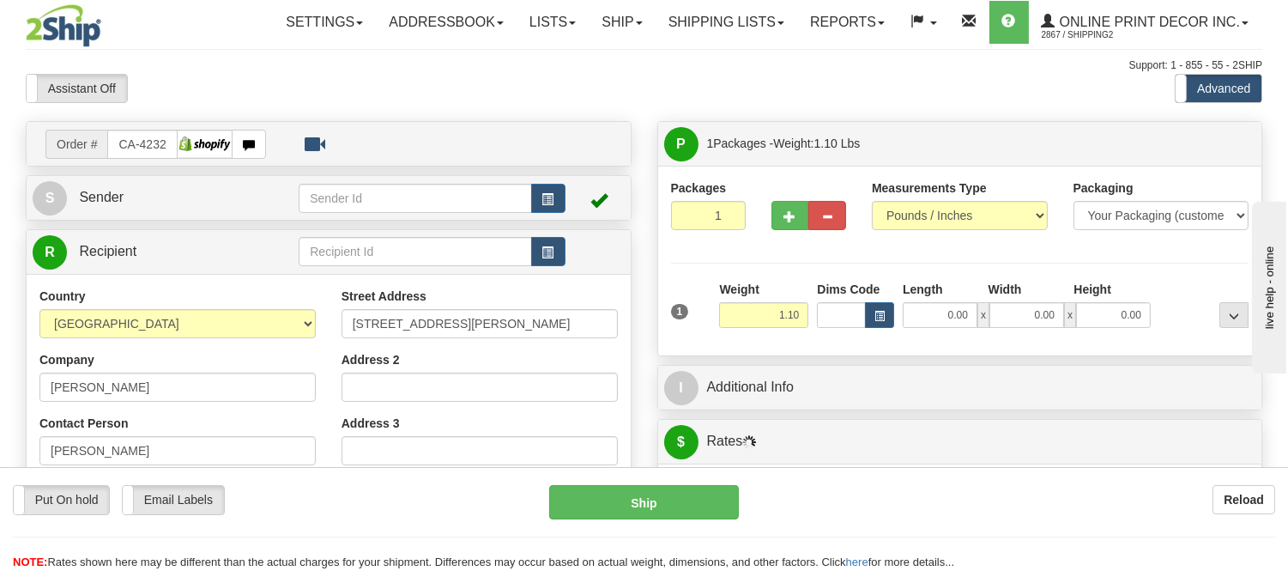
click at [877, 330] on div "1 Weight 1.10 Dims Code 0.00" at bounding box center [960, 311] width 587 height 61
click at [878, 316] on span "button" at bounding box center [879, 316] width 10 height 9
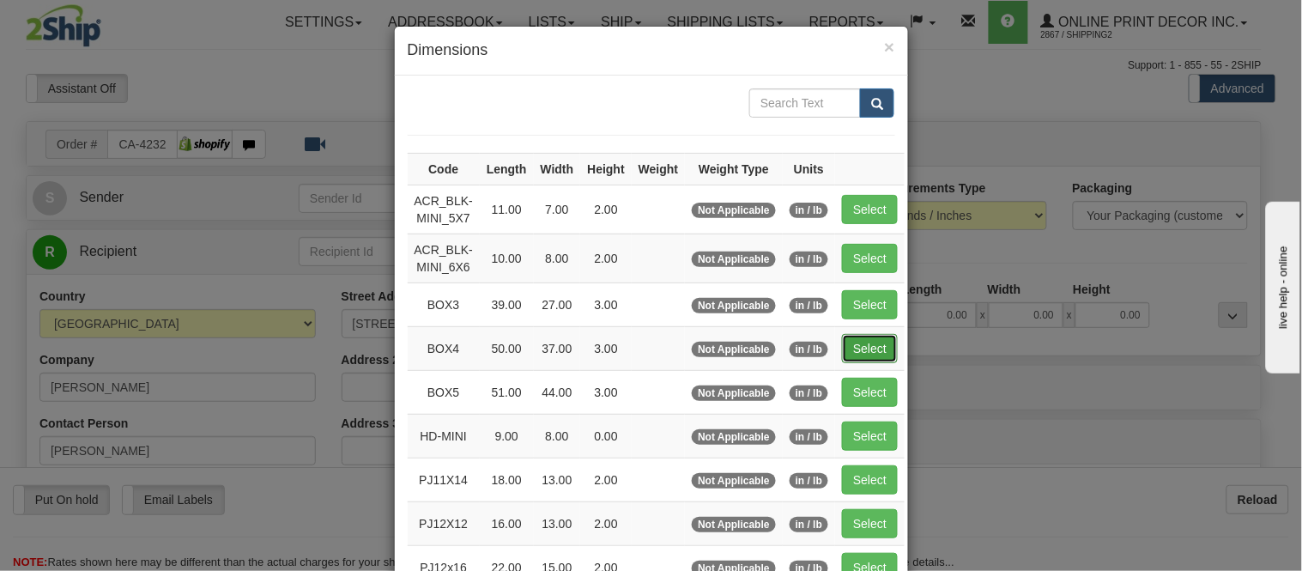
click at [851, 336] on button "Select" at bounding box center [870, 348] width 56 height 29
type input "BOX4"
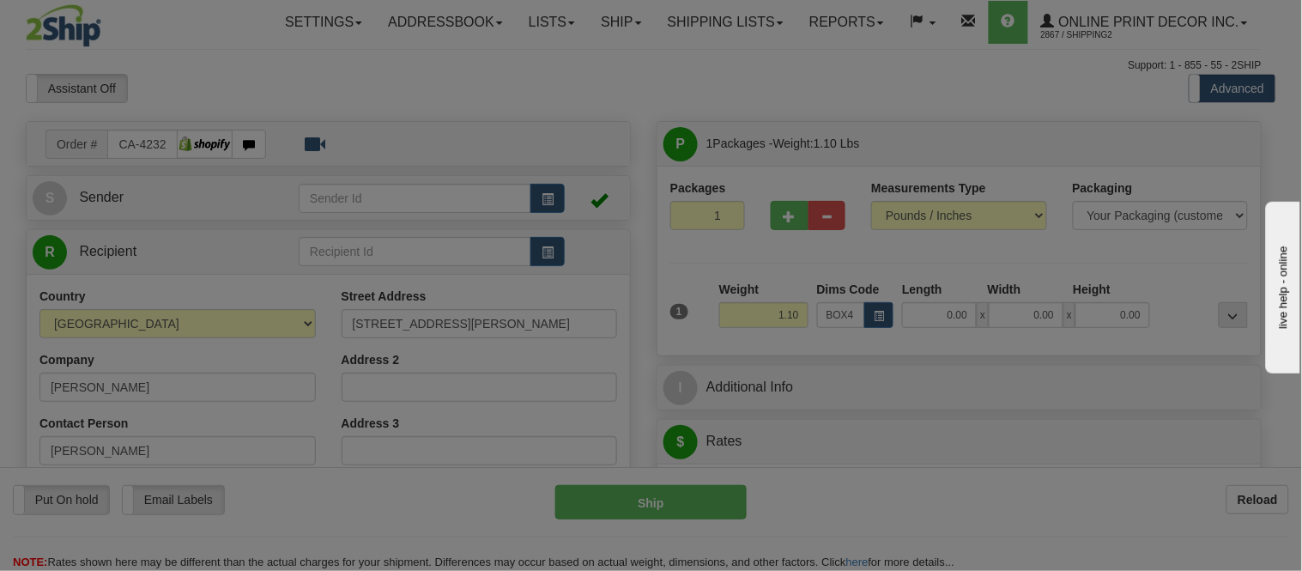
type input "50.00"
type input "37.00"
type input "3.00"
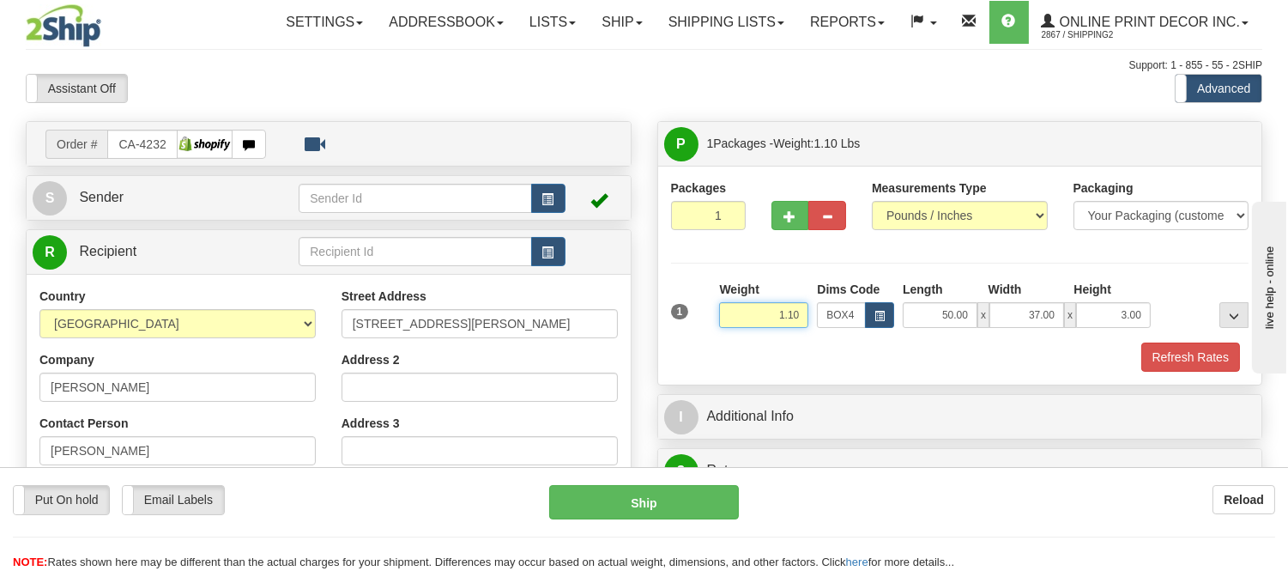
drag, startPoint x: 804, startPoint y: 316, endPoint x: 704, endPoint y: 320, distance: 100.5
click at [704, 320] on div "1 Weight 1.10 Dims Code BOX4" at bounding box center [960, 311] width 587 height 61
type input "11.98"
click at [1160, 360] on button "Refresh Rates" at bounding box center [1190, 356] width 99 height 29
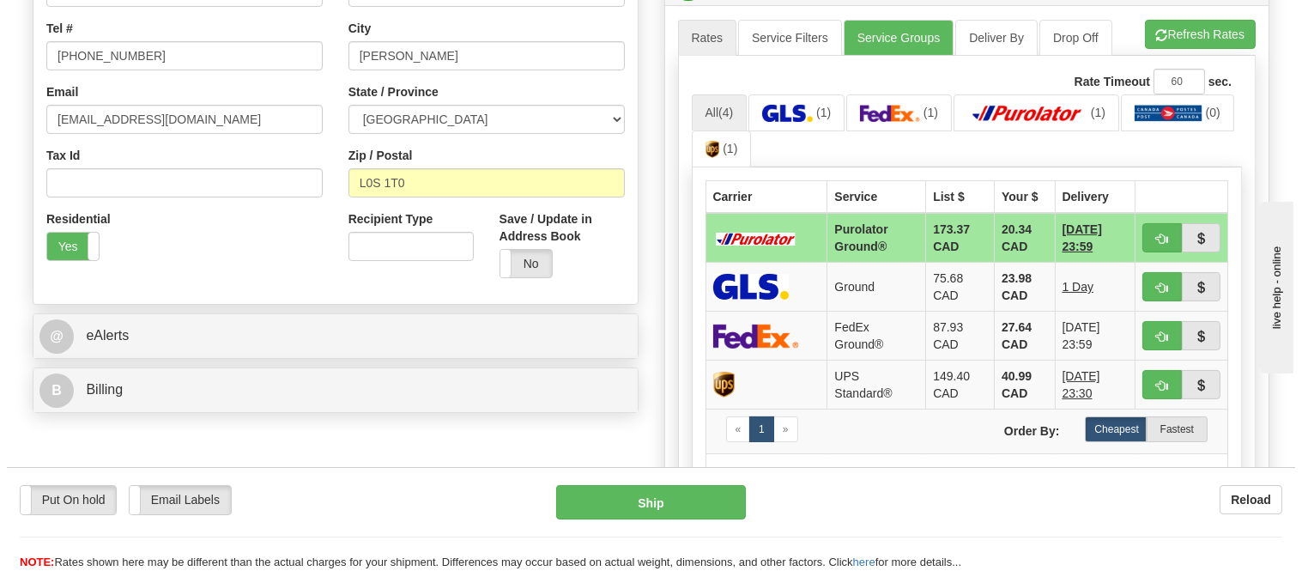
scroll to position [476, 0]
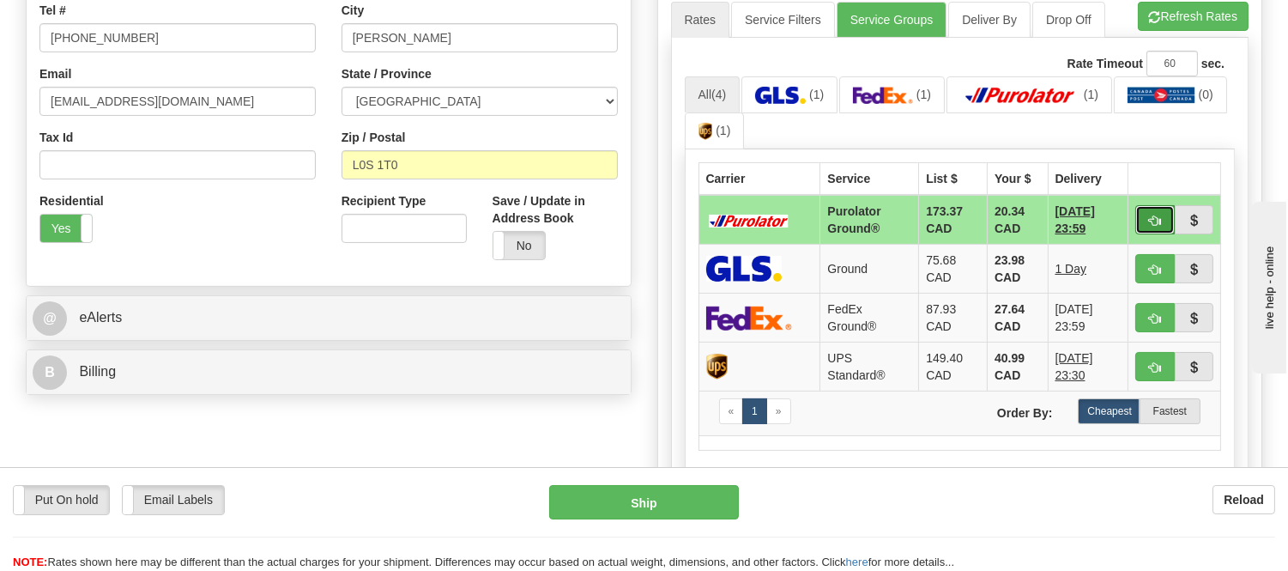
click at [1149, 218] on span "button" at bounding box center [1155, 220] width 12 height 11
type input "260"
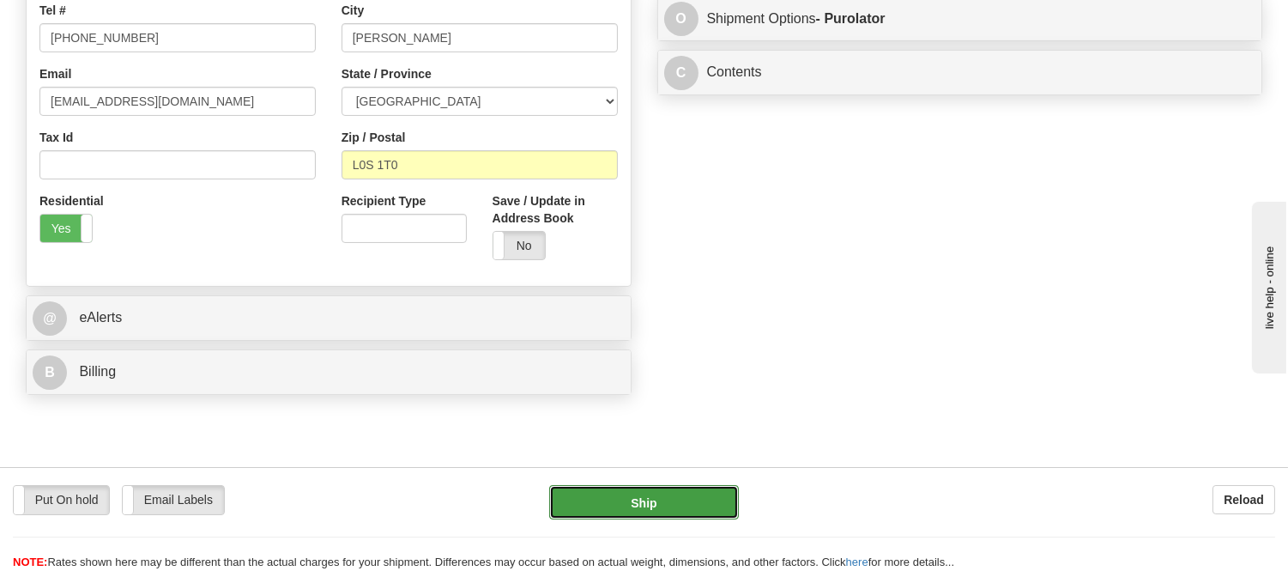
click at [690, 495] on button "Ship" at bounding box center [643, 502] width 189 height 34
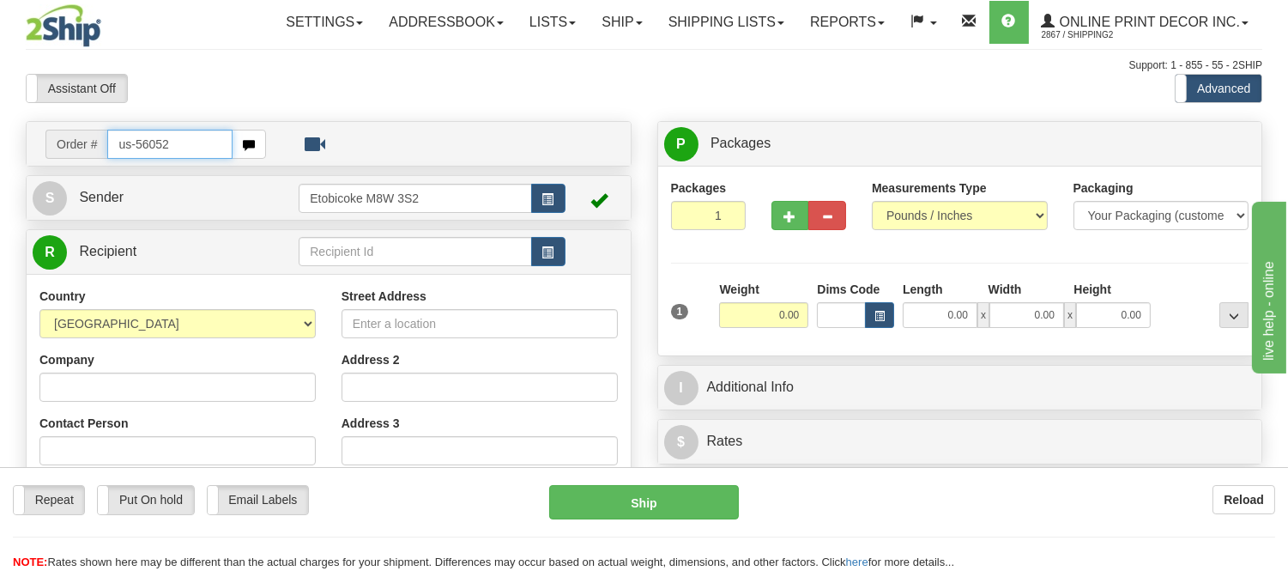
type input "us-56052"
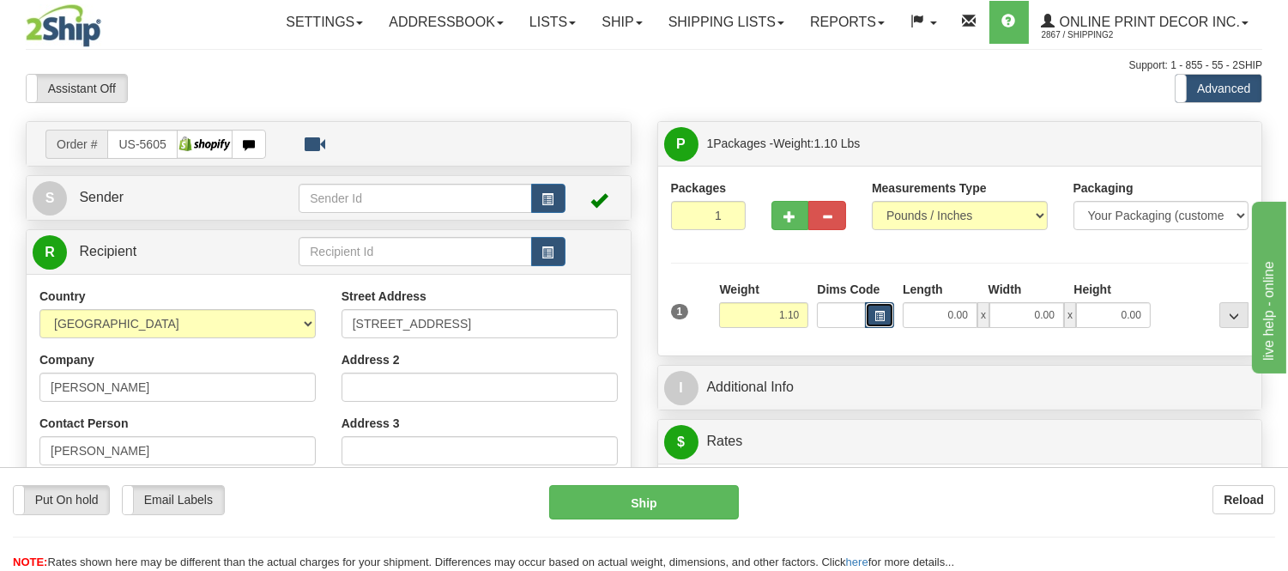
click at [873, 312] on button "button" at bounding box center [879, 315] width 29 height 26
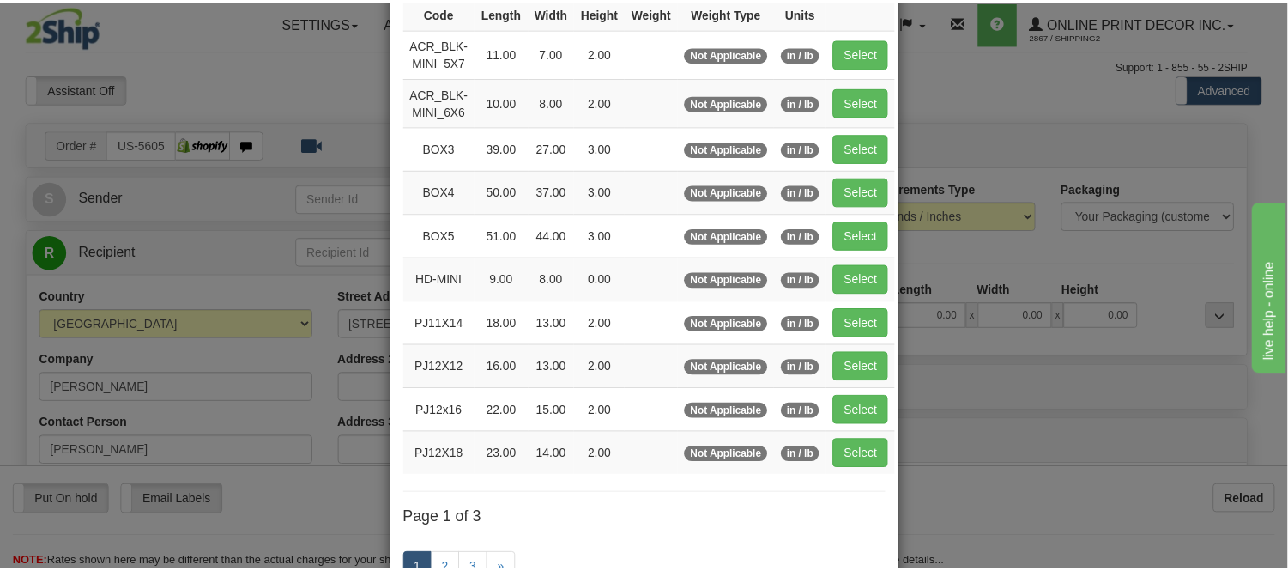
scroll to position [191, 0]
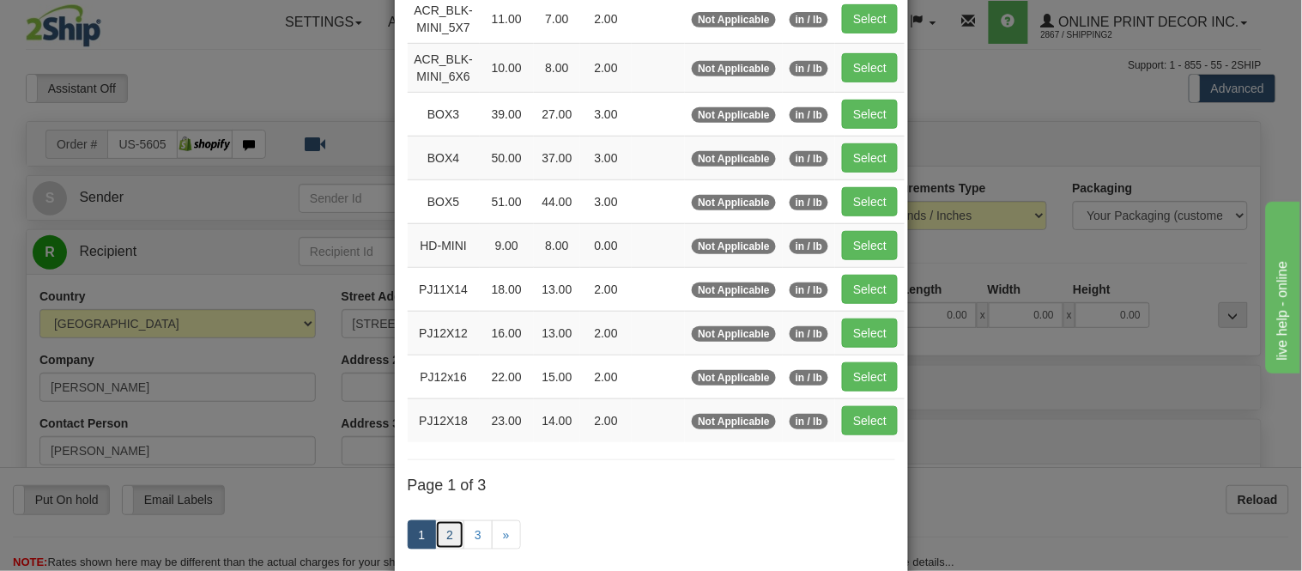
click at [451, 527] on link "2" at bounding box center [449, 534] width 29 height 29
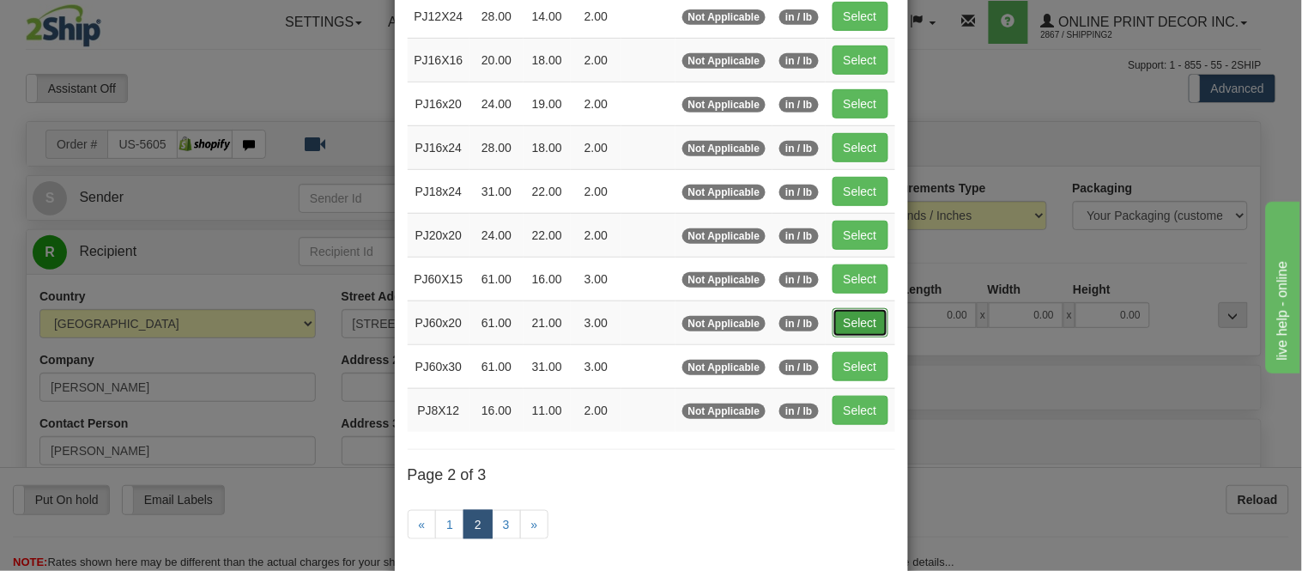
click at [833, 319] on button "Select" at bounding box center [860, 322] width 56 height 29
type input "PJ60x20"
type input "61.00"
type input "21.00"
type input "3.00"
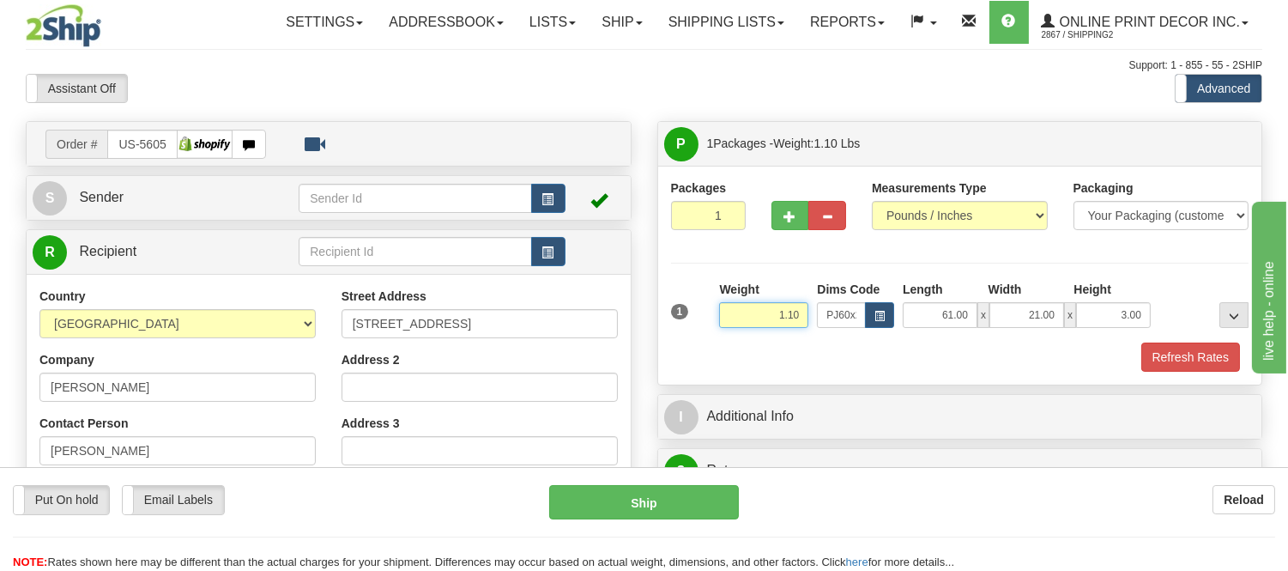
drag, startPoint x: 804, startPoint y: 319, endPoint x: 747, endPoint y: 314, distance: 56.9
click at [747, 314] on input "1.10" at bounding box center [763, 315] width 89 height 26
click at [783, 314] on input "11.98" at bounding box center [763, 315] width 89 height 26
type input "11.98"
click at [1154, 358] on button "Refresh Rates" at bounding box center [1190, 356] width 99 height 29
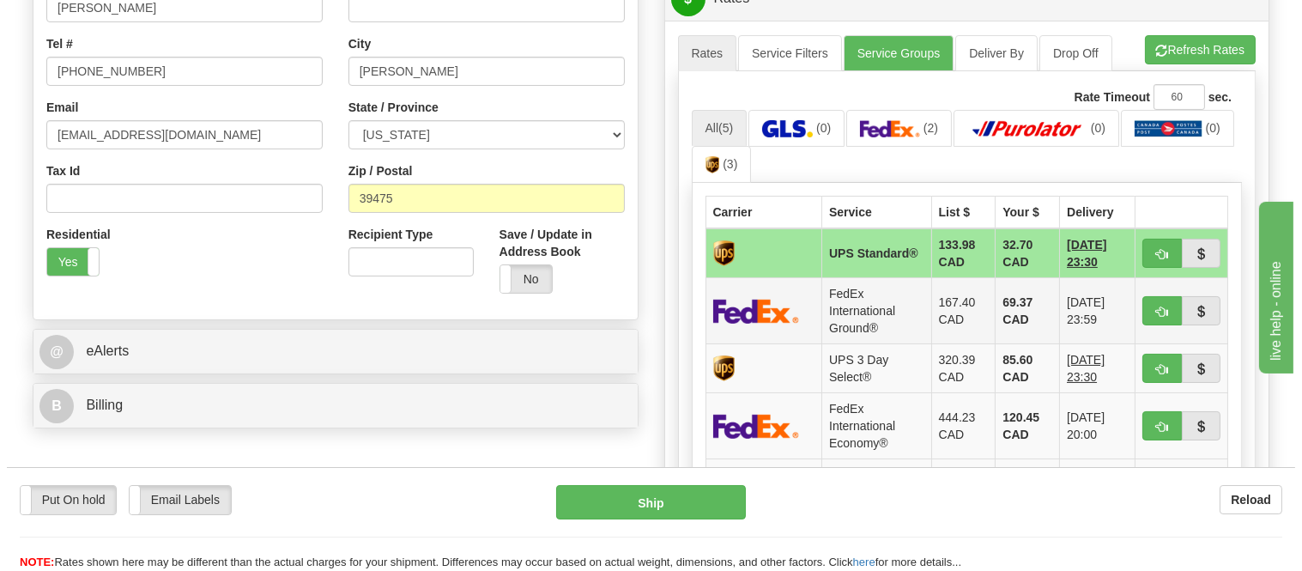
scroll to position [476, 0]
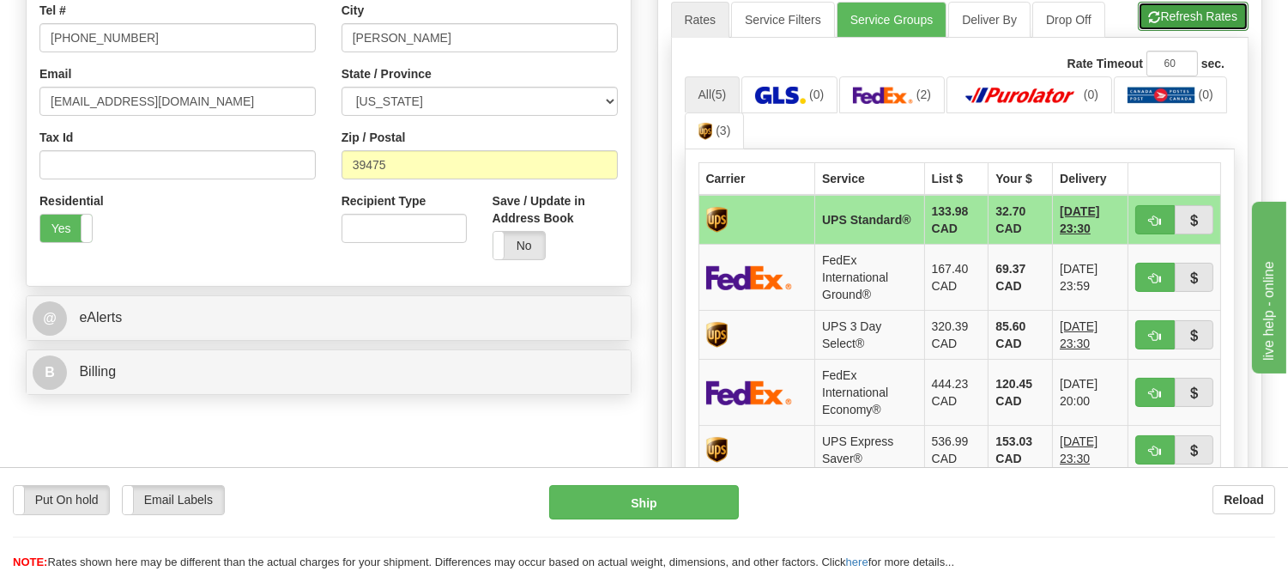
click at [1159, 10] on button "Refresh Rates" at bounding box center [1193, 16] width 111 height 29
click at [1149, 273] on span "button" at bounding box center [1155, 278] width 12 height 11
type input "92"
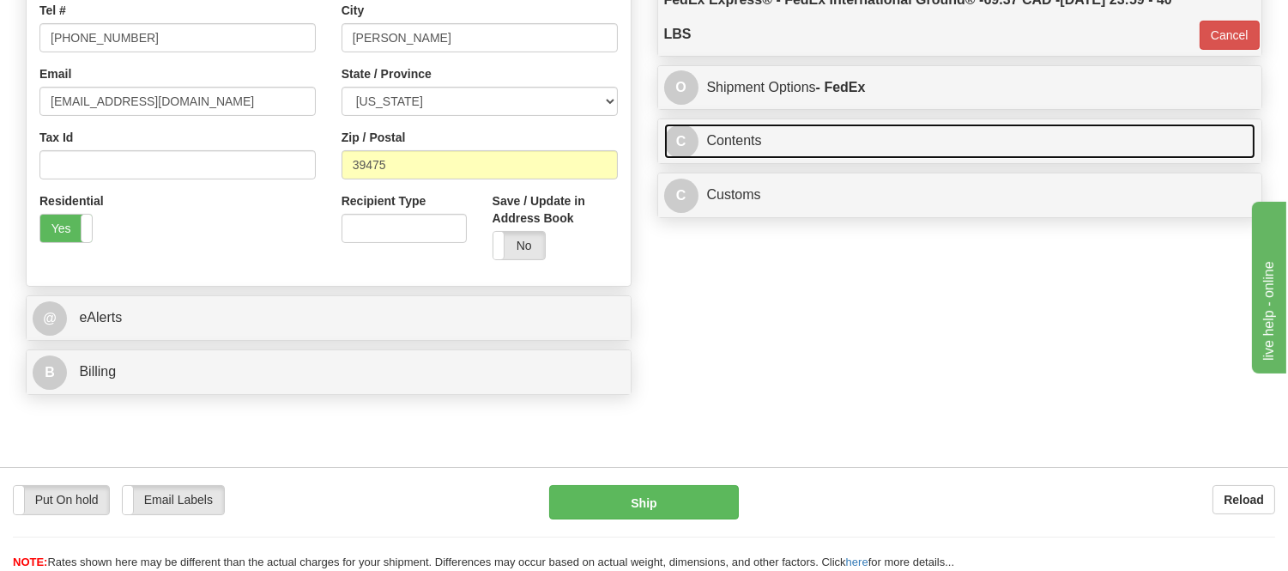
click at [845, 139] on link "C Contents" at bounding box center [960, 141] width 592 height 35
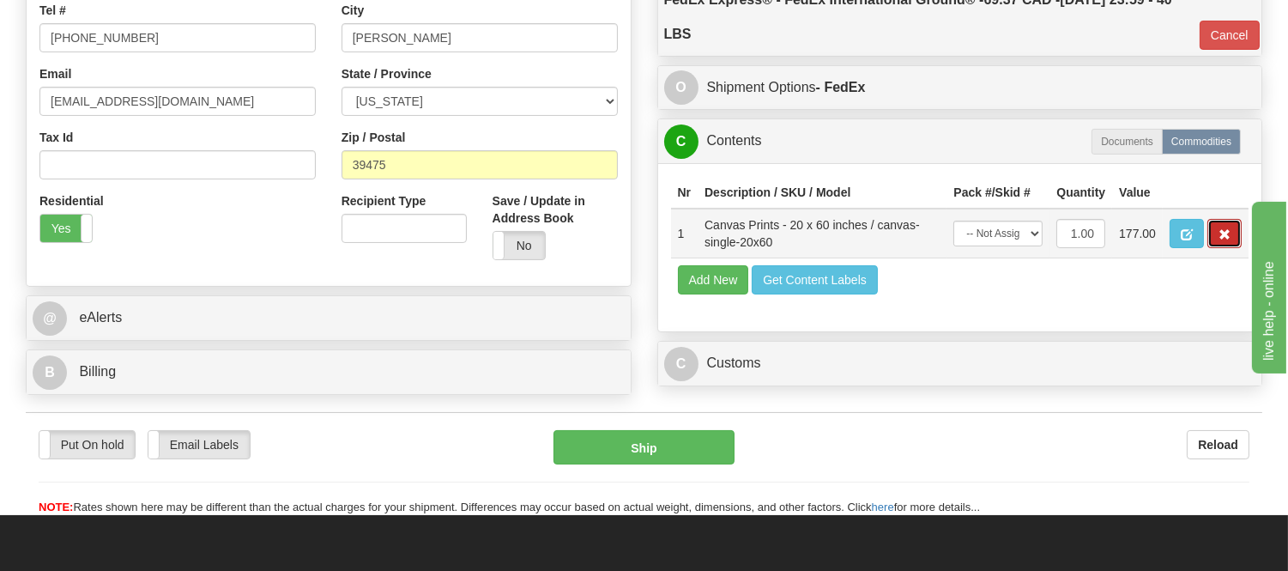
click at [1213, 248] on button "button" at bounding box center [1224, 233] width 34 height 29
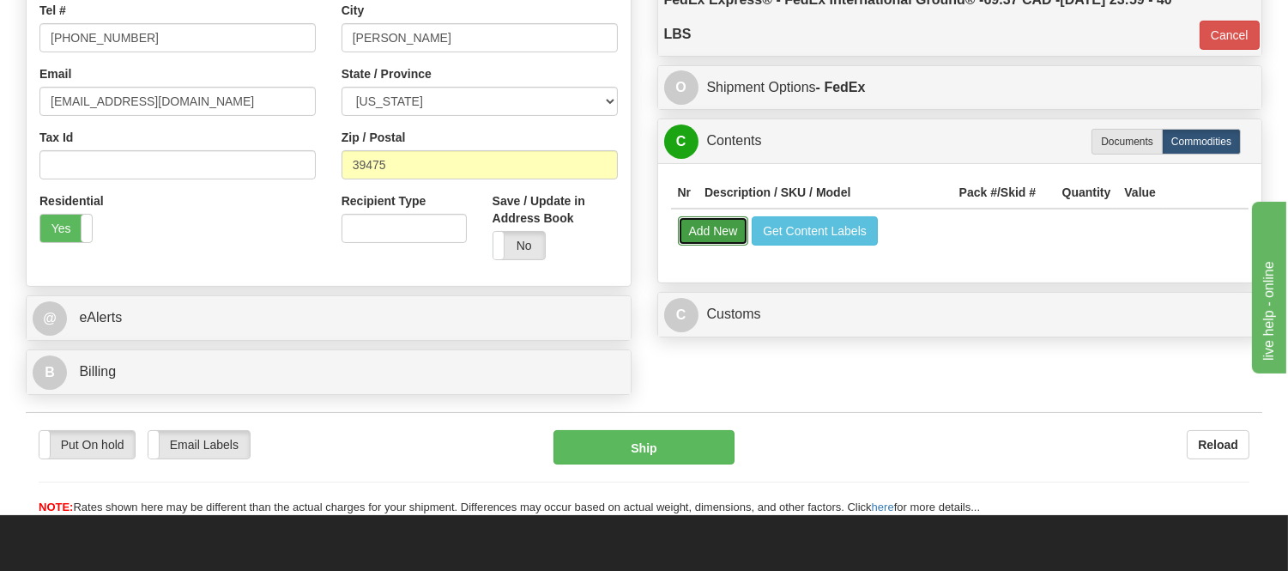
click at [732, 236] on button "Add New" at bounding box center [713, 230] width 71 height 29
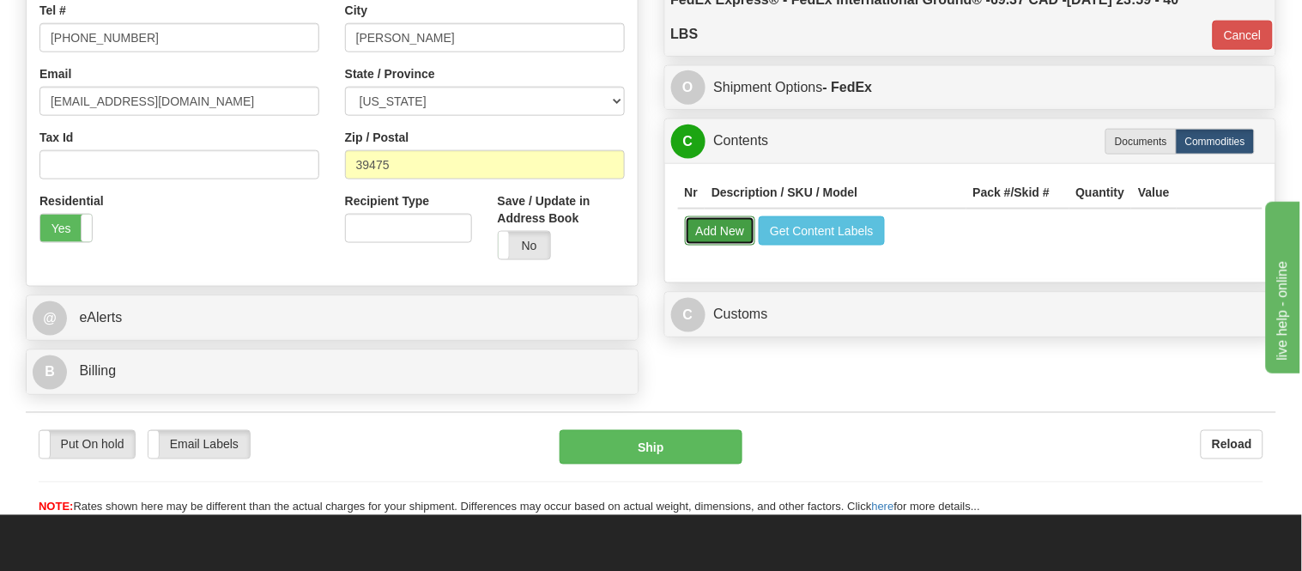
select select
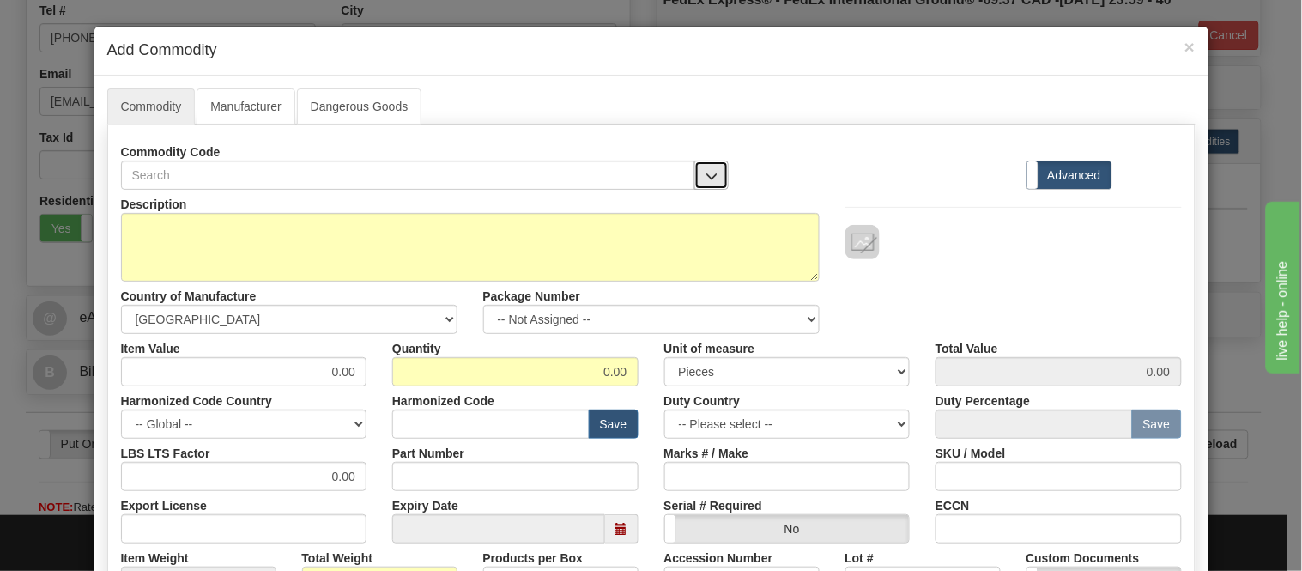
click at [701, 185] on button "button" at bounding box center [711, 174] width 34 height 29
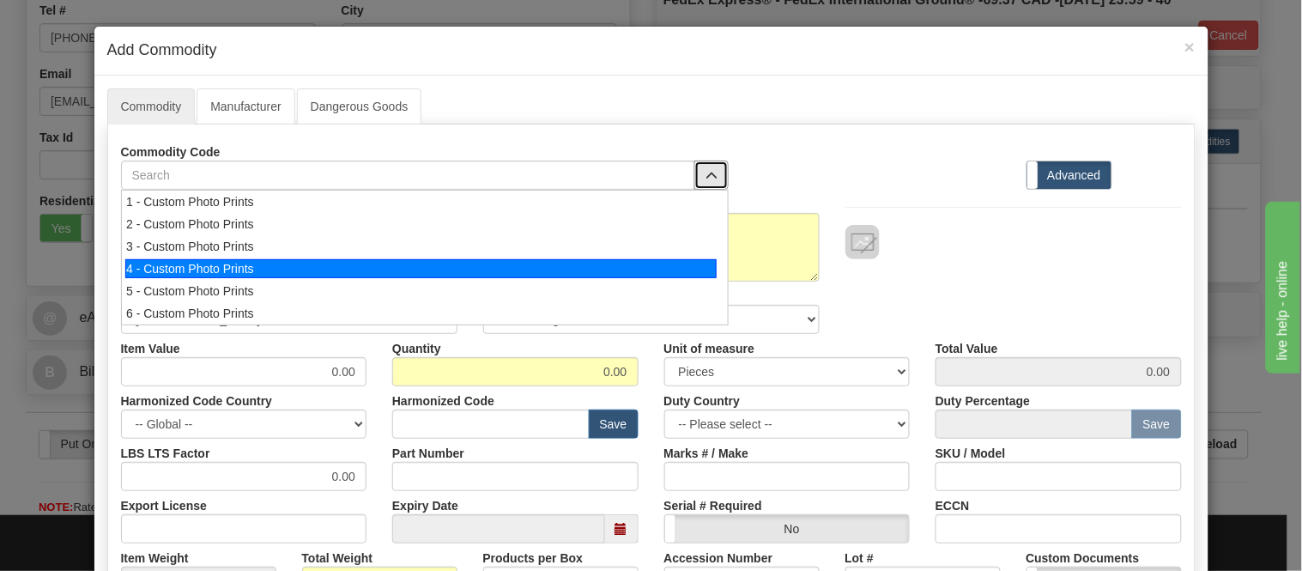
click at [681, 277] on div "4 - Custom Photo Prints" at bounding box center [420, 268] width 591 height 19
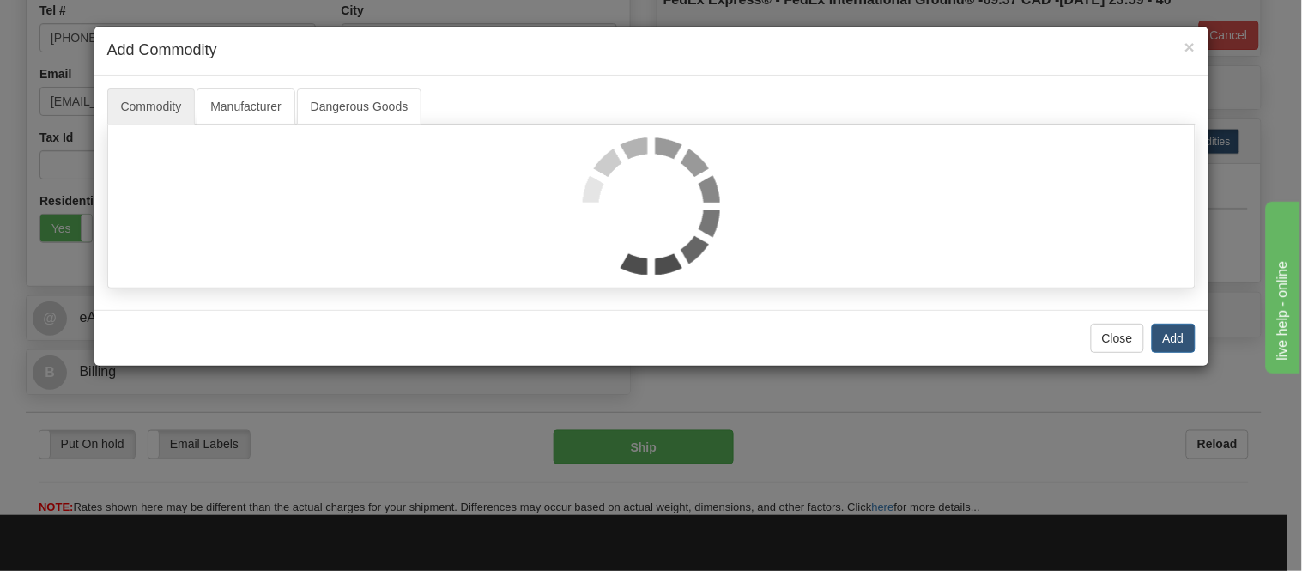
select select "1"
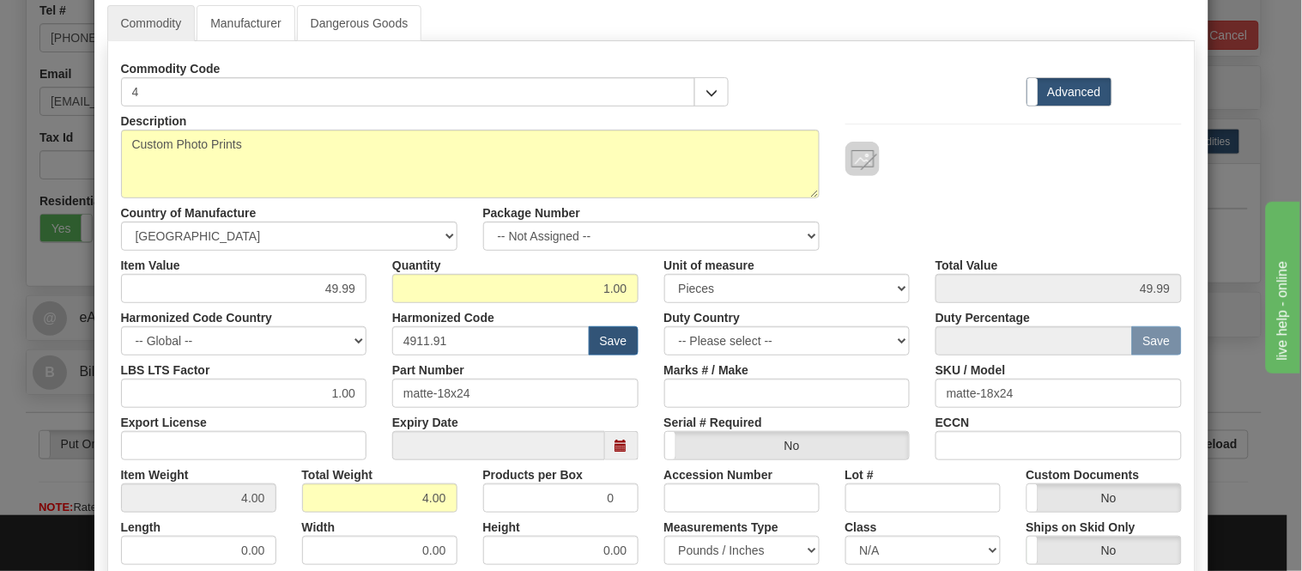
scroll to position [0, 0]
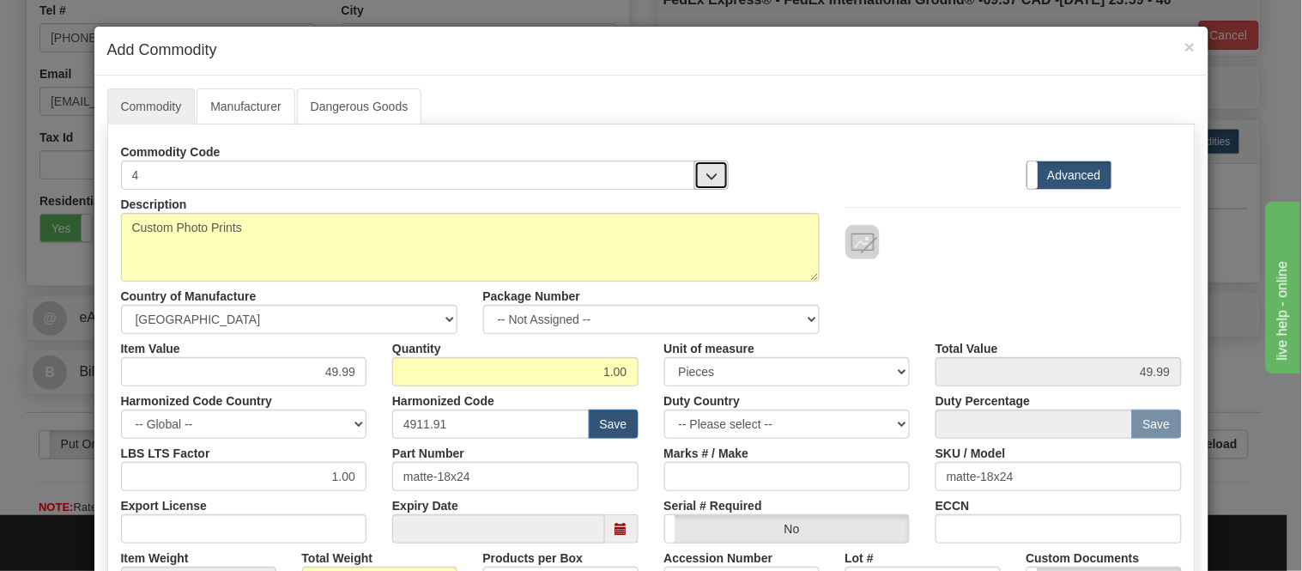
click at [707, 185] on button "button" at bounding box center [711, 174] width 34 height 29
click at [1184, 46] on span "×" at bounding box center [1189, 47] width 10 height 20
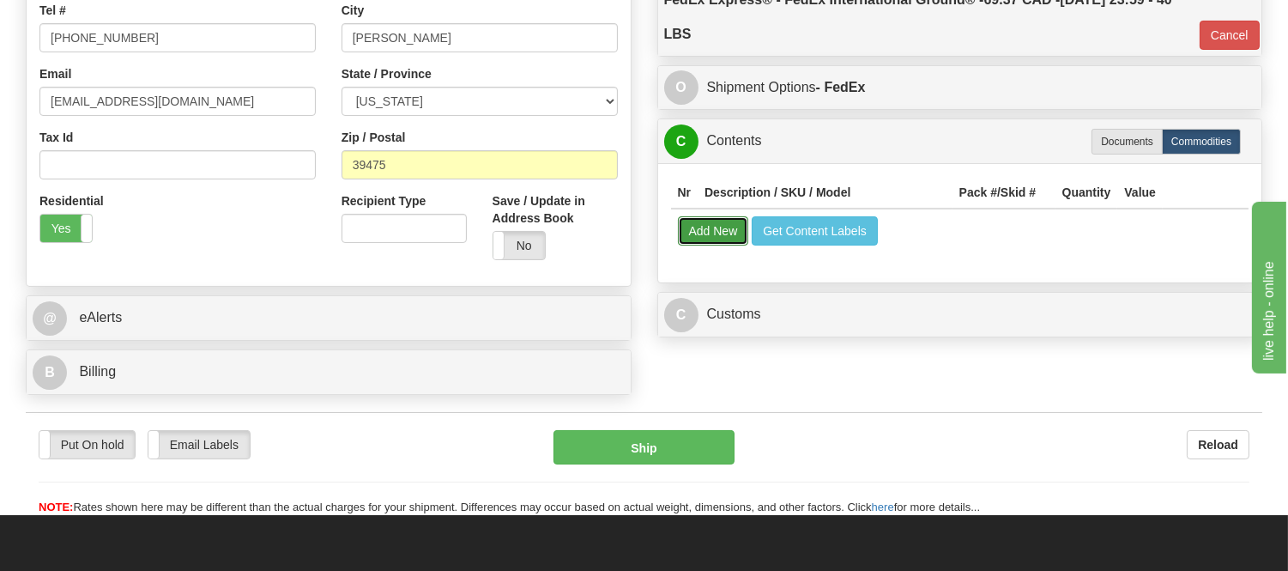
click at [731, 239] on button "Add New" at bounding box center [713, 230] width 71 height 29
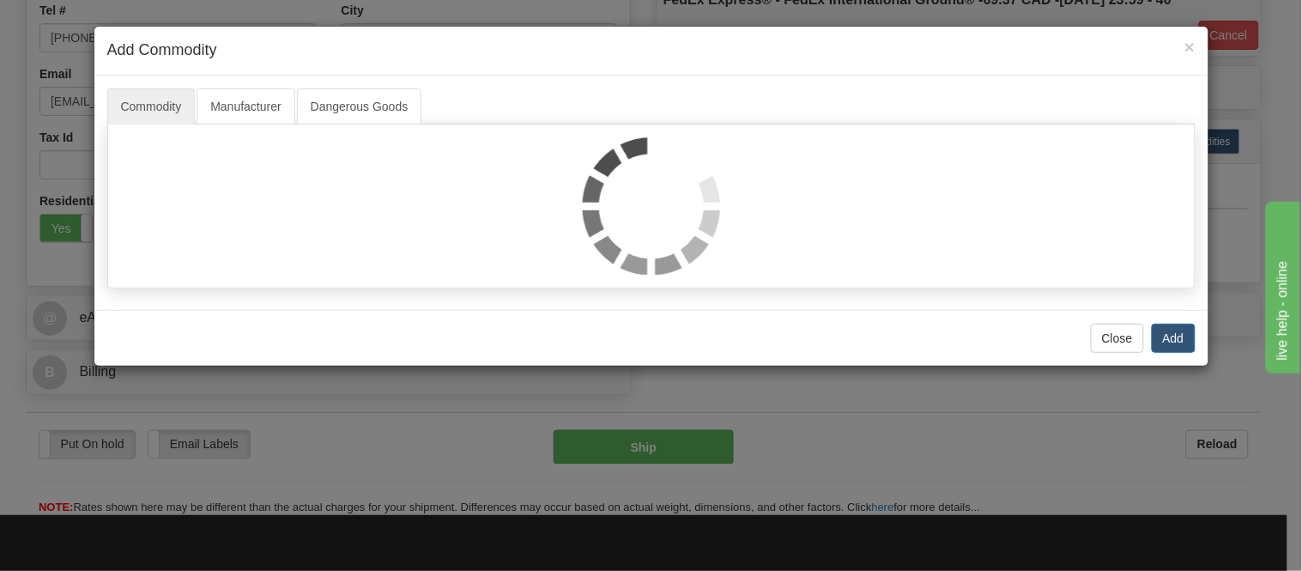
select select
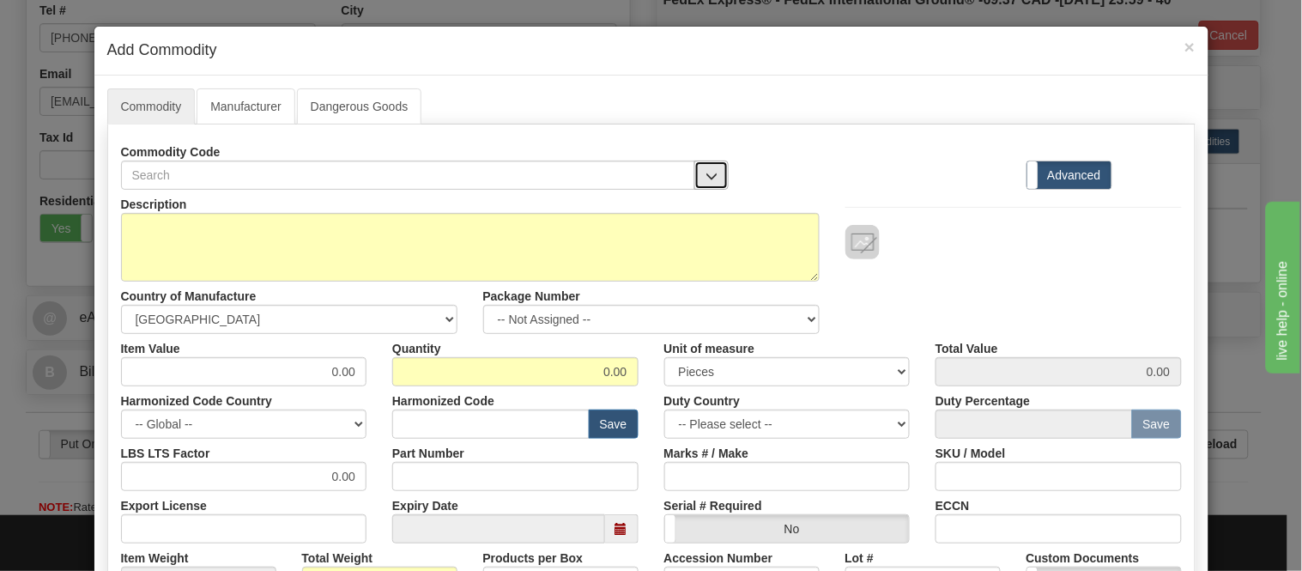
click at [717, 185] on button "button" at bounding box center [711, 174] width 34 height 29
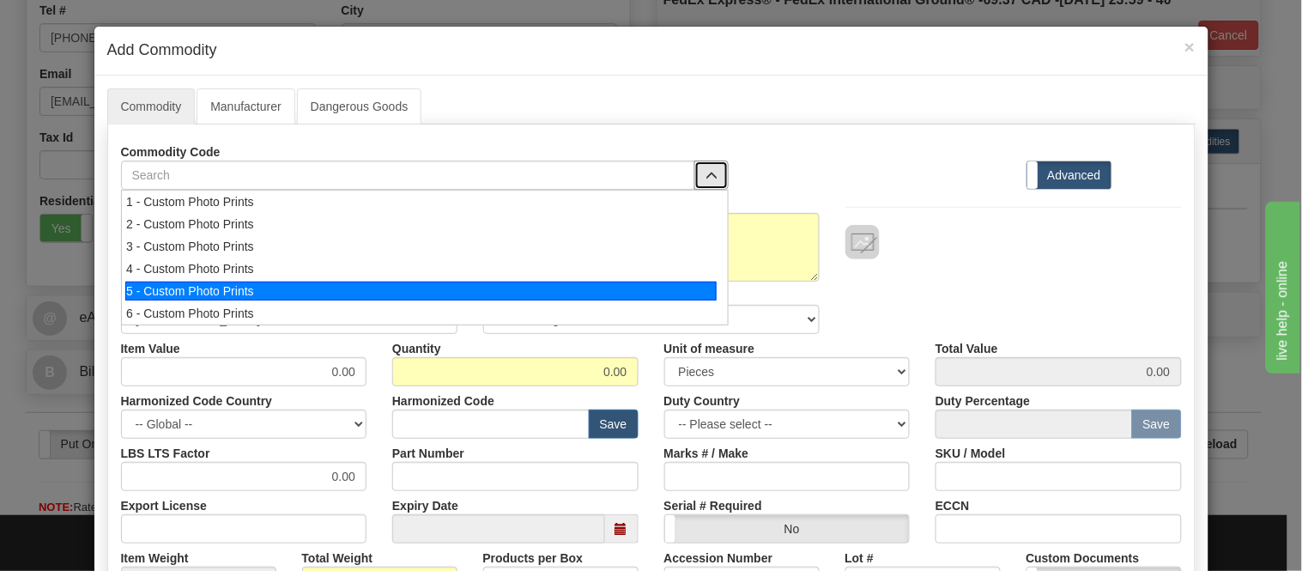
click at [697, 296] on div "5 - Custom Photo Prints" at bounding box center [420, 290] width 591 height 19
select select "1"
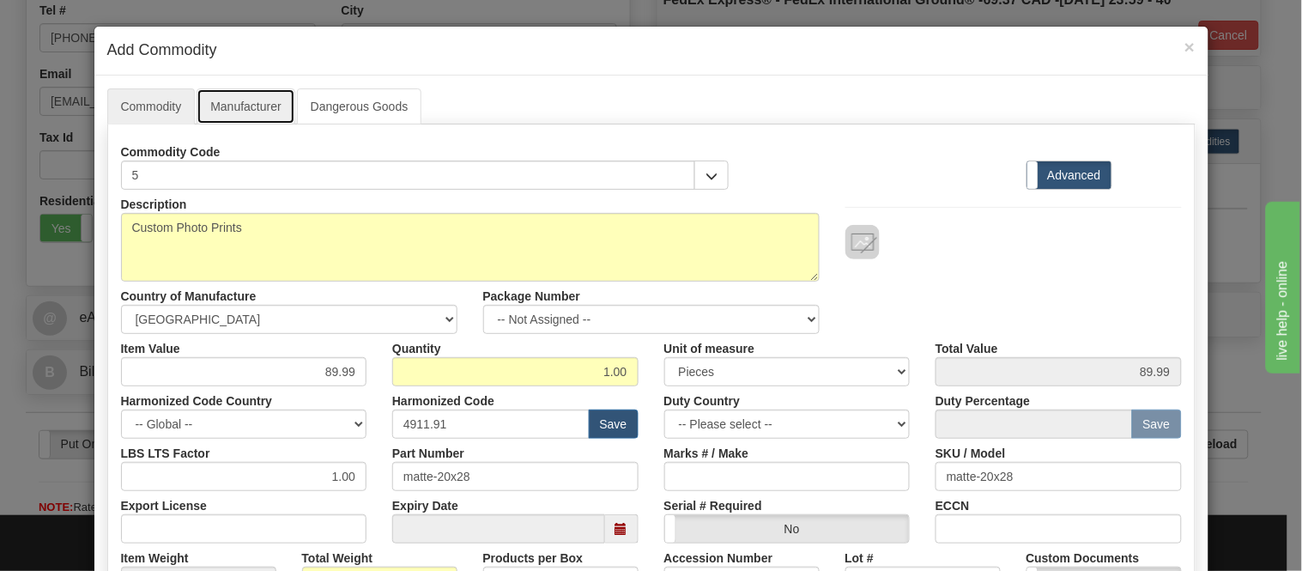
click at [252, 105] on link "Manufacturer" at bounding box center [246, 106] width 98 height 36
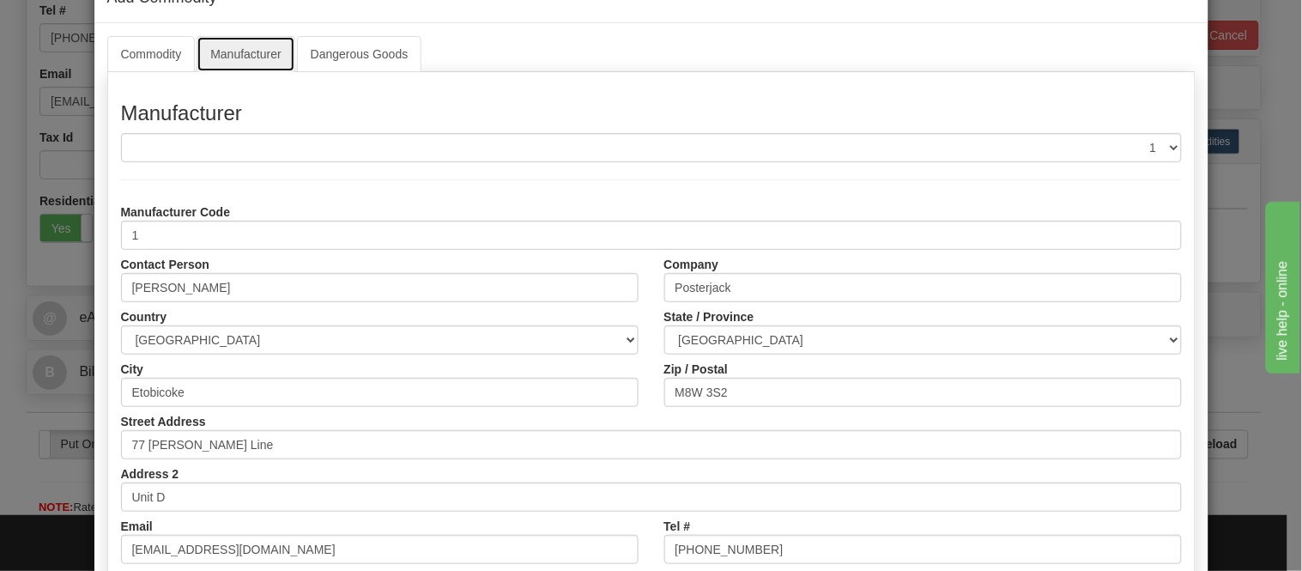
scroll to position [95, 0]
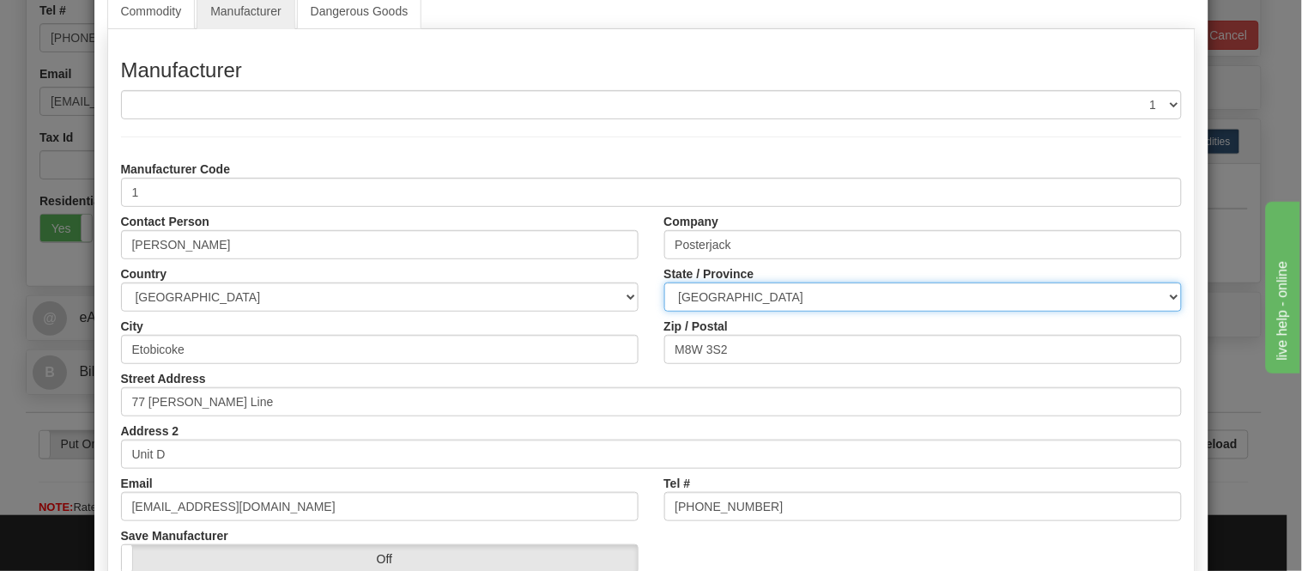
click at [723, 294] on select "ALBERTA BRITISH COLUMBIA MANITOBA NEW BRUNSWICK NEWFOUNDLAND NOVA SCOTIA NUNAVU…" at bounding box center [922, 296] width 517 height 29
select select "ON"
click at [664, 282] on select "ALBERTA BRITISH COLUMBIA MANITOBA NEW BRUNSWICK NEWFOUNDLAND NOVA SCOTIA NUNAVU…" at bounding box center [922, 296] width 517 height 29
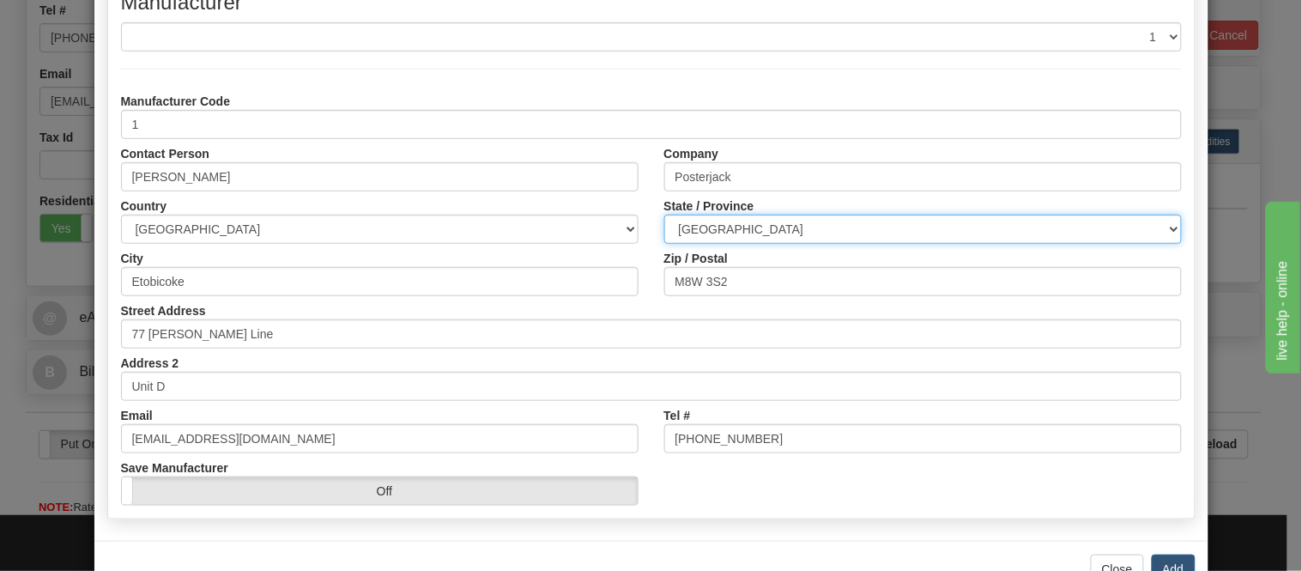
scroll to position [215, 0]
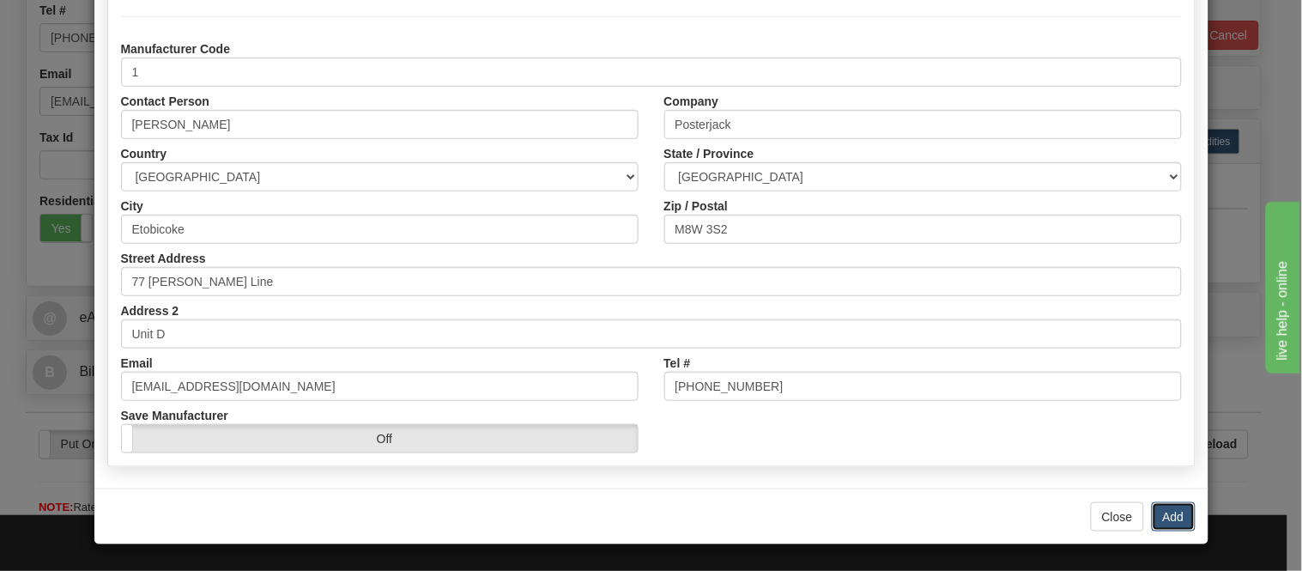
click at [1176, 512] on button "Add" at bounding box center [1174, 516] width 44 height 29
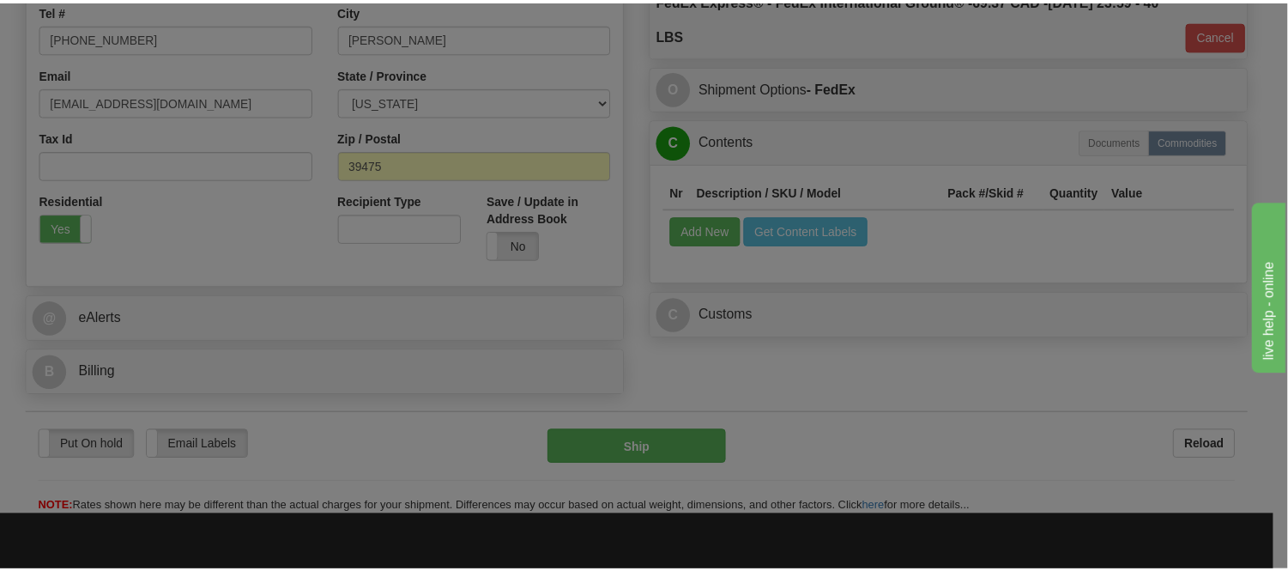
scroll to position [0, 0]
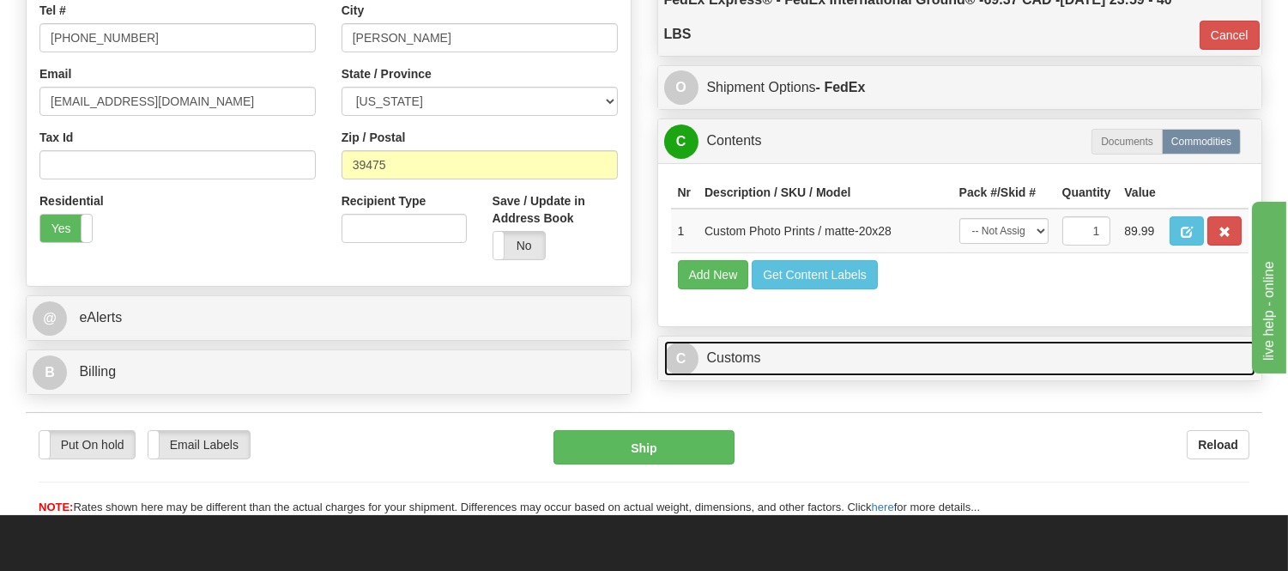
click at [733, 376] on link "C Customs" at bounding box center [960, 358] width 592 height 35
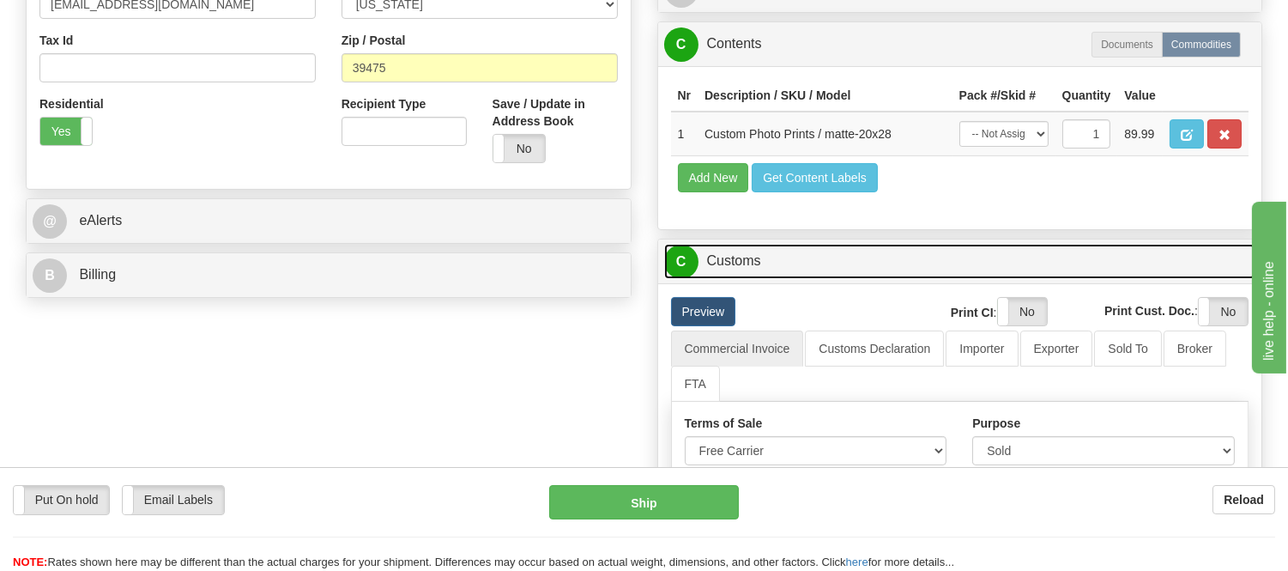
scroll to position [762, 0]
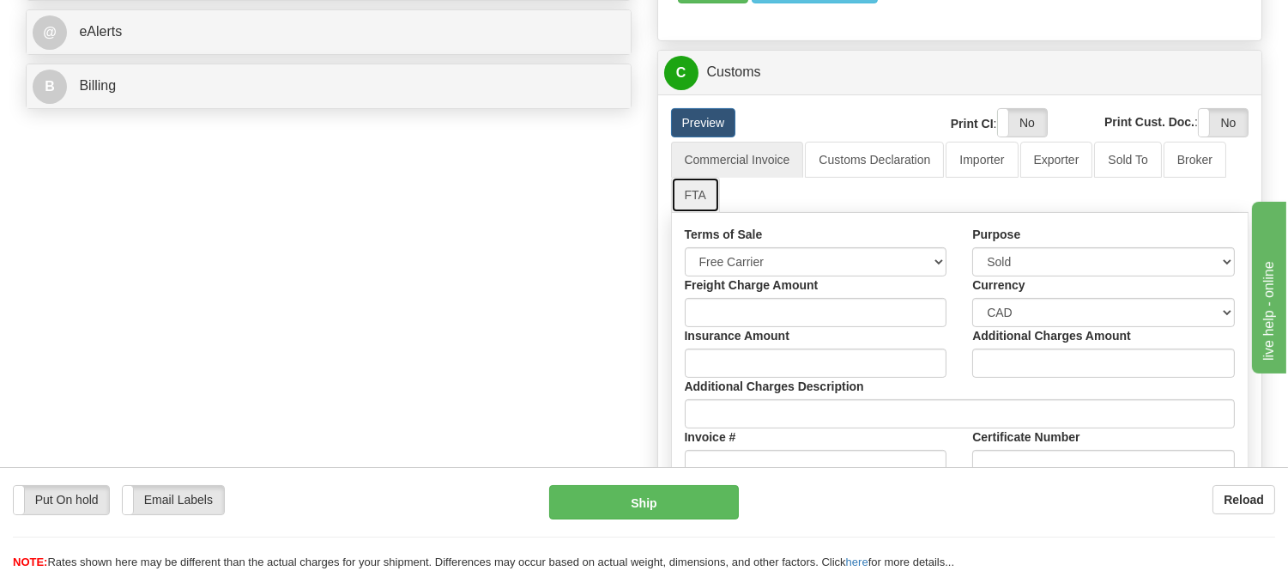
click at [692, 213] on link "FTA" at bounding box center [695, 195] width 49 height 36
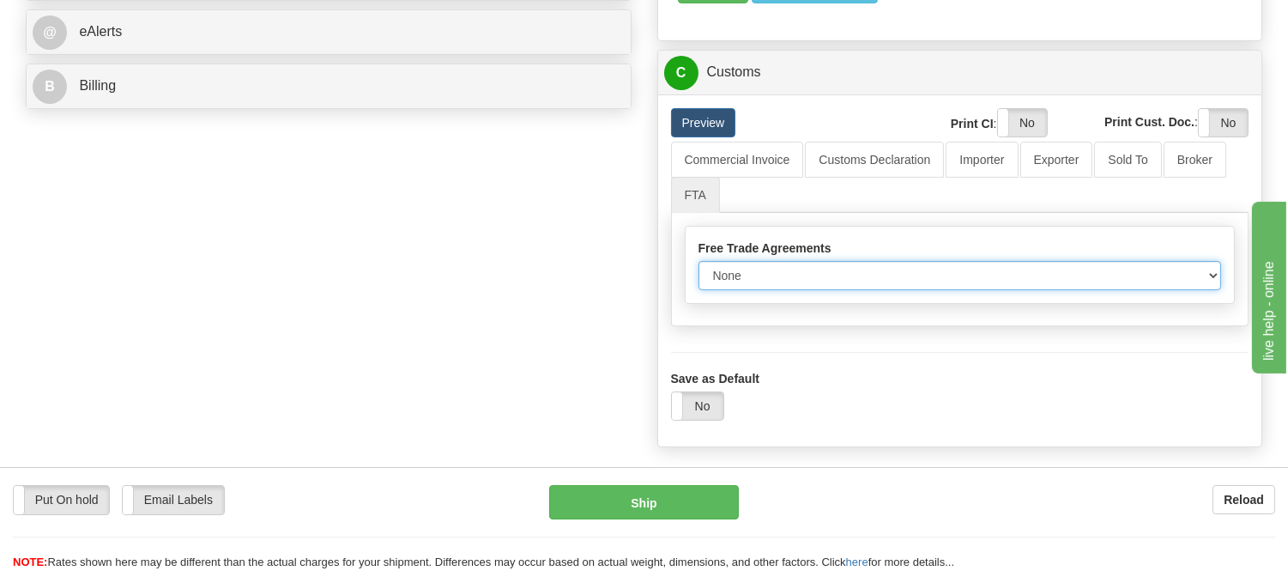
click at [745, 290] on select "None Other USMCA CETA CUKTCA" at bounding box center [960, 275] width 523 height 29
select select "1"
click at [699, 290] on select "None Other USMCA CETA CUKTCA" at bounding box center [960, 275] width 523 height 29
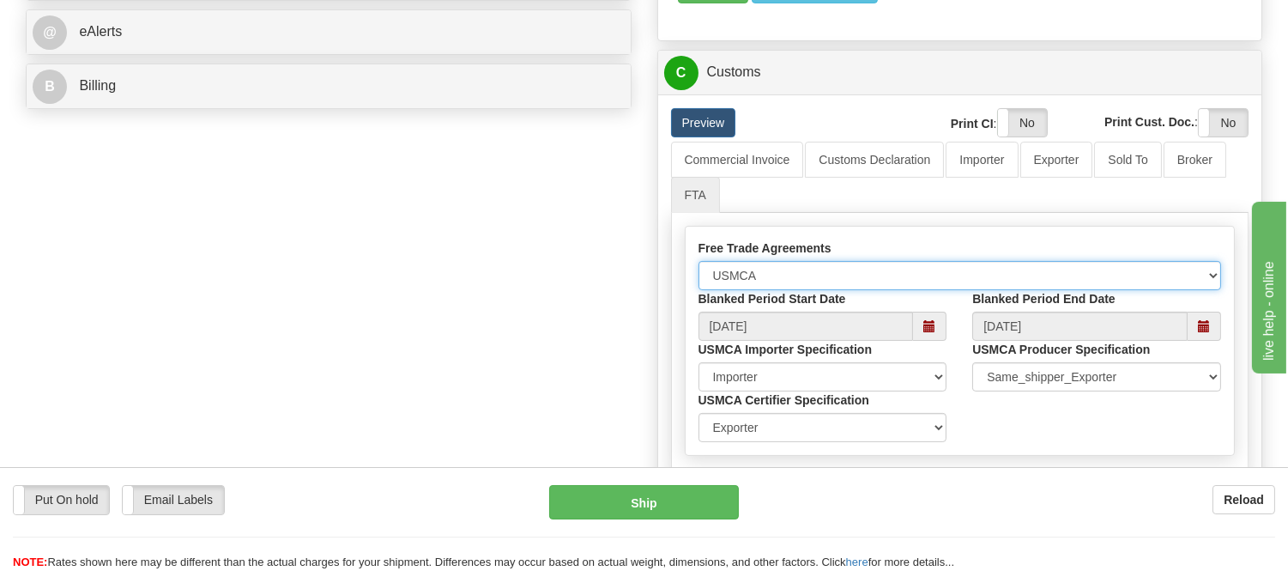
scroll to position [953, 0]
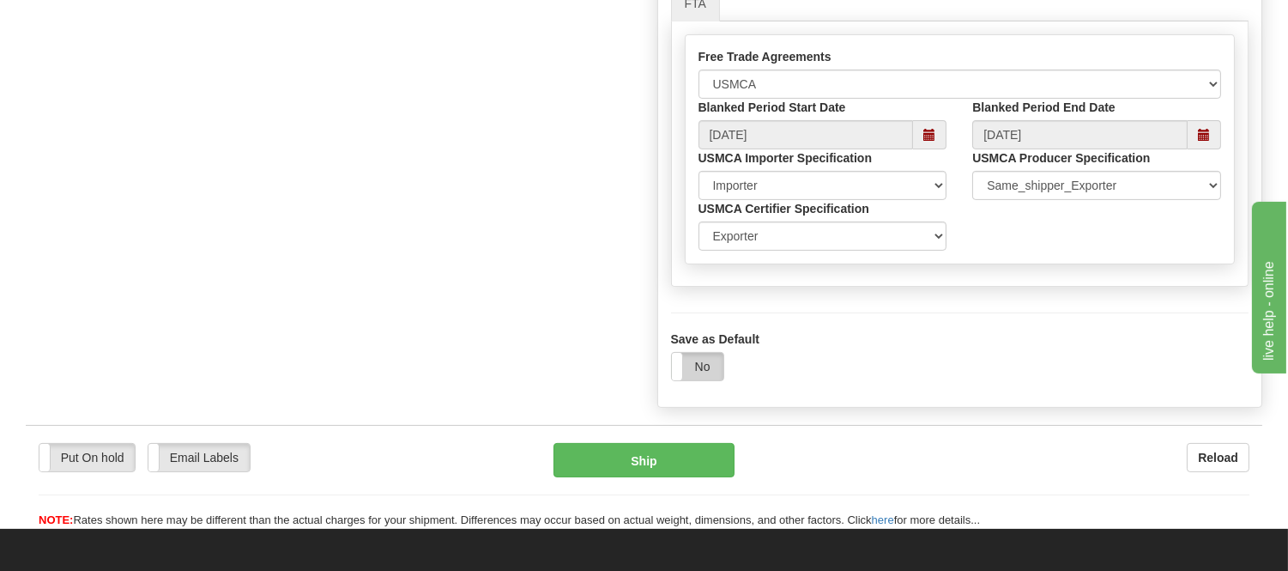
click at [718, 380] on label "No" at bounding box center [697, 366] width 51 height 27
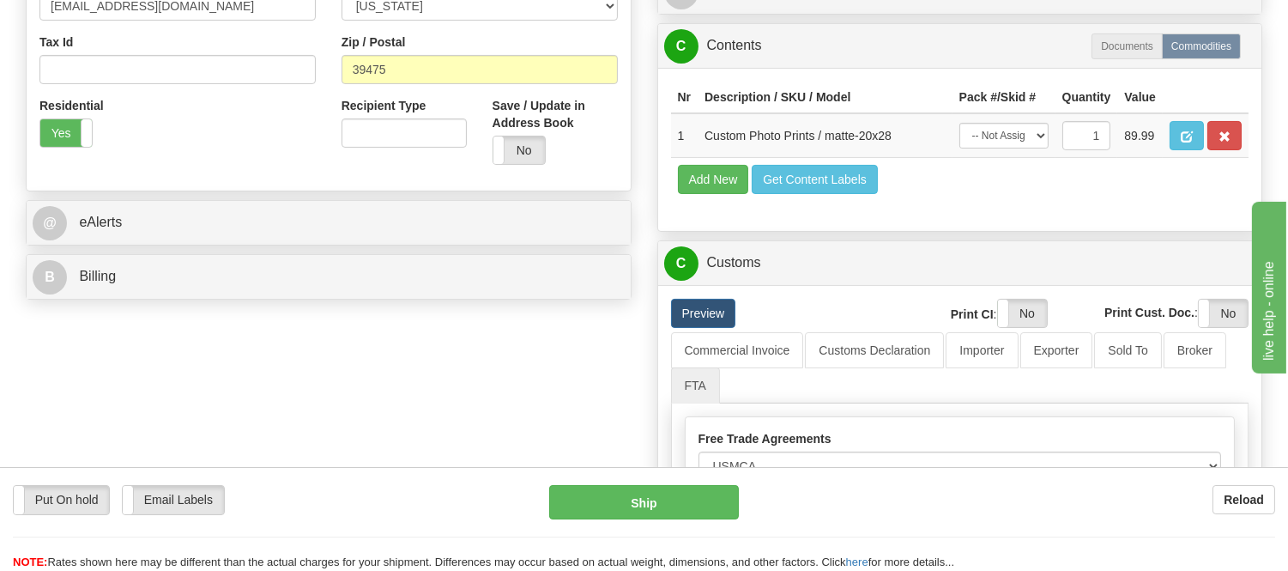
scroll to position [762, 0]
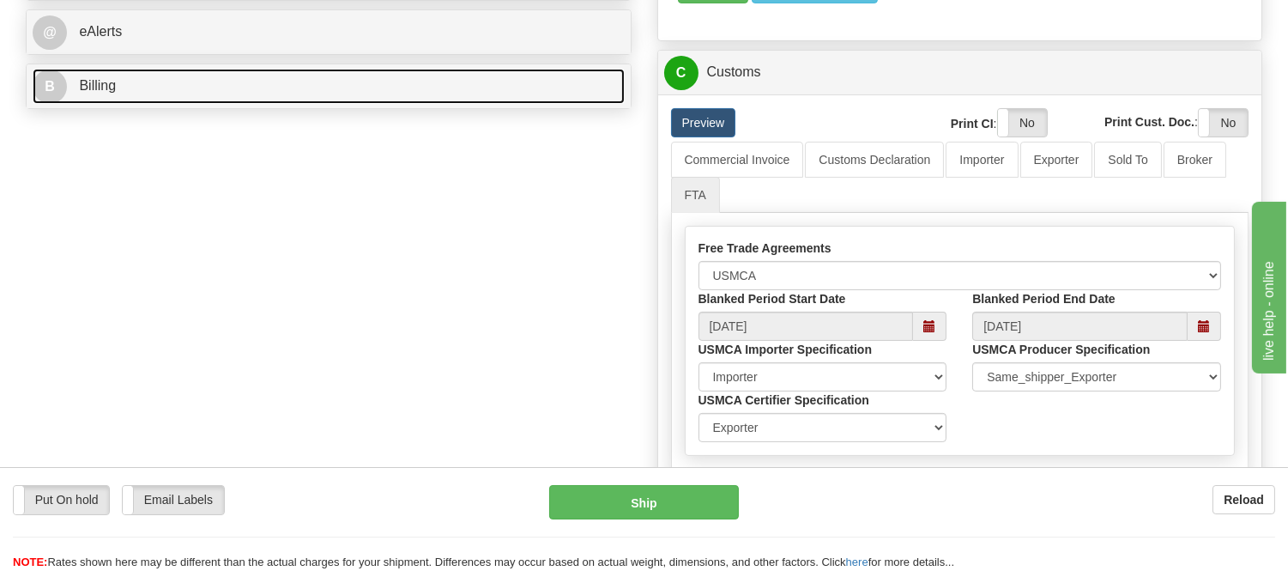
click at [142, 97] on link "B Billing" at bounding box center [329, 86] width 592 height 35
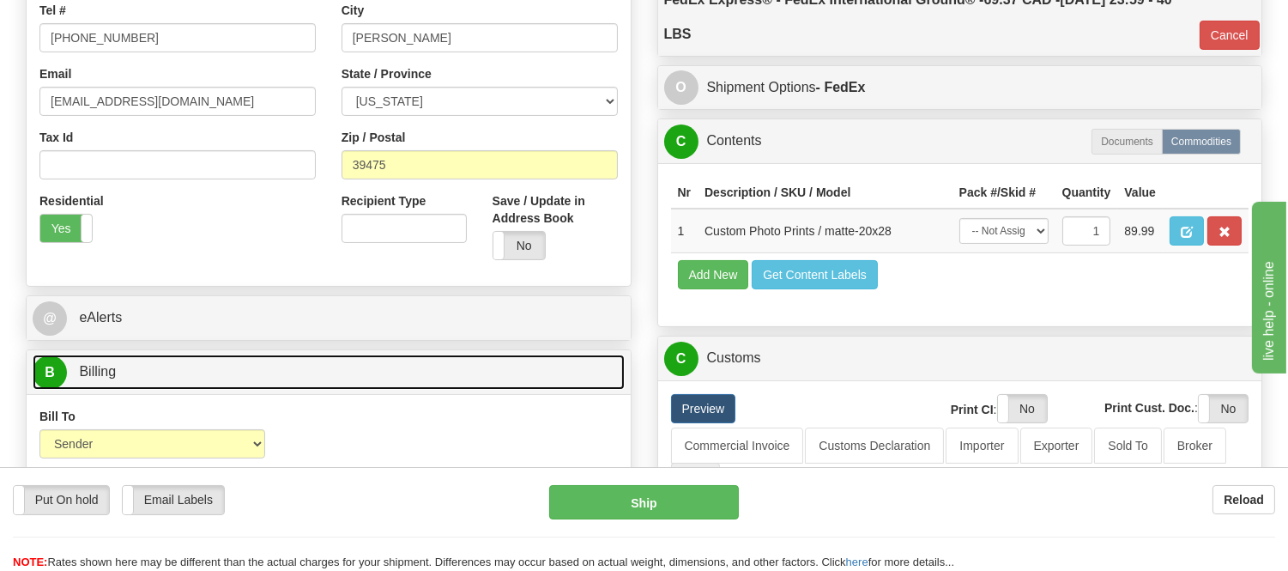
scroll to position [667, 0]
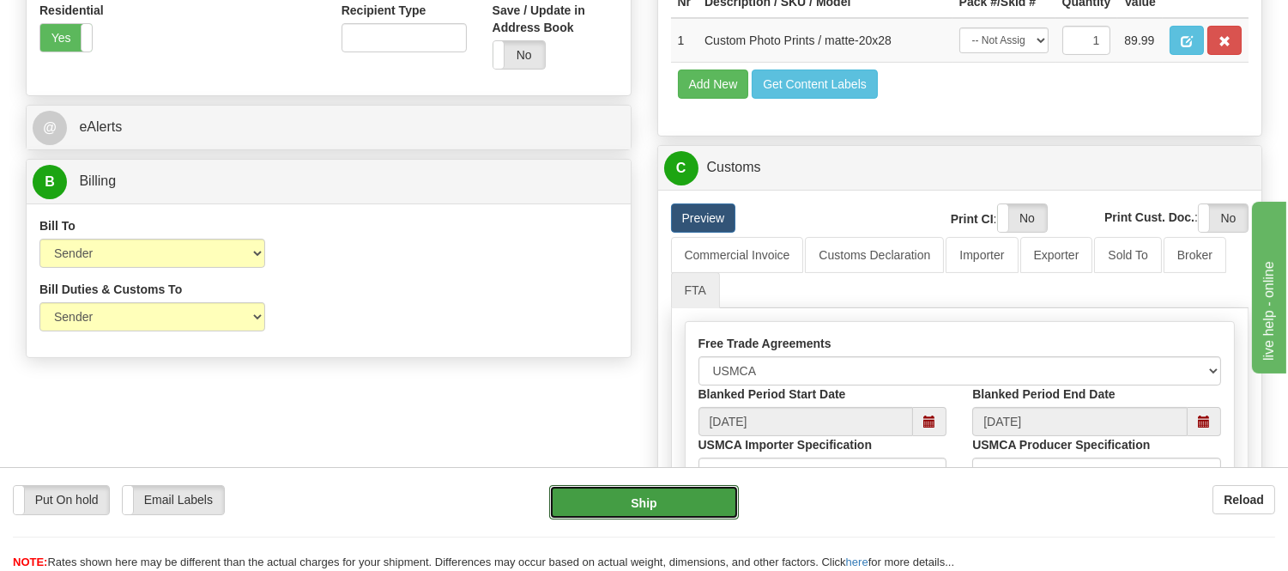
drag, startPoint x: 675, startPoint y: 511, endPoint x: 781, endPoint y: 418, distance: 140.5
click at [745, 453] on form "Pre-print Ship Docs. Delete Close Consolidation Unit Close Consolidation Unit C…" at bounding box center [644, 121] width 1237 height 1337
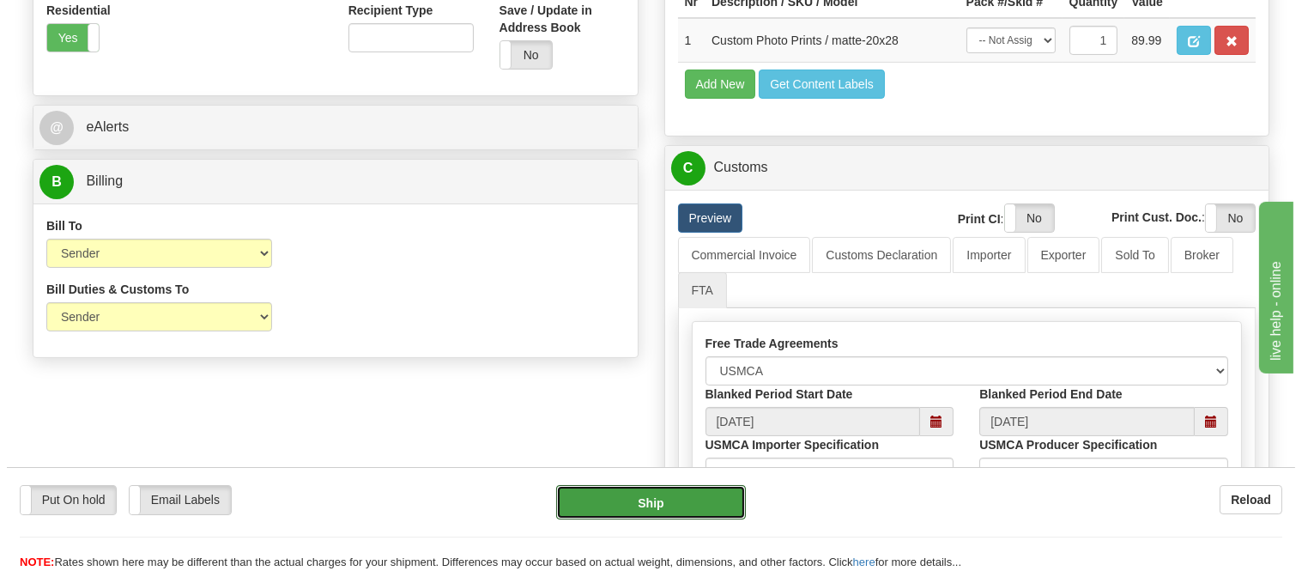
scroll to position [953, 0]
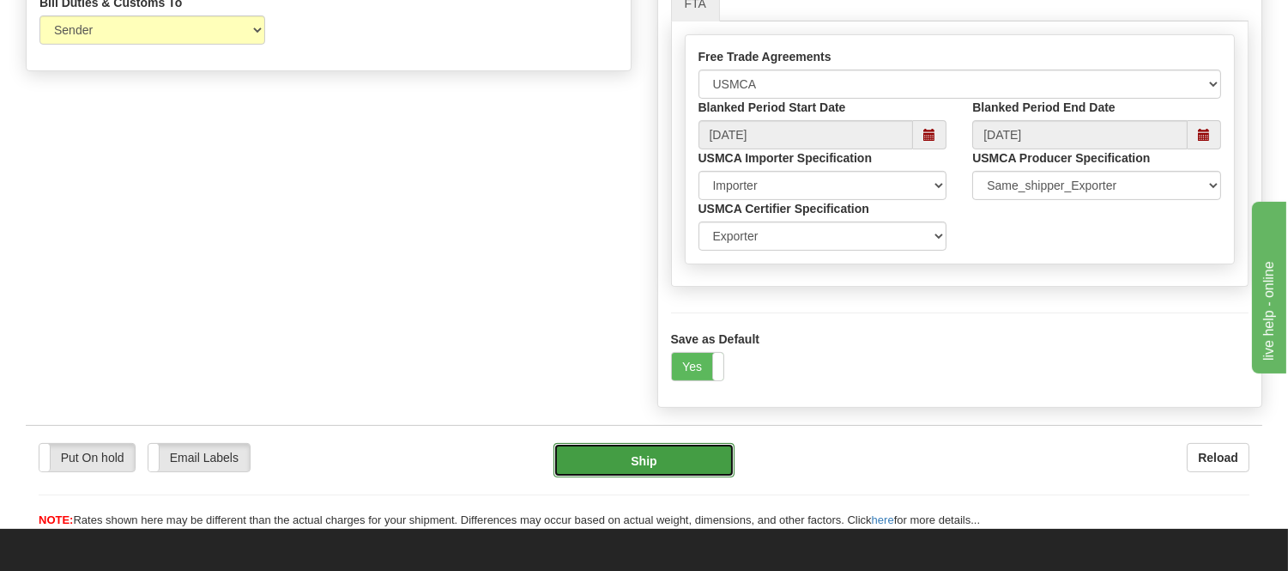
click at [692, 477] on button "Ship" at bounding box center [644, 460] width 180 height 34
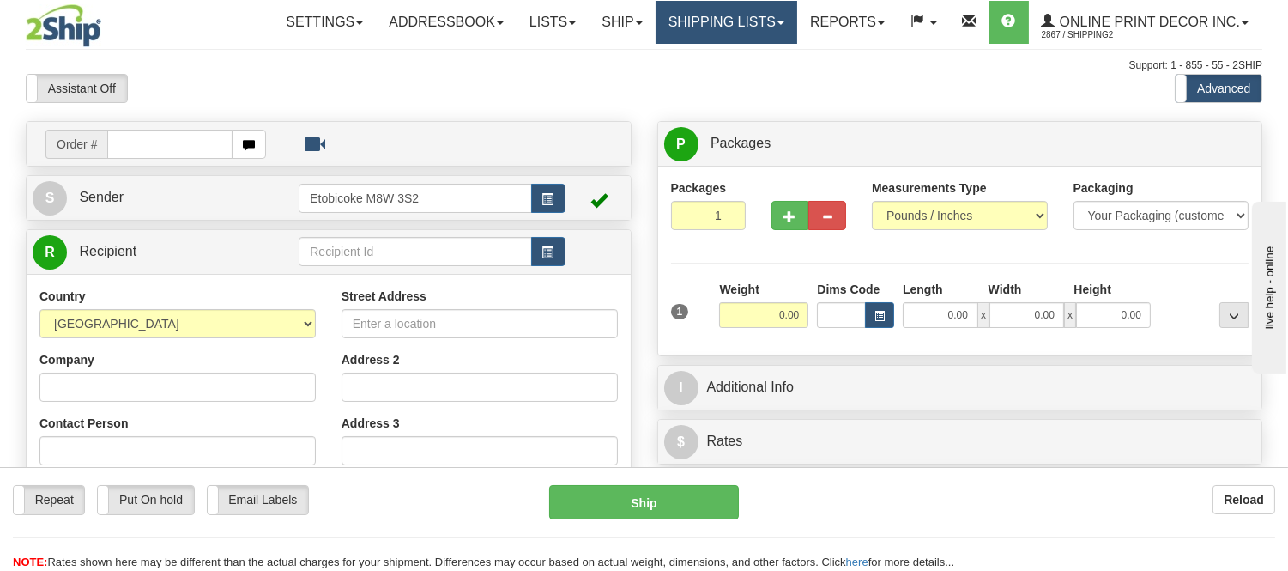
click at [671, 9] on link "Shipping lists" at bounding box center [727, 22] width 142 height 43
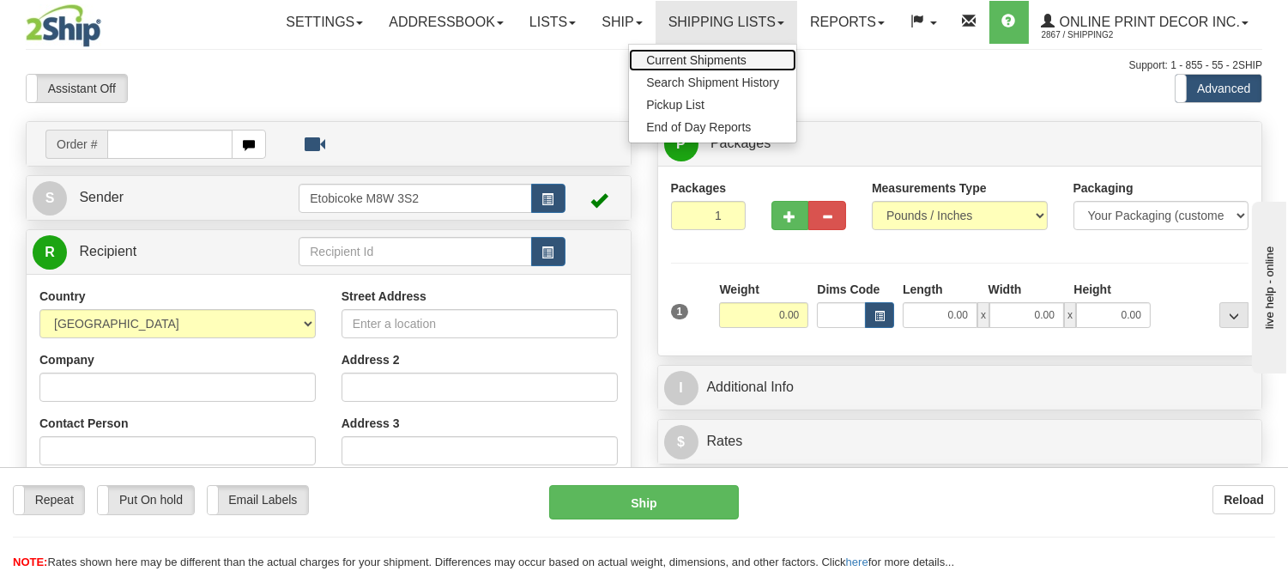
click at [674, 53] on span "Current Shipments" at bounding box center [696, 60] width 100 height 14
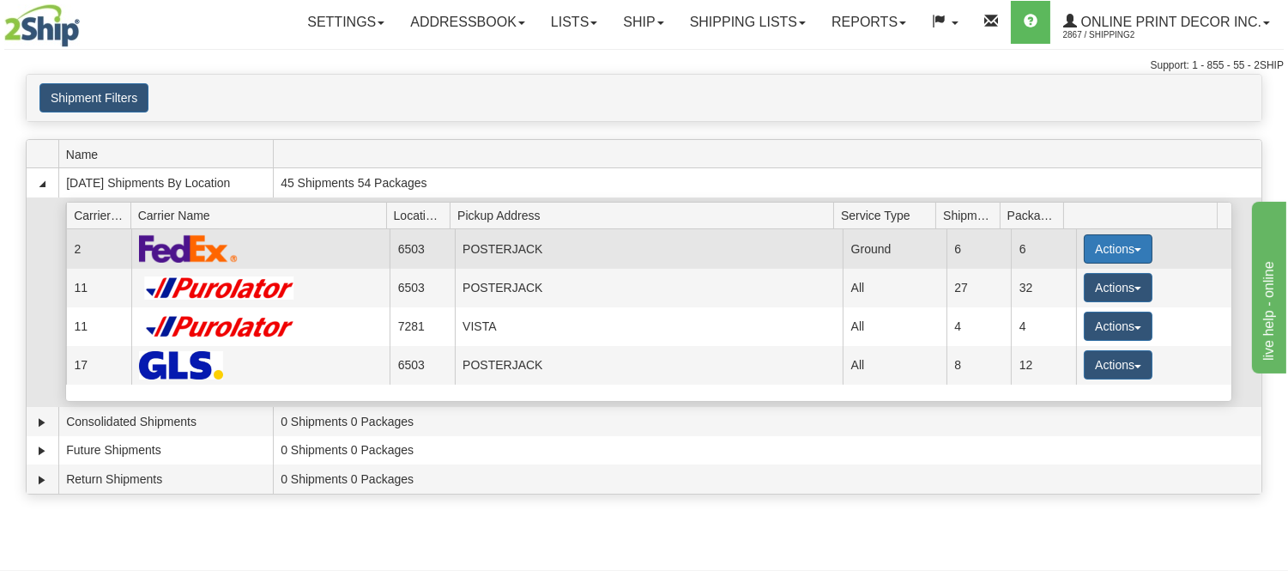
click at [1110, 245] on button "Actions" at bounding box center [1118, 248] width 69 height 29
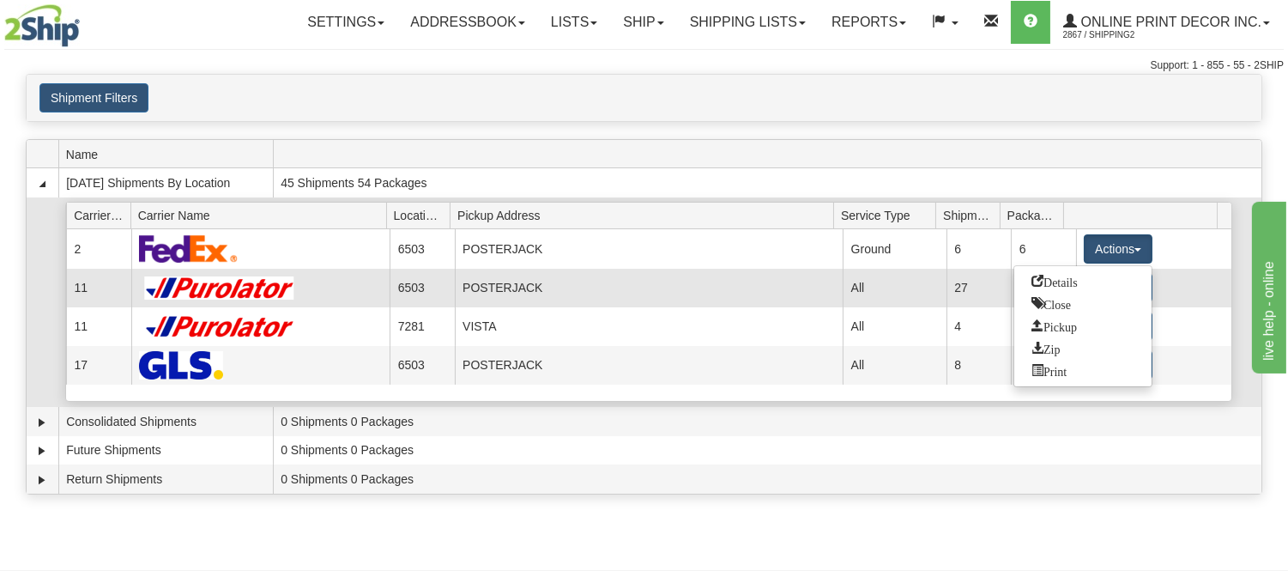
click at [1068, 276] on span "Details" at bounding box center [1055, 281] width 46 height 12
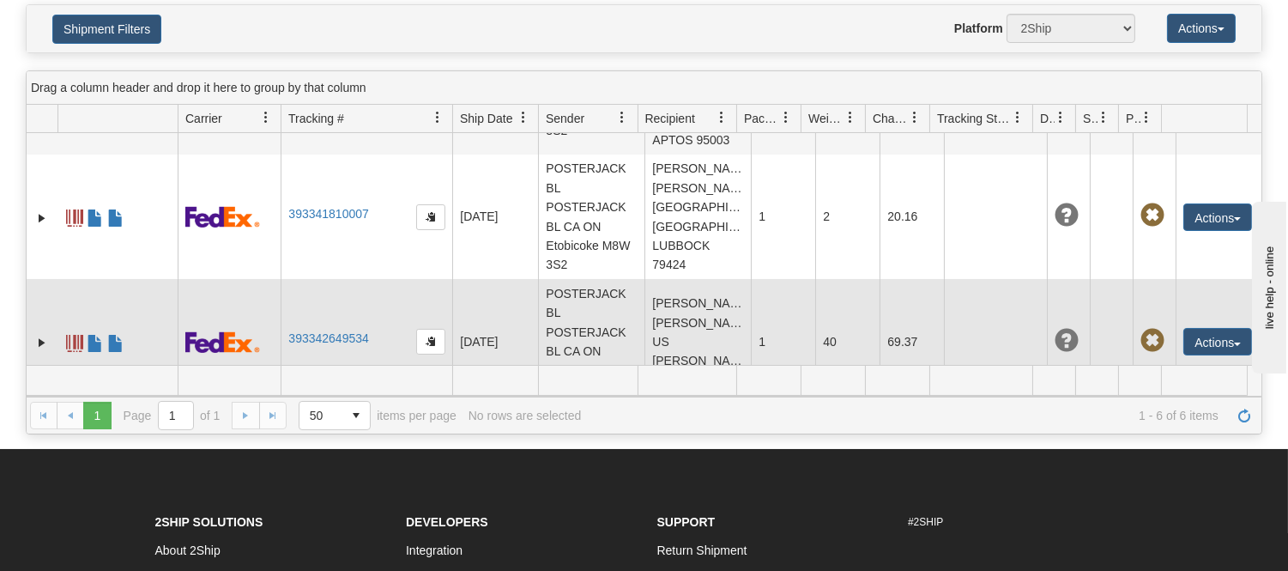
scroll to position [286, 0]
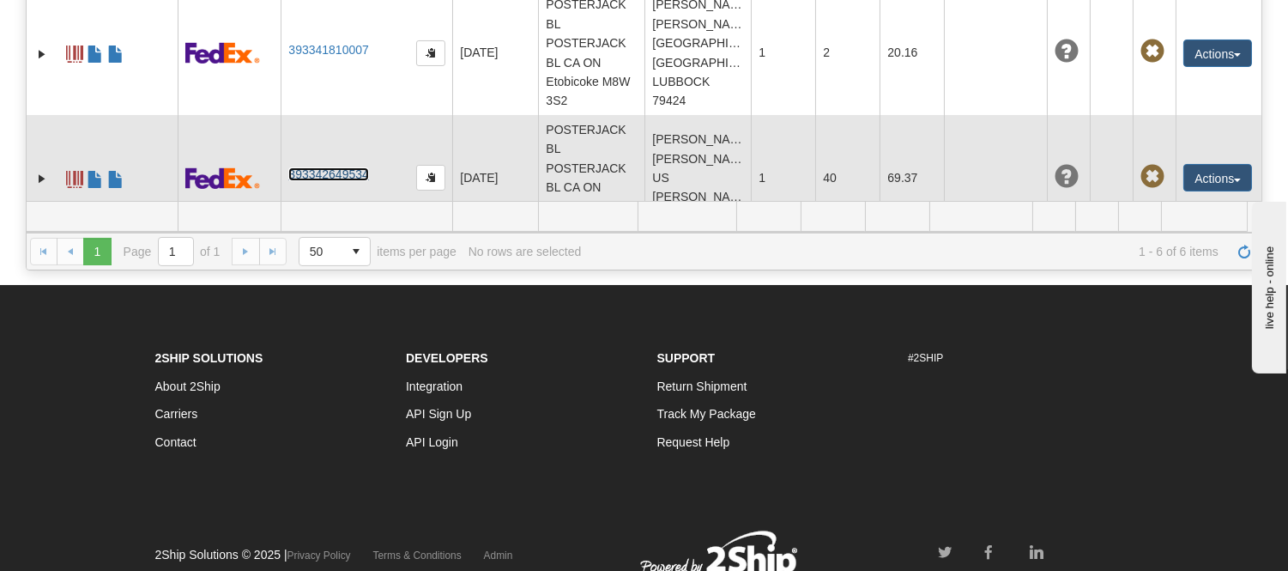
click at [346, 167] on link "393342649534" at bounding box center [328, 174] width 80 height 14
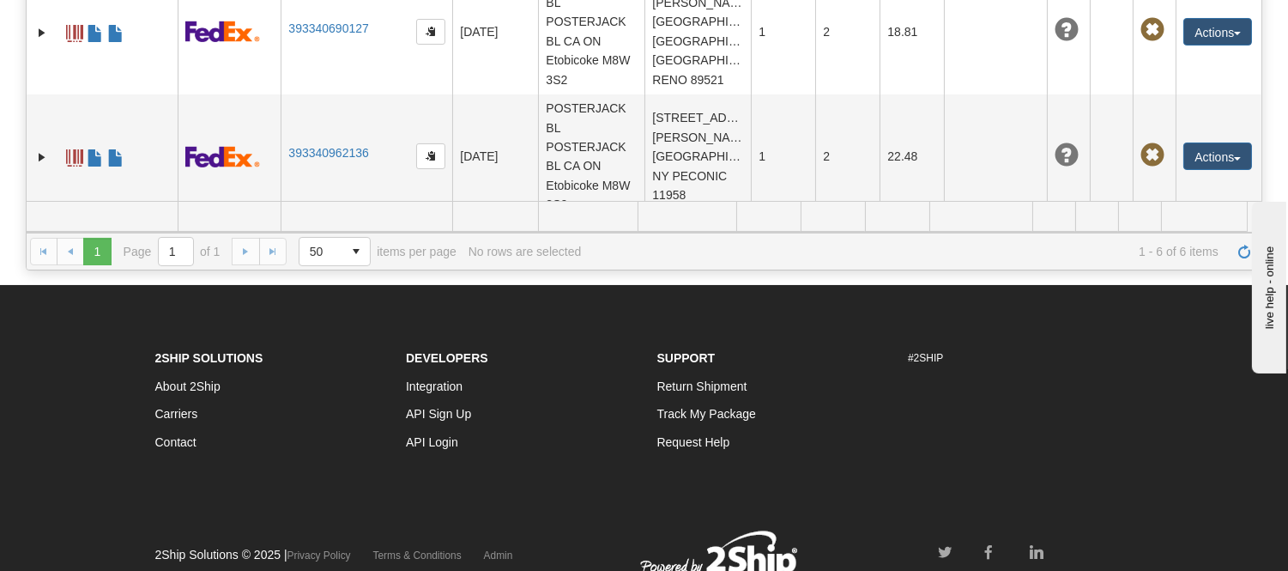
scroll to position [0, 0]
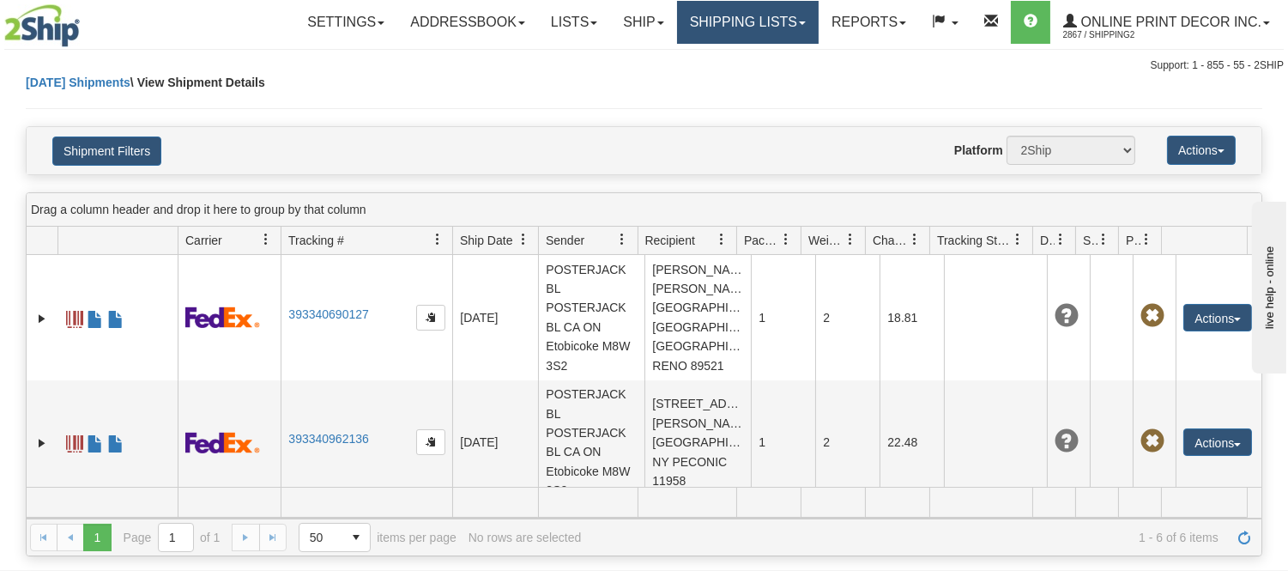
click at [784, 37] on link "Shipping lists" at bounding box center [748, 22] width 142 height 43
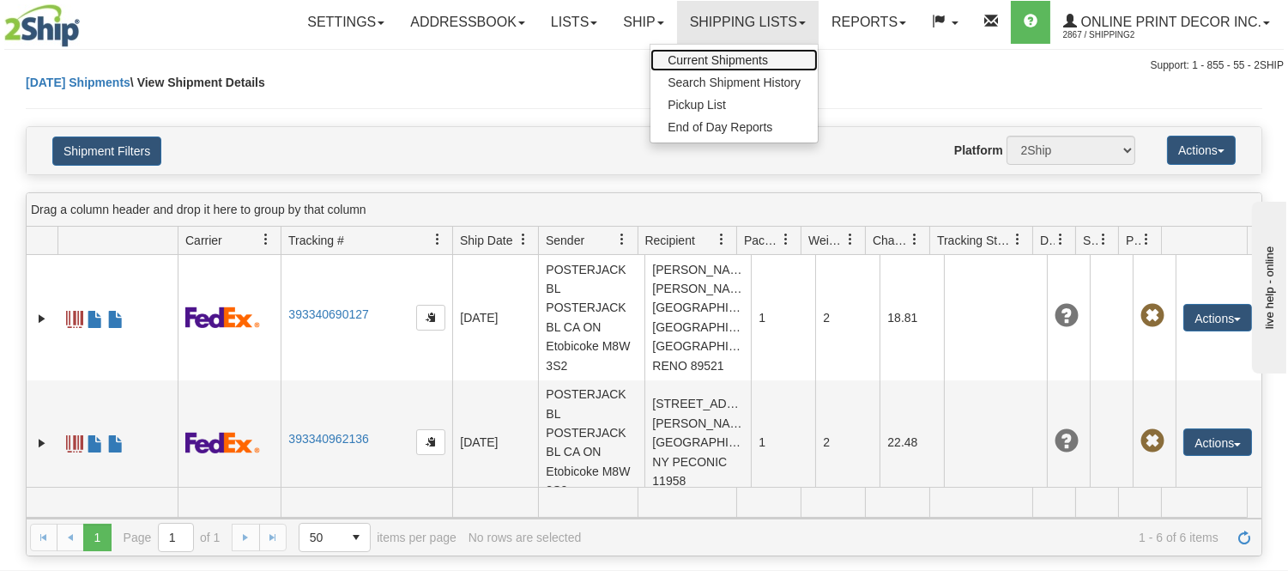
click at [717, 58] on span "Current Shipments" at bounding box center [718, 60] width 100 height 14
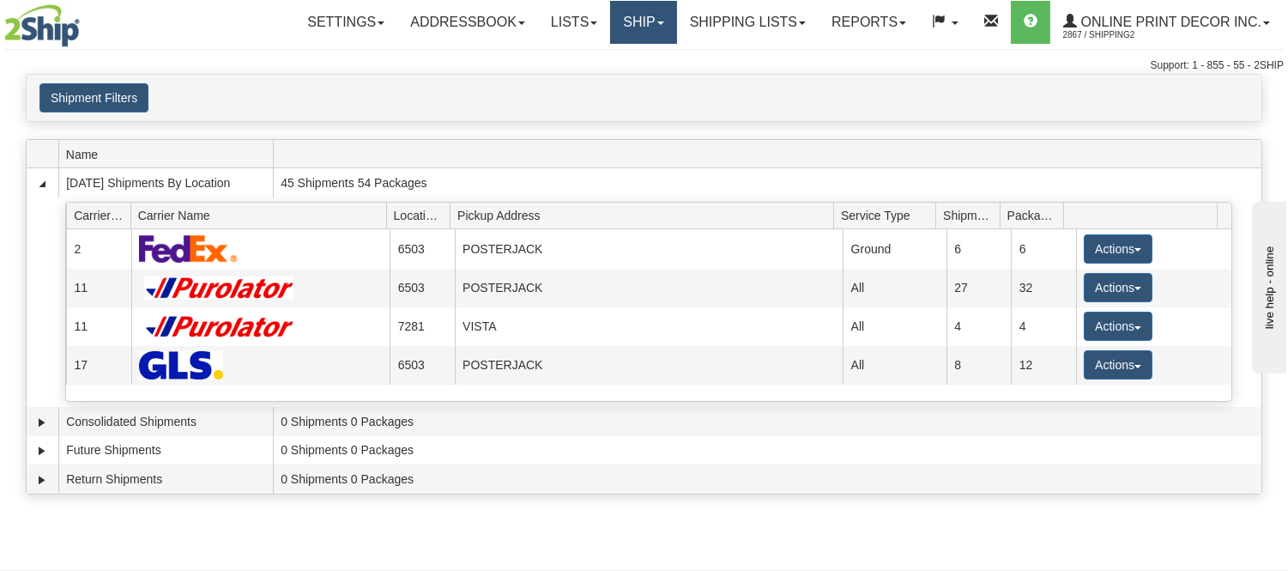
click at [645, 21] on link "Ship" at bounding box center [643, 22] width 66 height 43
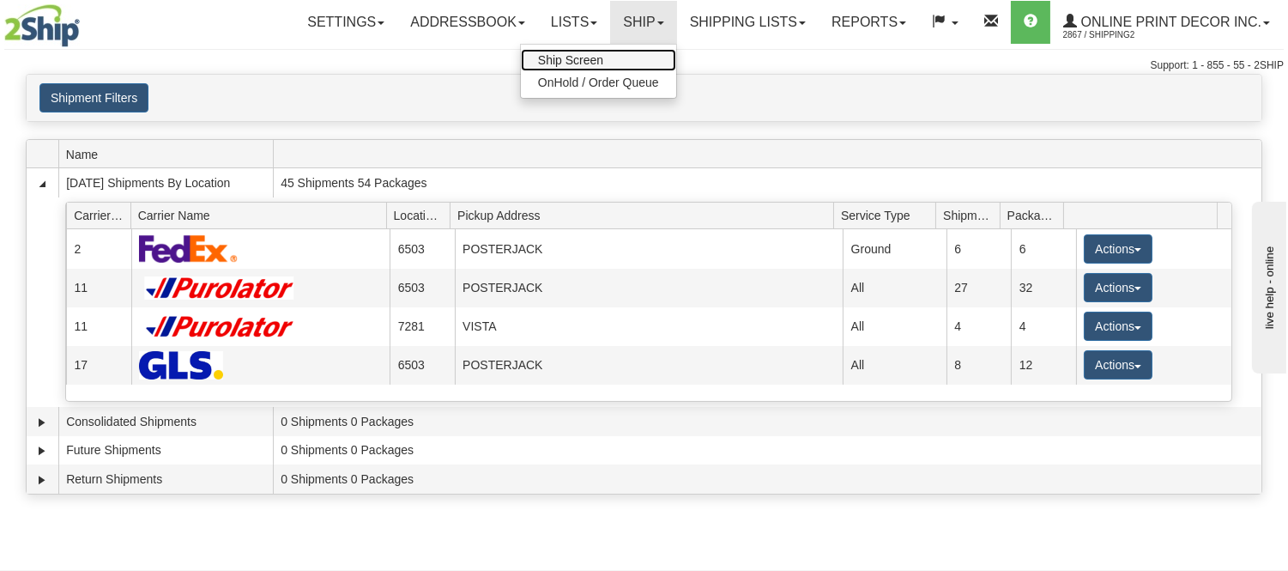
click at [596, 53] on span "Ship Screen" at bounding box center [570, 60] width 65 height 14
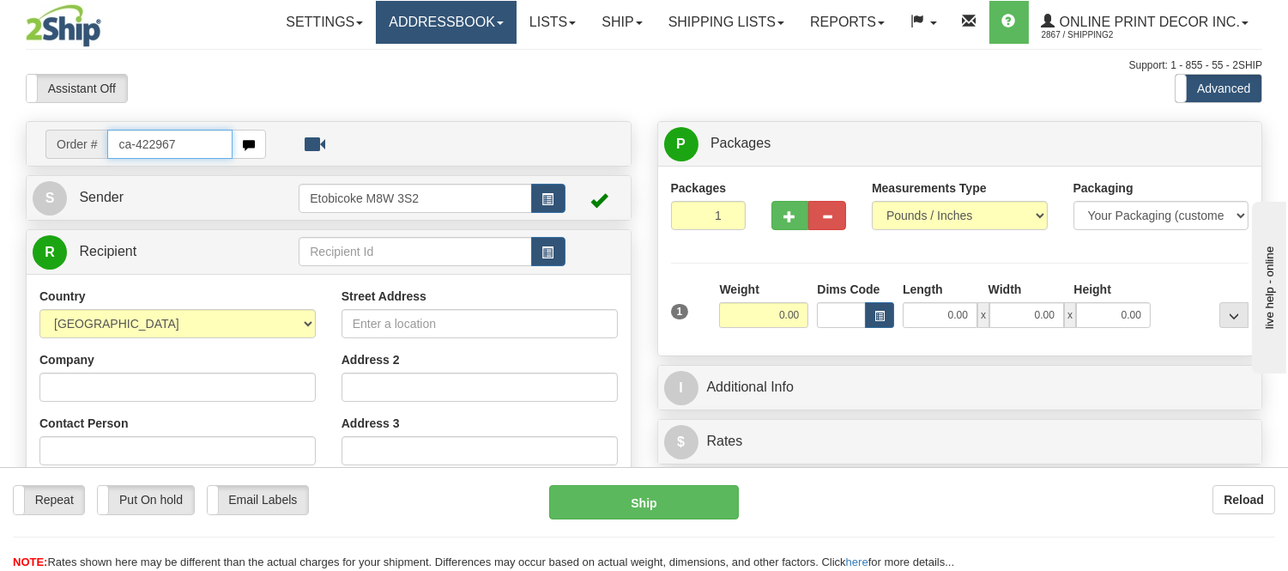
type input "ca-422967"
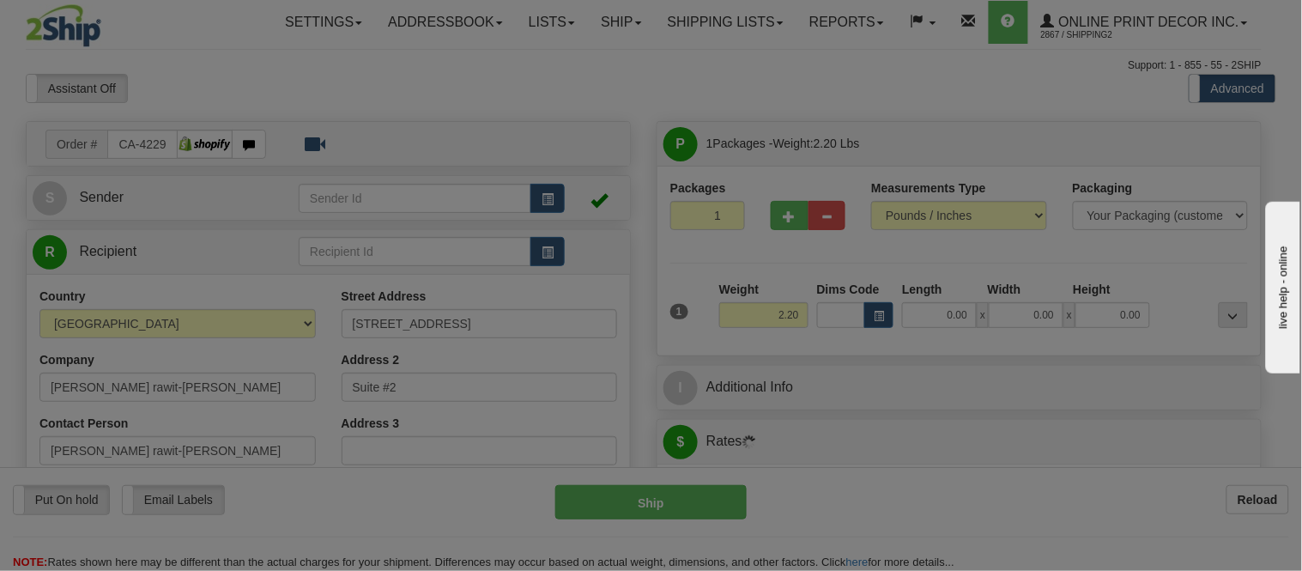
type input "THE PAS"
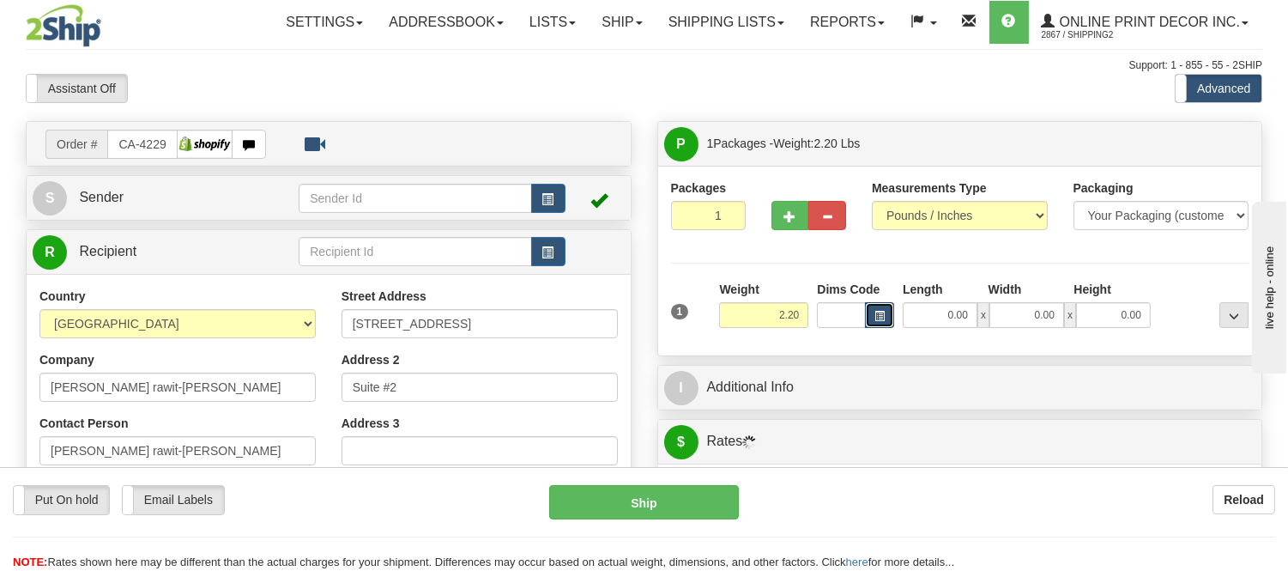
click at [880, 314] on span "button" at bounding box center [879, 316] width 10 height 9
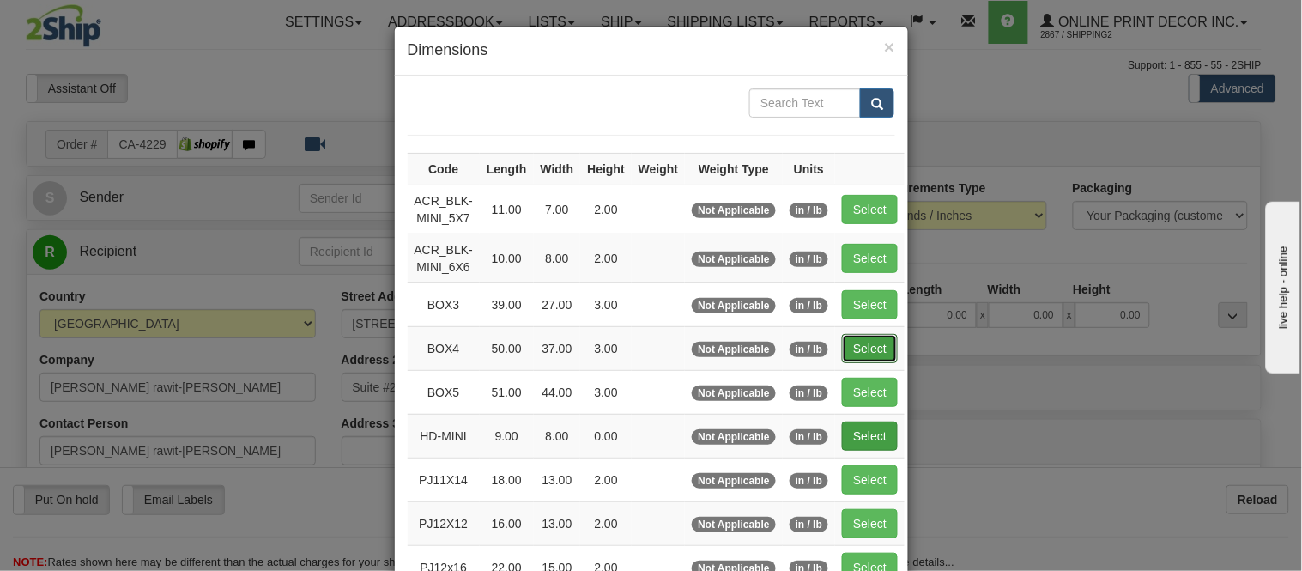
drag, startPoint x: 854, startPoint y: 345, endPoint x: 837, endPoint y: 346, distance: 17.2
click at [853, 346] on button "Select" at bounding box center [870, 348] width 56 height 29
type input "BOX4"
type input "50.00"
type input "37.00"
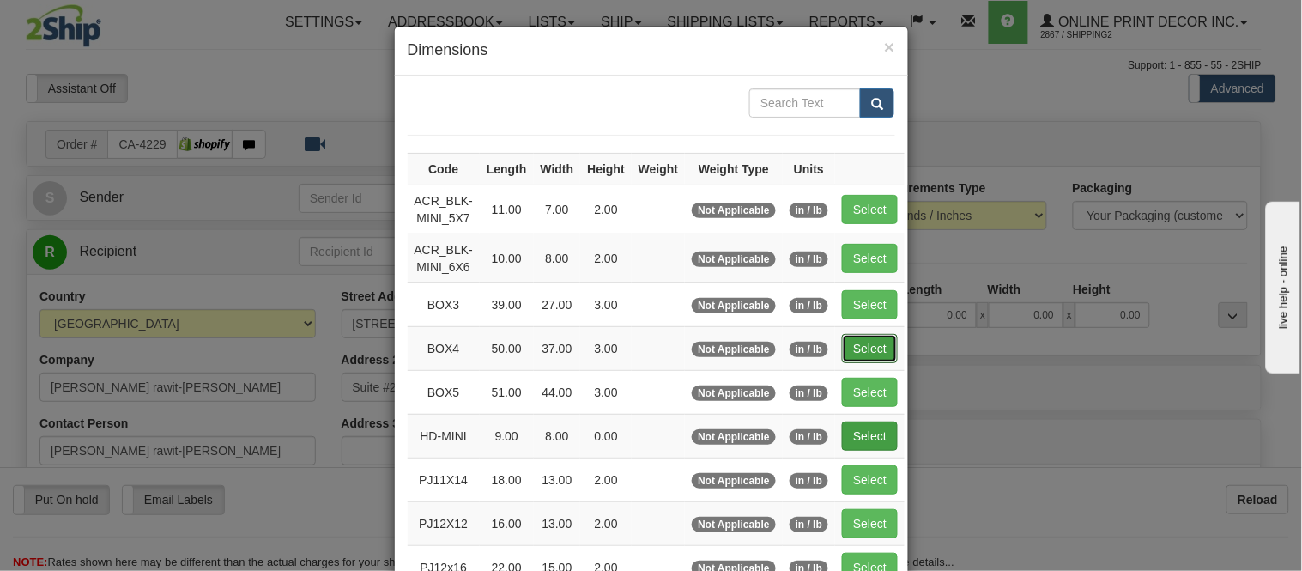
type input "3.00"
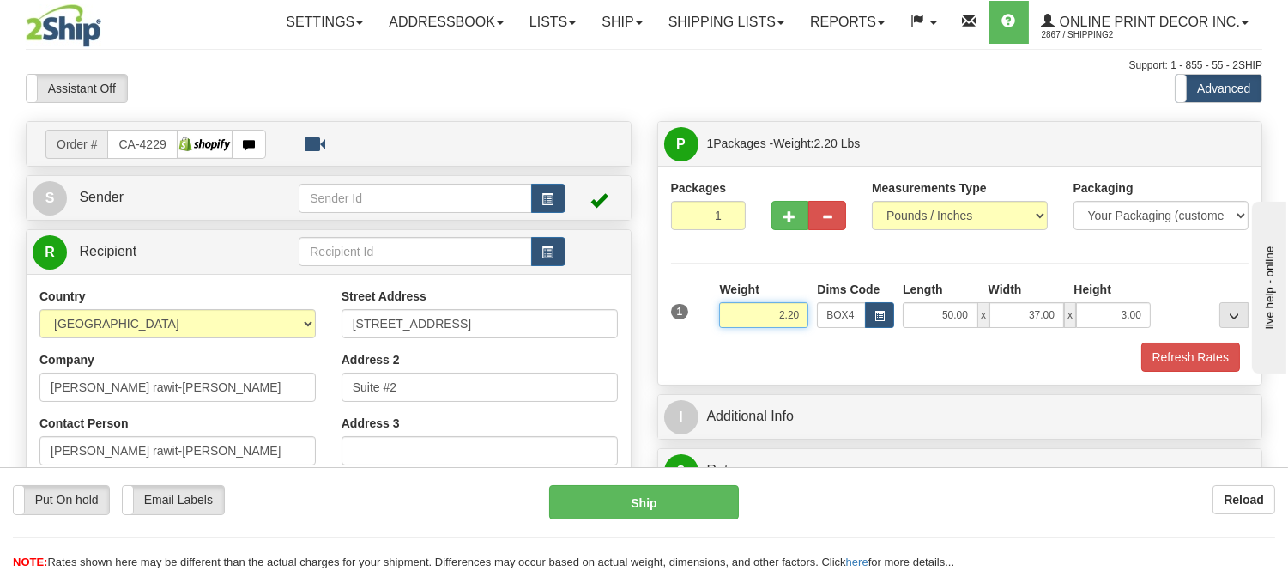
drag, startPoint x: 802, startPoint y: 315, endPoint x: 753, endPoint y: 300, distance: 51.0
click at [753, 300] on div "Weight 2.20" at bounding box center [763, 304] width 89 height 47
type input "15.98"
click at [1221, 353] on button "Refresh Rates" at bounding box center [1190, 356] width 99 height 29
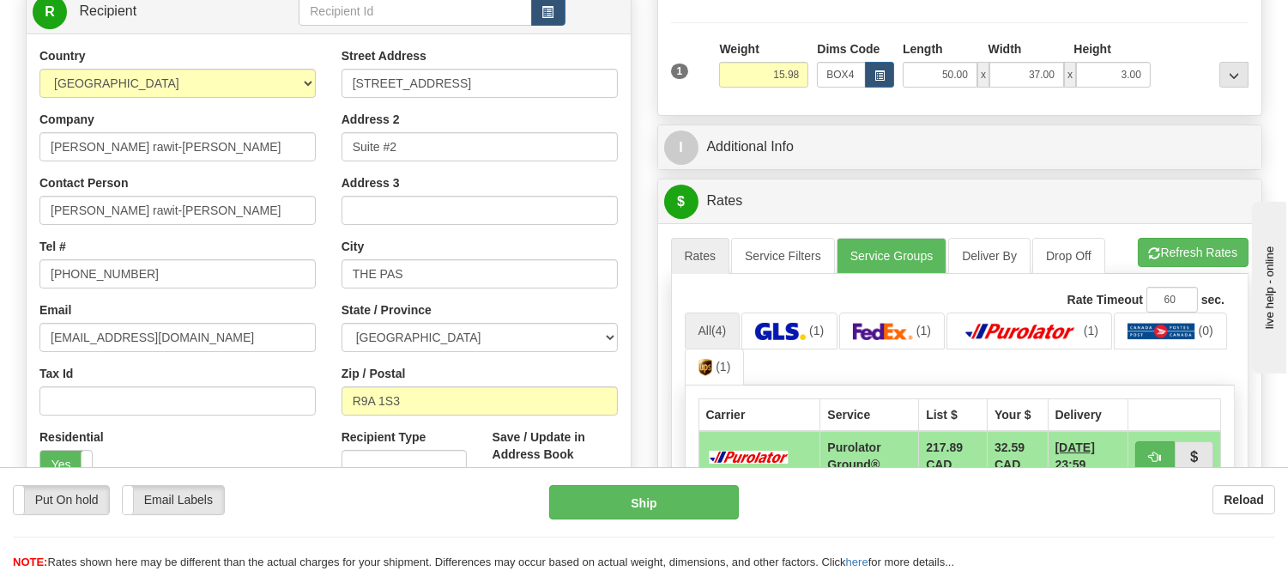
scroll to position [286, 0]
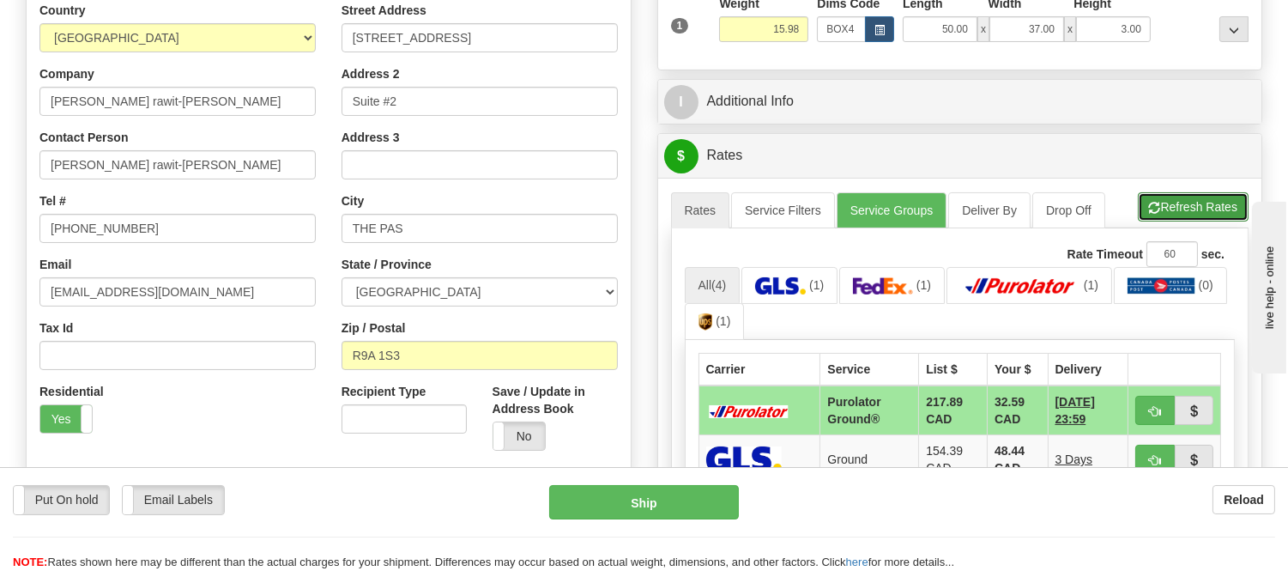
click at [1177, 210] on button "Refresh Rates" at bounding box center [1193, 206] width 111 height 29
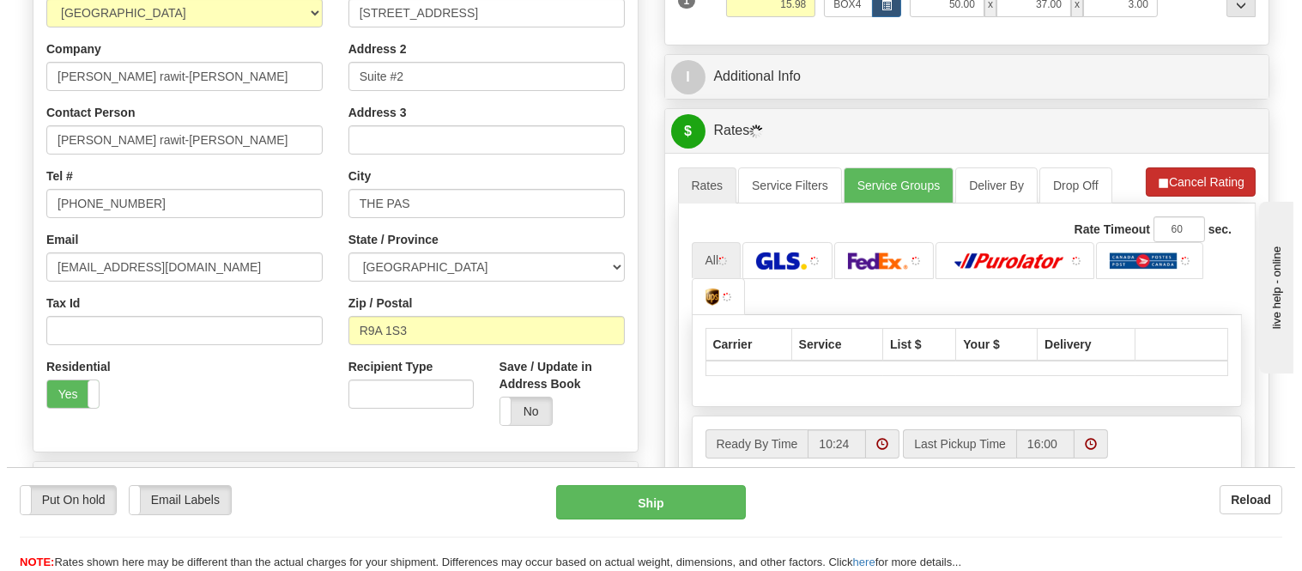
scroll to position [476, 0]
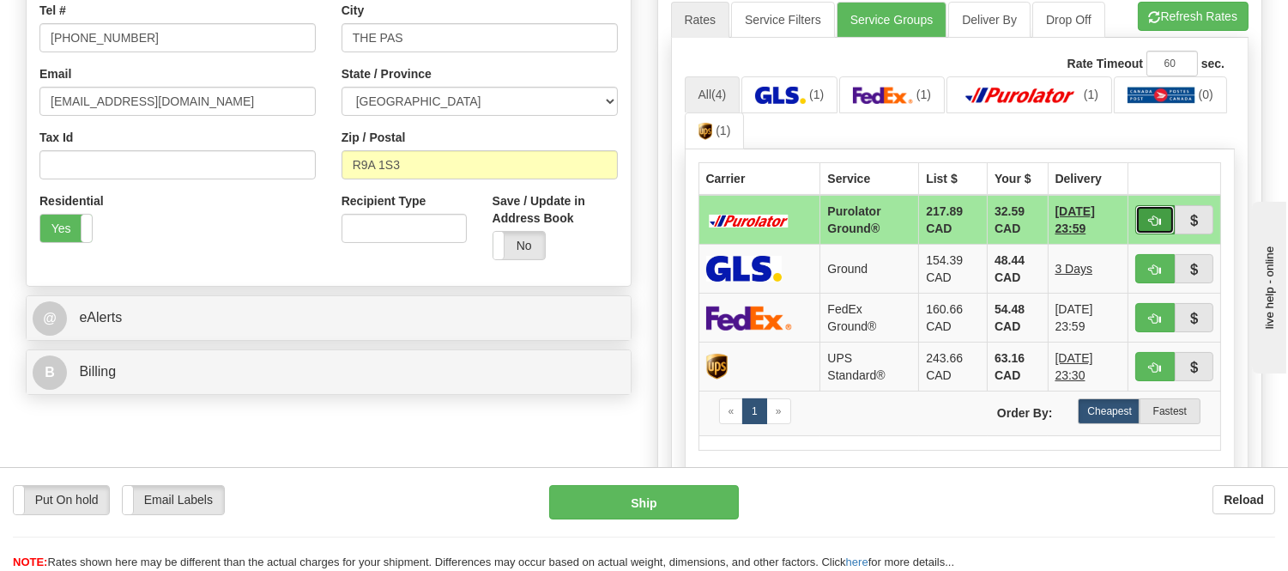
click at [1161, 221] on button "button" at bounding box center [1154, 219] width 39 height 29
type input "260"
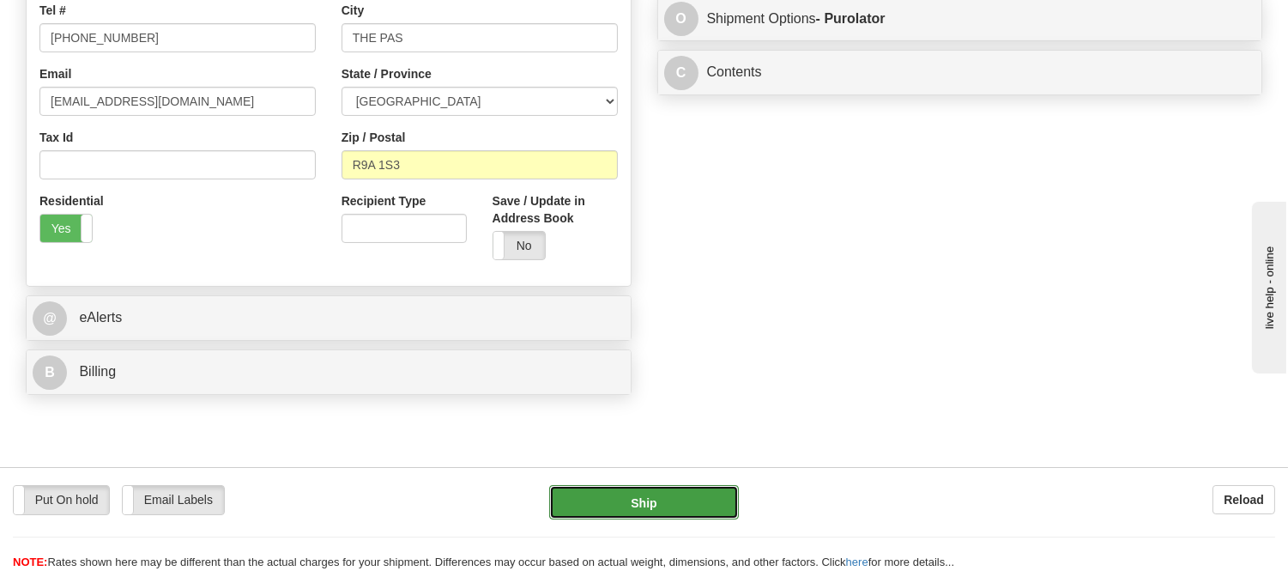
click at [560, 489] on button "Ship" at bounding box center [643, 502] width 189 height 34
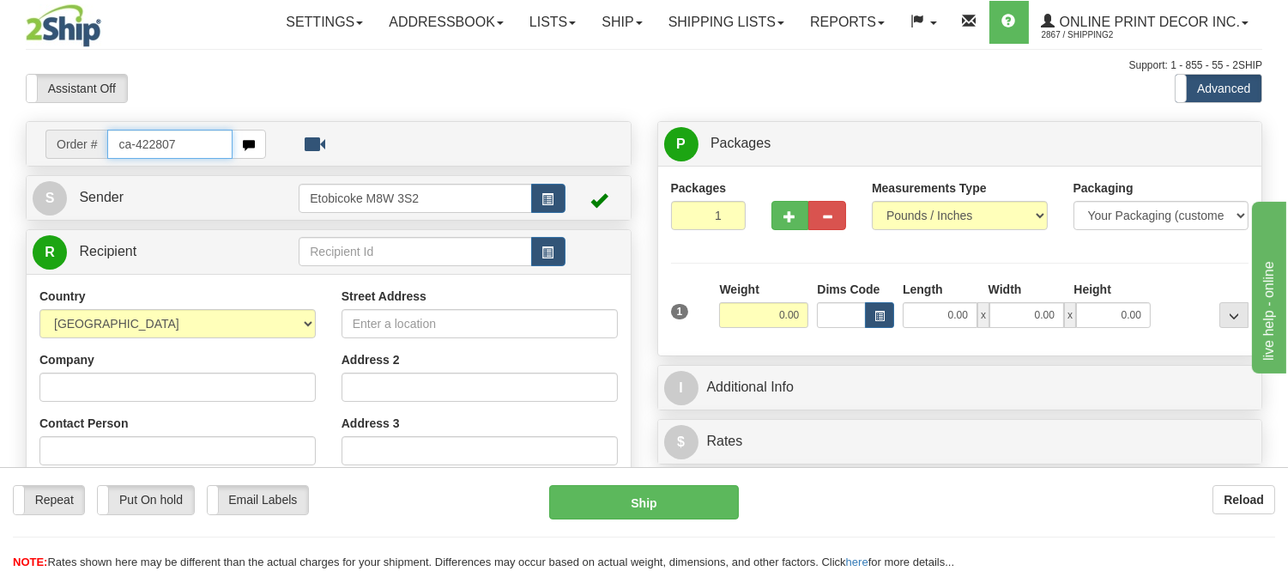
type input "ca-422807"
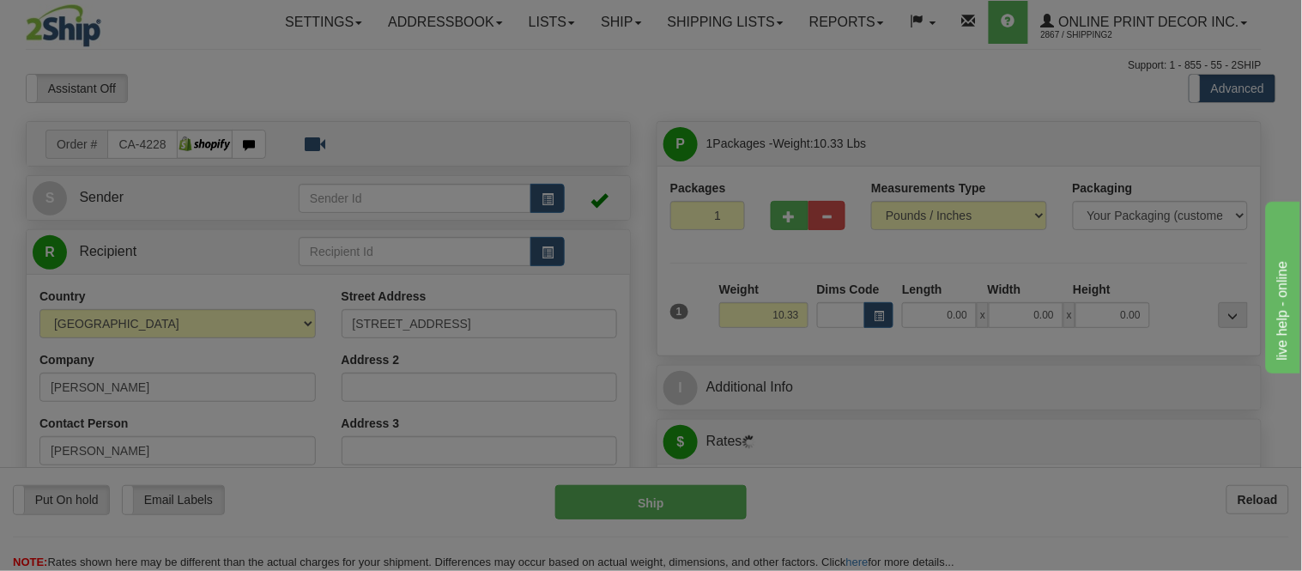
type input "[GEOGRAPHIC_DATA]"
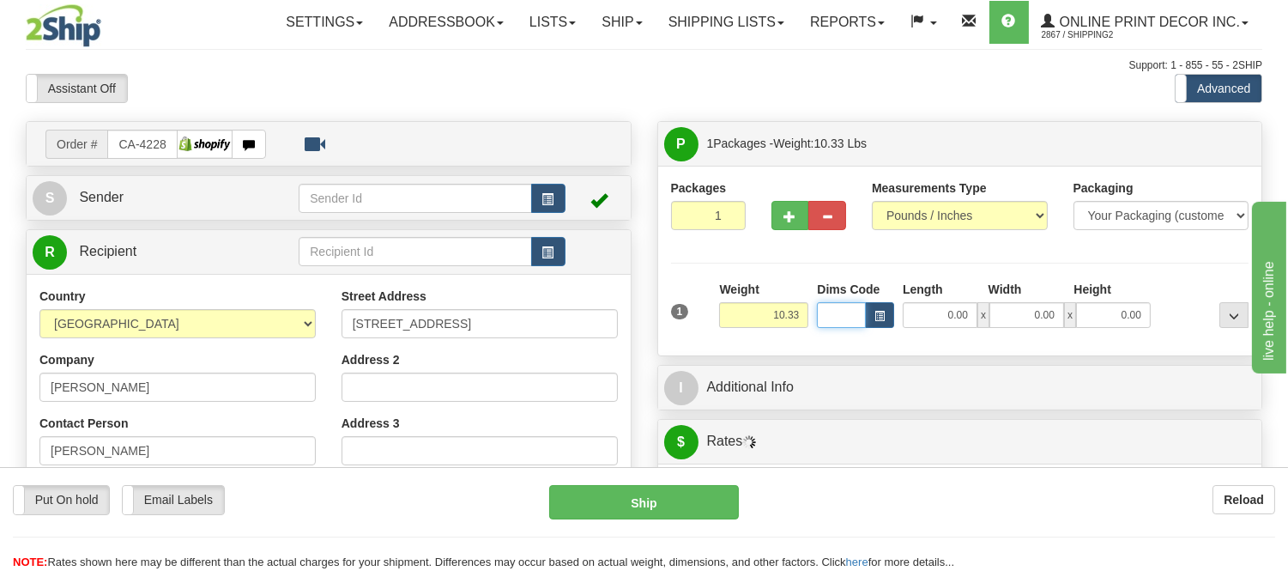
click at [863, 312] on input "Dims Code" at bounding box center [841, 315] width 49 height 26
click at [872, 319] on button "button" at bounding box center [879, 315] width 29 height 26
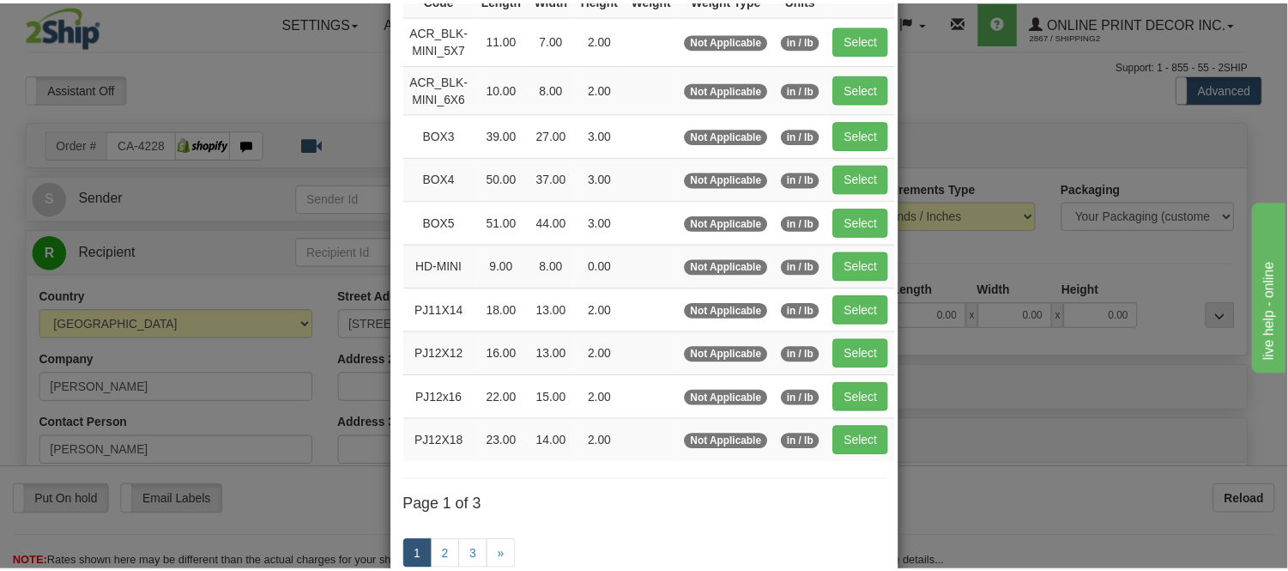
scroll to position [191, 0]
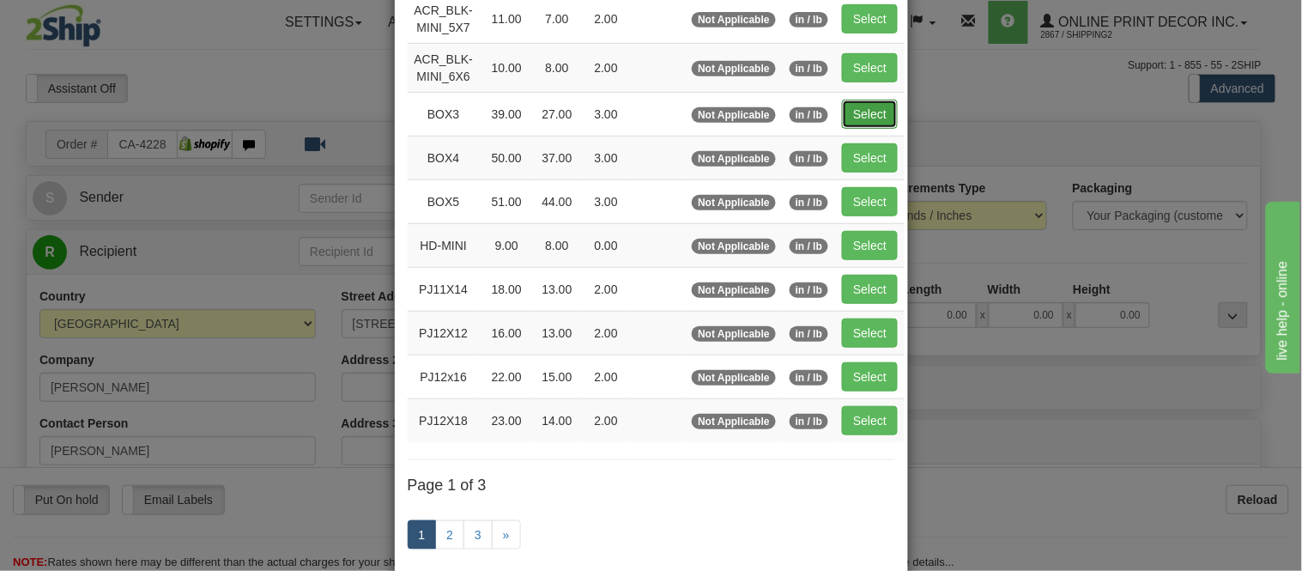
click at [856, 116] on button "Select" at bounding box center [870, 114] width 56 height 29
type input "BOX3"
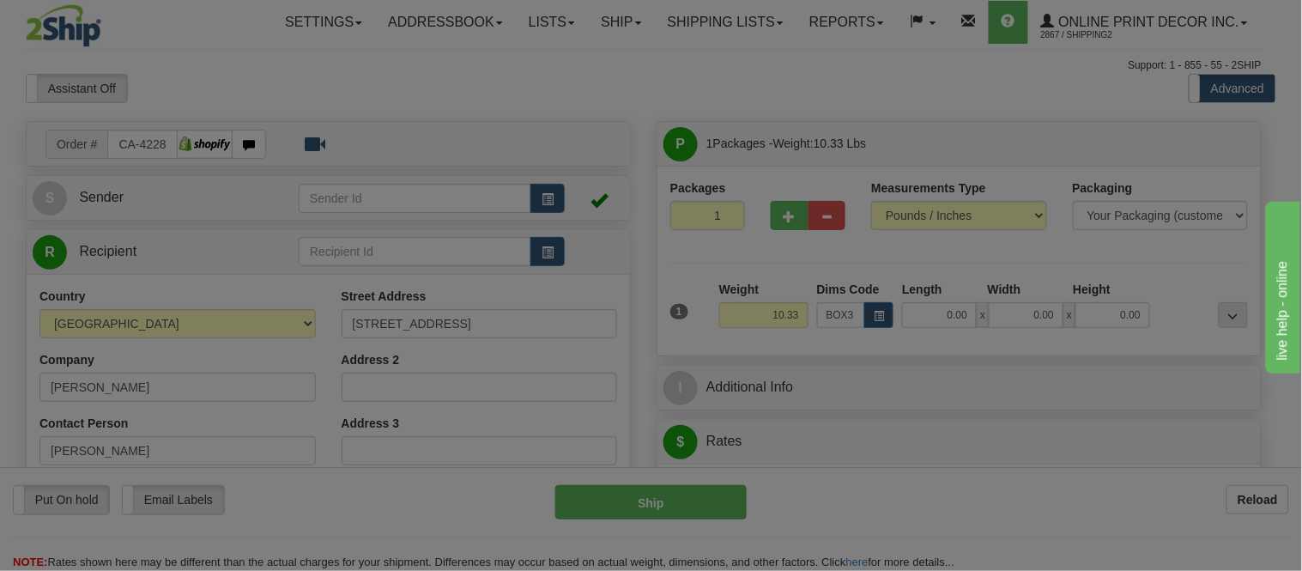
type input "39.00"
type input "27.00"
type input "3.00"
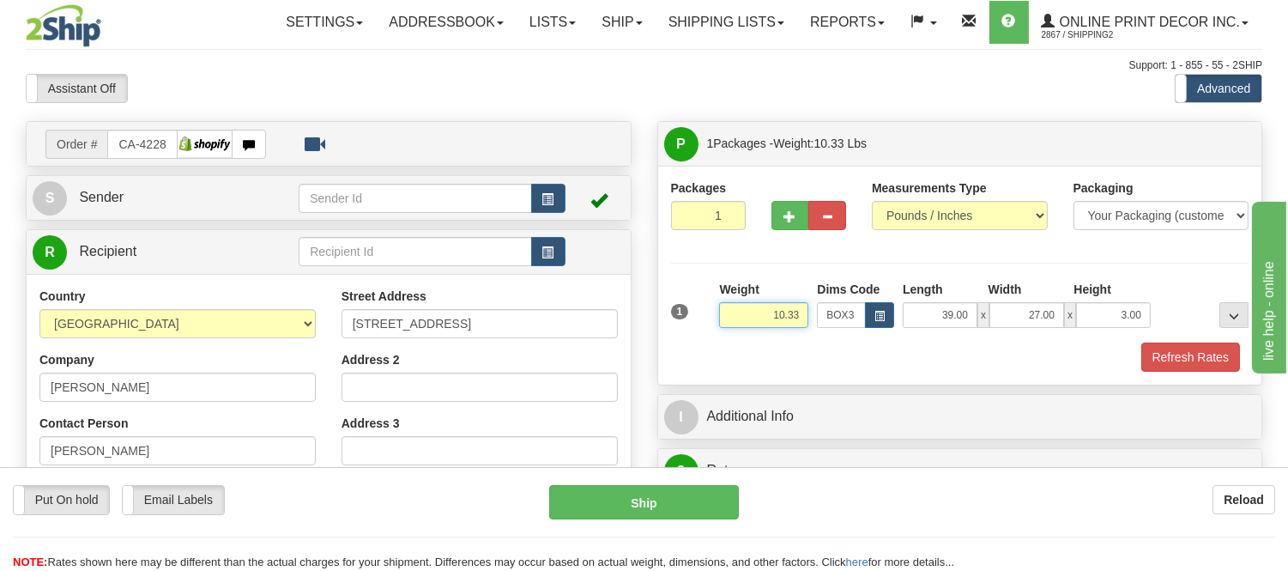
drag, startPoint x: 804, startPoint y: 310, endPoint x: 688, endPoint y: 322, distance: 116.5
click at [688, 322] on div "1 Weight 10.33 Dims Code x x" at bounding box center [960, 311] width 587 height 61
type input "11.98"
click at [1236, 354] on button "Refresh Rates" at bounding box center [1190, 356] width 99 height 29
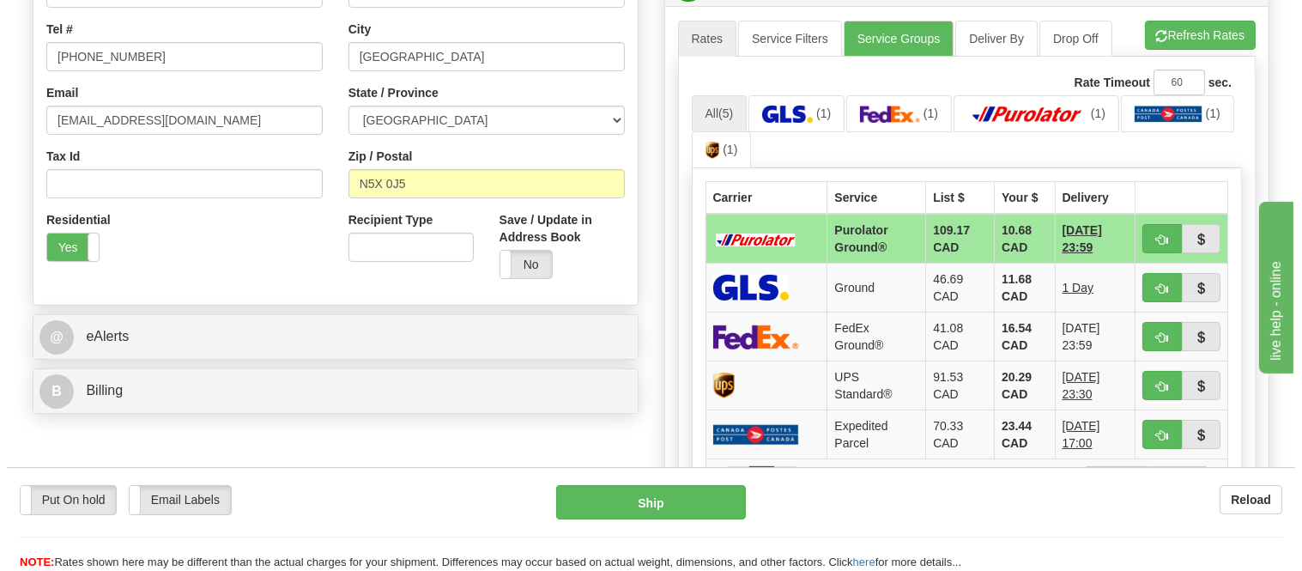
scroll to position [466, 0]
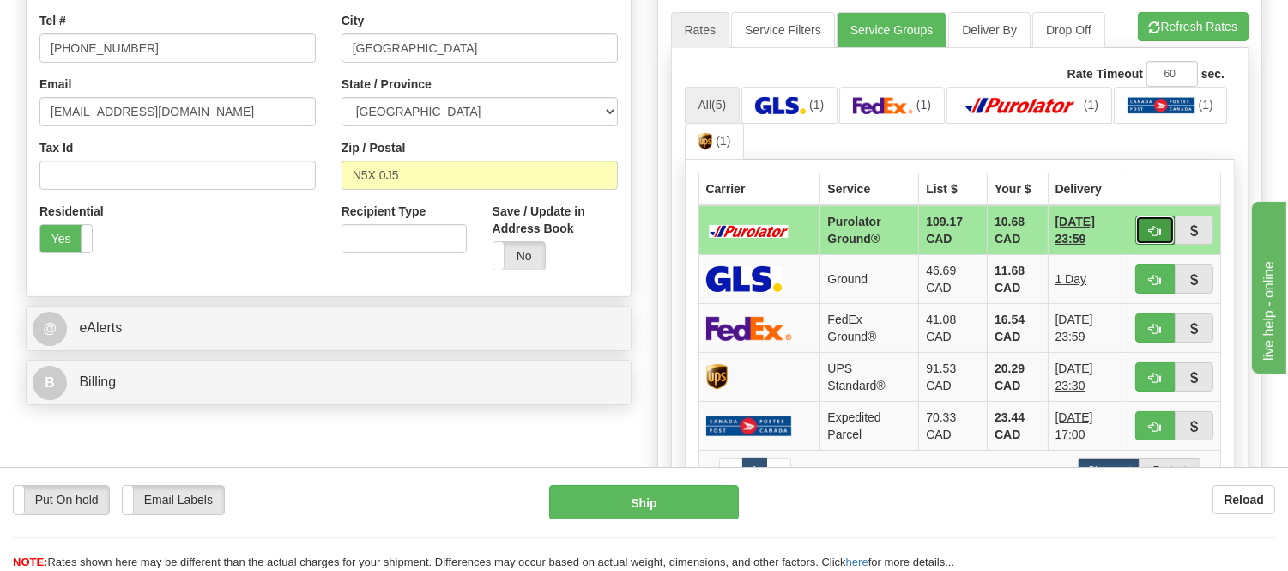
click at [1144, 227] on button "button" at bounding box center [1154, 229] width 39 height 29
type input "260"
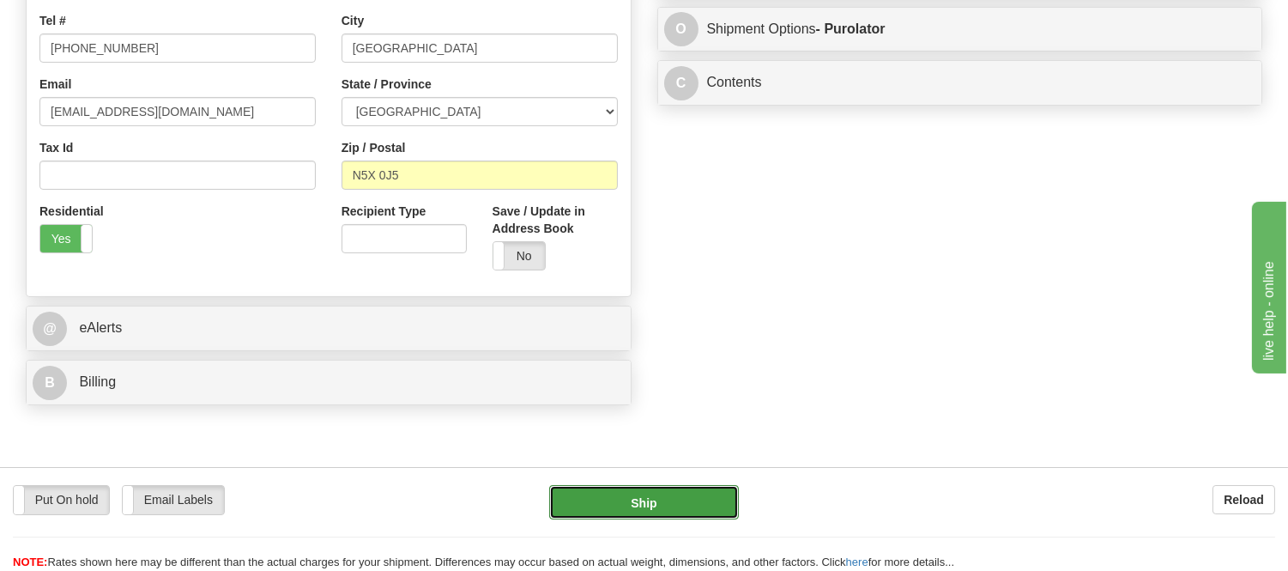
click at [649, 508] on button "Ship" at bounding box center [643, 502] width 189 height 34
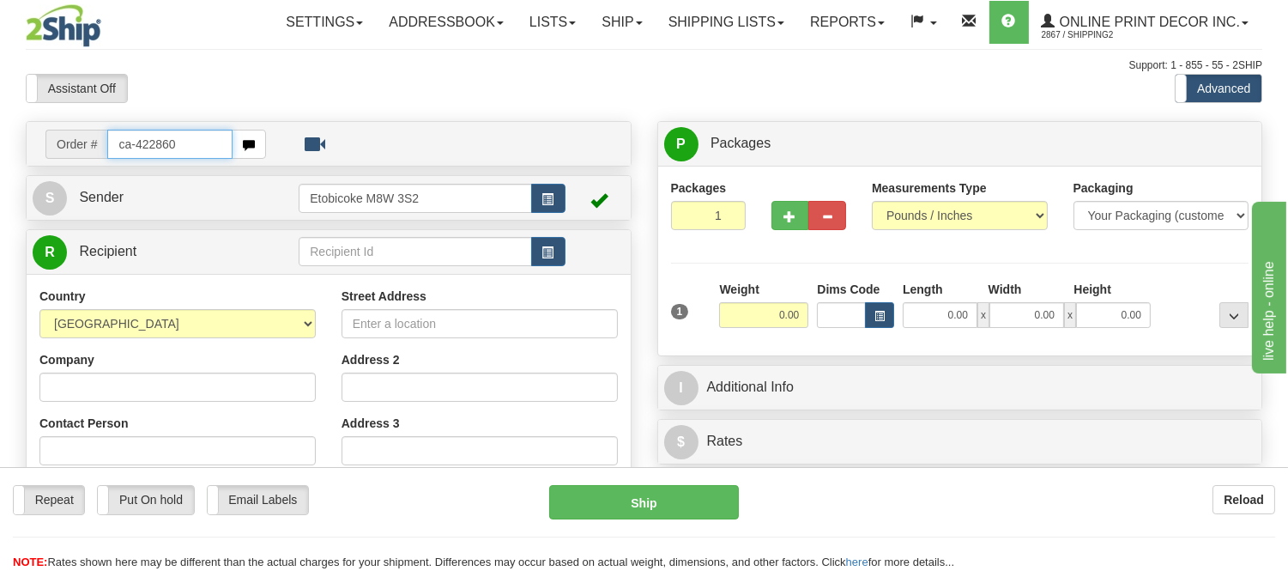
type input "ca-422860"
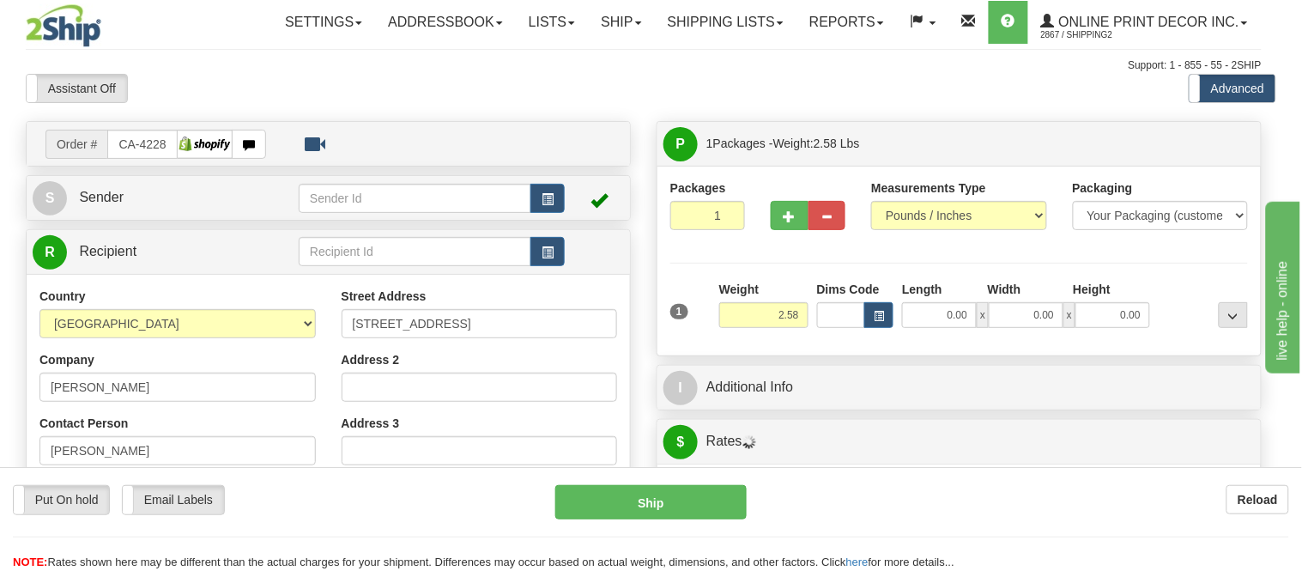
type input "WELLAND"
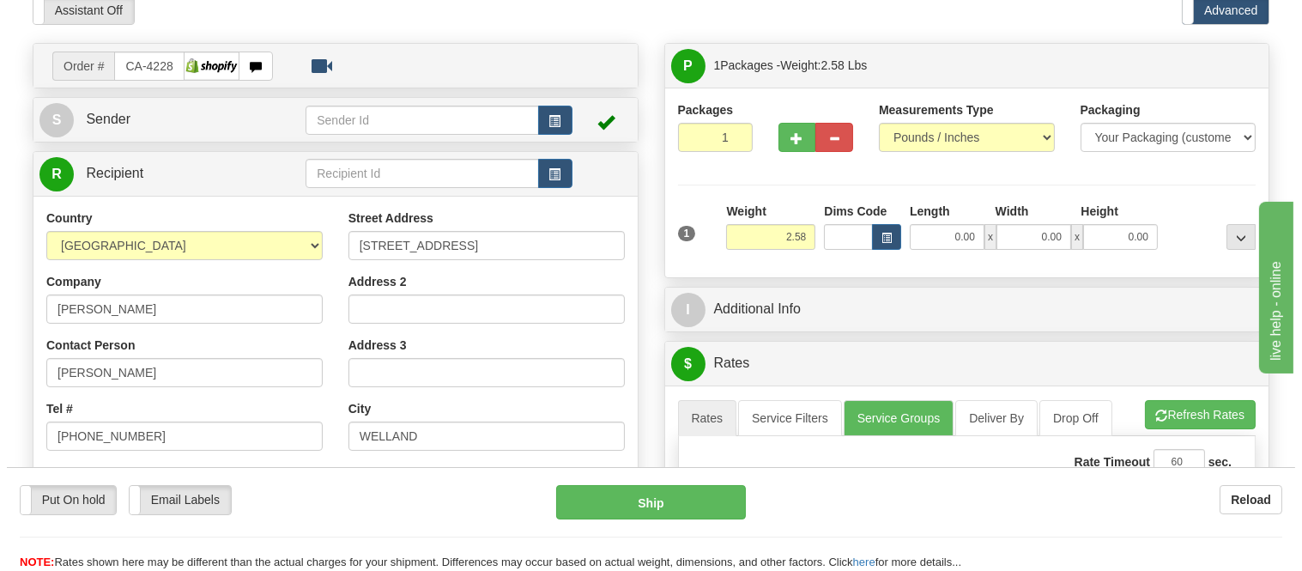
scroll to position [191, 0]
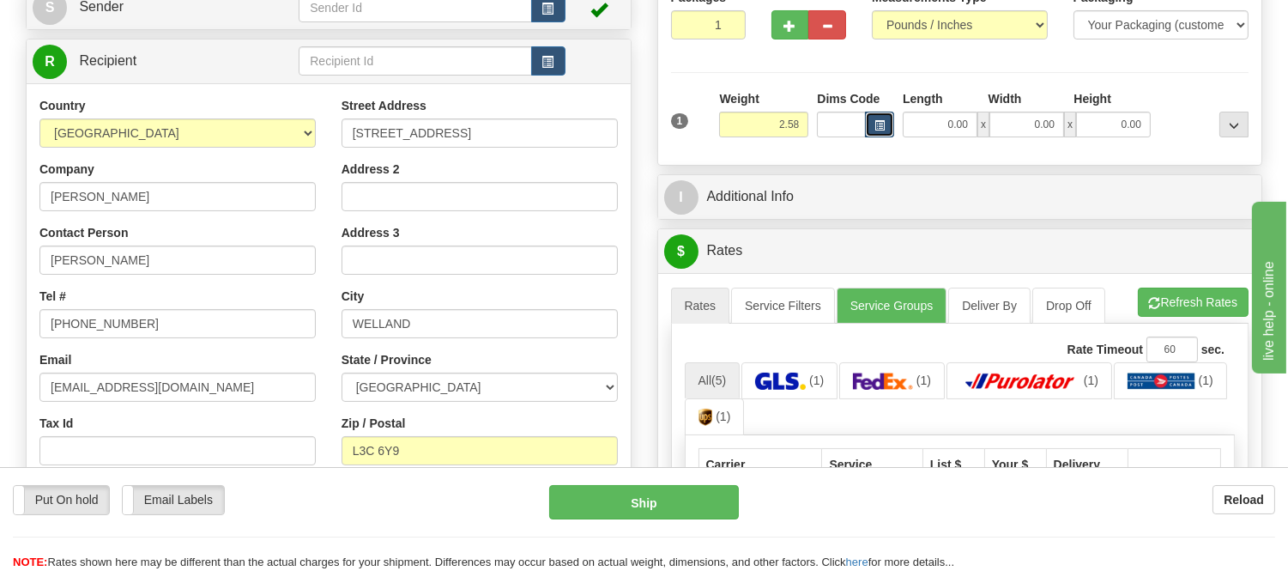
click at [890, 127] on button "button" at bounding box center [879, 125] width 29 height 26
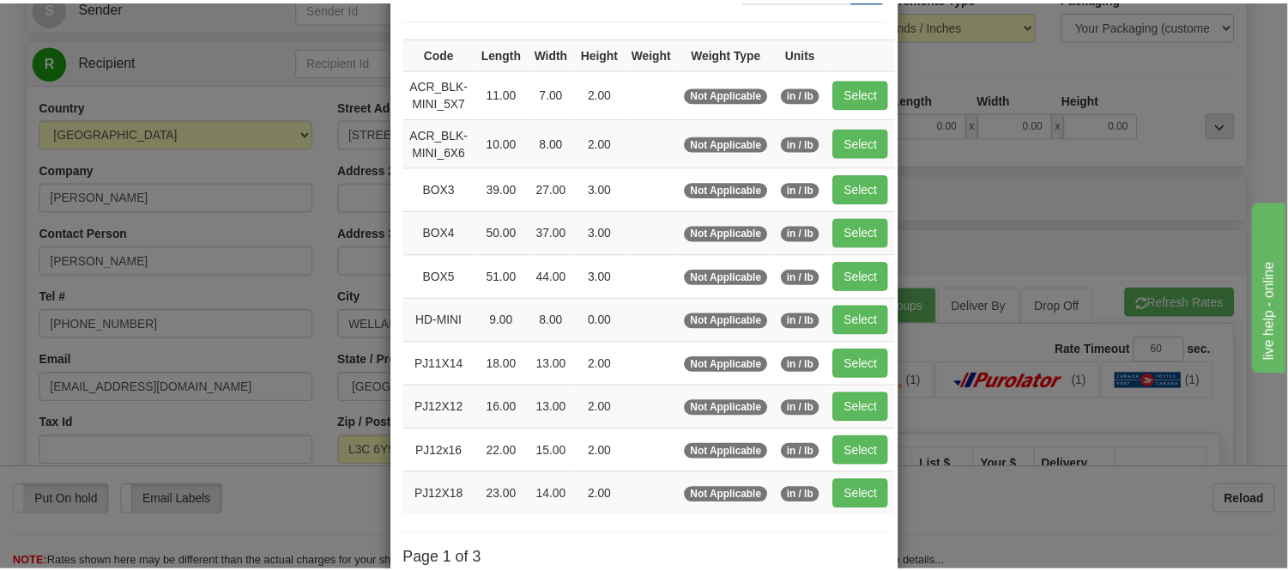
scroll to position [286, 0]
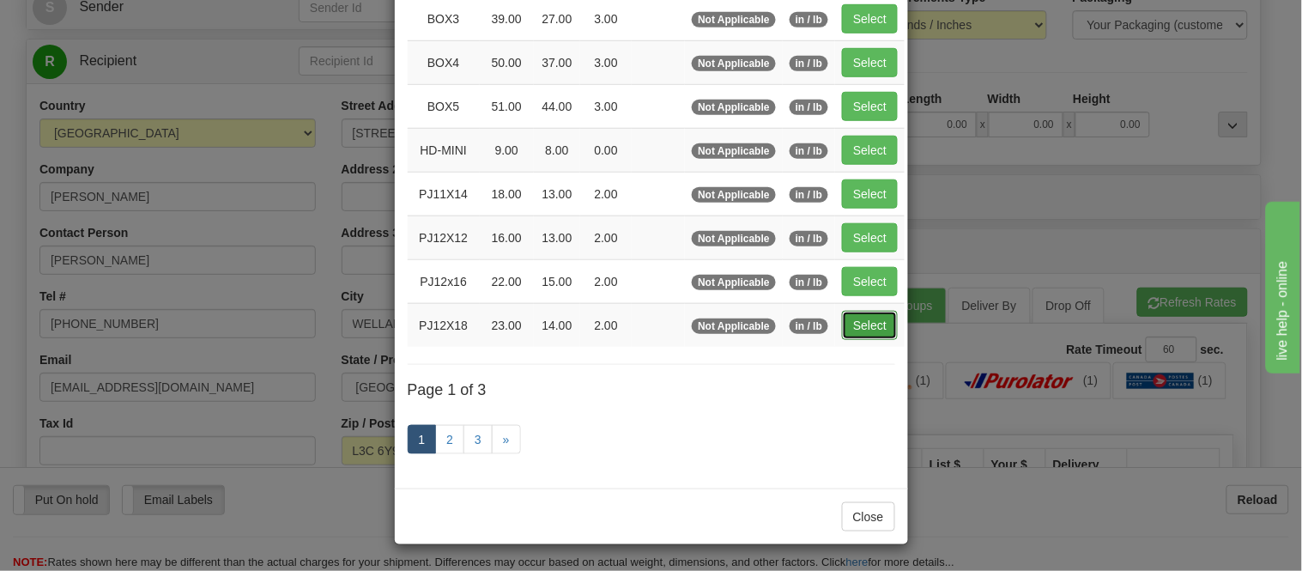
click at [862, 329] on button "Select" at bounding box center [870, 325] width 56 height 29
type input "PJ12X18"
type input "23.00"
type input "14.00"
type input "2.00"
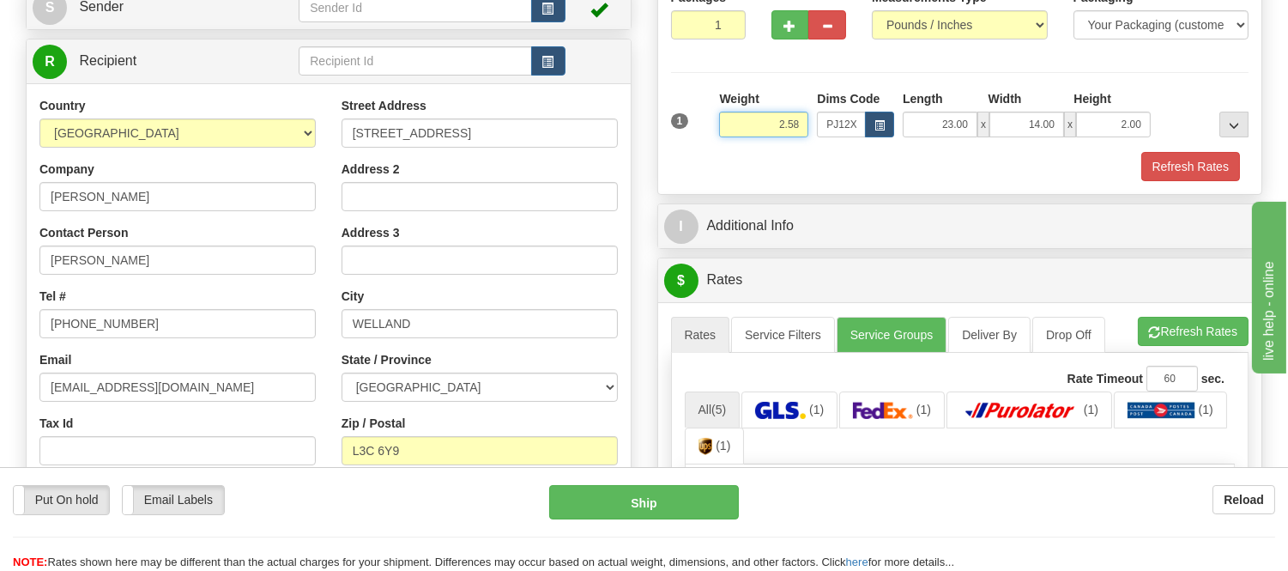
drag, startPoint x: 799, startPoint y: 123, endPoint x: 753, endPoint y: 153, distance: 55.2
click at [753, 153] on div "1 Weight 2.58 Dims Code PJ12X18 Length Width Height x x" at bounding box center [960, 135] width 578 height 91
type input "2"
click button "Delete" at bounding box center [0, 0] width 0 height 0
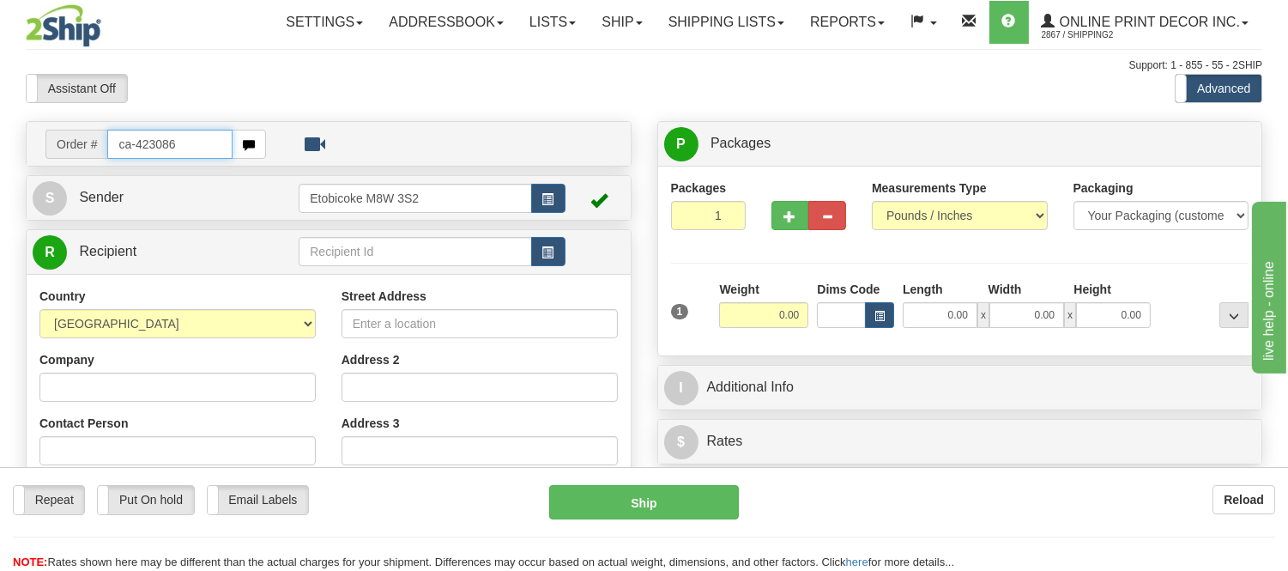
type input "ca-423086"
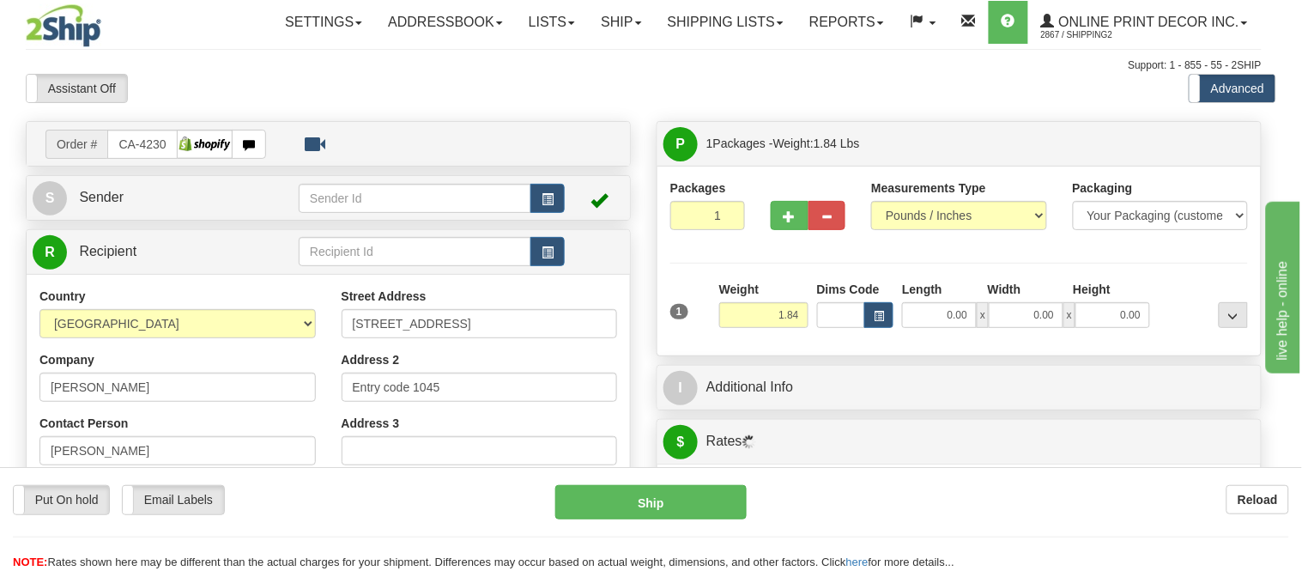
type input "AURORA"
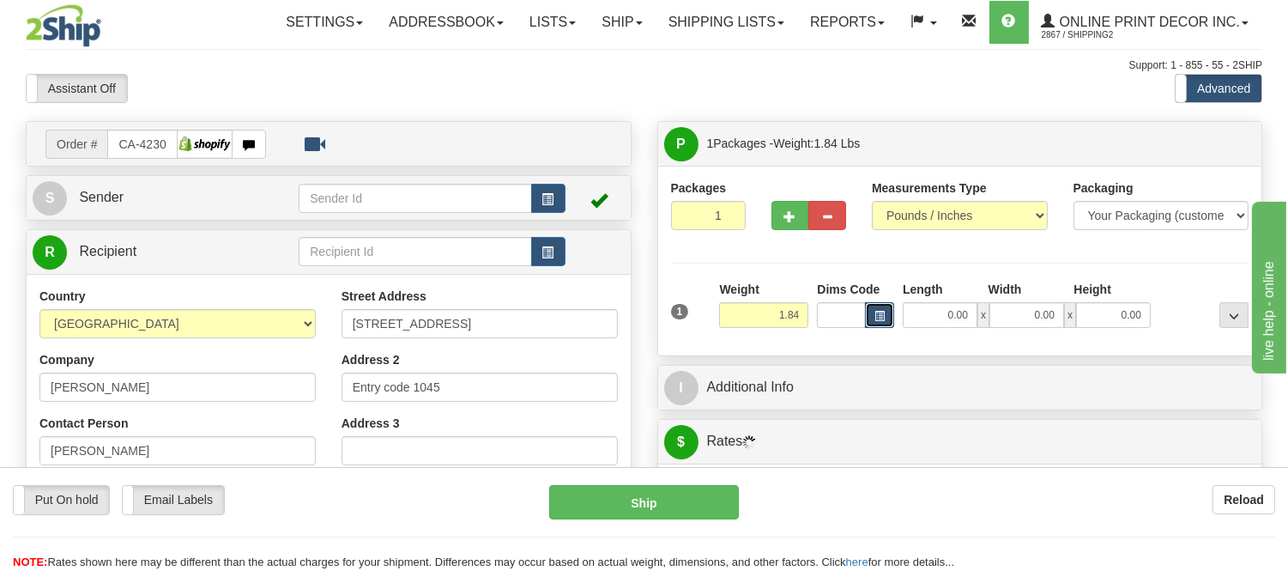
click at [882, 306] on button "button" at bounding box center [879, 315] width 29 height 26
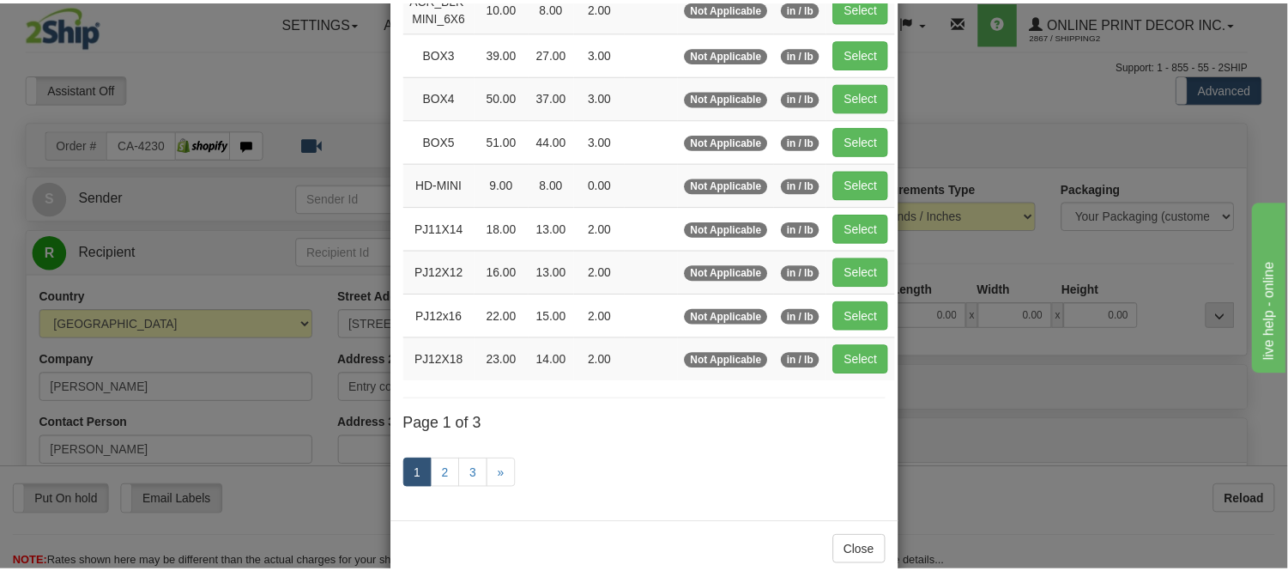
scroll to position [286, 0]
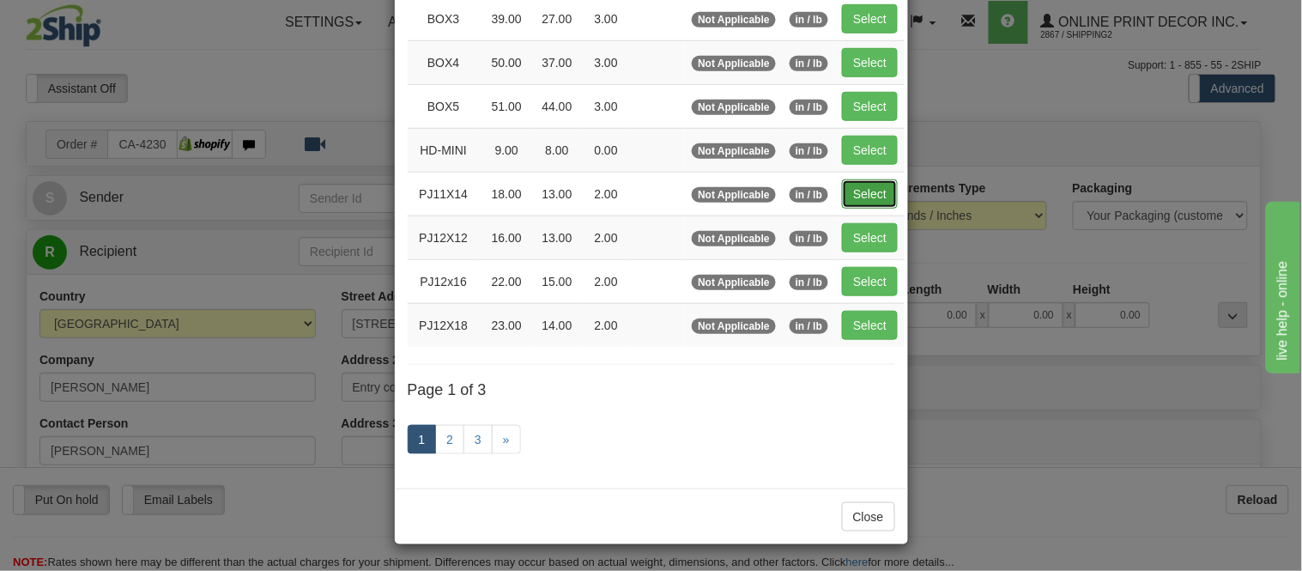
click at [864, 185] on button "Select" at bounding box center [870, 193] width 56 height 29
type input "PJ11X14"
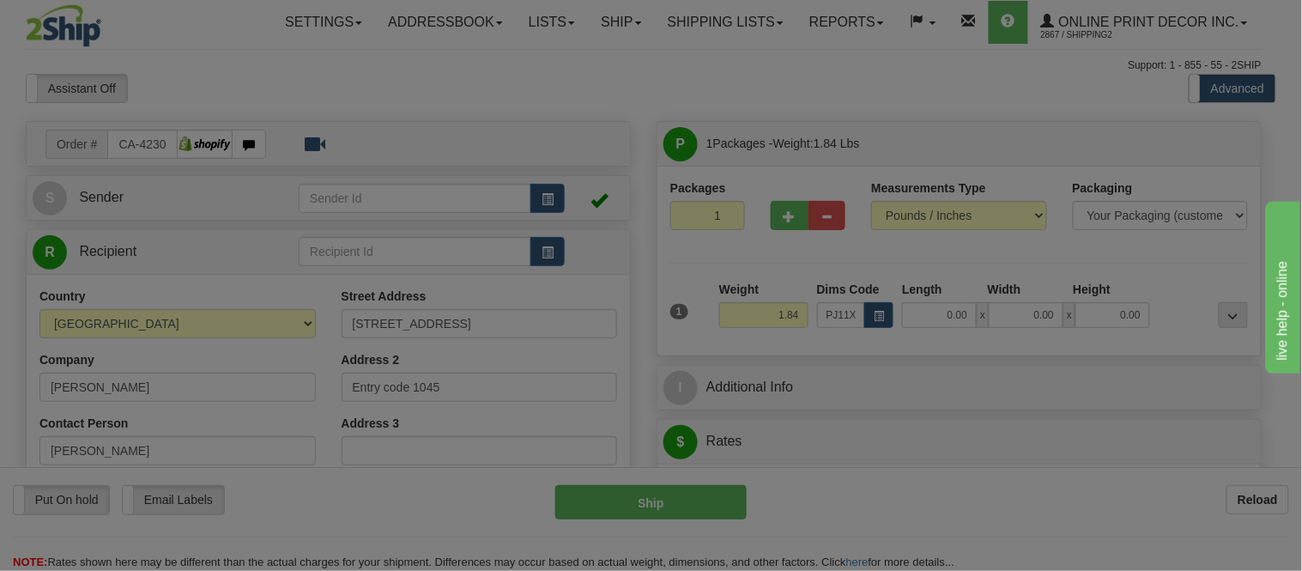
type input "18.00"
type input "13.00"
type input "2.00"
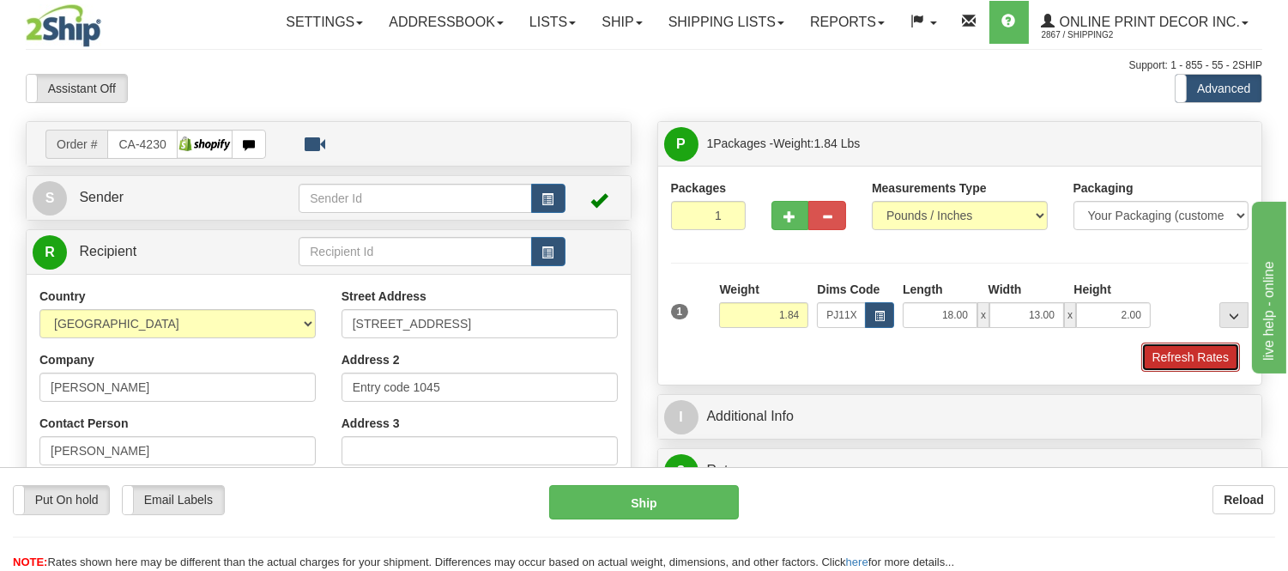
click at [1161, 360] on button "Refresh Rates" at bounding box center [1190, 356] width 99 height 29
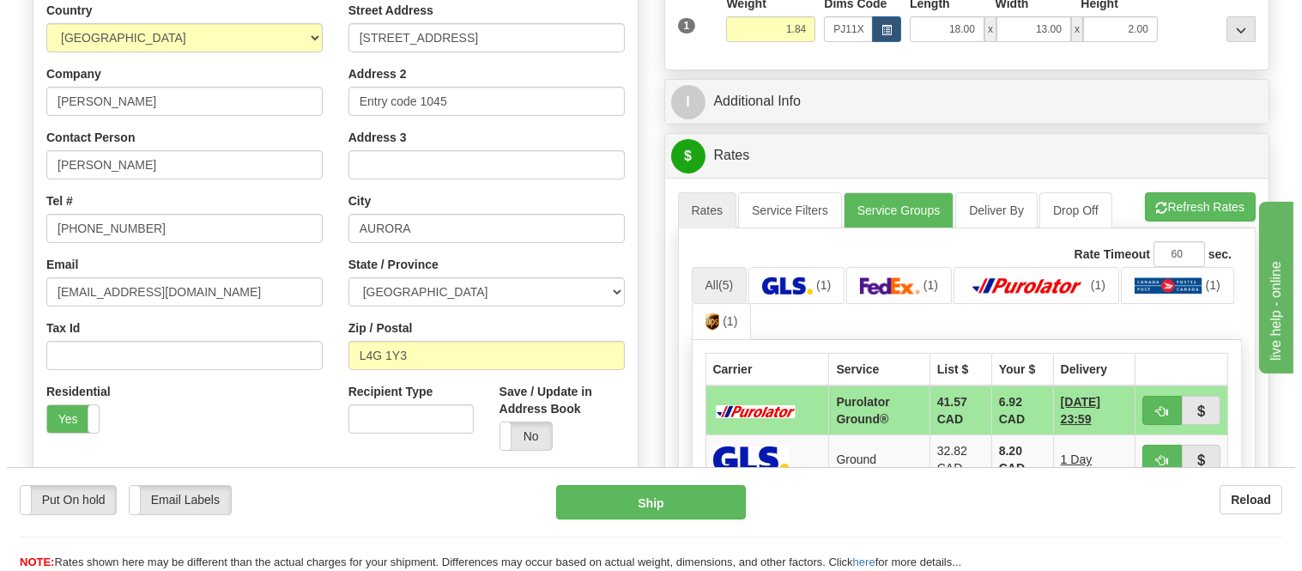
scroll to position [381, 0]
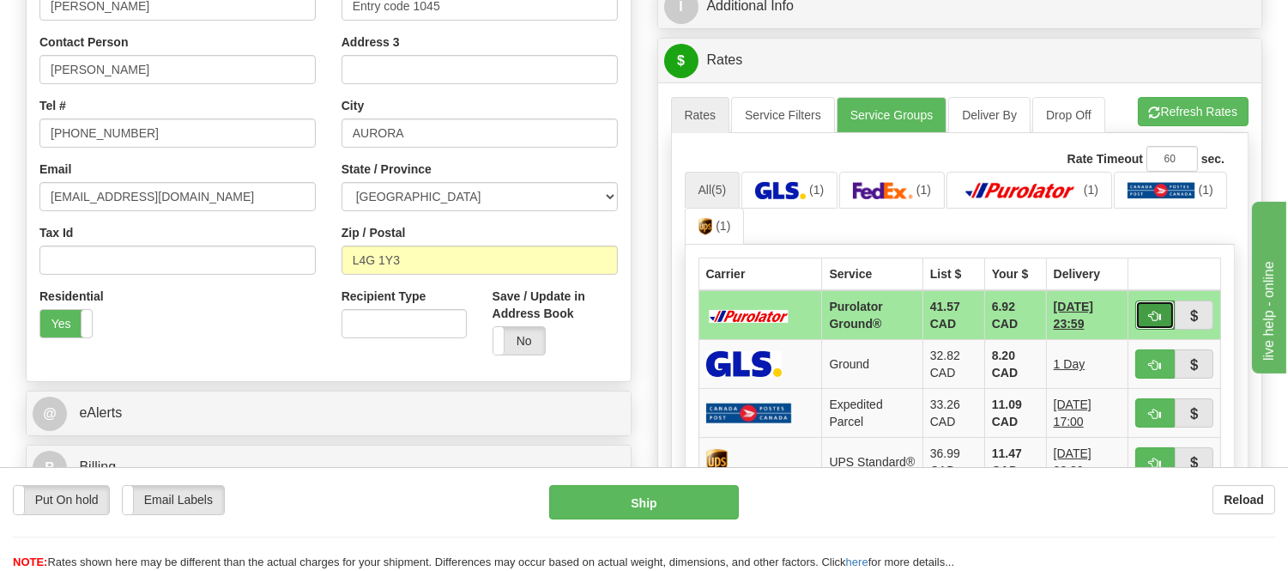
click at [1144, 312] on button "button" at bounding box center [1154, 314] width 39 height 29
type input "260"
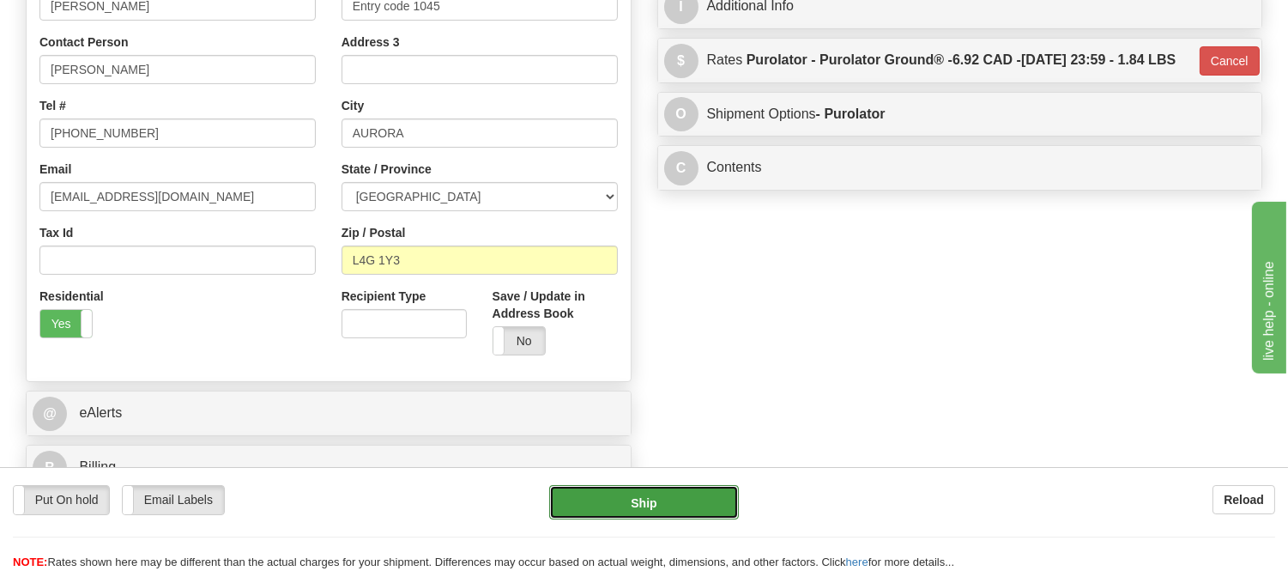
click at [602, 509] on button "Ship" at bounding box center [643, 502] width 189 height 34
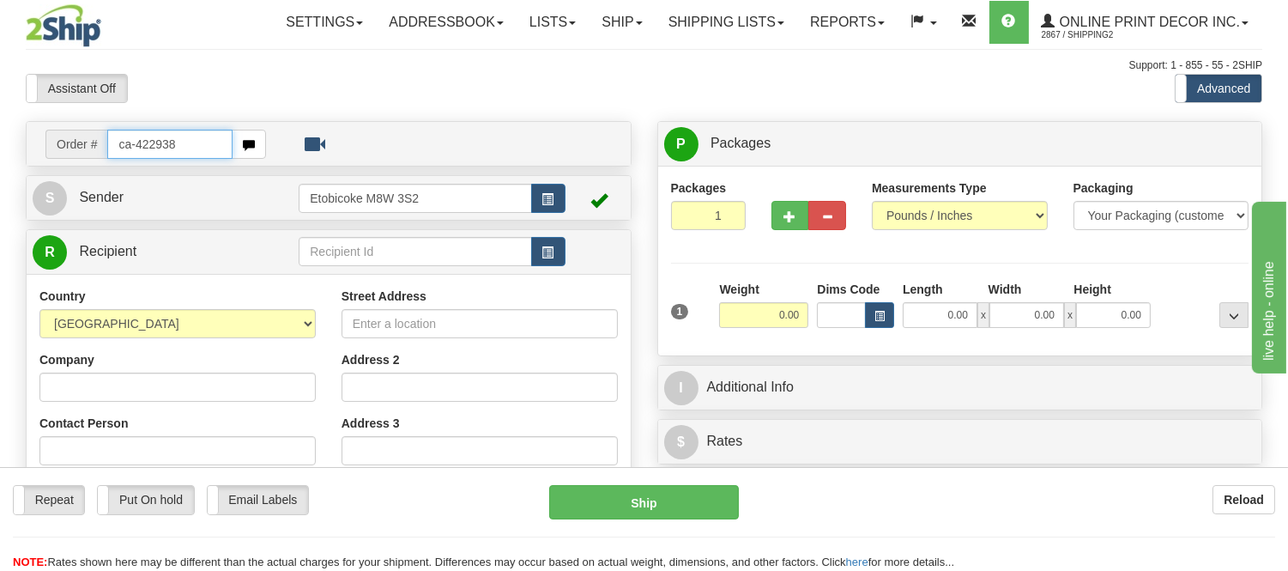
type input "ca-422938"
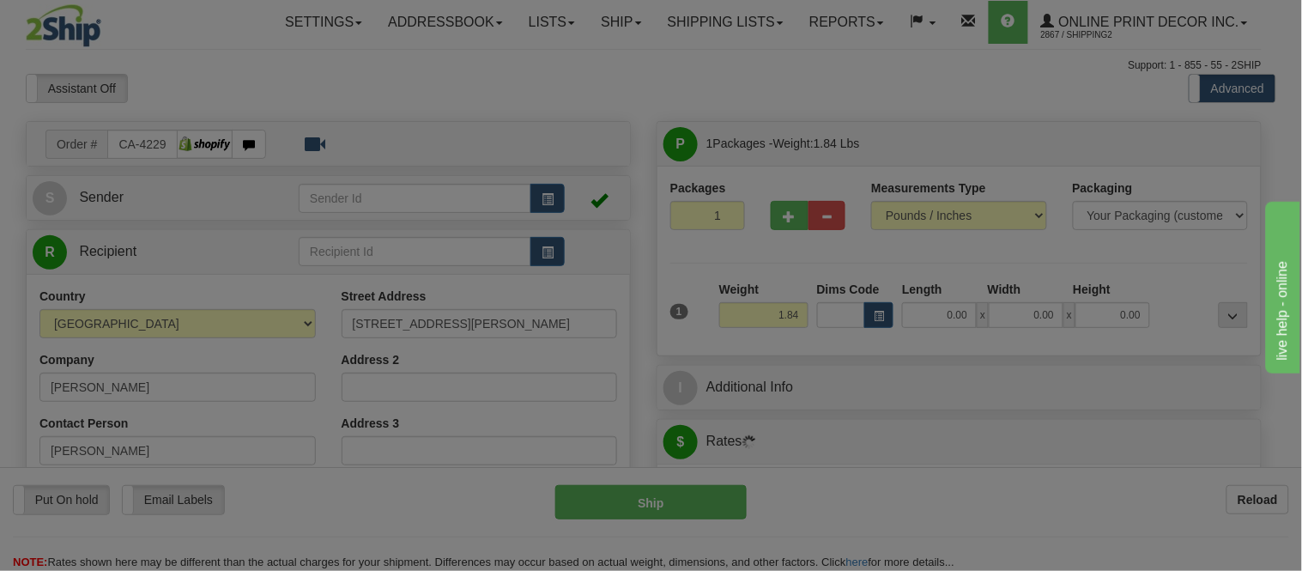
type input "[GEOGRAPHIC_DATA]"
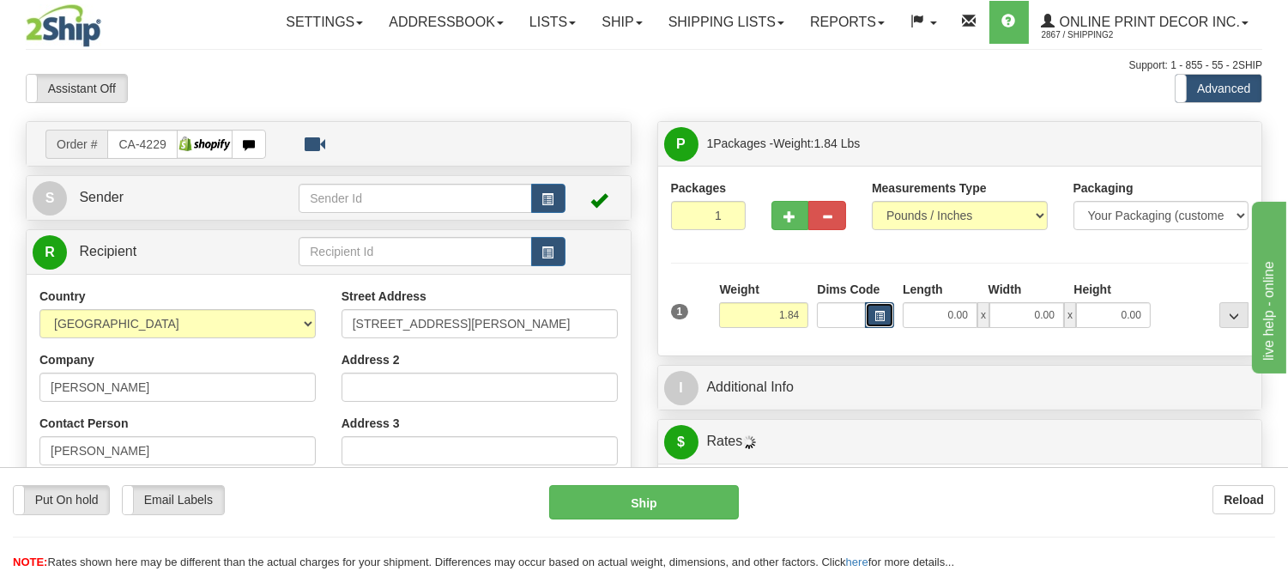
click at [878, 319] on span "button" at bounding box center [879, 316] width 10 height 9
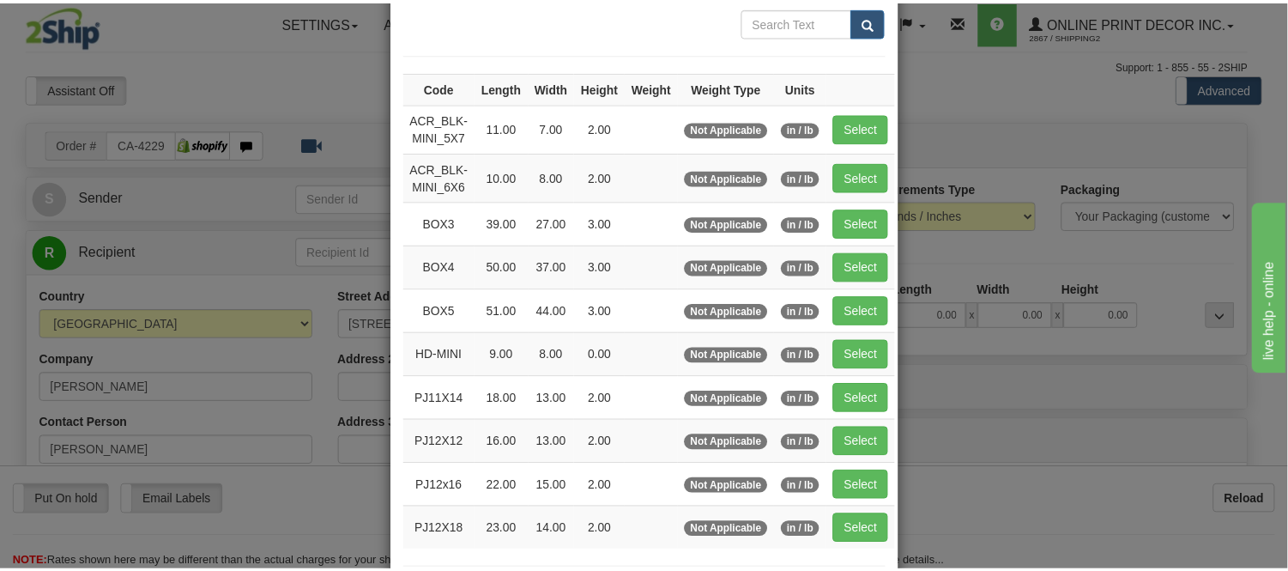
scroll to position [191, 0]
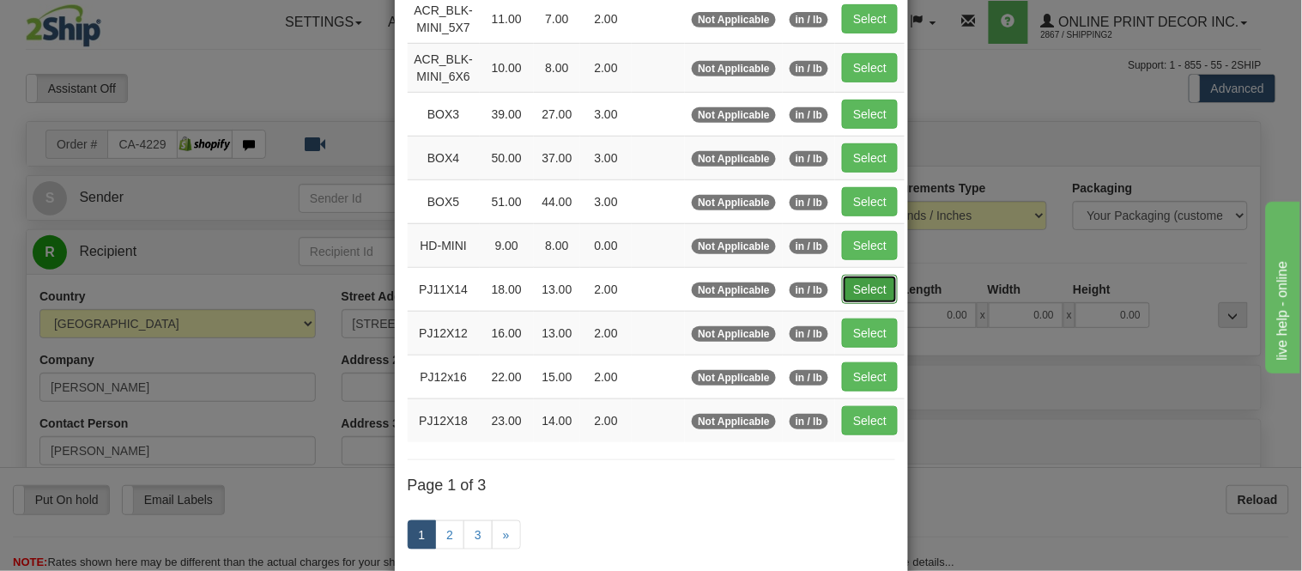
click at [847, 281] on button "Select" at bounding box center [870, 289] width 56 height 29
type input "PJ11X14"
type input "18.00"
type input "13.00"
type input "2.00"
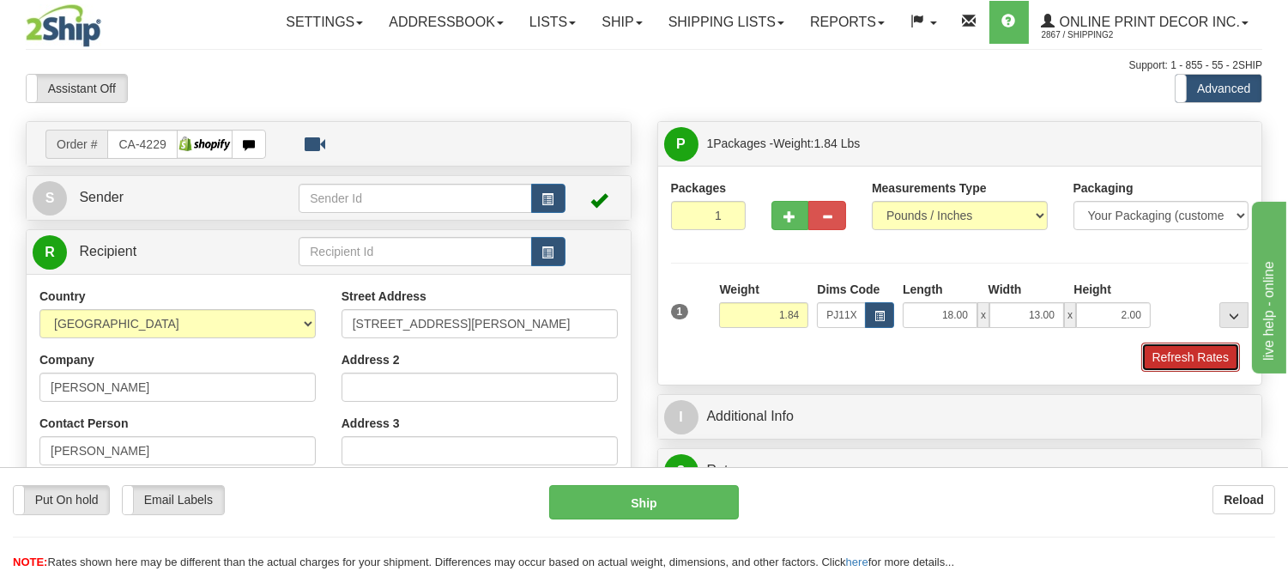
click at [1191, 362] on button "Refresh Rates" at bounding box center [1190, 356] width 99 height 29
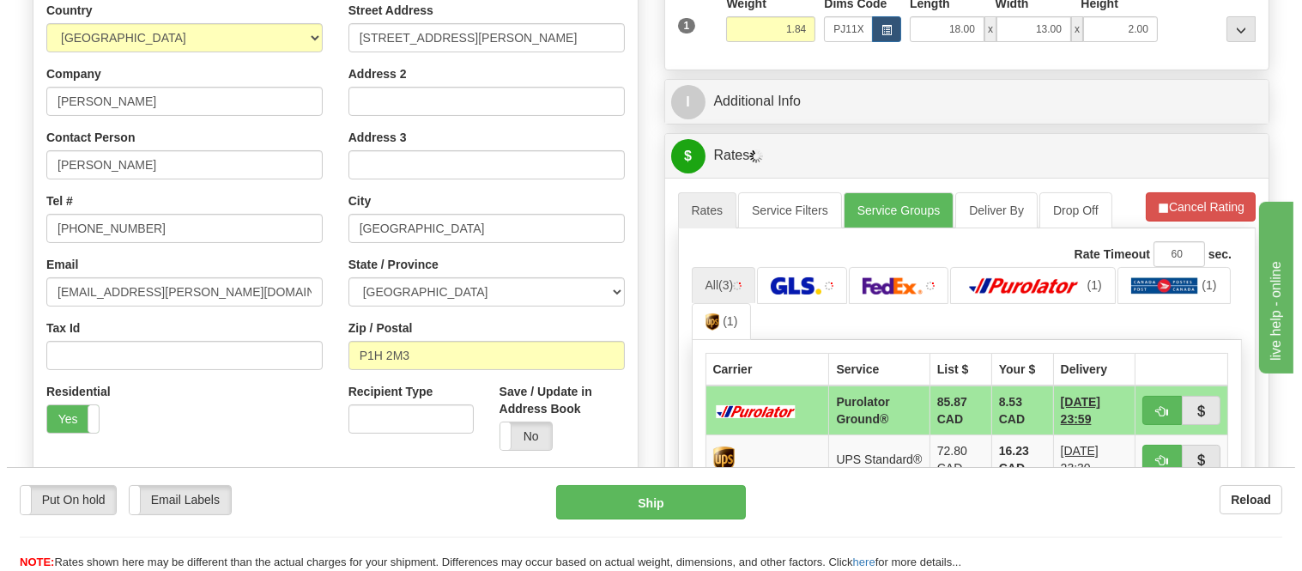
scroll to position [381, 0]
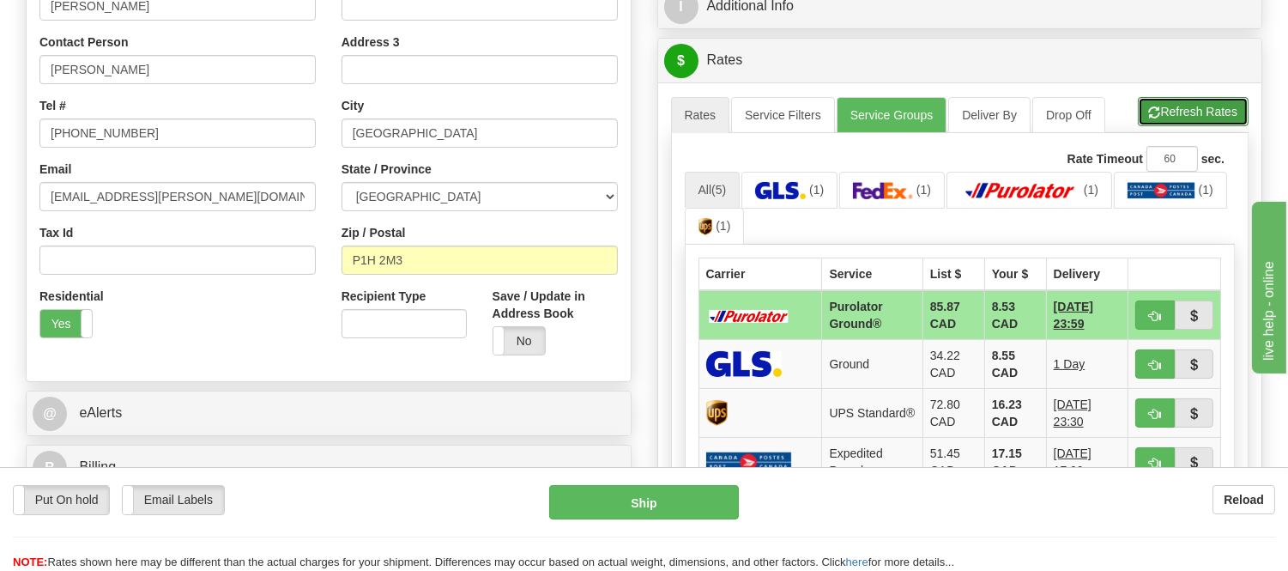
click at [1203, 125] on button "Refresh Rates" at bounding box center [1193, 111] width 111 height 29
click at [1146, 314] on button "button" at bounding box center [1154, 314] width 39 height 29
type input "260"
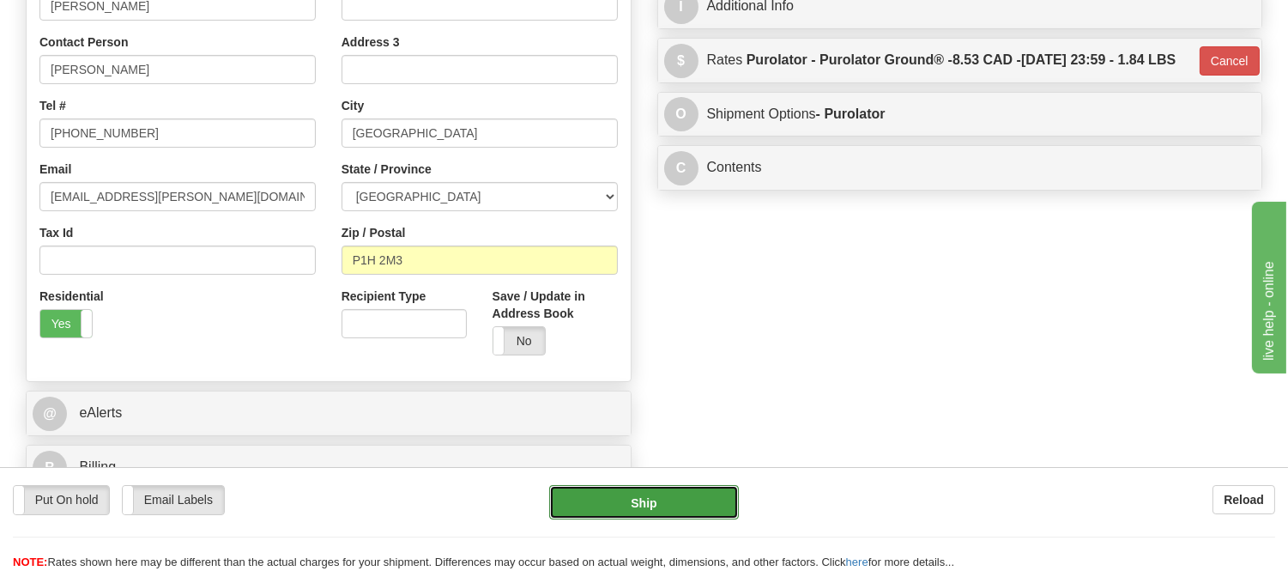
click at [619, 500] on button "Ship" at bounding box center [643, 502] width 189 height 34
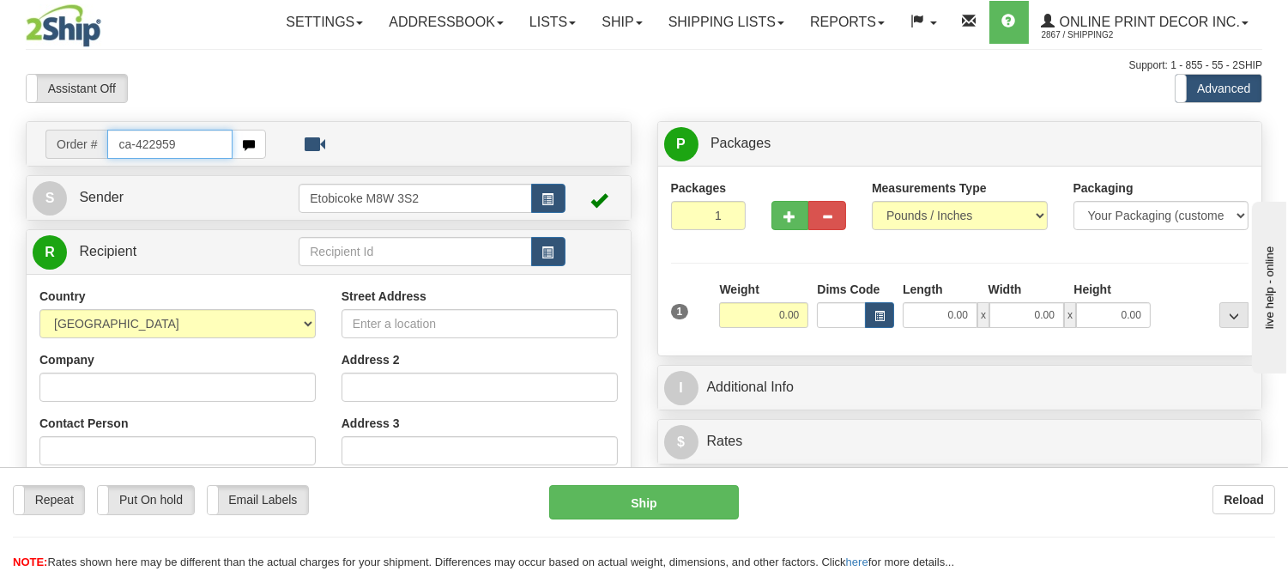
type input "ca-422959"
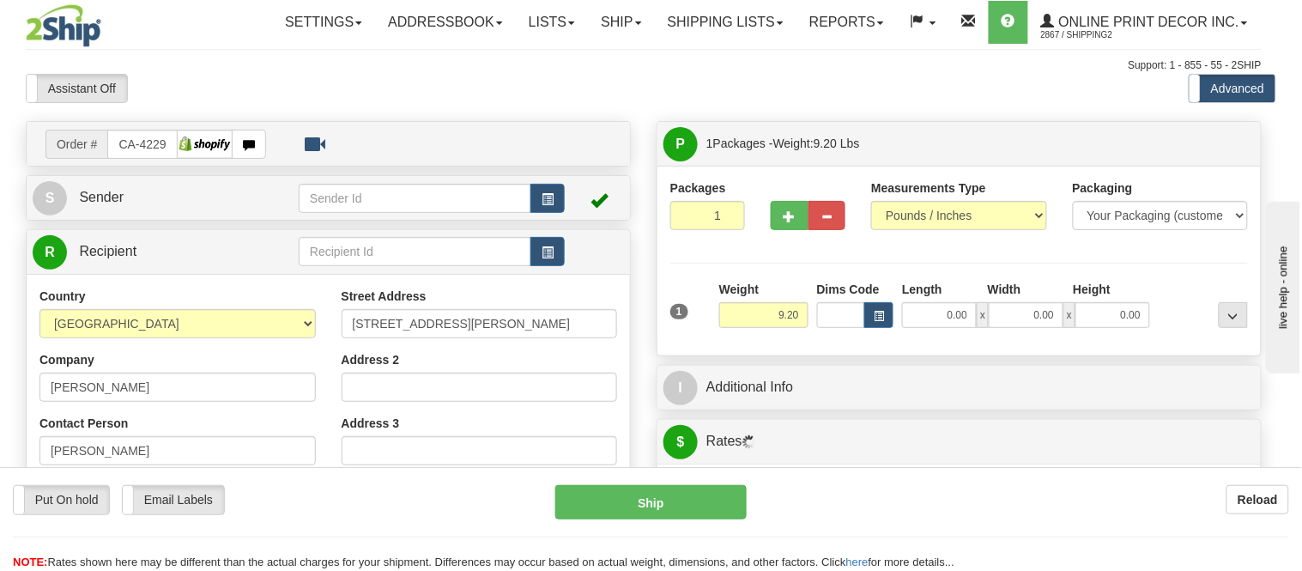
type input "[PERSON_NAME]"
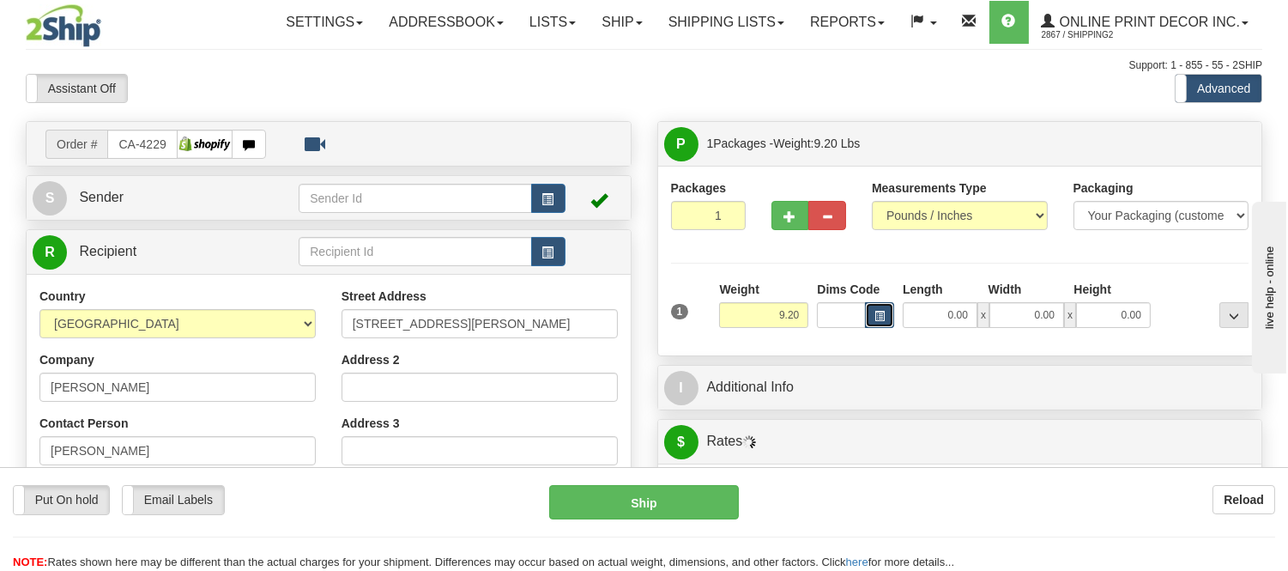
click at [878, 324] on button "button" at bounding box center [879, 315] width 29 height 26
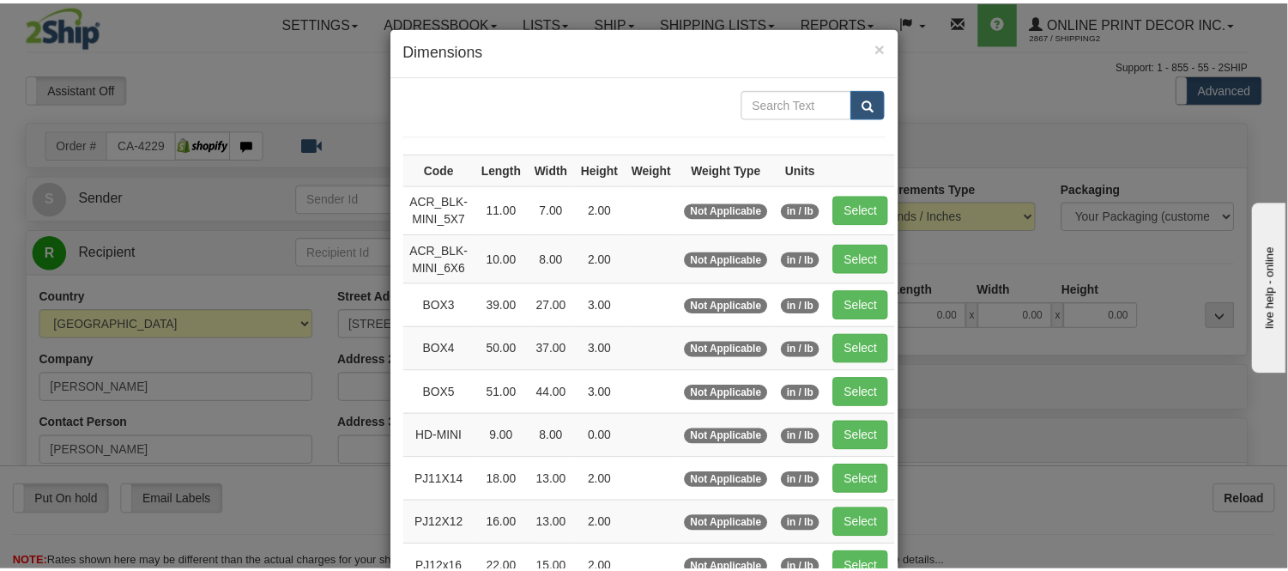
scroll to position [191, 0]
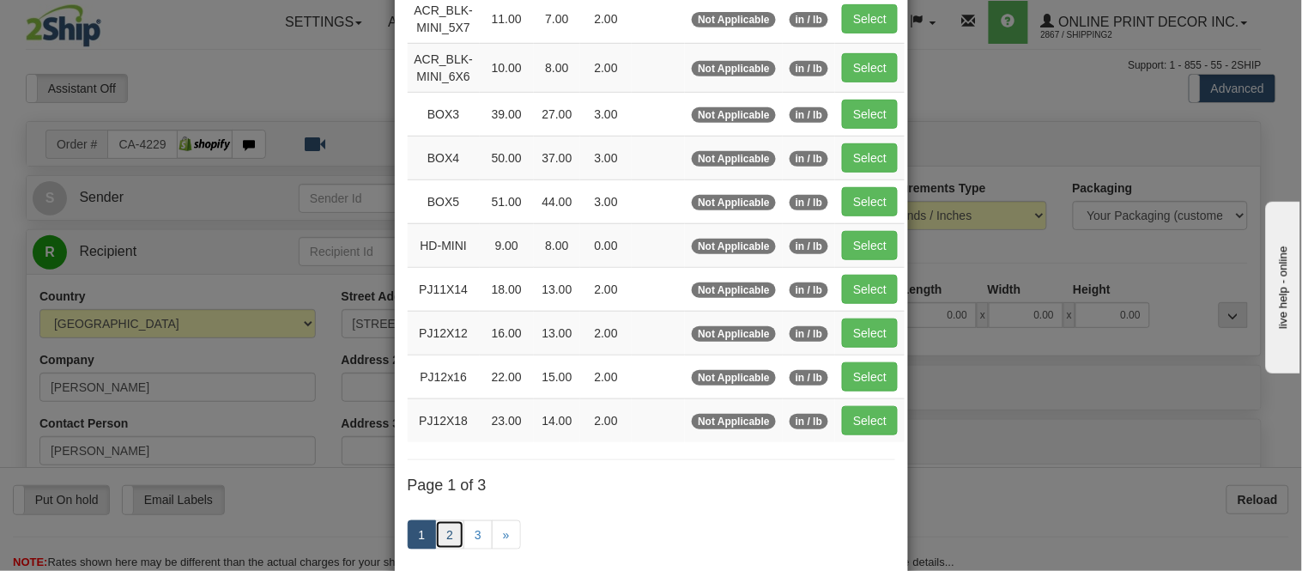
click at [450, 527] on link "2" at bounding box center [449, 534] width 29 height 29
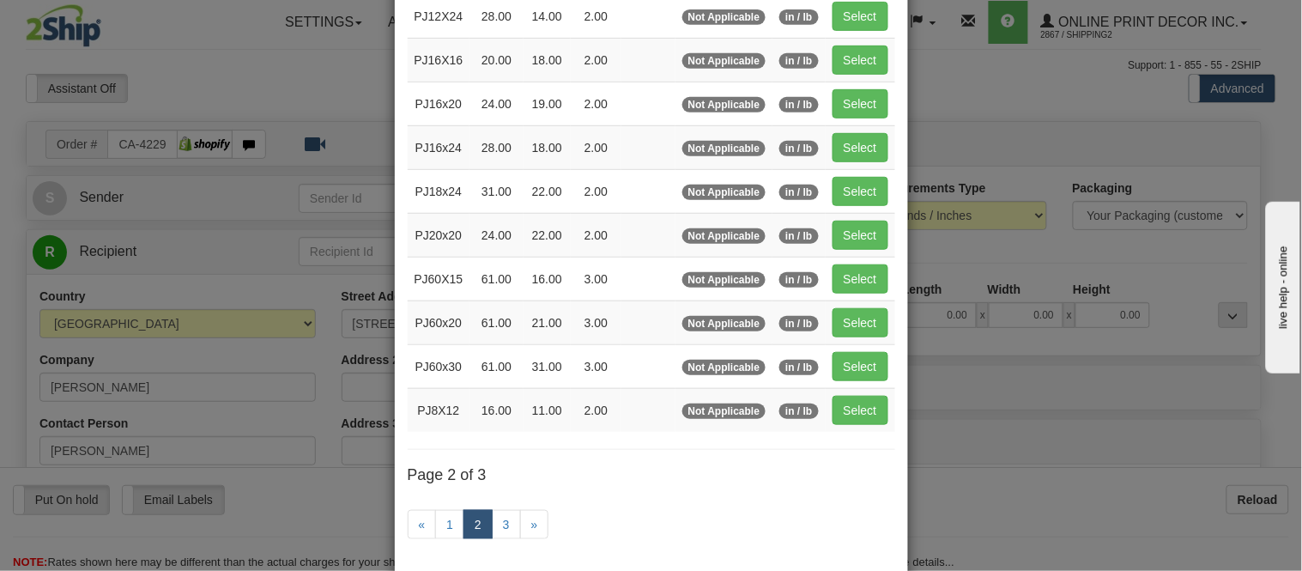
click at [886, 149] on td "Select" at bounding box center [861, 147] width 70 height 44
click at [861, 146] on button "Select" at bounding box center [860, 147] width 56 height 29
type input "PJ16x24"
type input "28.00"
type input "18.00"
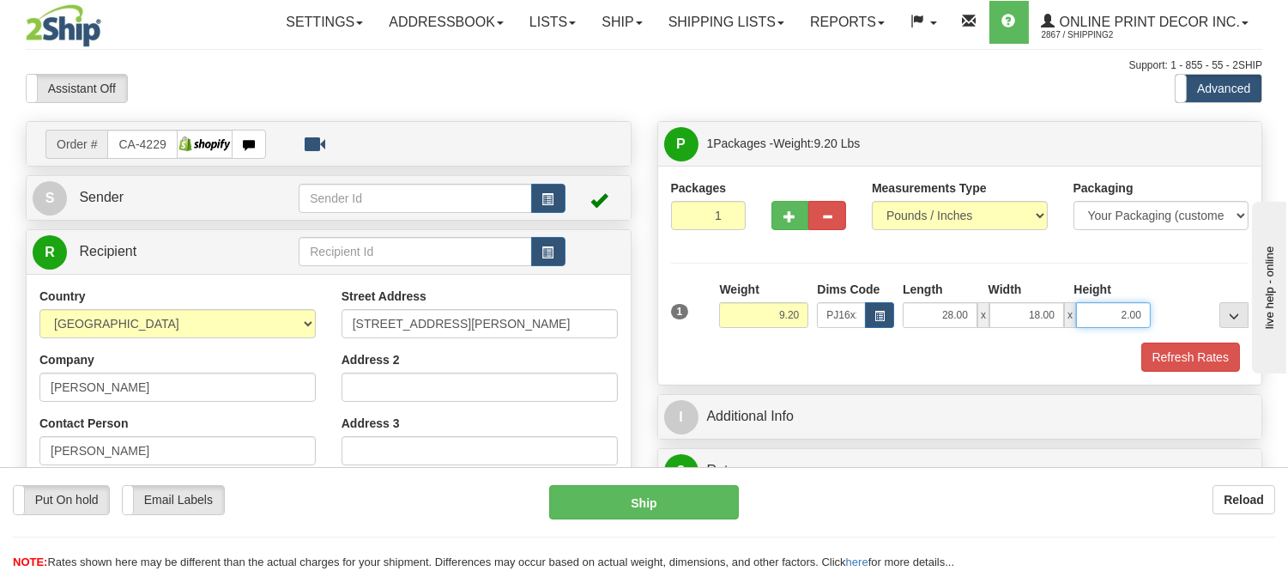
drag, startPoint x: 1146, startPoint y: 312, endPoint x: 1088, endPoint y: 315, distance: 58.5
click at [1088, 315] on input "2.00" at bounding box center [1113, 315] width 75 height 26
click button "Delete" at bounding box center [0, 0] width 0 height 0
type input "4.00"
drag, startPoint x: 803, startPoint y: 316, endPoint x: 725, endPoint y: 340, distance: 81.7
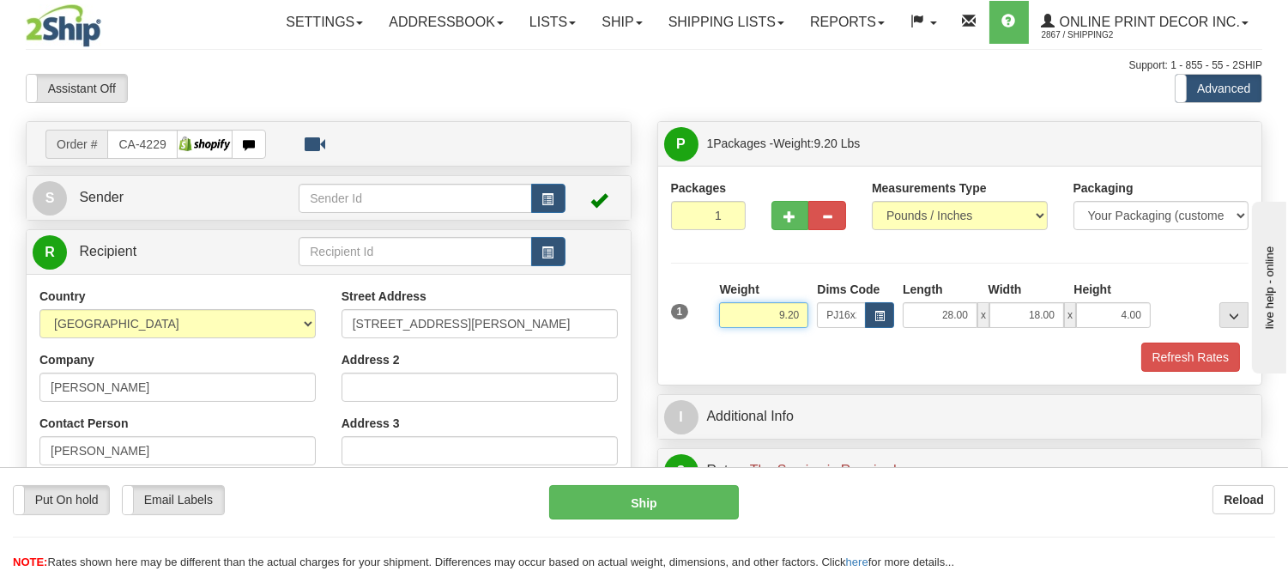
click at [725, 340] on div "Weight 9.20" at bounding box center [764, 311] width 98 height 60
type input "10.00"
click at [1219, 350] on button "Refresh Rates" at bounding box center [1190, 356] width 99 height 29
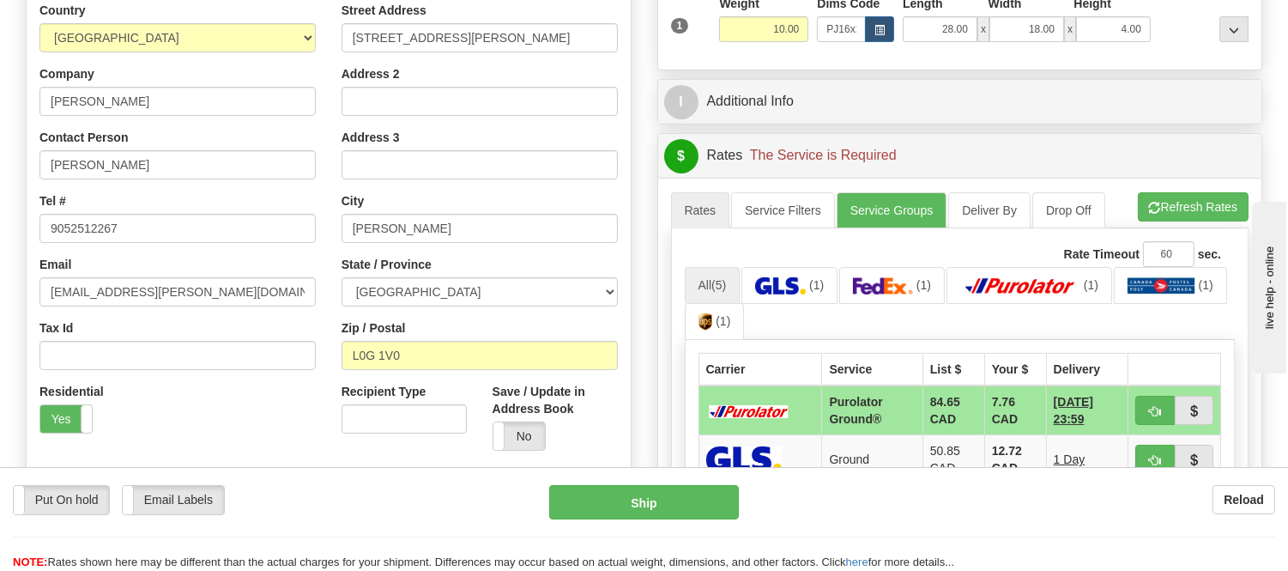
scroll to position [381, 0]
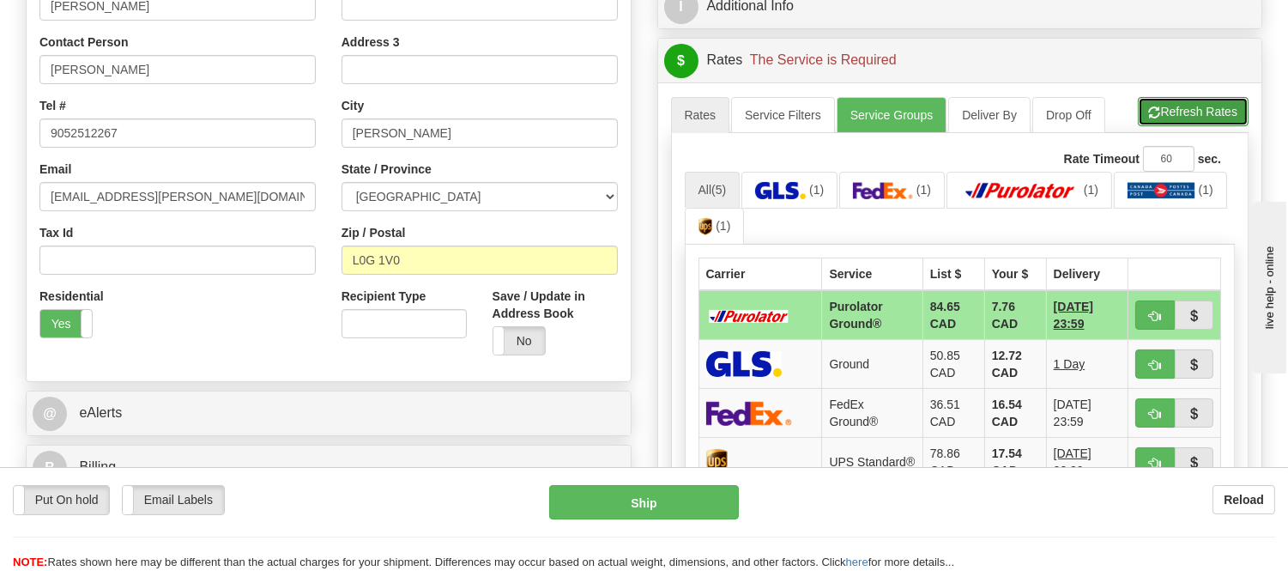
click at [1188, 106] on button "Refresh Rates" at bounding box center [1193, 111] width 111 height 29
click at [1153, 311] on span "button" at bounding box center [1155, 316] width 12 height 11
type input "260"
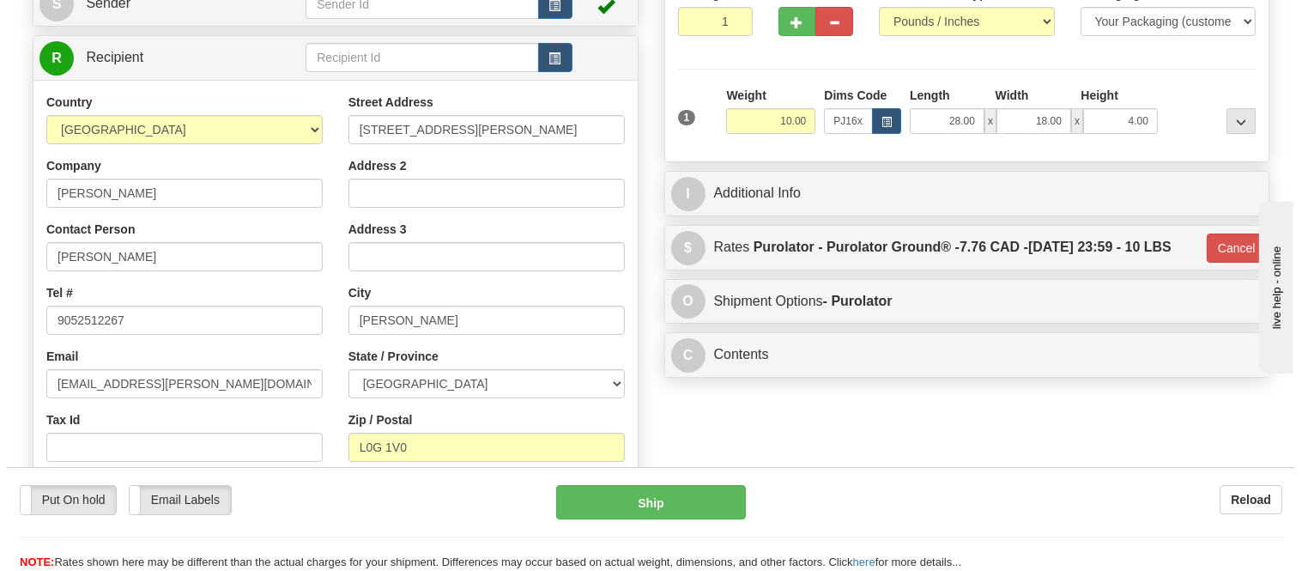
scroll to position [0, 0]
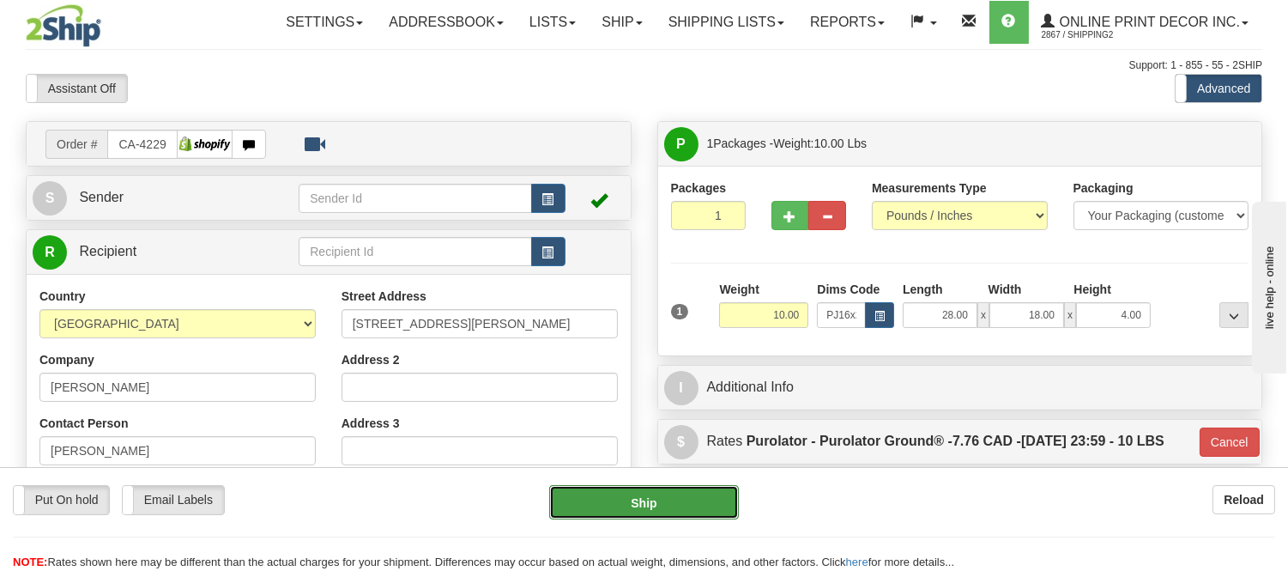
click at [710, 494] on button "Ship" at bounding box center [643, 502] width 189 height 34
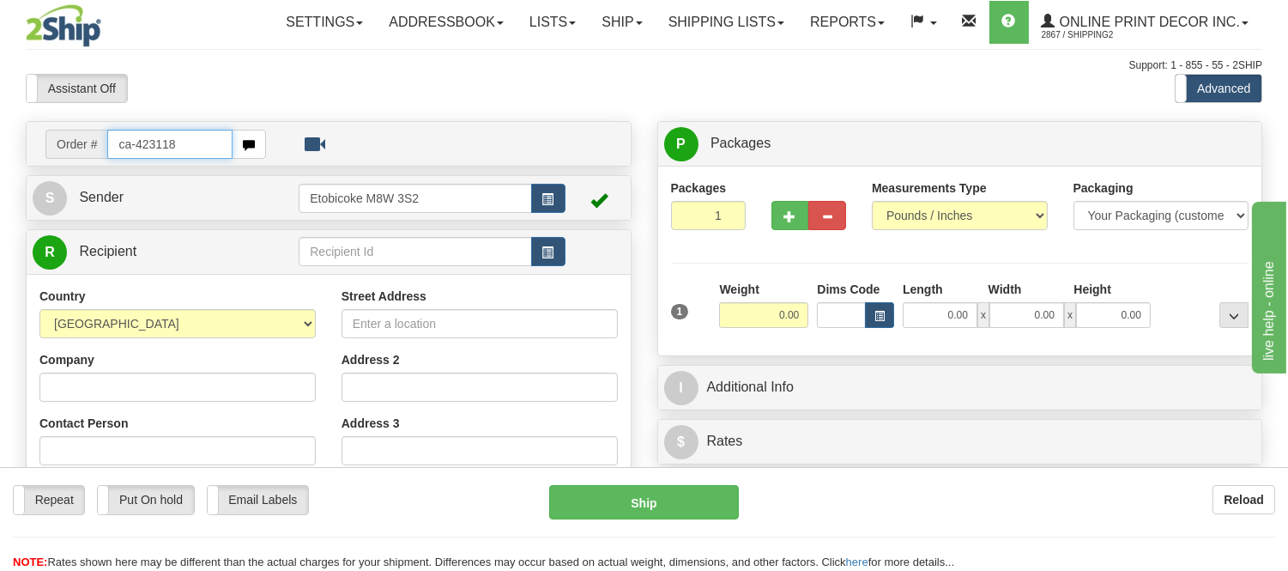
type input "ca-423118"
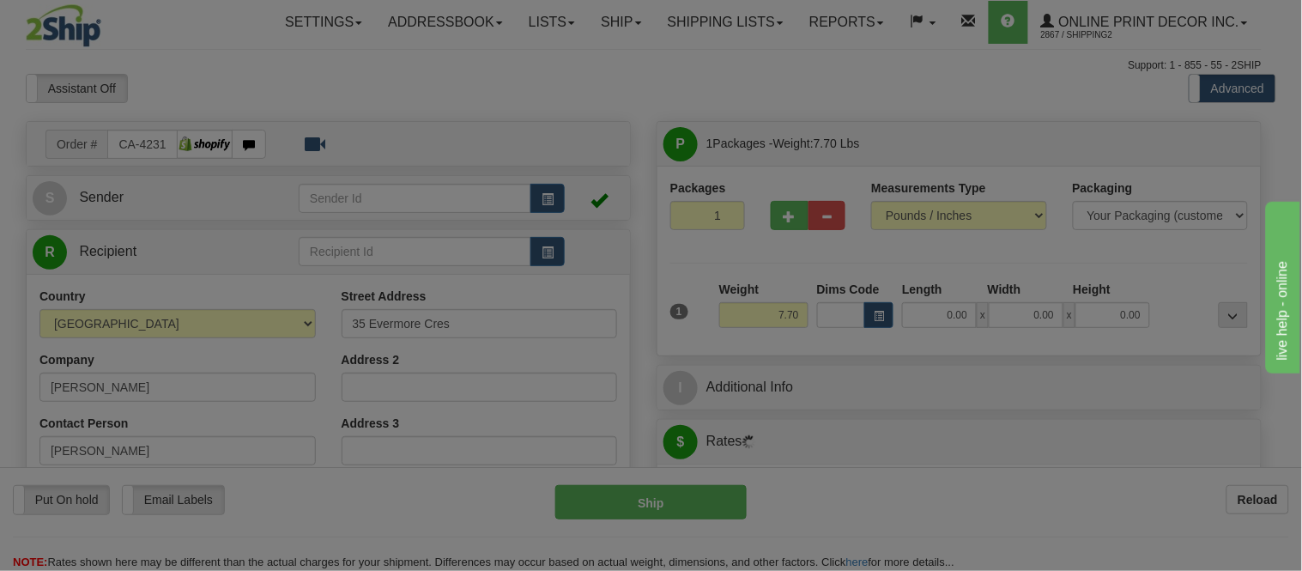
type input "ST. [PERSON_NAME]"
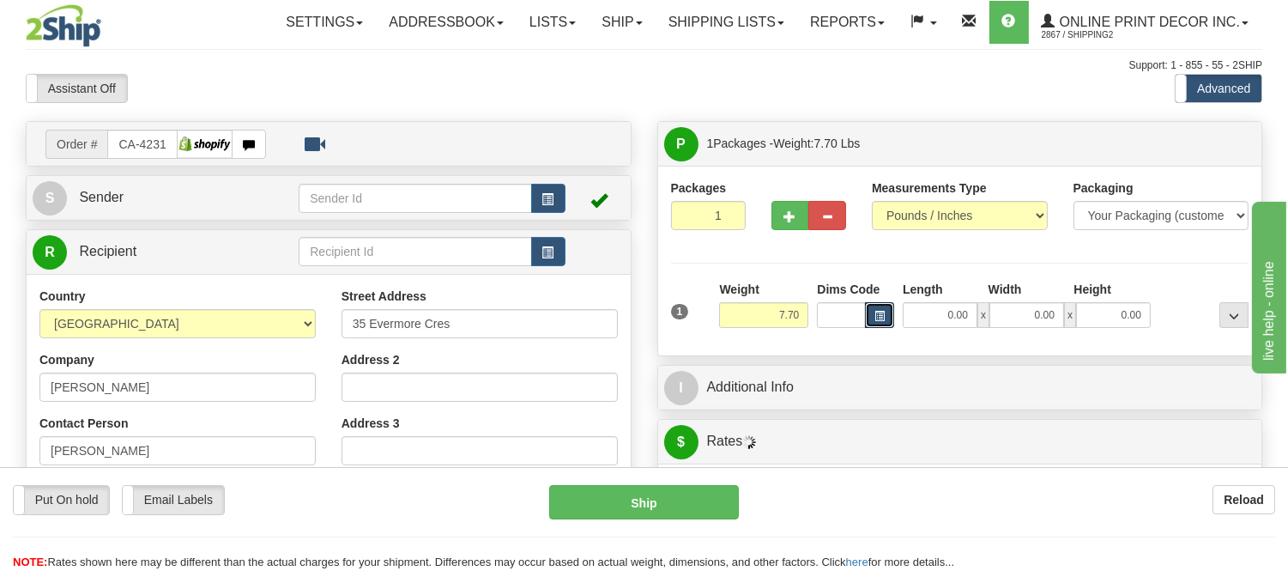
click at [873, 314] on button "button" at bounding box center [879, 315] width 29 height 26
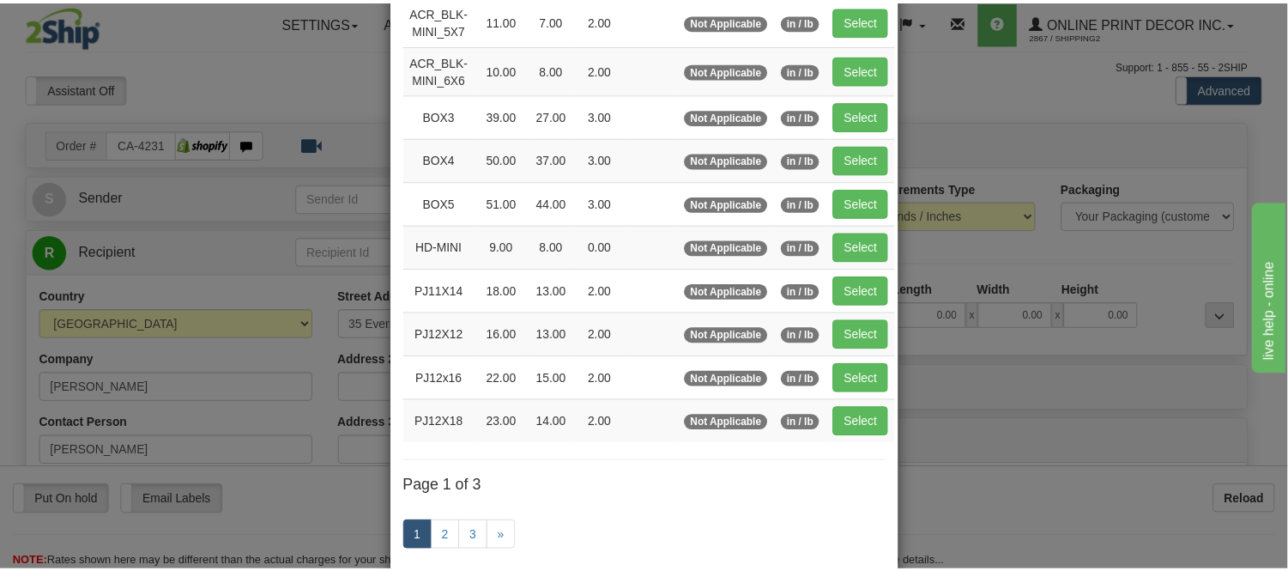
scroll to position [191, 0]
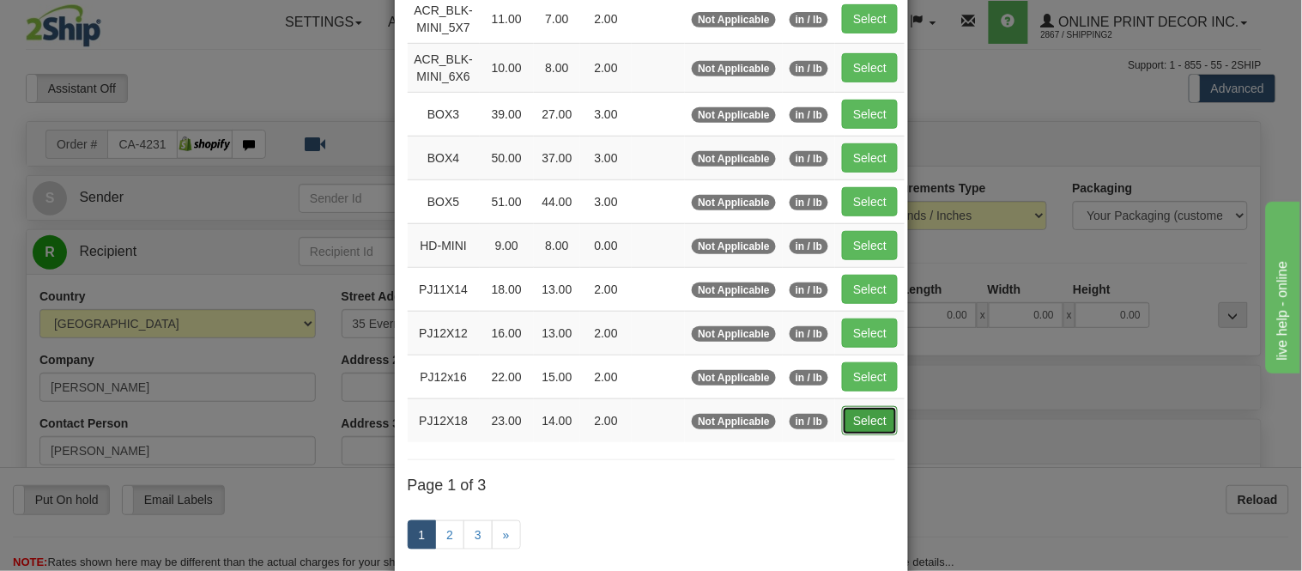
click at [846, 429] on button "Select" at bounding box center [870, 420] width 56 height 29
type input "PJ12X18"
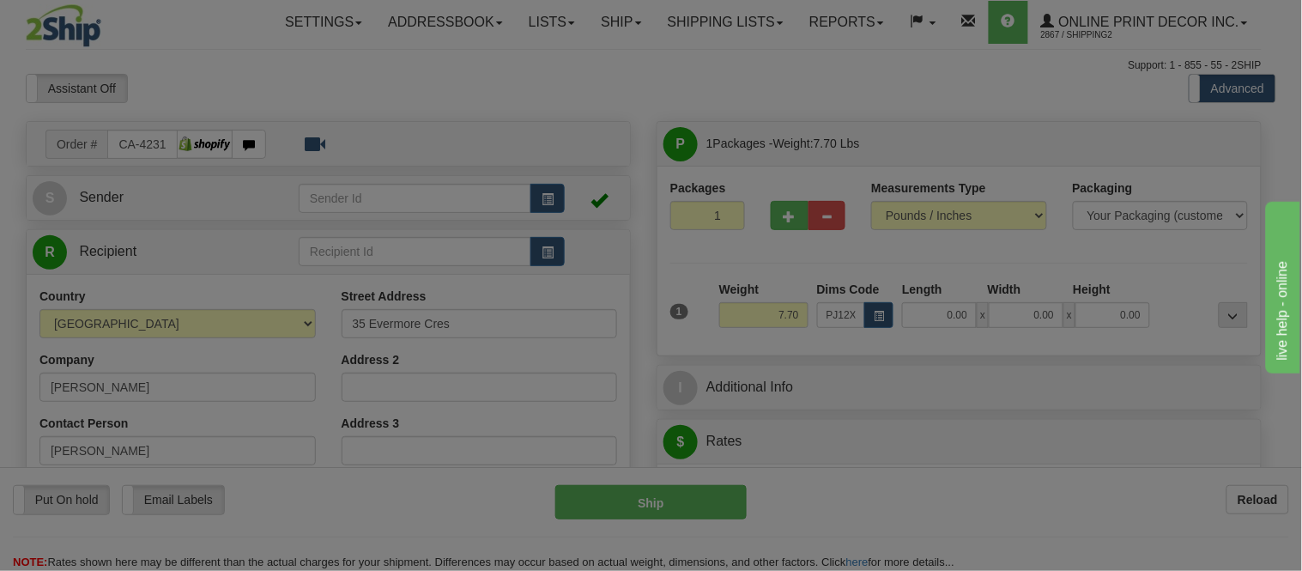
type input "23.00"
type input "14.00"
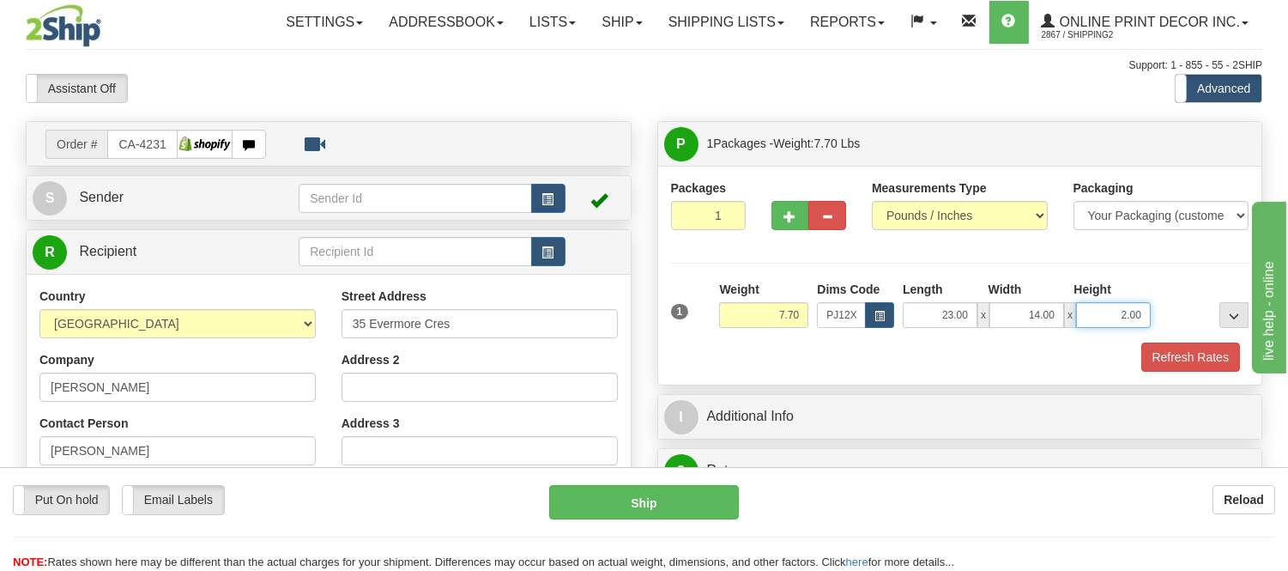
drag, startPoint x: 1147, startPoint y: 312, endPoint x: 1084, endPoint y: 348, distance: 73.0
click at [1084, 348] on div "1 Weight 7.70 Dims Code PJ12X18 Length Width Height x x" at bounding box center [960, 326] width 578 height 91
click button "Delete" at bounding box center [0, 0] width 0 height 0
type input "6.00"
click at [1179, 363] on button "Refresh Rates" at bounding box center [1190, 356] width 99 height 29
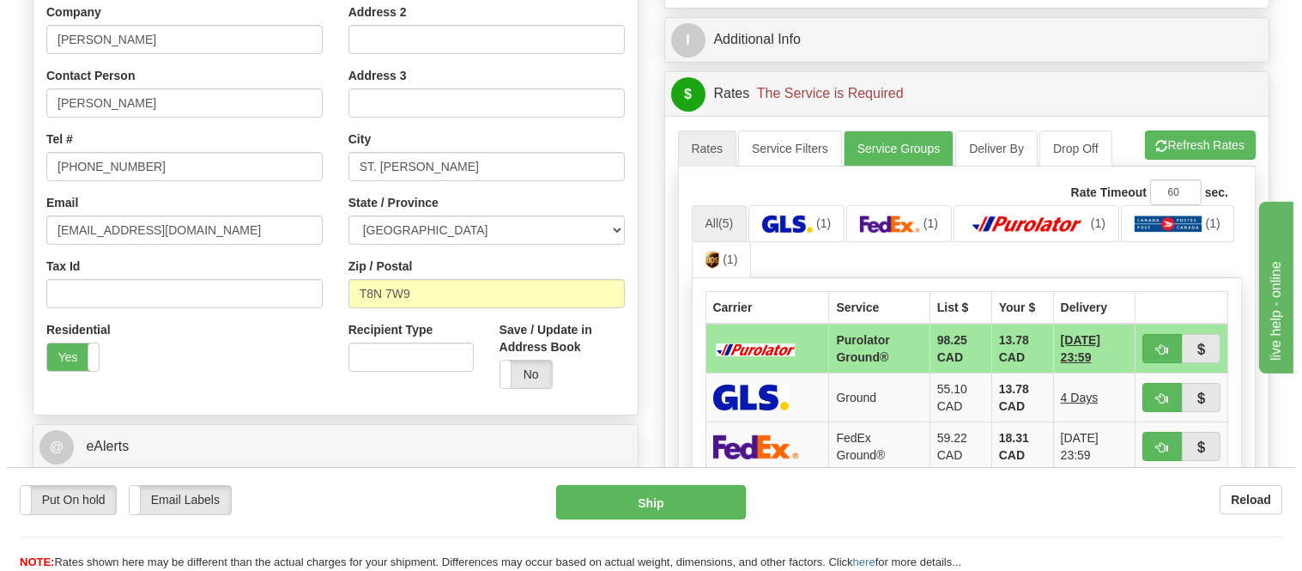
scroll to position [381, 0]
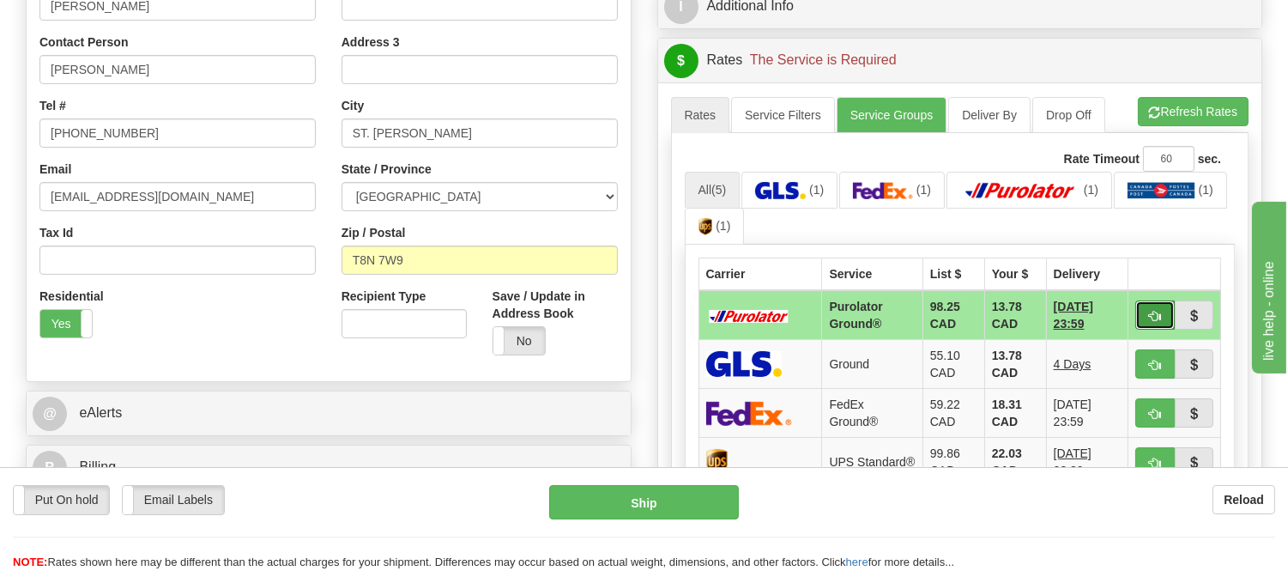
click at [1146, 309] on button "button" at bounding box center [1154, 314] width 39 height 29
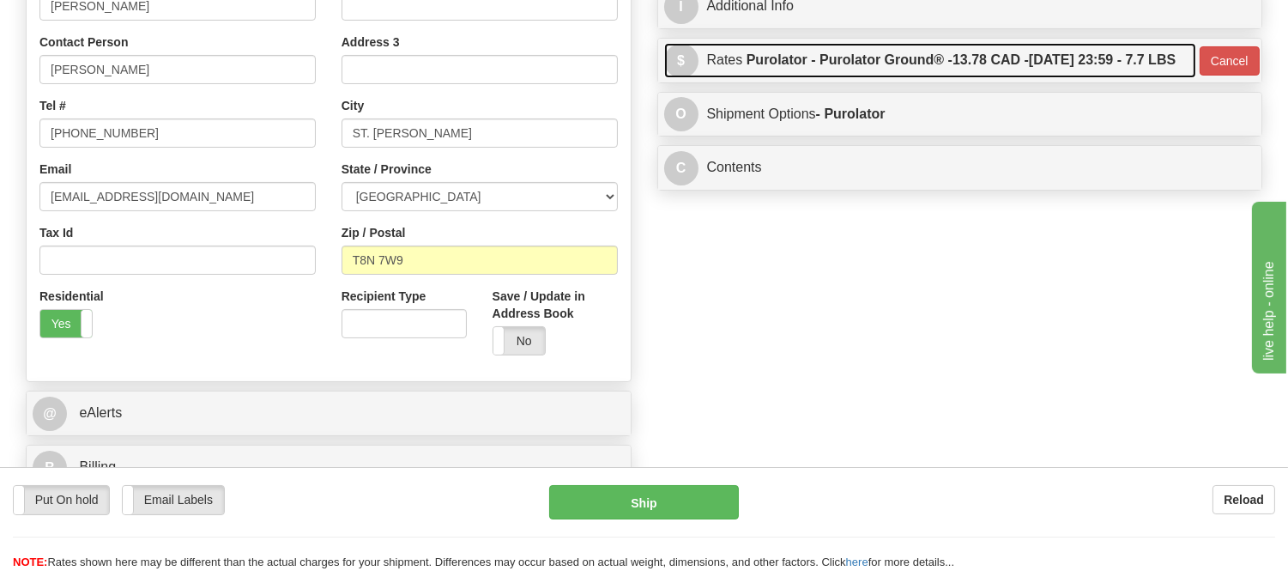
click at [1071, 77] on label "Purolator - Purolator Ground® - 13.78 CAD - [DATE] 23:59 - 7.7 LBS" at bounding box center [961, 60] width 429 height 34
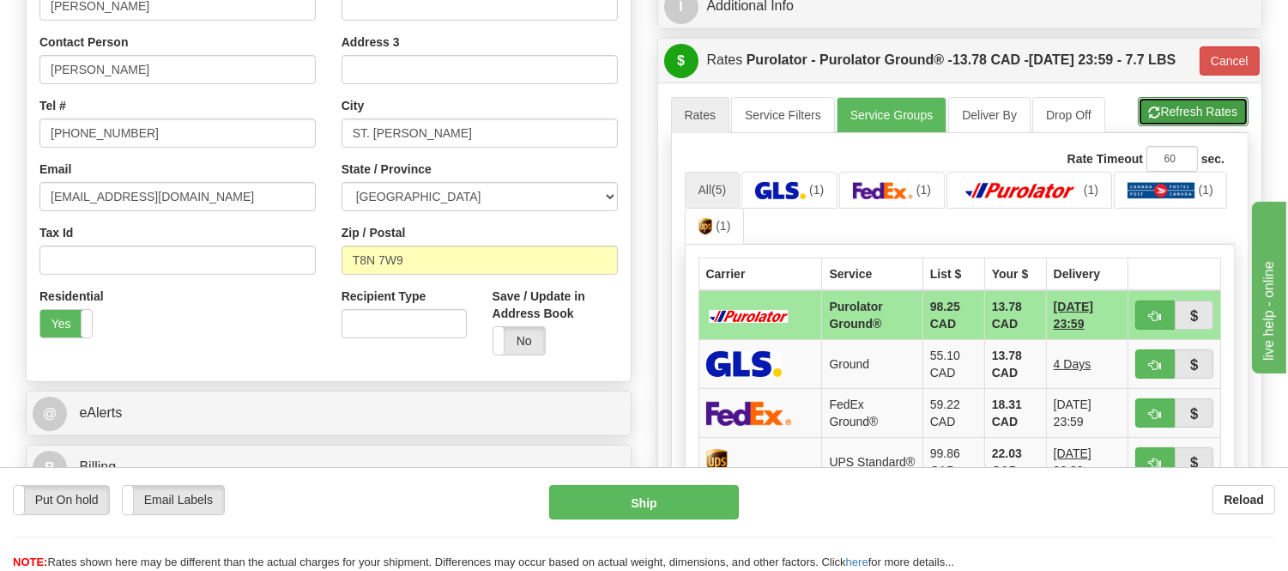
click at [1151, 118] on span "button" at bounding box center [1155, 112] width 12 height 11
type input "260"
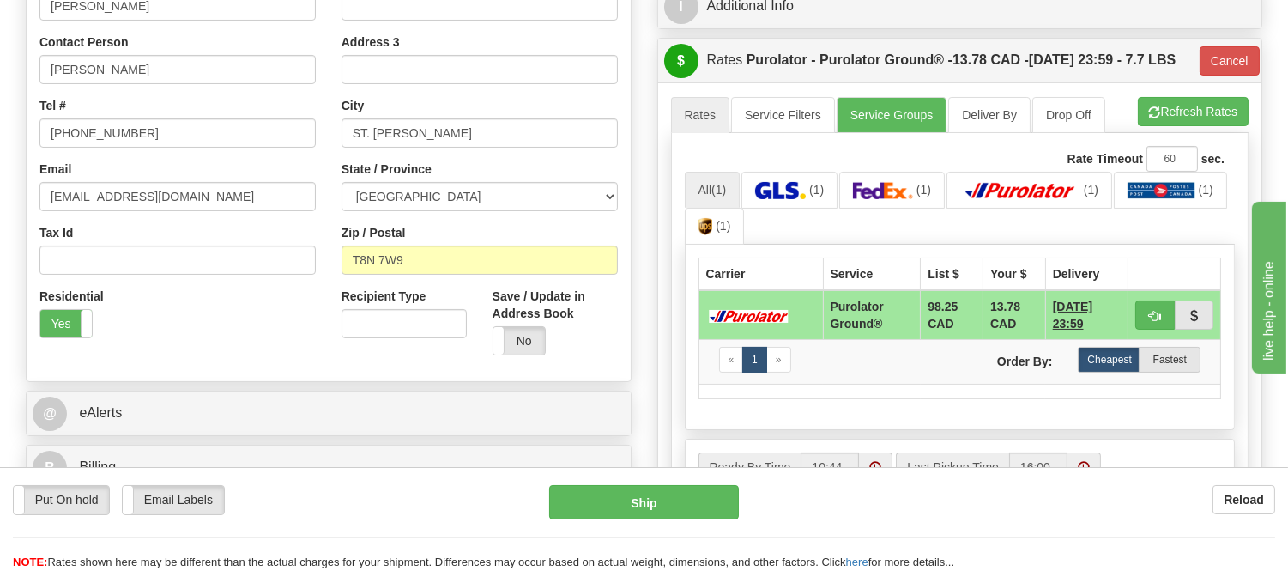
click at [1159, 330] on td at bounding box center [1174, 315] width 93 height 50
click at [1155, 322] on span "button" at bounding box center [1155, 316] width 12 height 11
click at [646, 492] on button "Ship" at bounding box center [643, 502] width 189 height 34
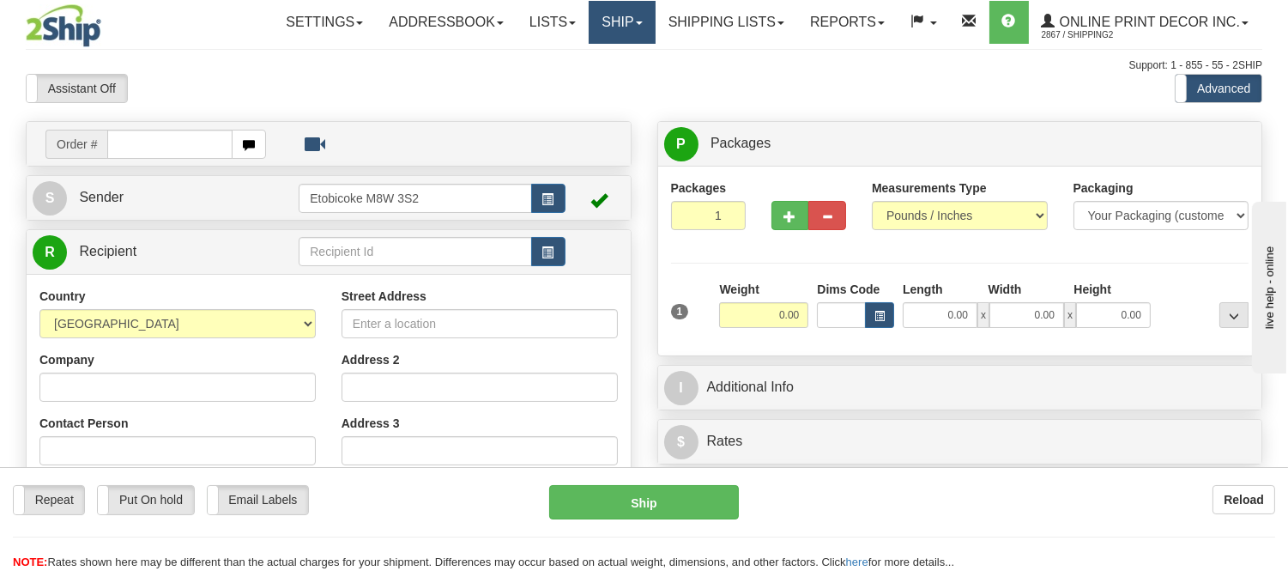
click at [610, 26] on link "Ship" at bounding box center [622, 22] width 66 height 43
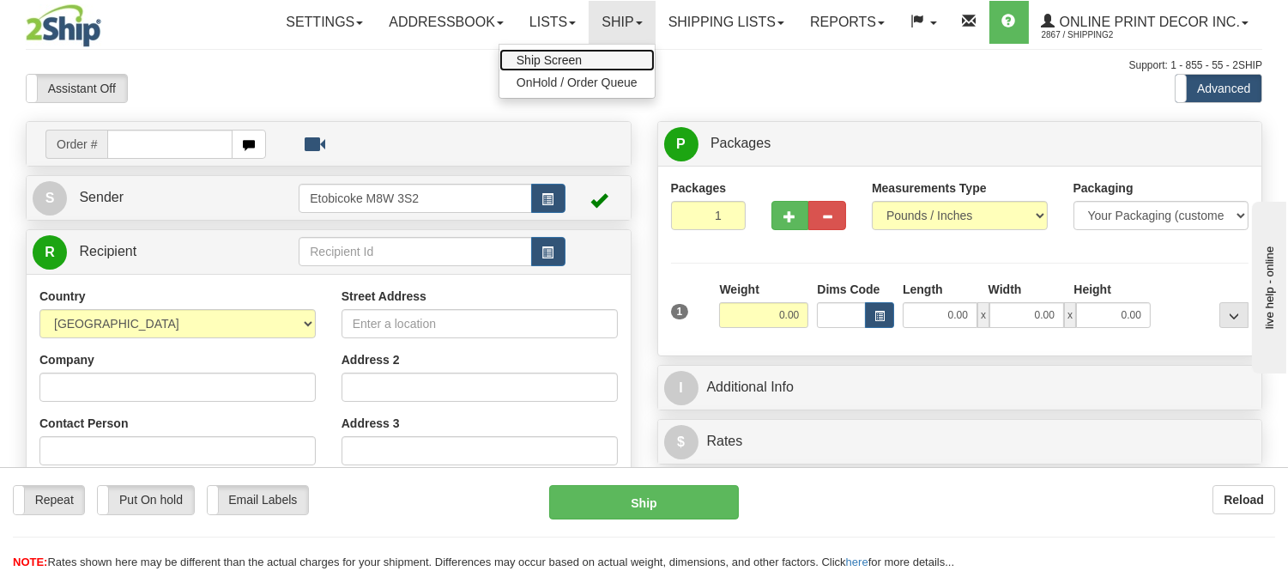
click at [565, 54] on span "Ship Screen" at bounding box center [549, 60] width 65 height 14
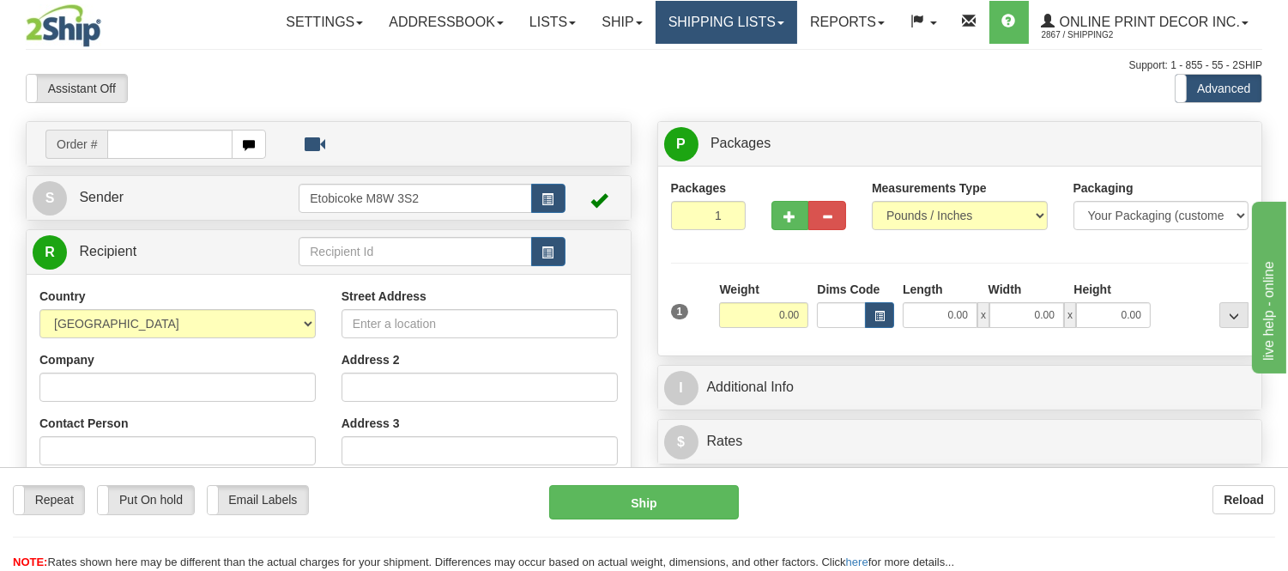
click at [681, 18] on link "Shipping lists" at bounding box center [727, 22] width 142 height 43
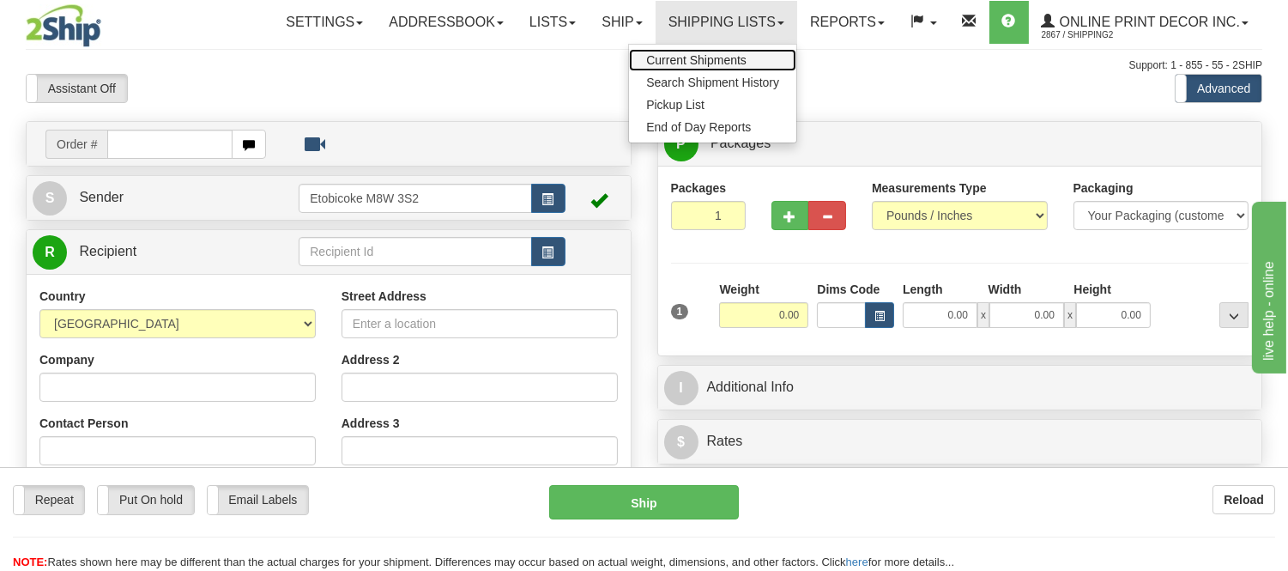
click at [690, 51] on link "Current Shipments" at bounding box center [712, 60] width 167 height 22
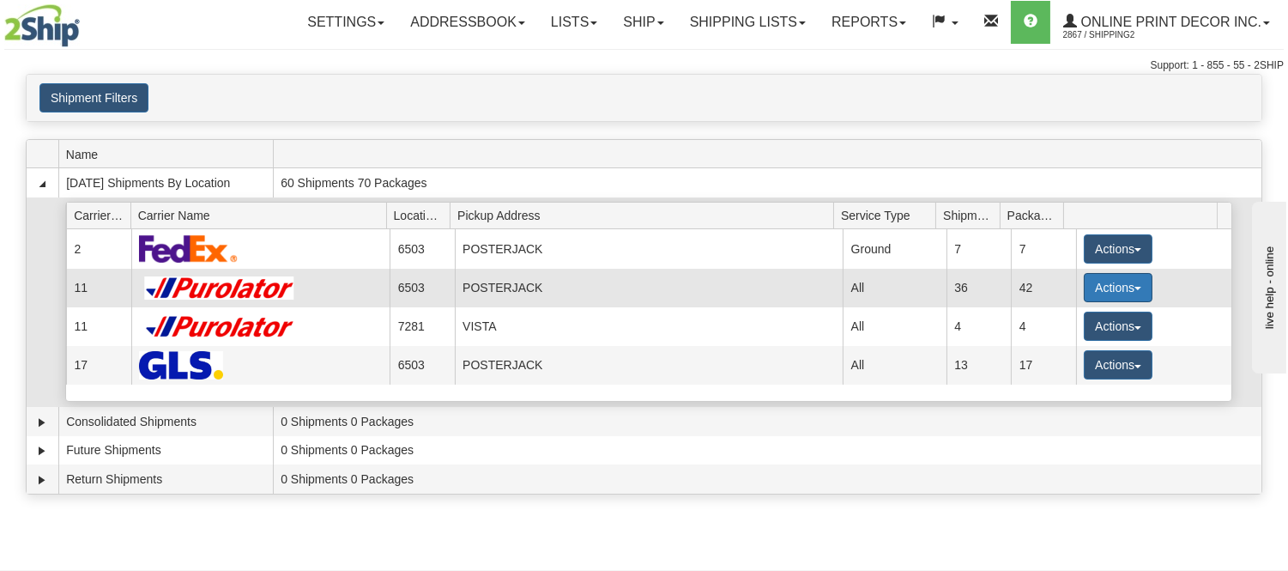
click at [1094, 290] on button "Actions" at bounding box center [1118, 287] width 69 height 29
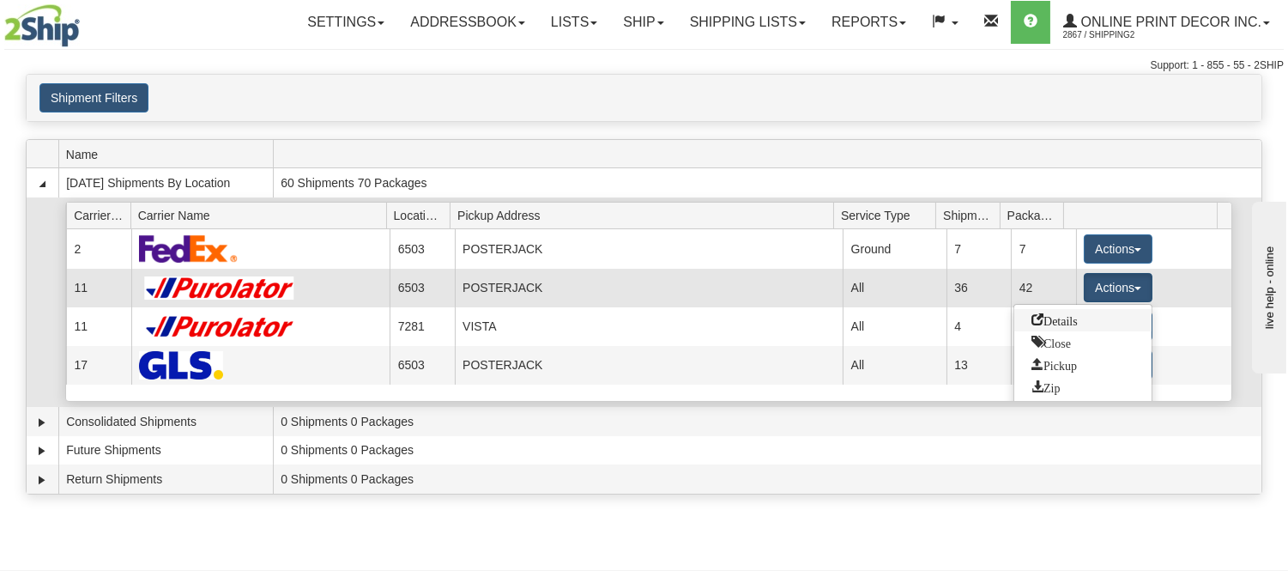
click at [1056, 319] on span "Details" at bounding box center [1055, 319] width 46 height 12
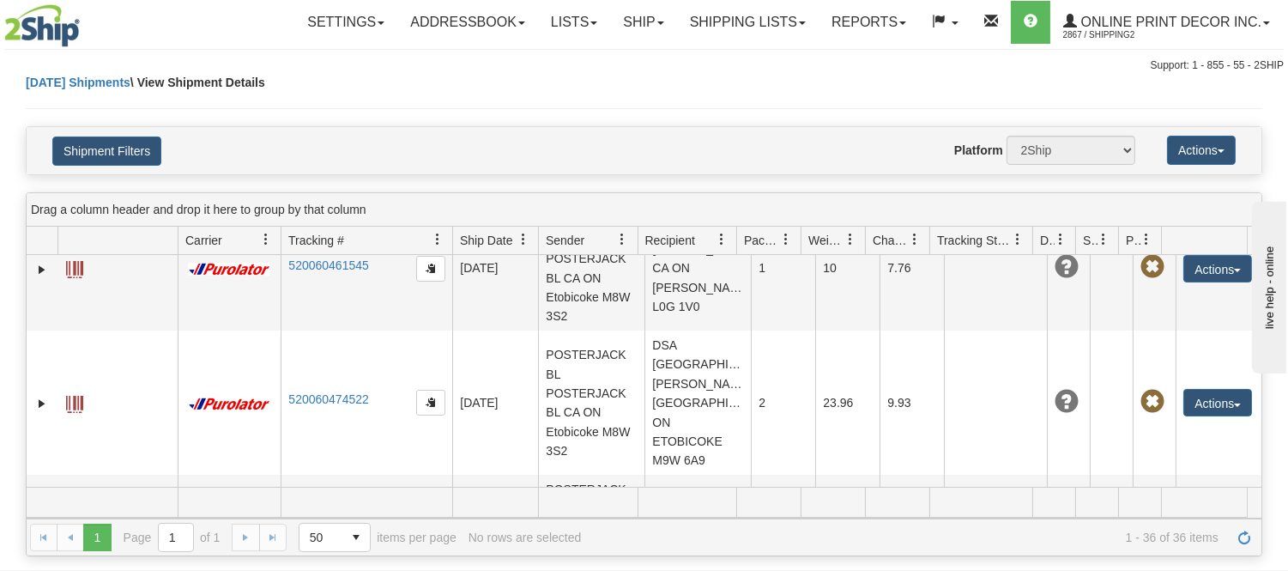
scroll to position [4341, 0]
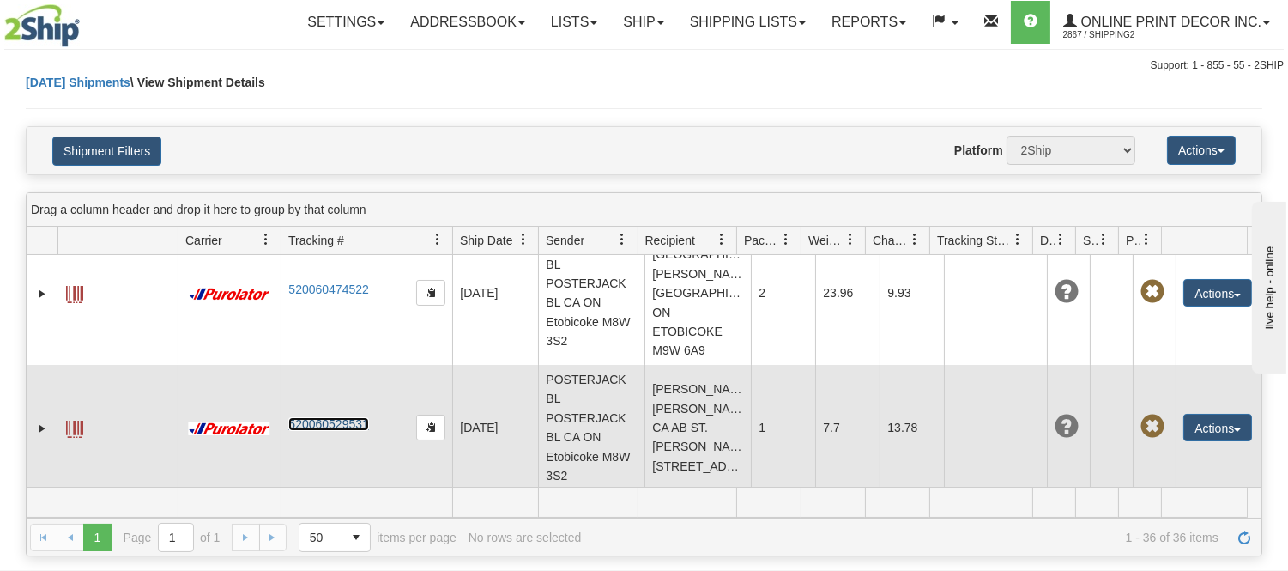
click at [338, 419] on link "520060529531" at bounding box center [328, 424] width 80 height 14
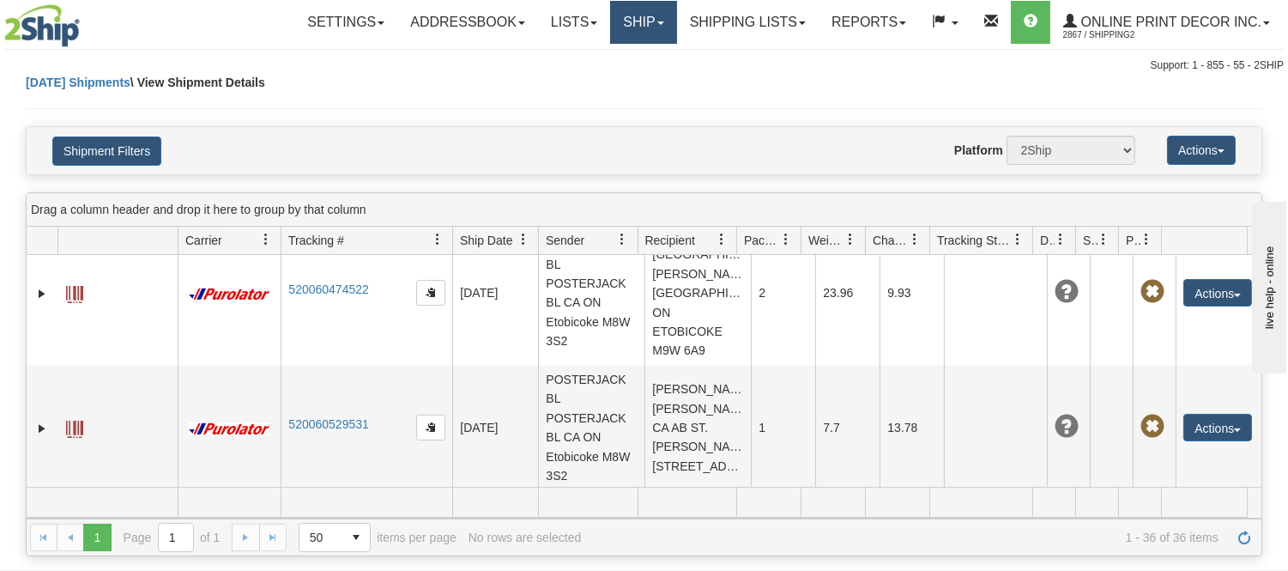
click at [613, 34] on link "Ship" at bounding box center [643, 22] width 66 height 43
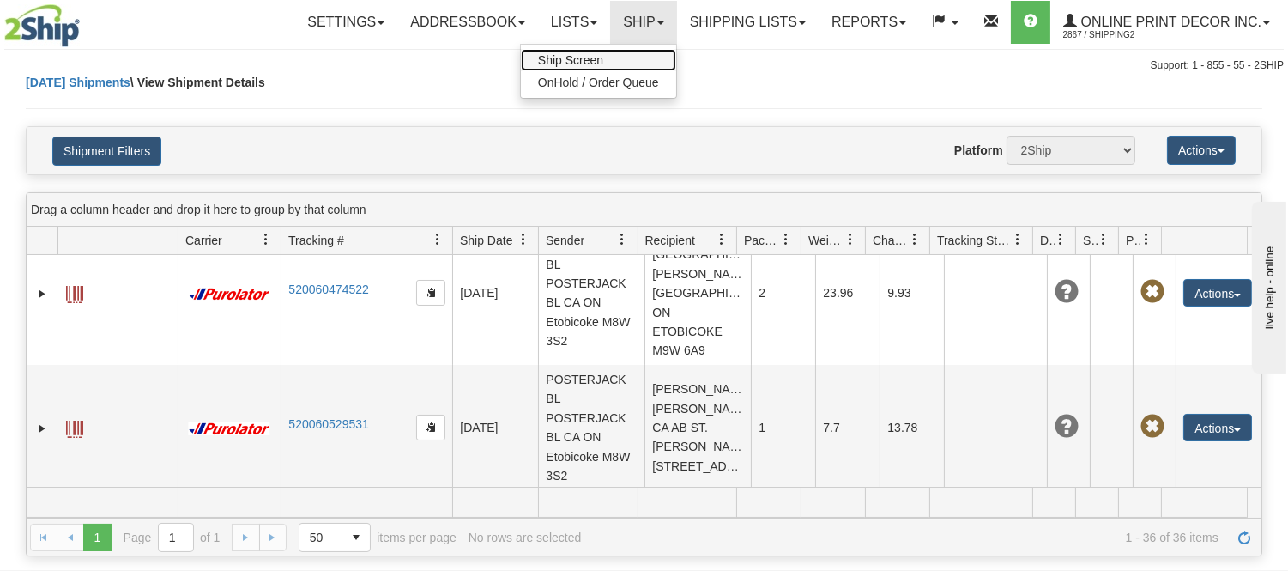
click at [605, 53] on link "Ship Screen" at bounding box center [598, 60] width 155 height 22
